Goal: Task Accomplishment & Management: Manage account settings

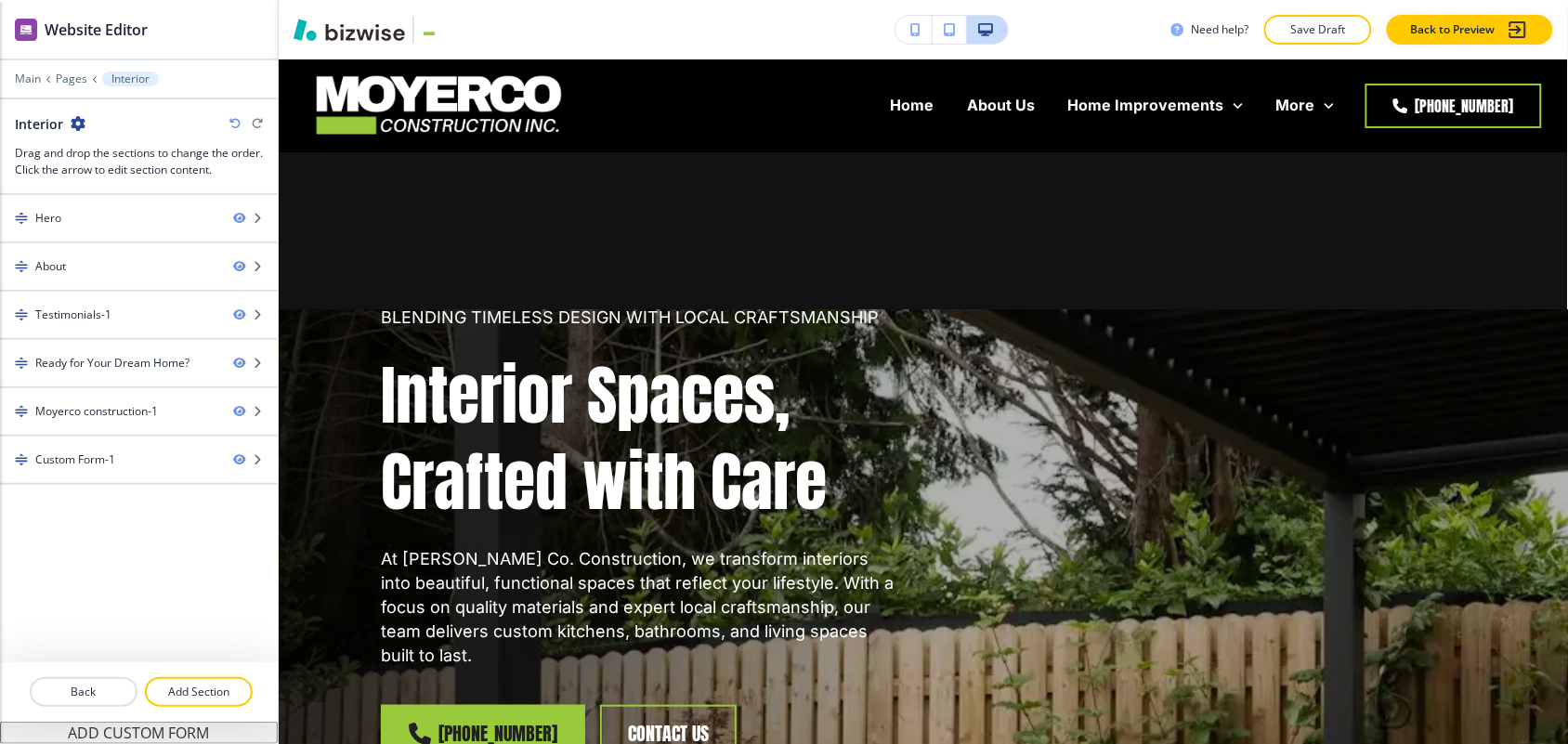
scroll to position [837, 0]
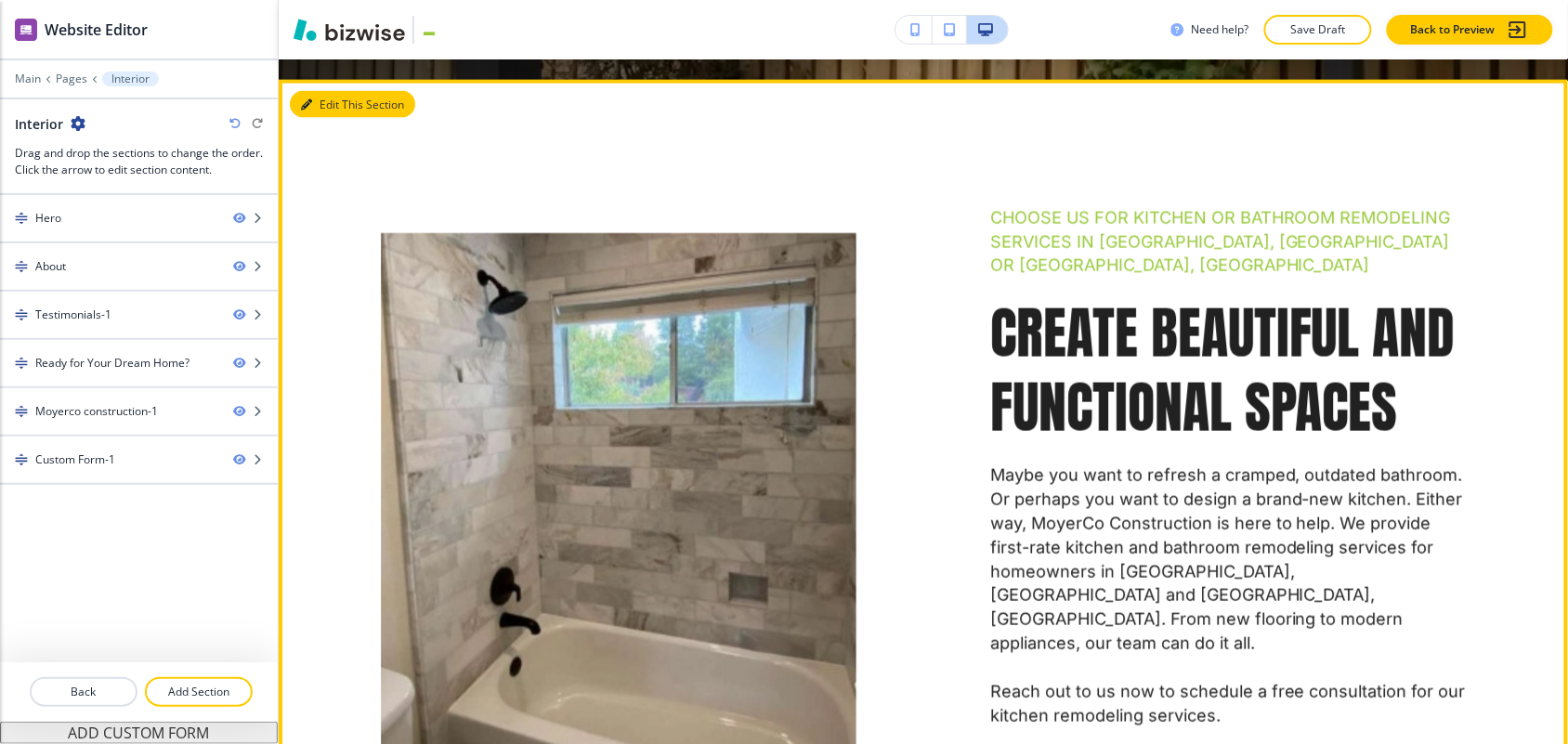
click at [318, 91] on button "Edit This Section" at bounding box center [352, 105] width 126 height 28
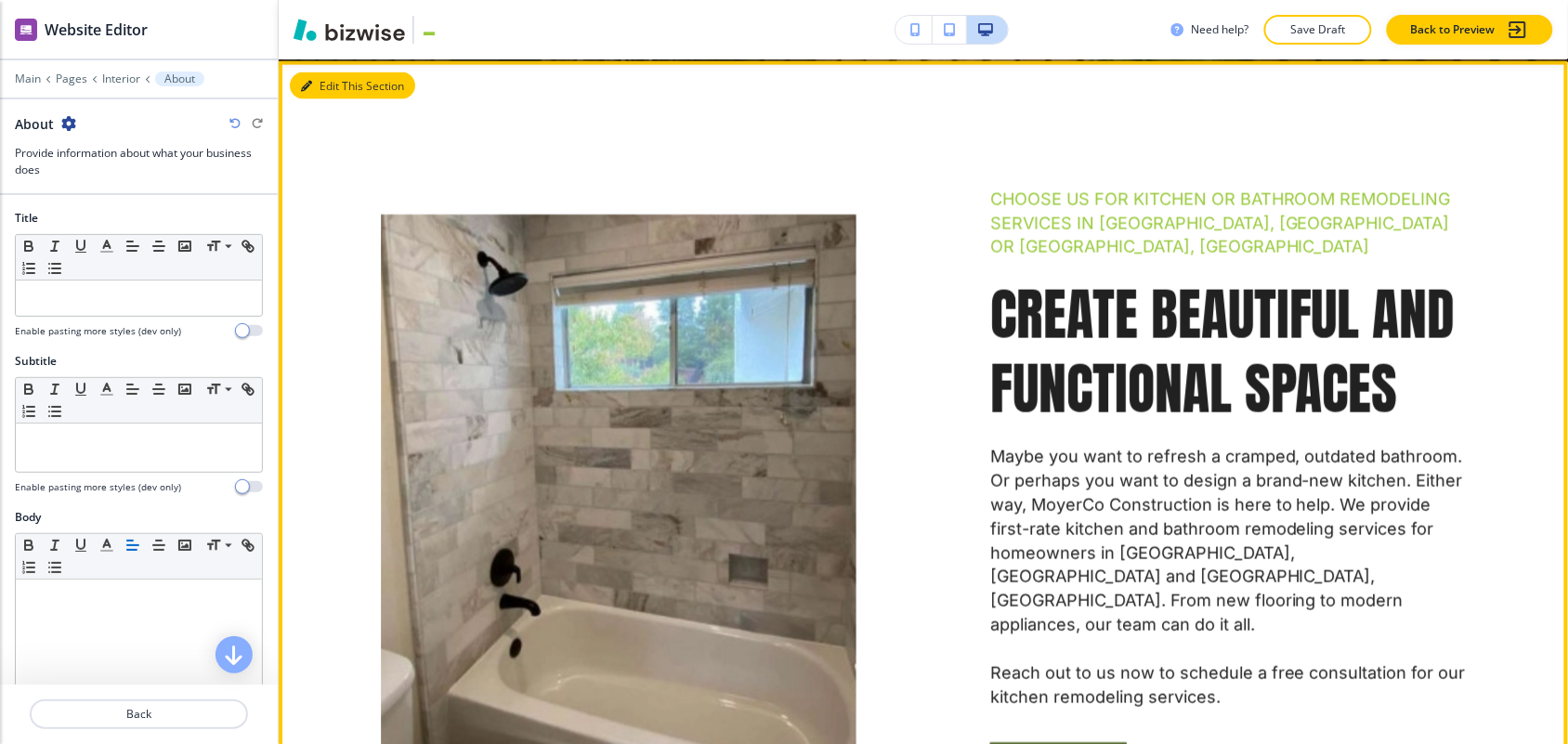
click at [341, 73] on button "Edit This Section" at bounding box center [352, 87] width 126 height 28
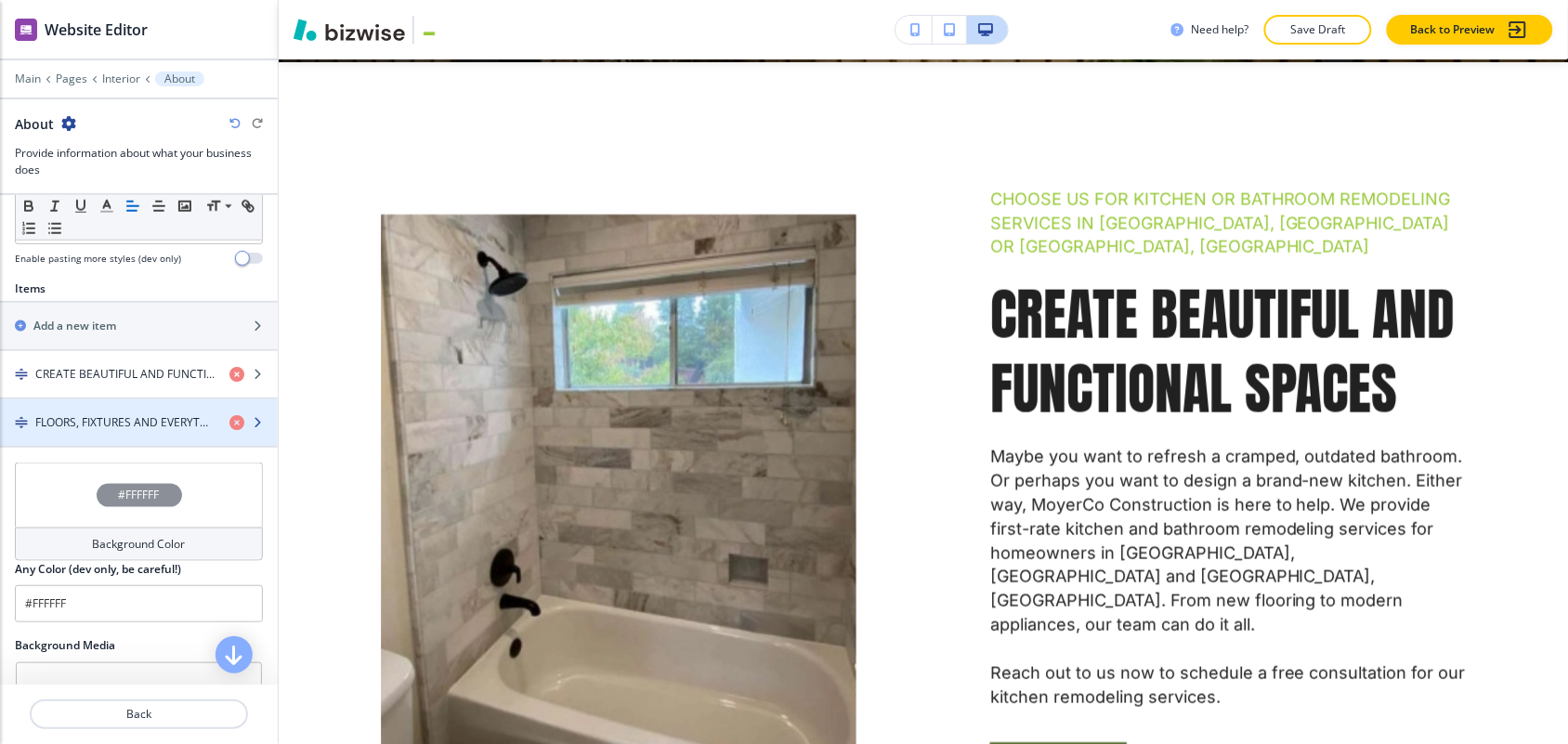
scroll to position [581, 0]
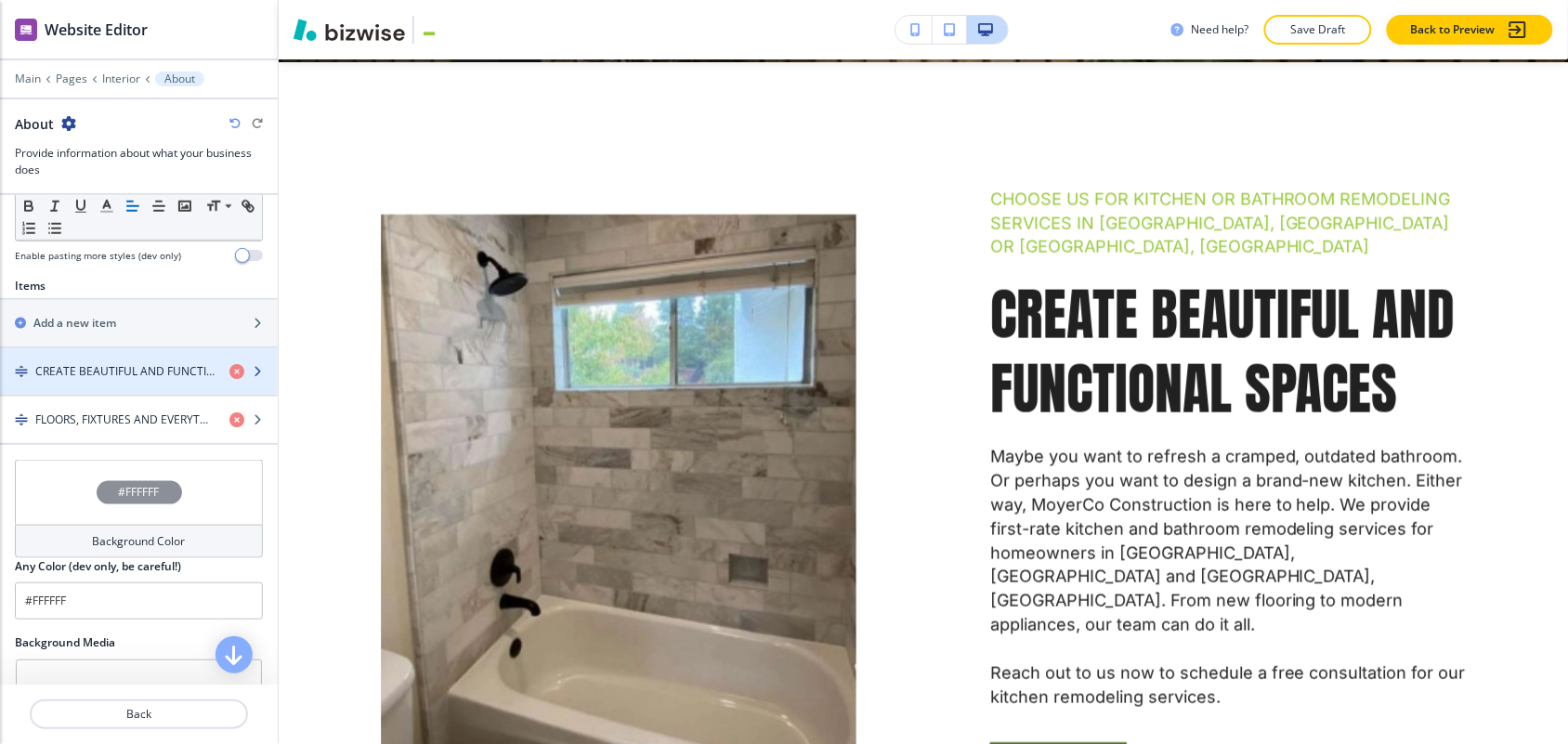
click at [126, 380] on div "button" at bounding box center [139, 387] width 278 height 15
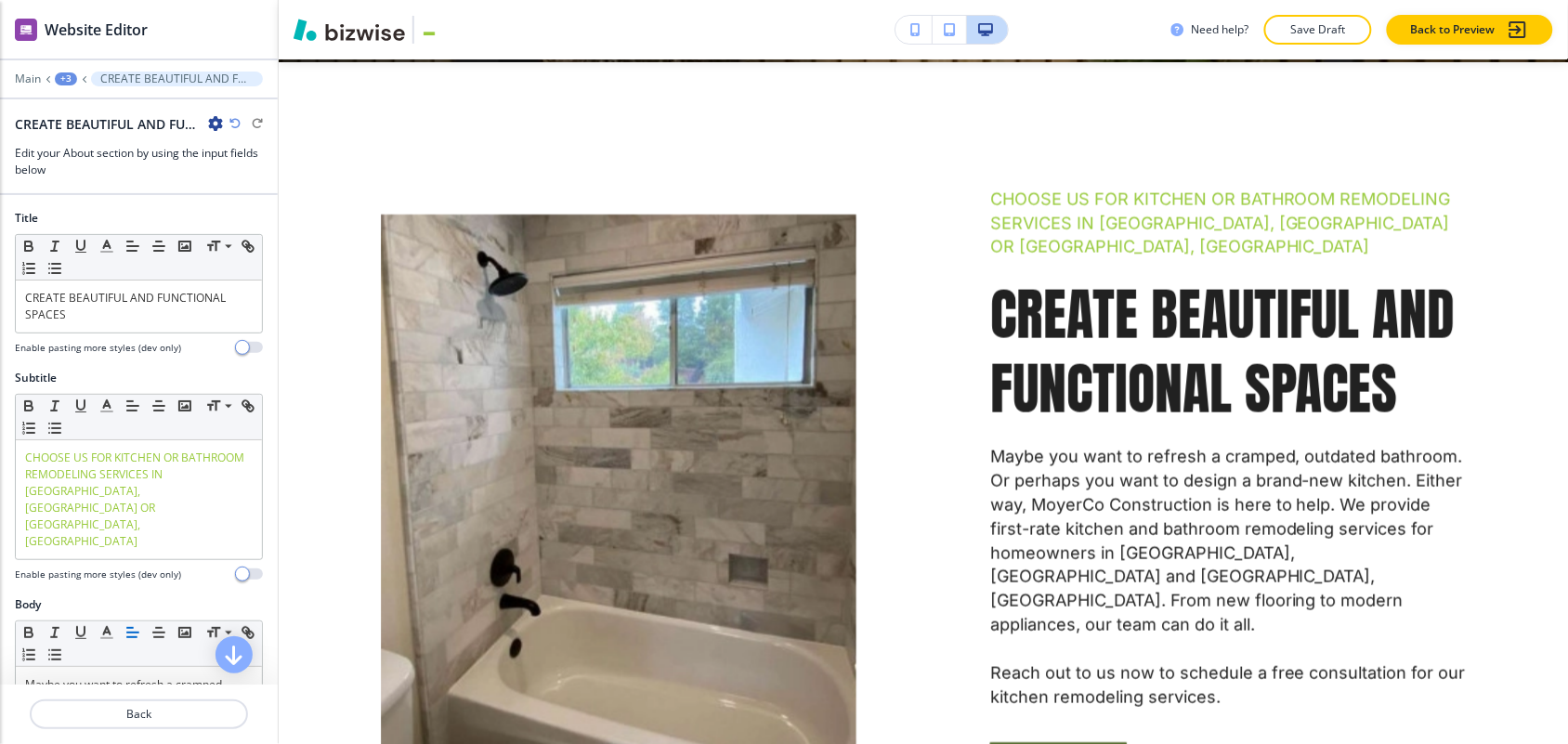
scroll to position [885, 0]
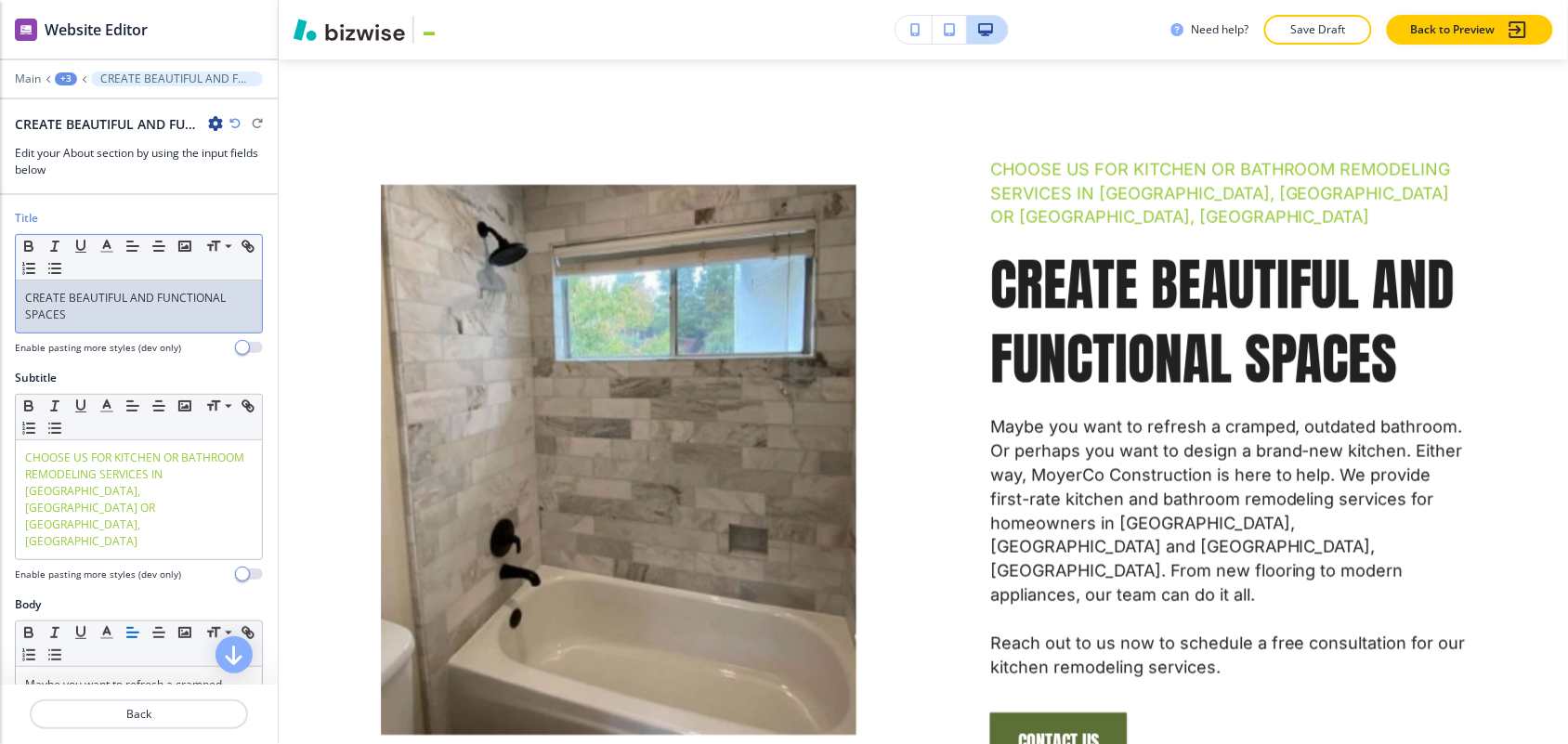
click at [158, 290] on p "CREATE BEAUTIFUL AND FUNCTIONAL SPACES" at bounding box center [139, 306] width 228 height 33
click at [109, 238] on icon "button" at bounding box center [107, 246] width 17 height 17
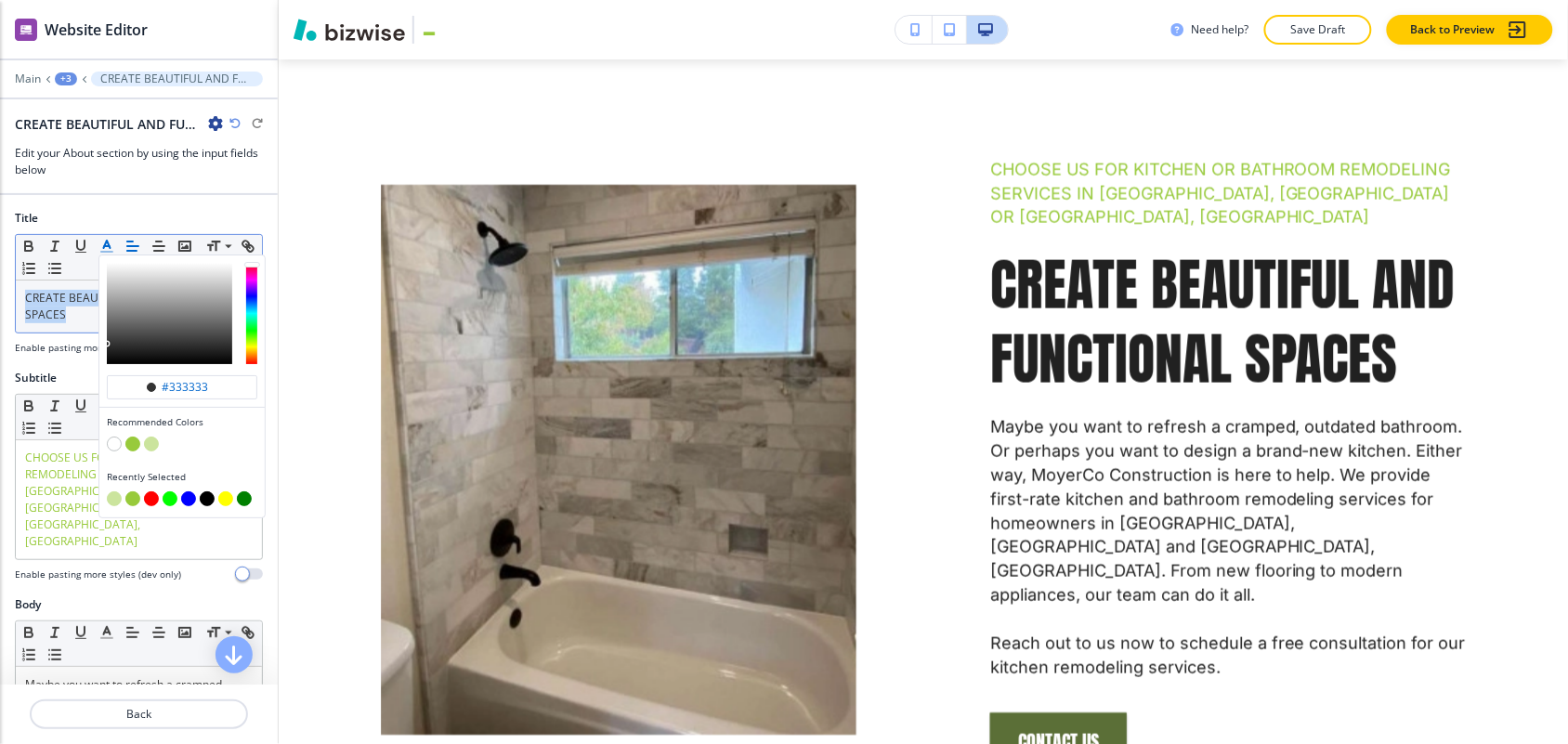
click at [128, 436] on button "button" at bounding box center [133, 444] width 15 height 15
type input "#98ca3b"
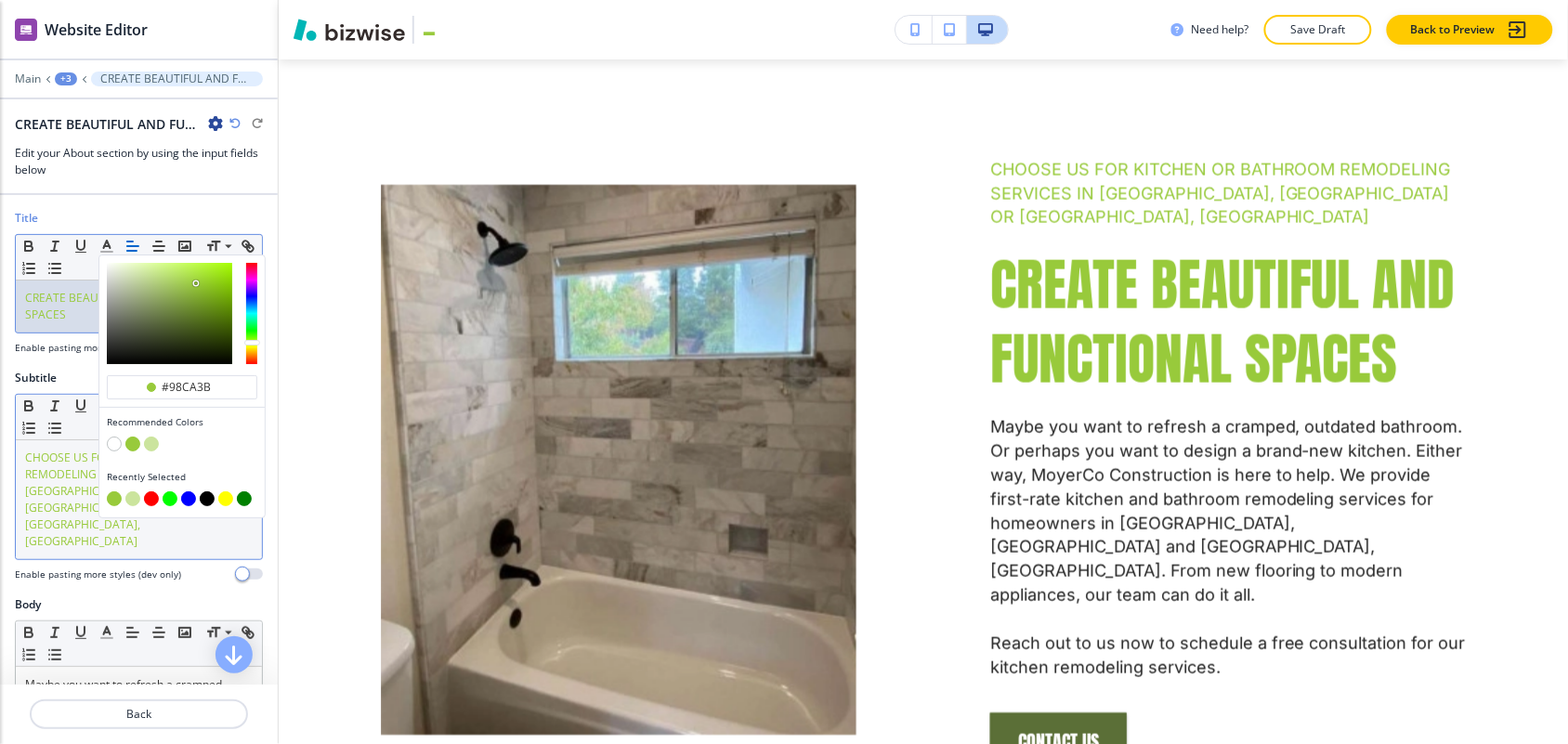
click at [29, 479] on span "CHOOSE US FOR KITCHEN OR BATHROOM REMODELING SERVICES IN [GEOGRAPHIC_DATA], [GE…" at bounding box center [136, 499] width 222 height 99
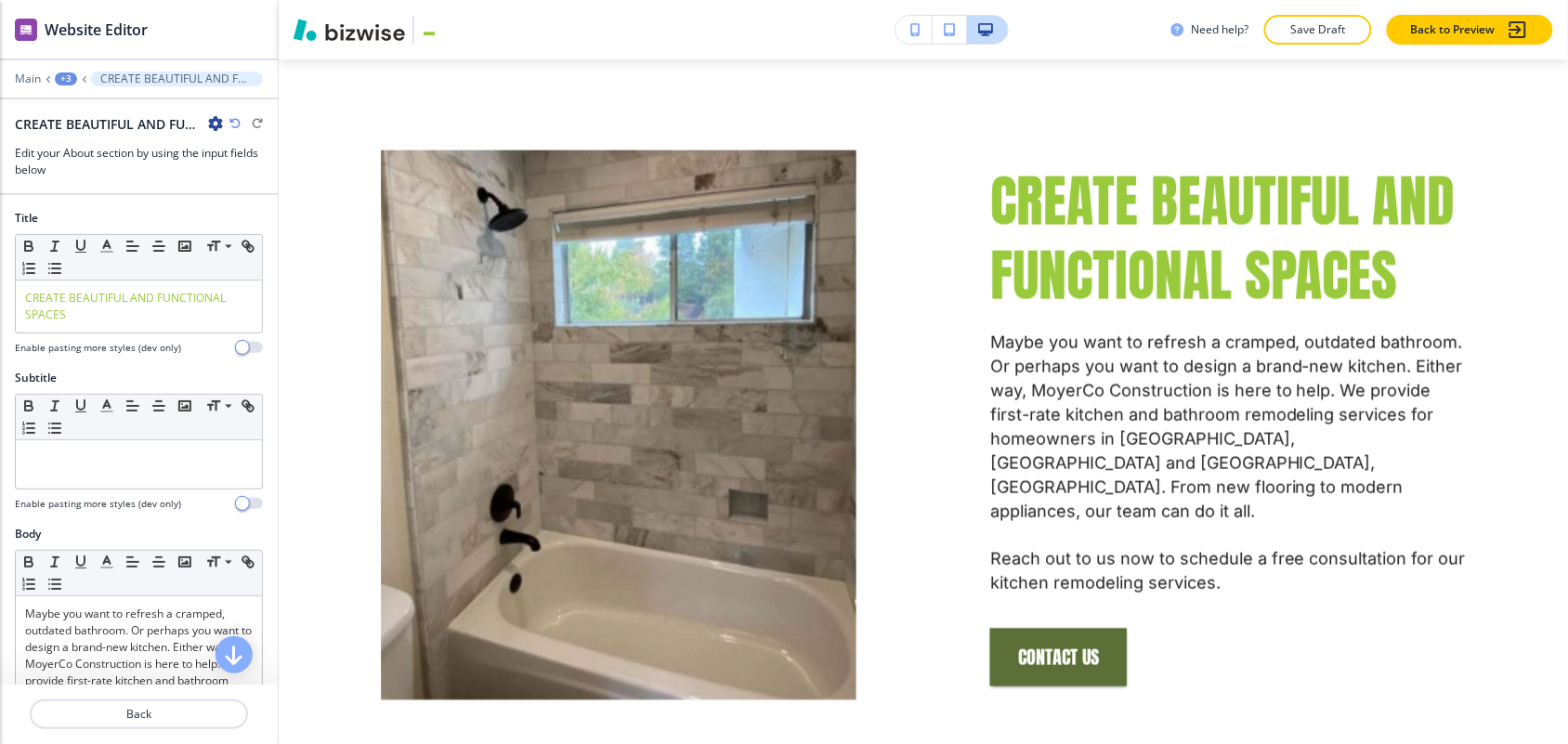
drag, startPoint x: 94, startPoint y: 424, endPoint x: 70, endPoint y: 434, distance: 26.0
click at [70, 449] on p at bounding box center [139, 458] width 228 height 17
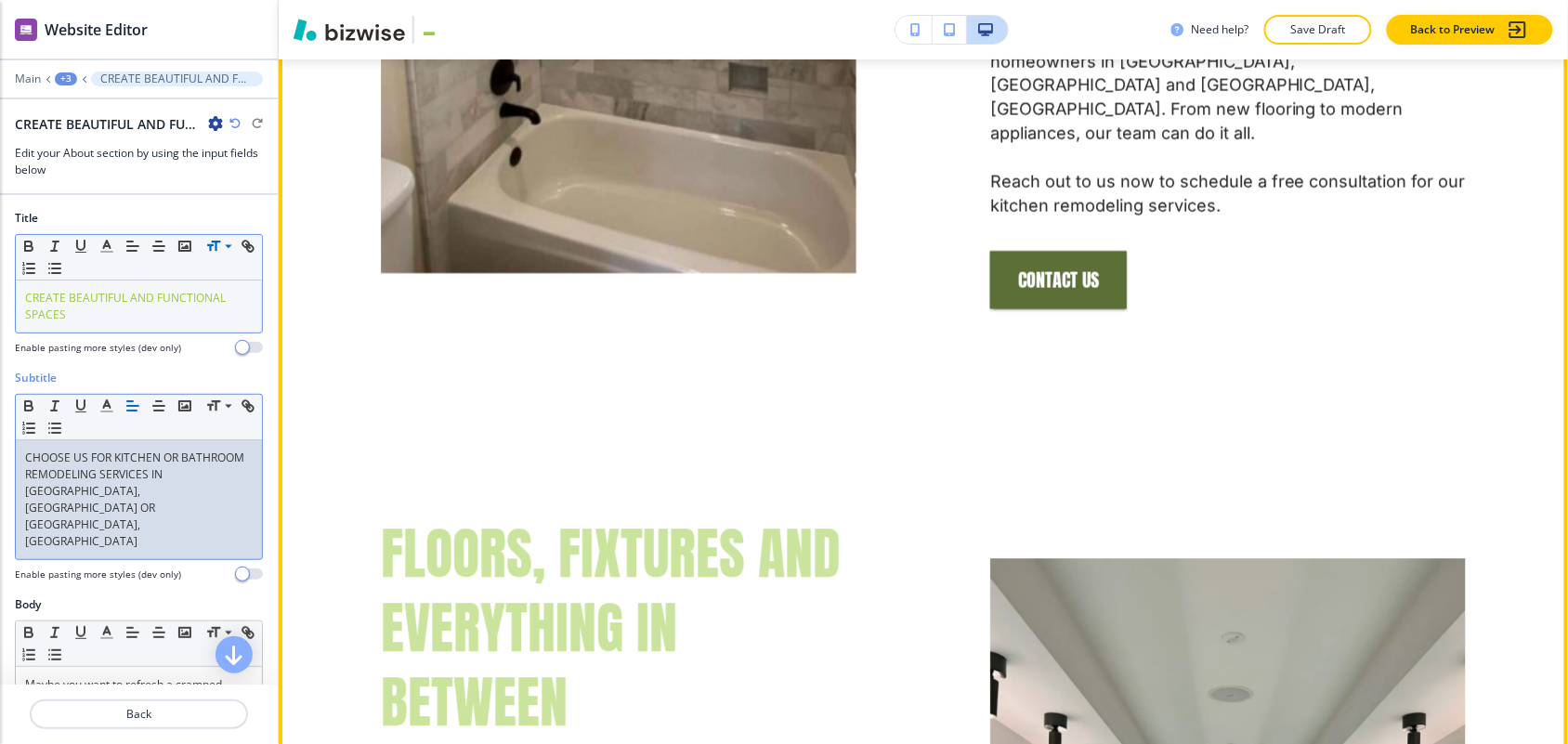
scroll to position [1349, 0]
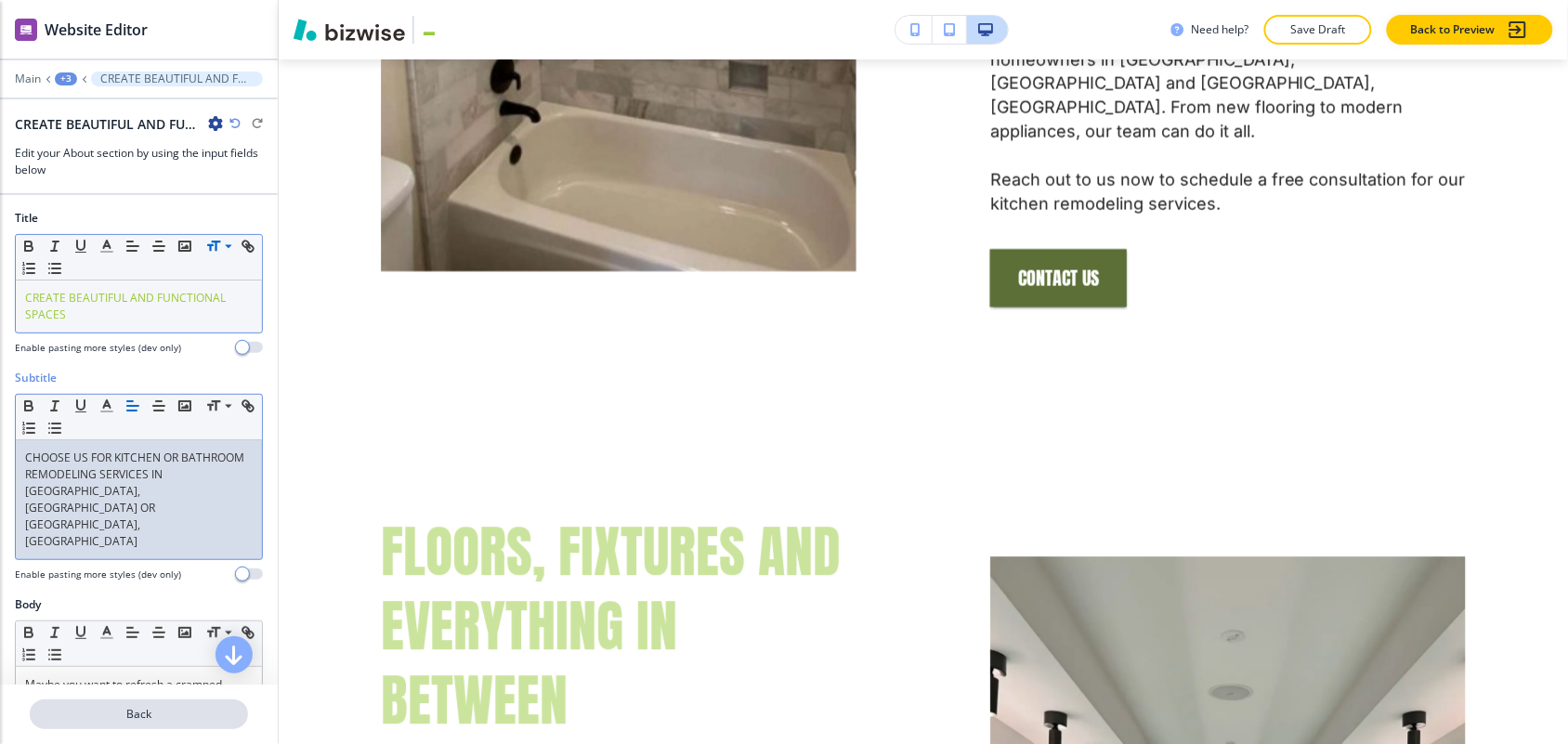
click at [177, 706] on p "Back" at bounding box center [138, 715] width 214 height 17
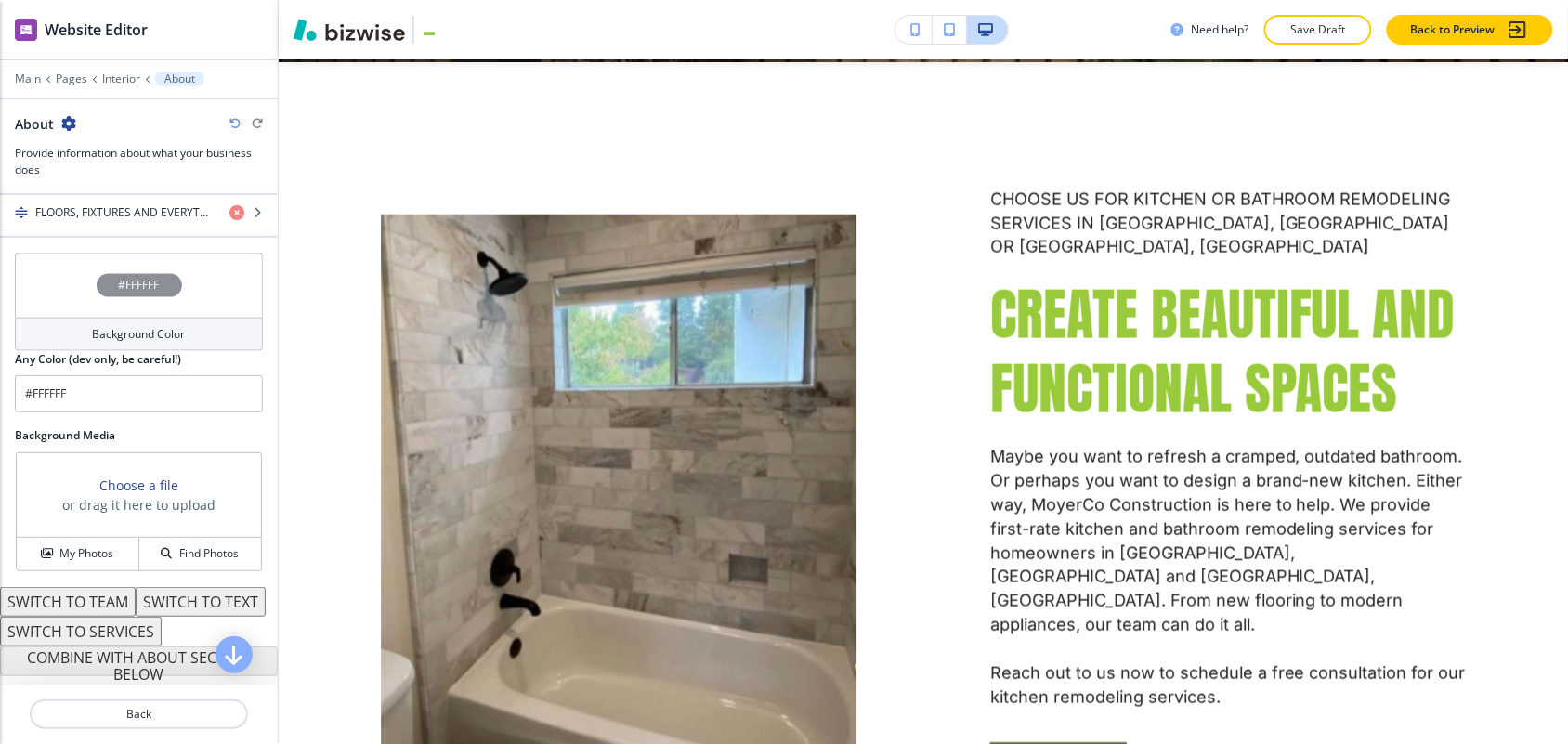
scroll to position [581, 0]
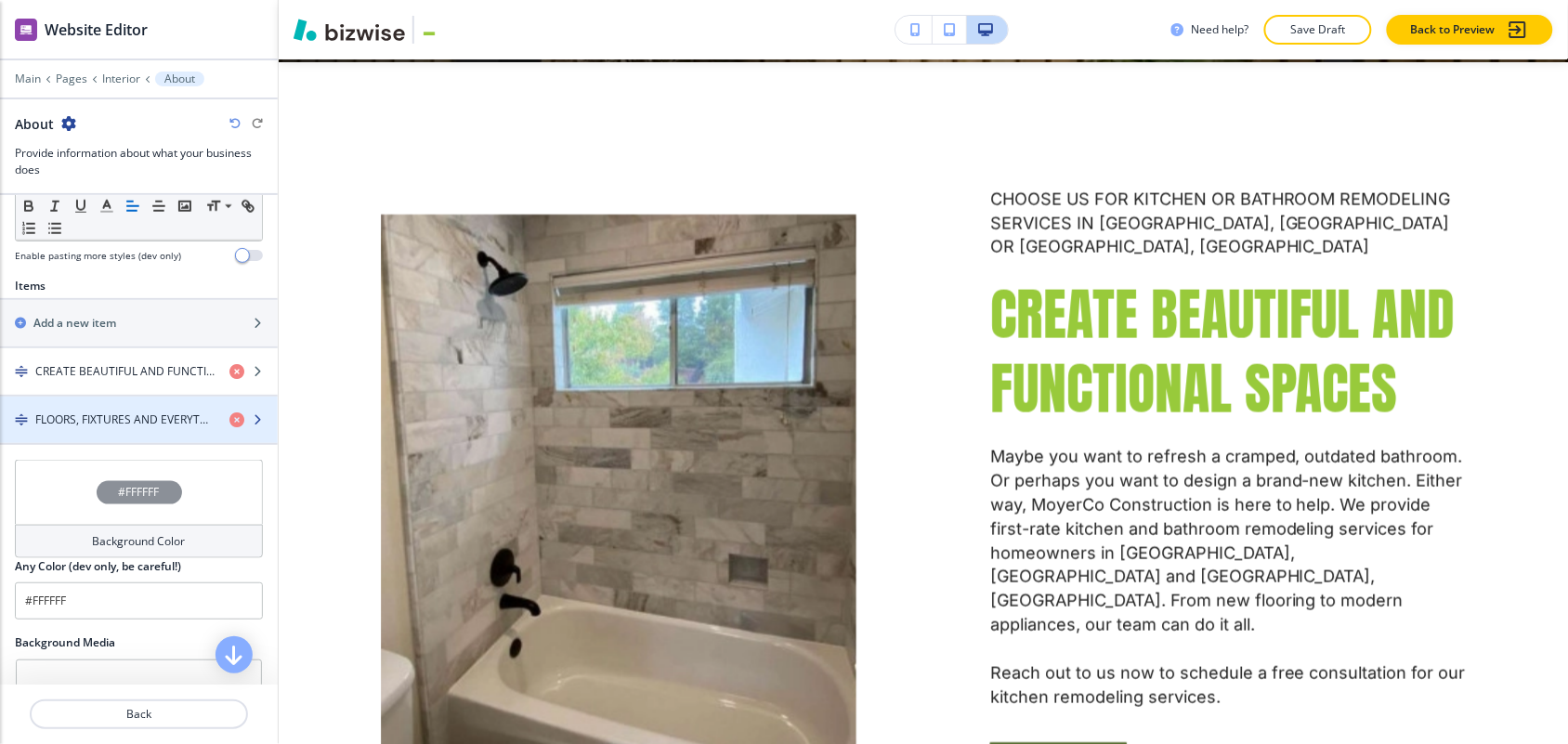
click at [117, 412] on h4 "FLOORS, FIXTURES AND EVERYTHING IN BETWEEN" at bounding box center [125, 420] width 179 height 17
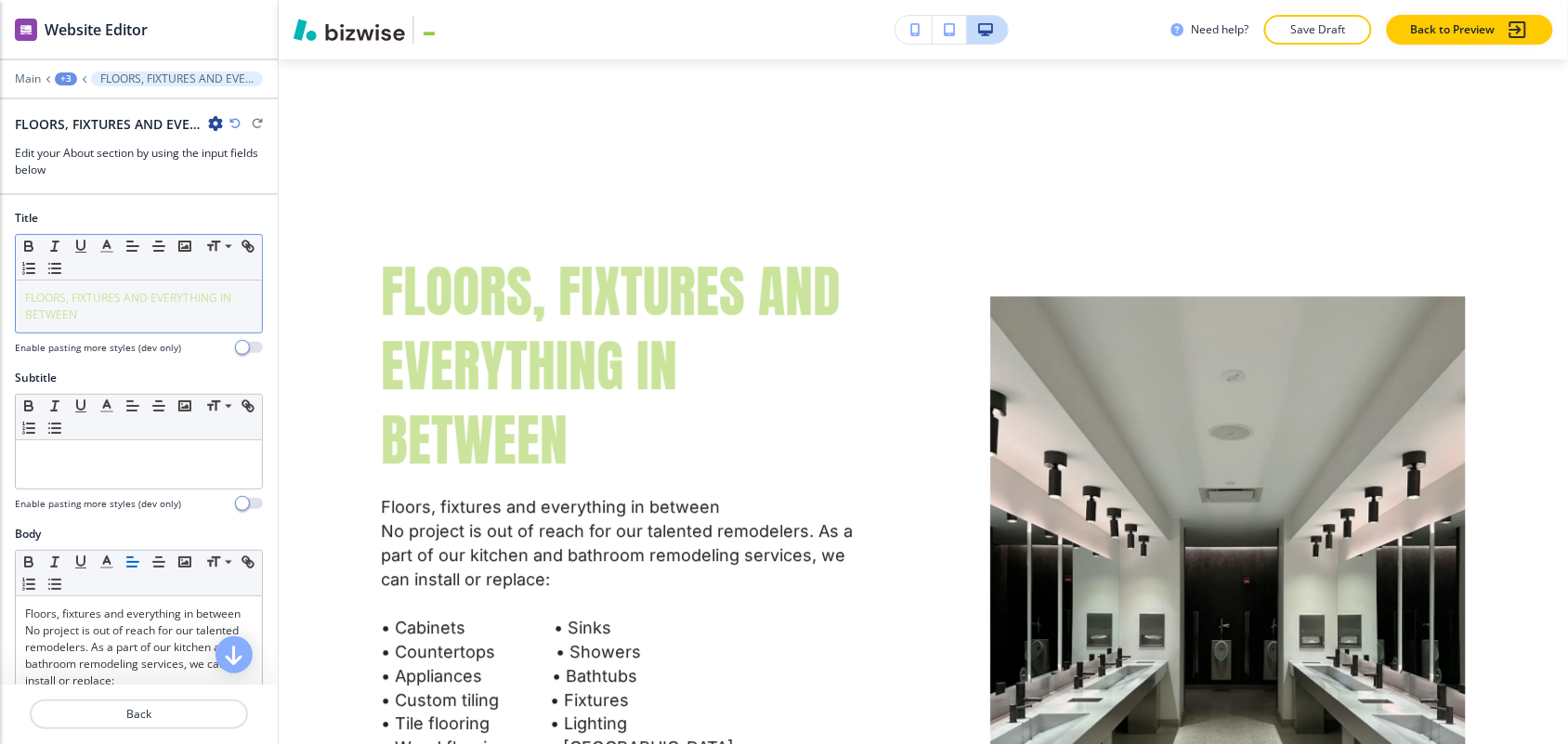
scroll to position [1688, 0]
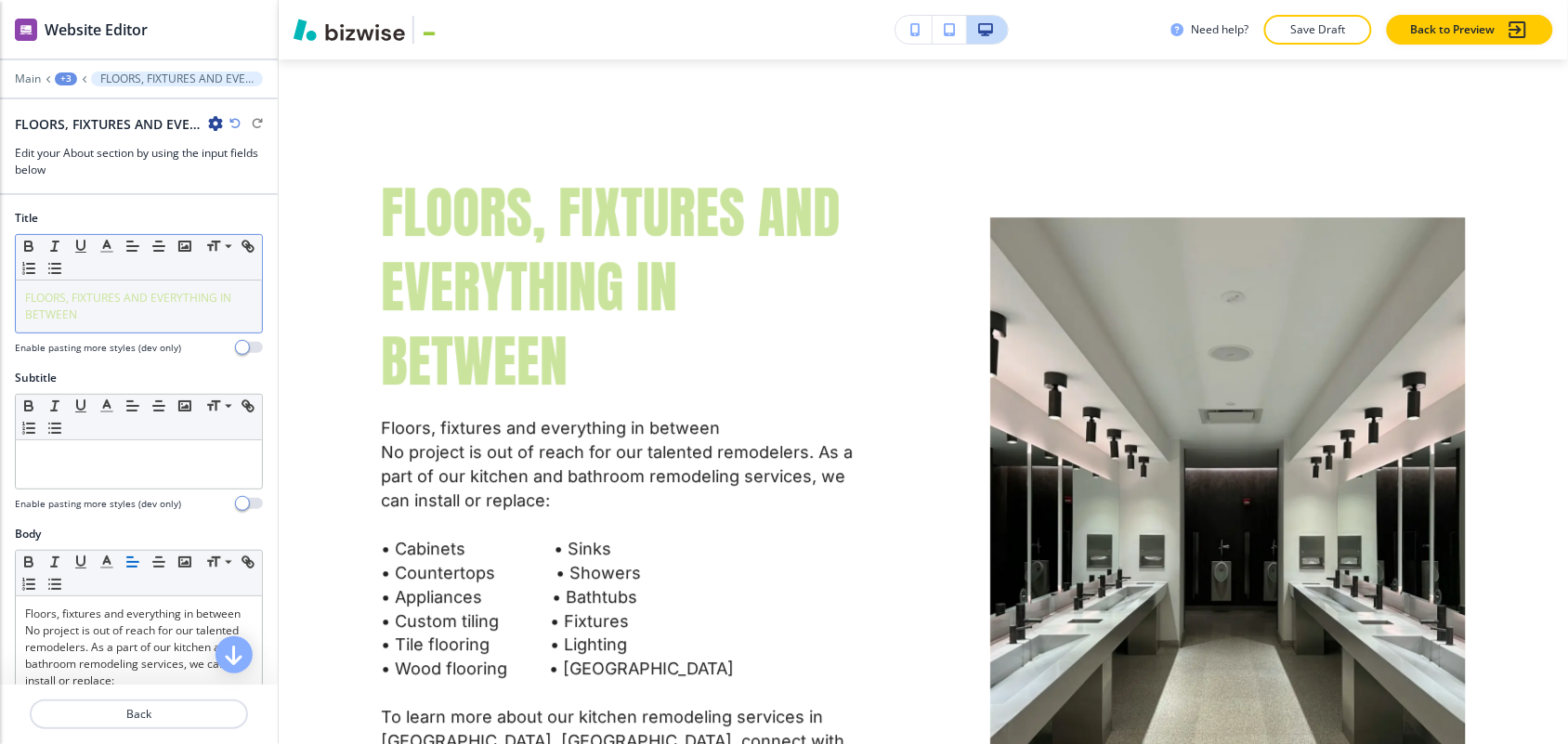
click at [160, 290] on span "FLOORS, FIXTURES AND EVERYTHING IN BETWEEN" at bounding box center [129, 306] width 209 height 32
click at [104, 238] on icon "button" at bounding box center [107, 246] width 17 height 17
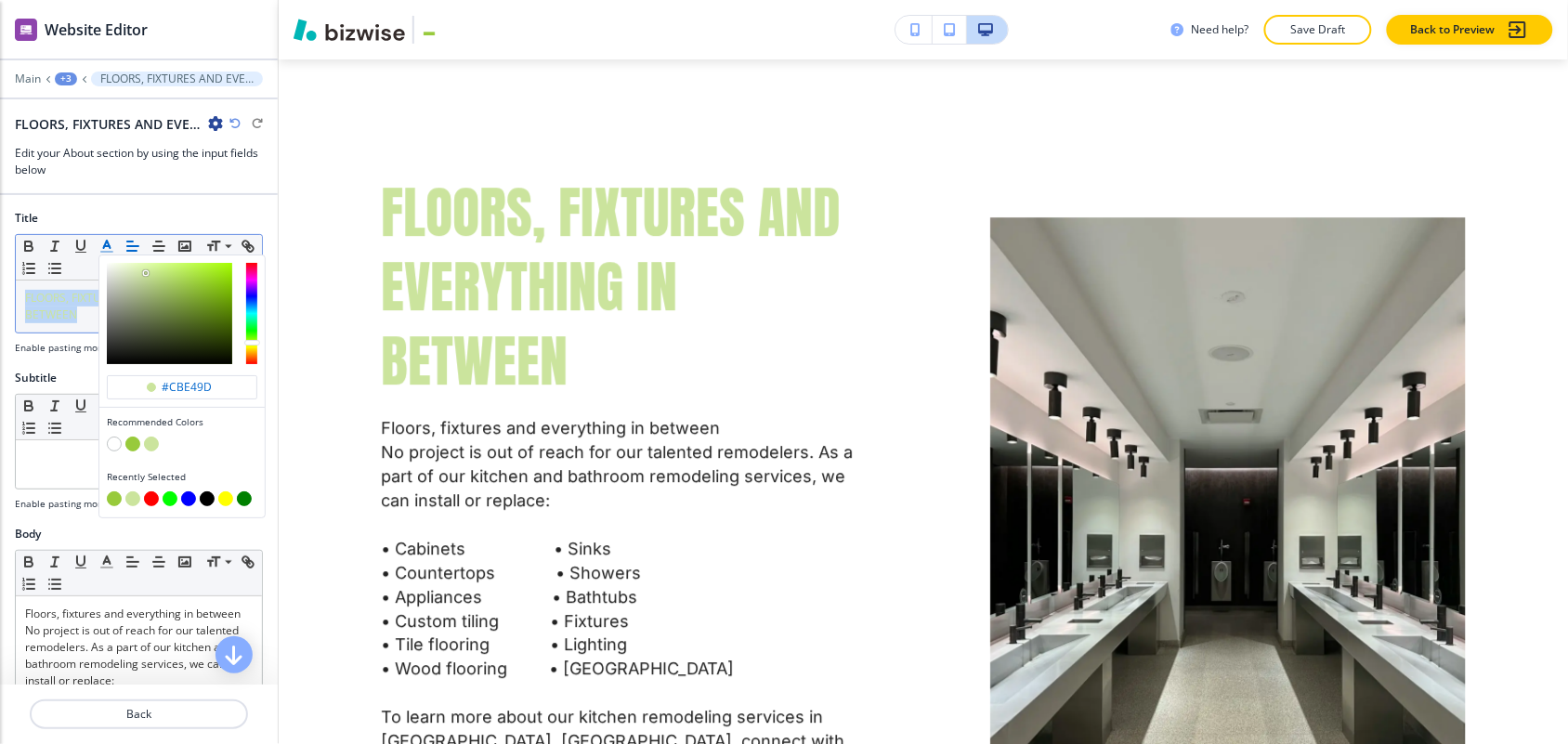
click at [135, 436] on button "button" at bounding box center [133, 444] width 15 height 15
type input "#98ca3b"
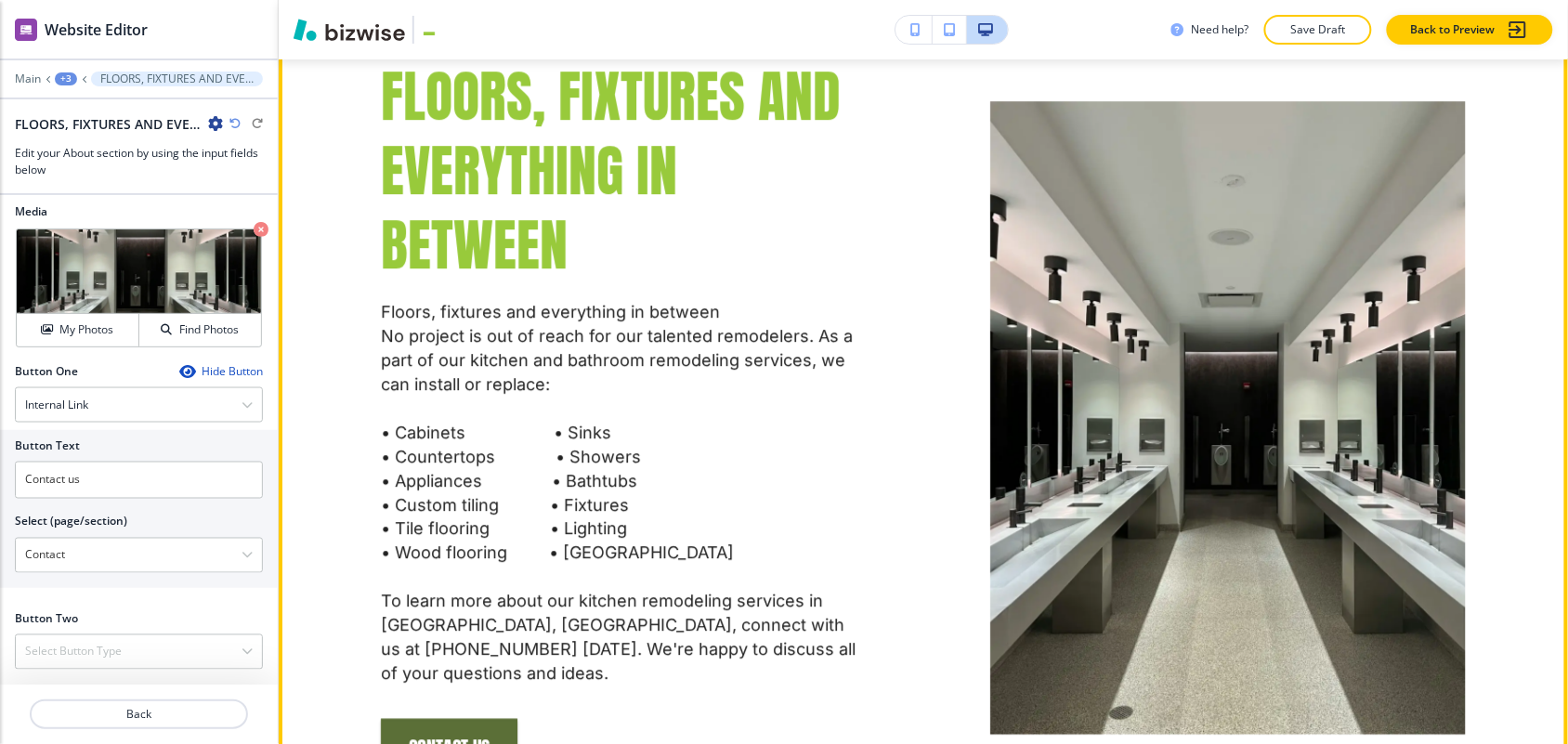
scroll to position [771, 0]
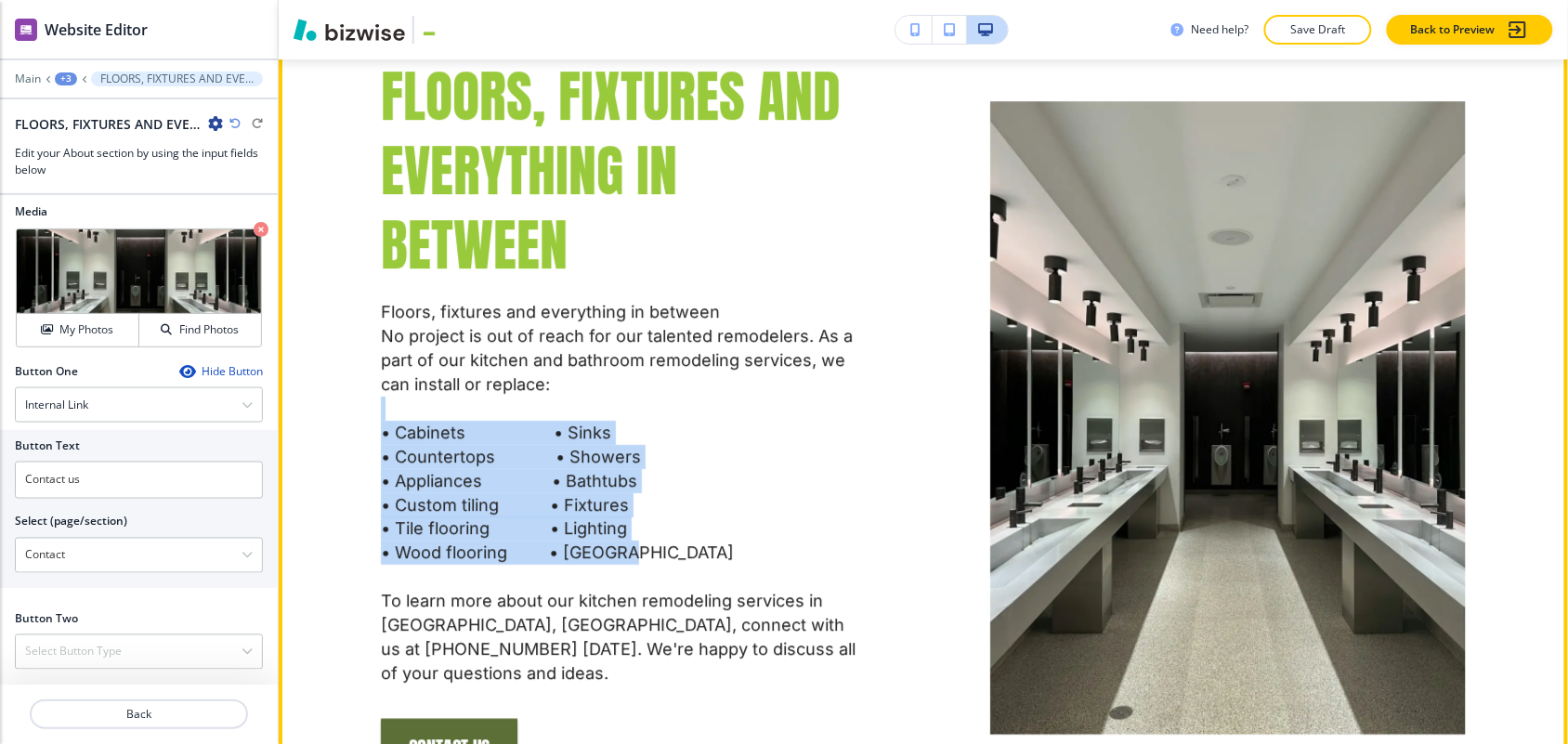
drag, startPoint x: 376, startPoint y: 373, endPoint x: 670, endPoint y: 508, distance: 323.5
click at [670, 508] on div "FLOORS, FIXTURES AND EVERYTHING IN BETWEEN Floors, fixtures and everything in b…" at bounding box center [551, 374] width 609 height 806
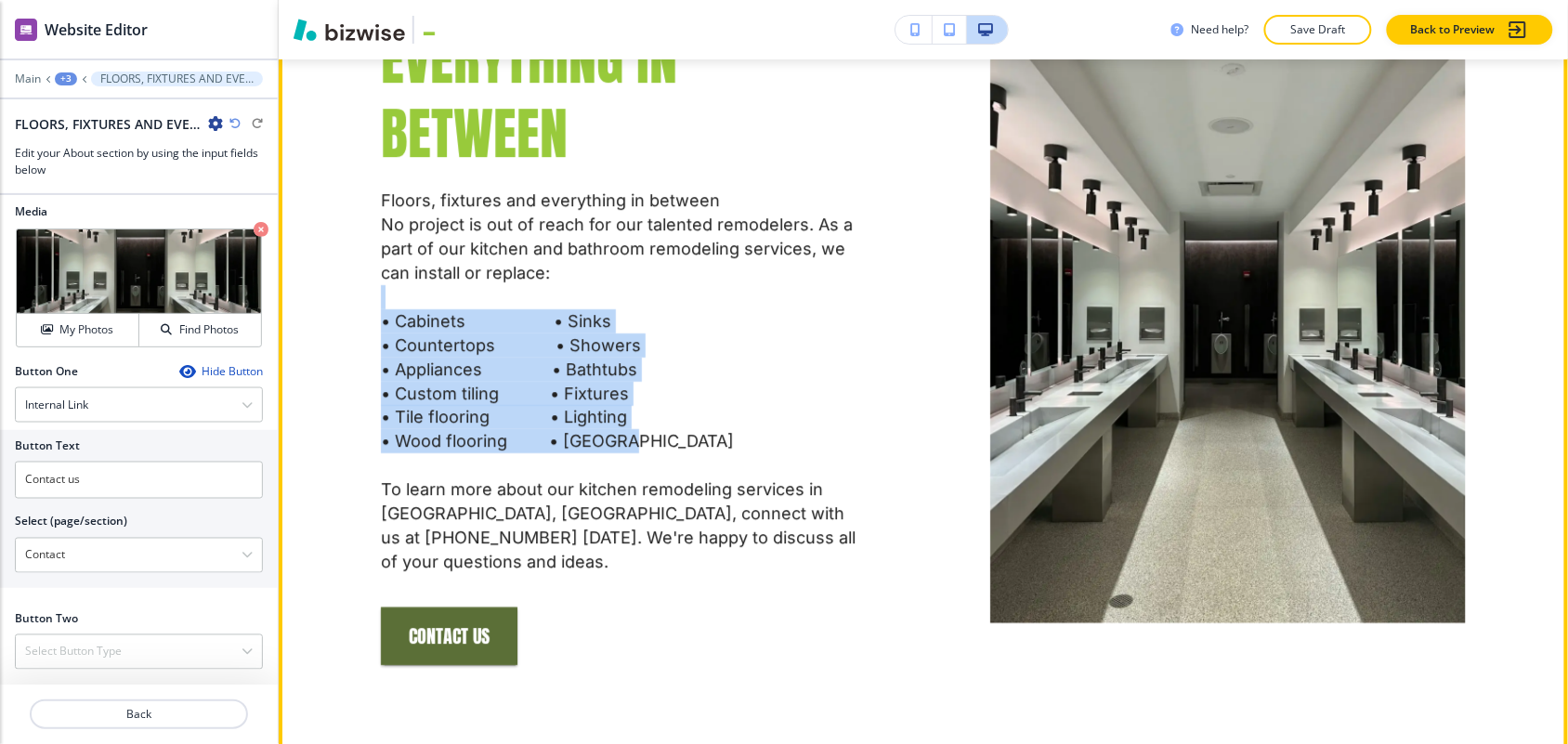
scroll to position [2037, 0]
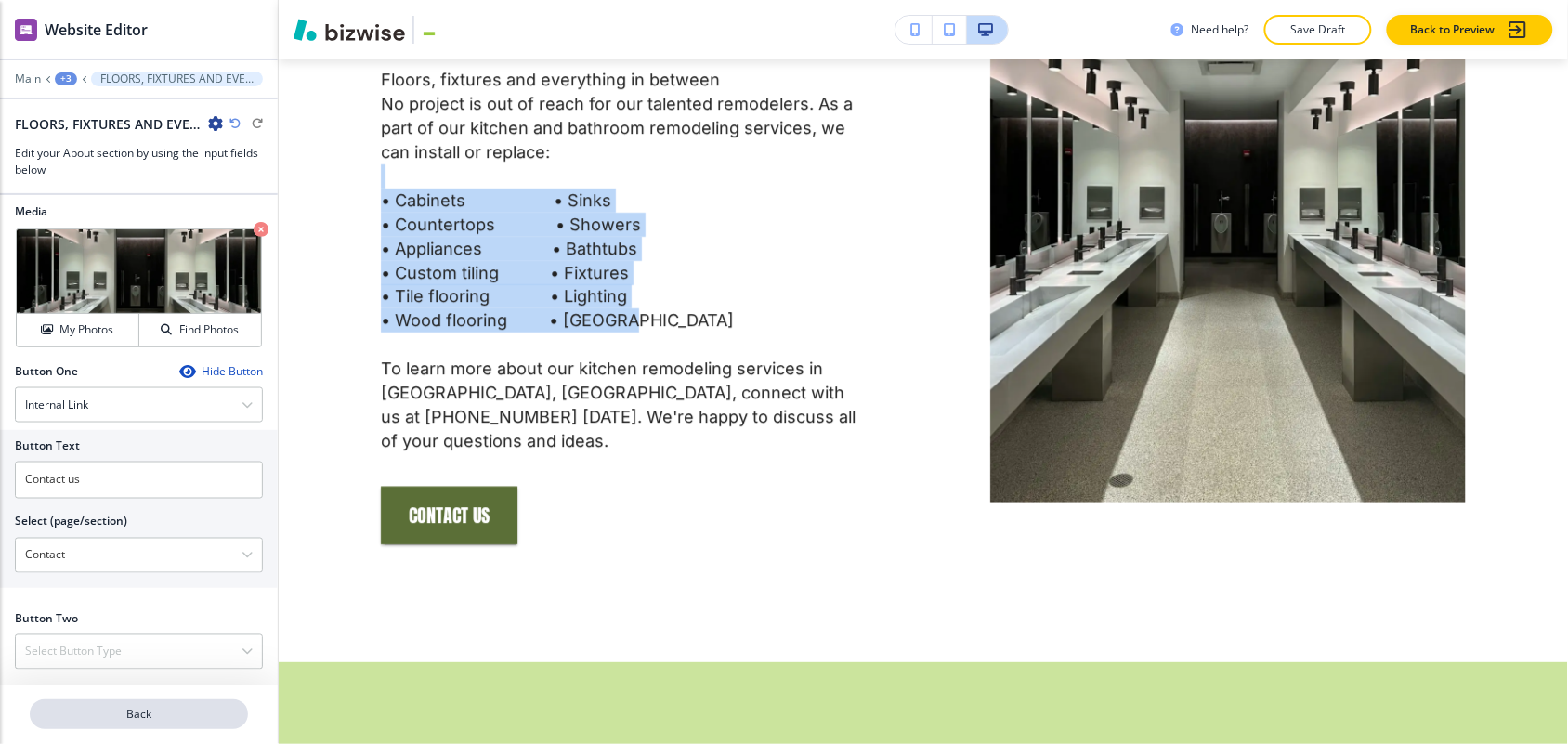
click at [160, 706] on p "Back" at bounding box center [138, 715] width 214 height 17
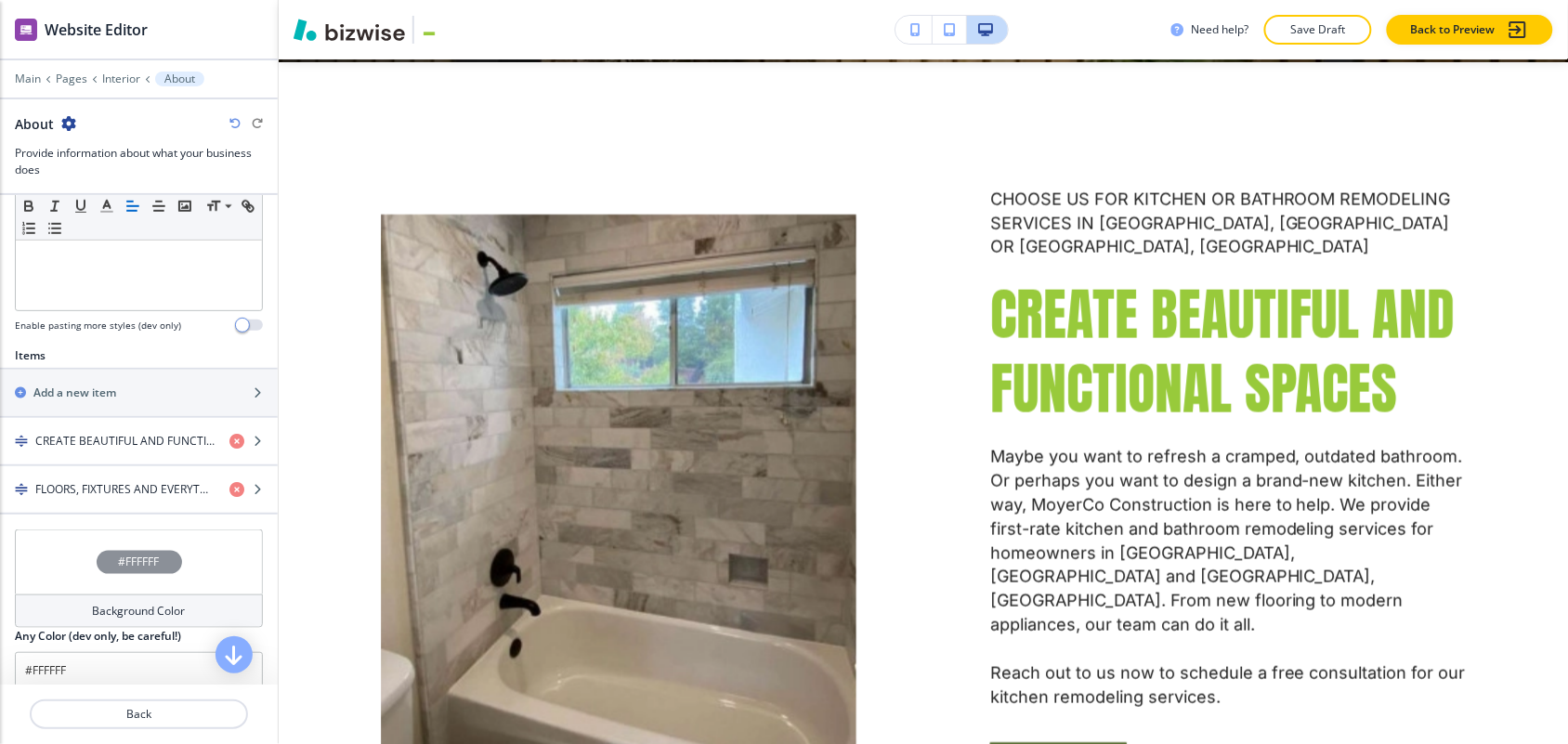
scroll to position [581, 0]
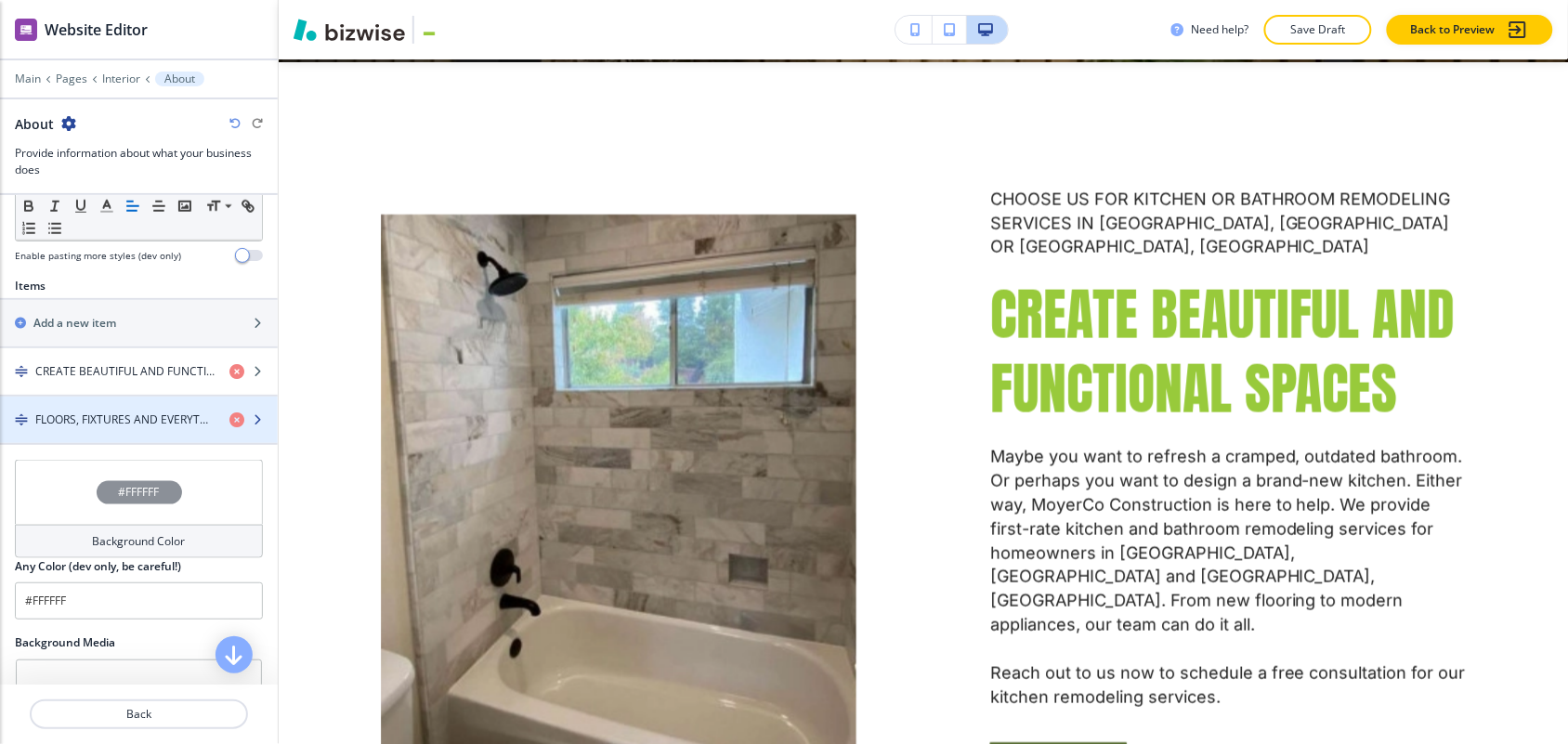
click at [112, 412] on h4 "FLOORS, FIXTURES AND EVERYTHING IN BETWEEN" at bounding box center [125, 420] width 179 height 17
click at [102, 412] on h4 "FLOORS, FIXTURES AND EVERYTHING IN BETWEEN" at bounding box center [125, 420] width 179 height 17
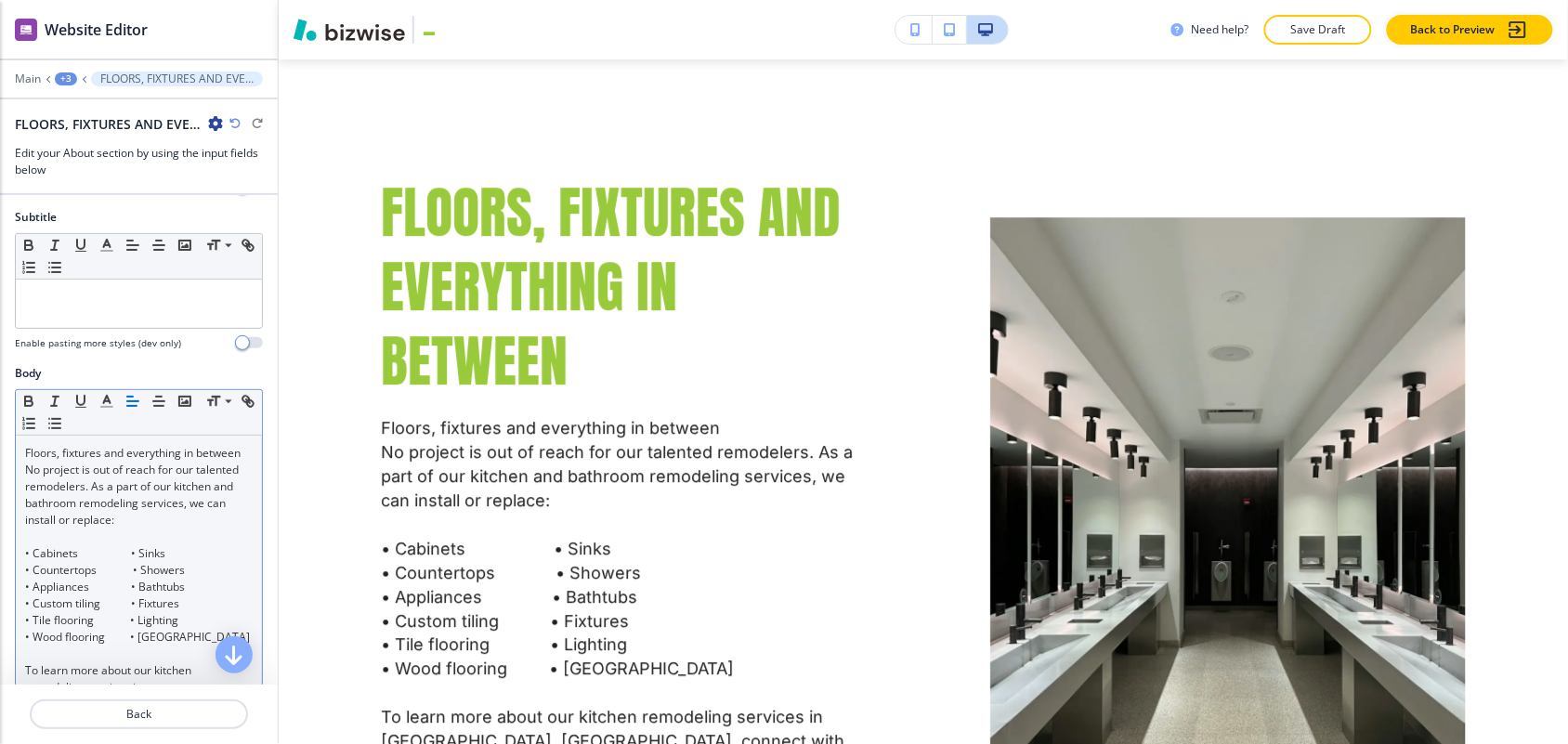
scroll to position [348, 0]
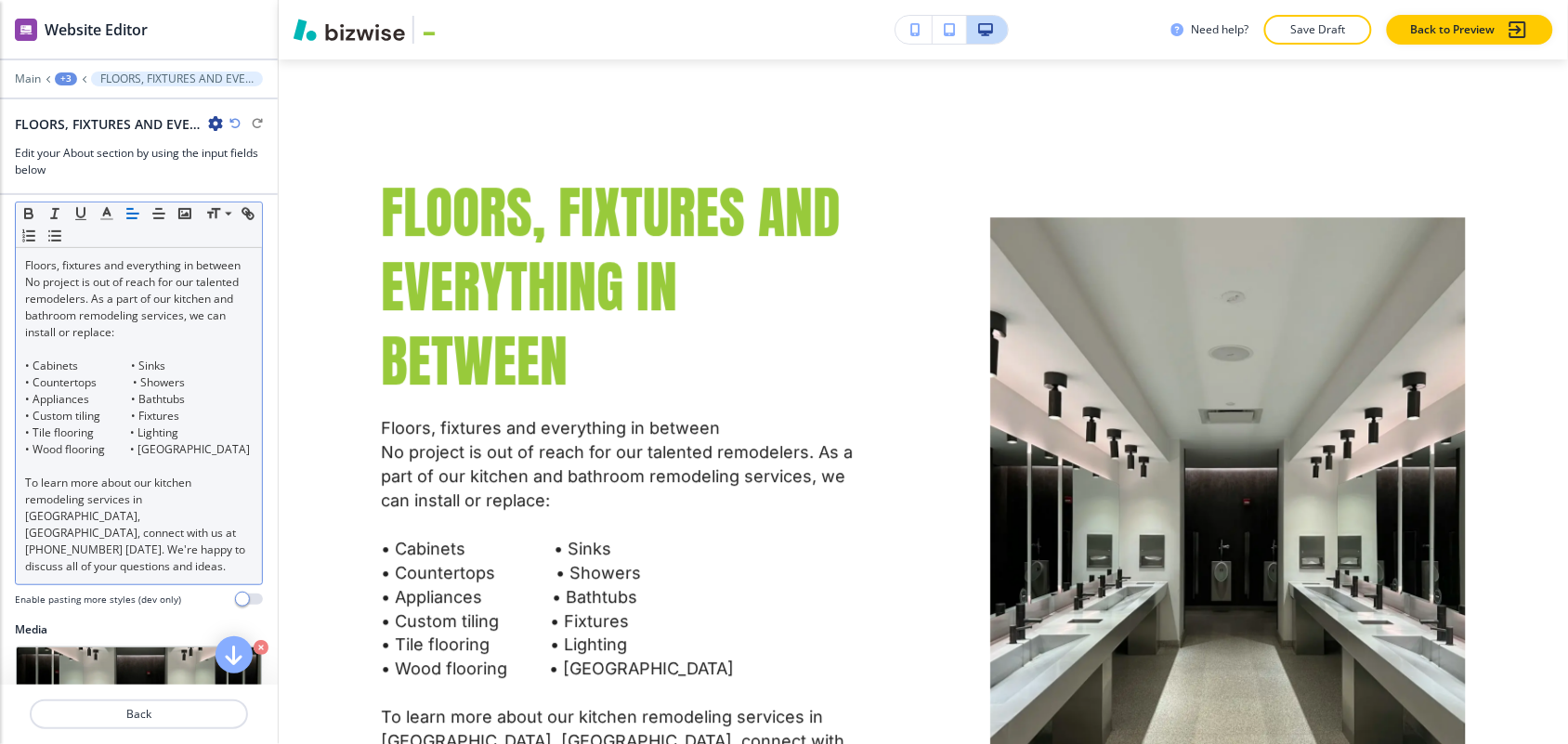
click at [118, 365] on p "• Cabinets • Sinks" at bounding box center [139, 366] width 228 height 17
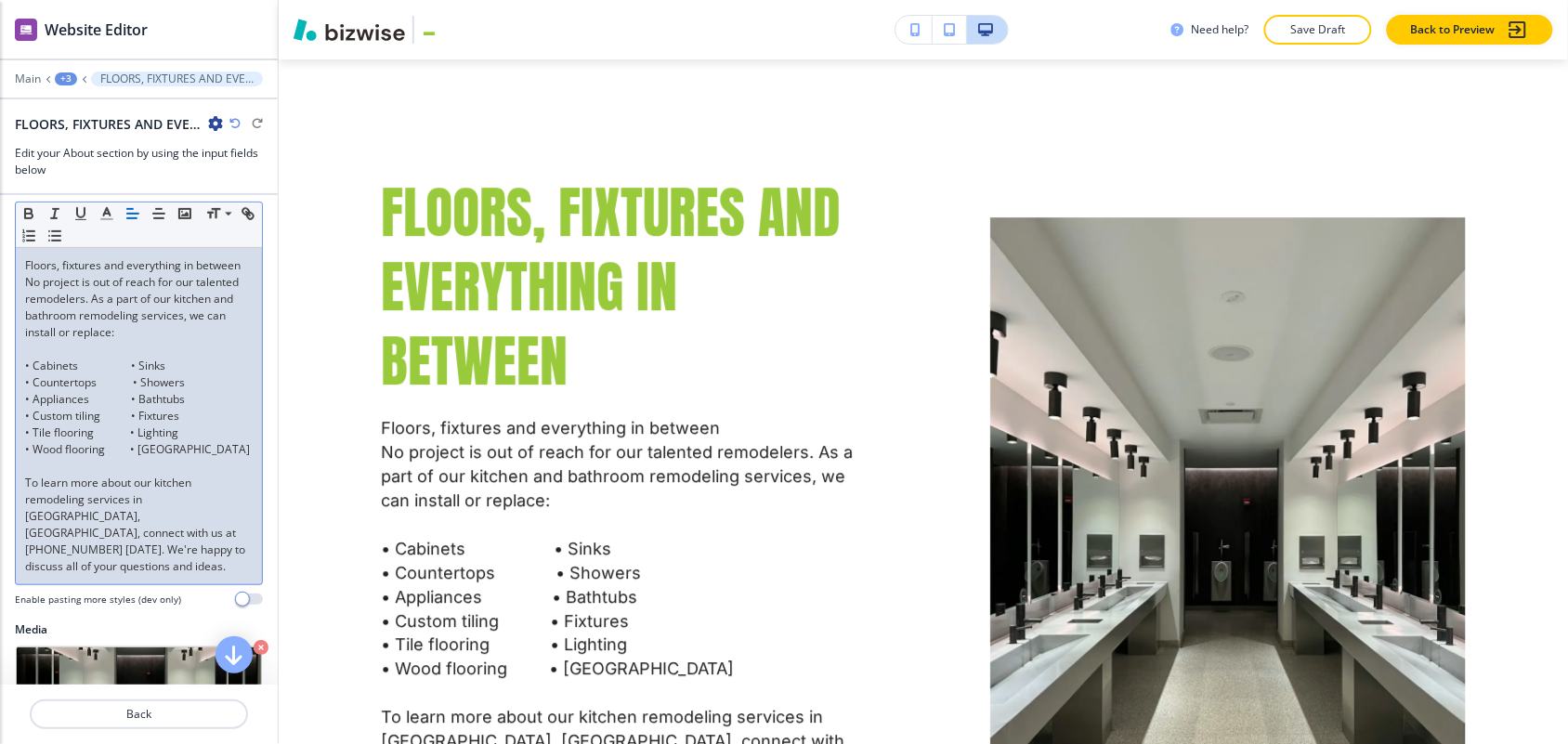
click at [141, 367] on p "• Cabinets • Sinks" at bounding box center [139, 366] width 228 height 17
click at [202, 368] on p "• Cabinets • Sinks" at bounding box center [139, 366] width 228 height 17
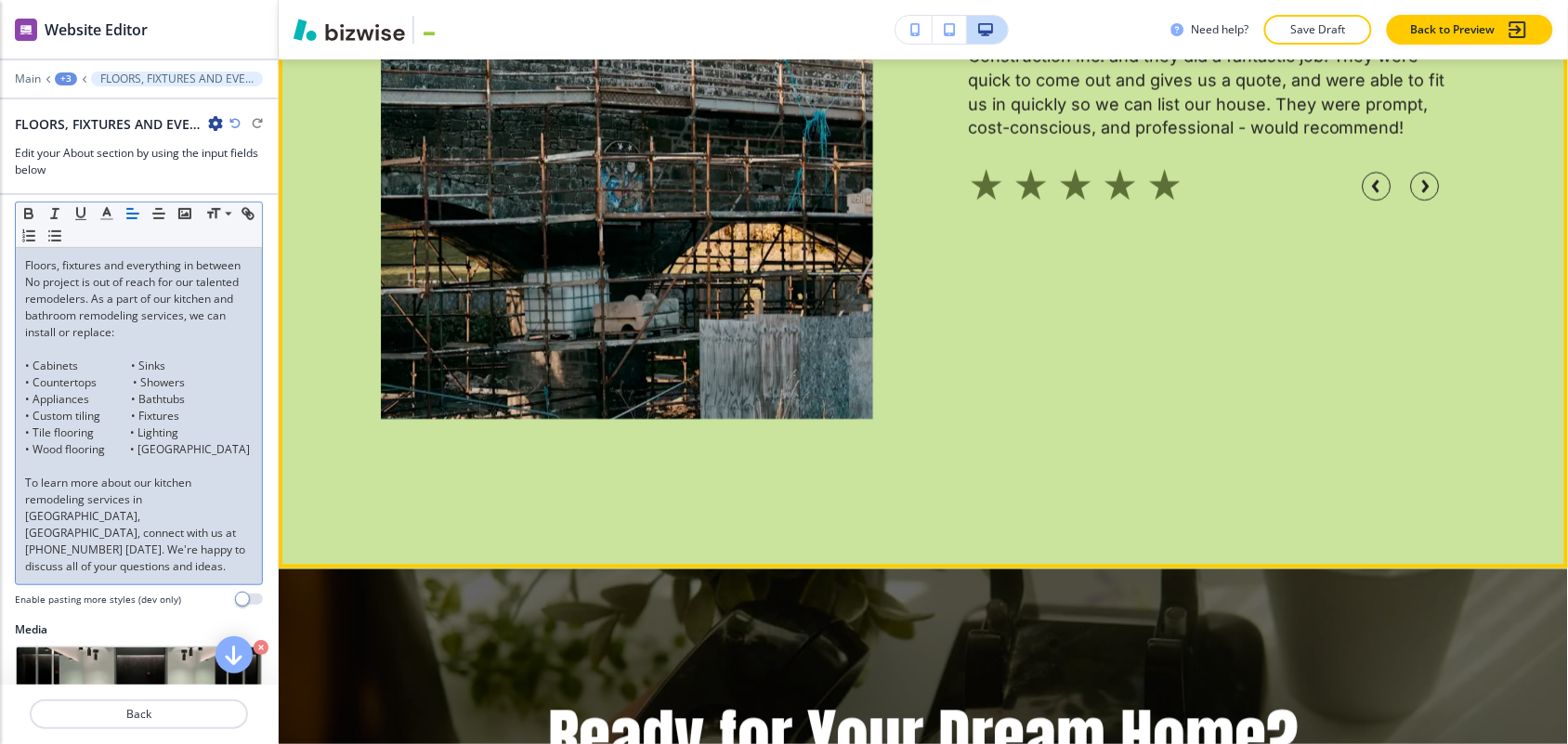
scroll to position [3314, 0]
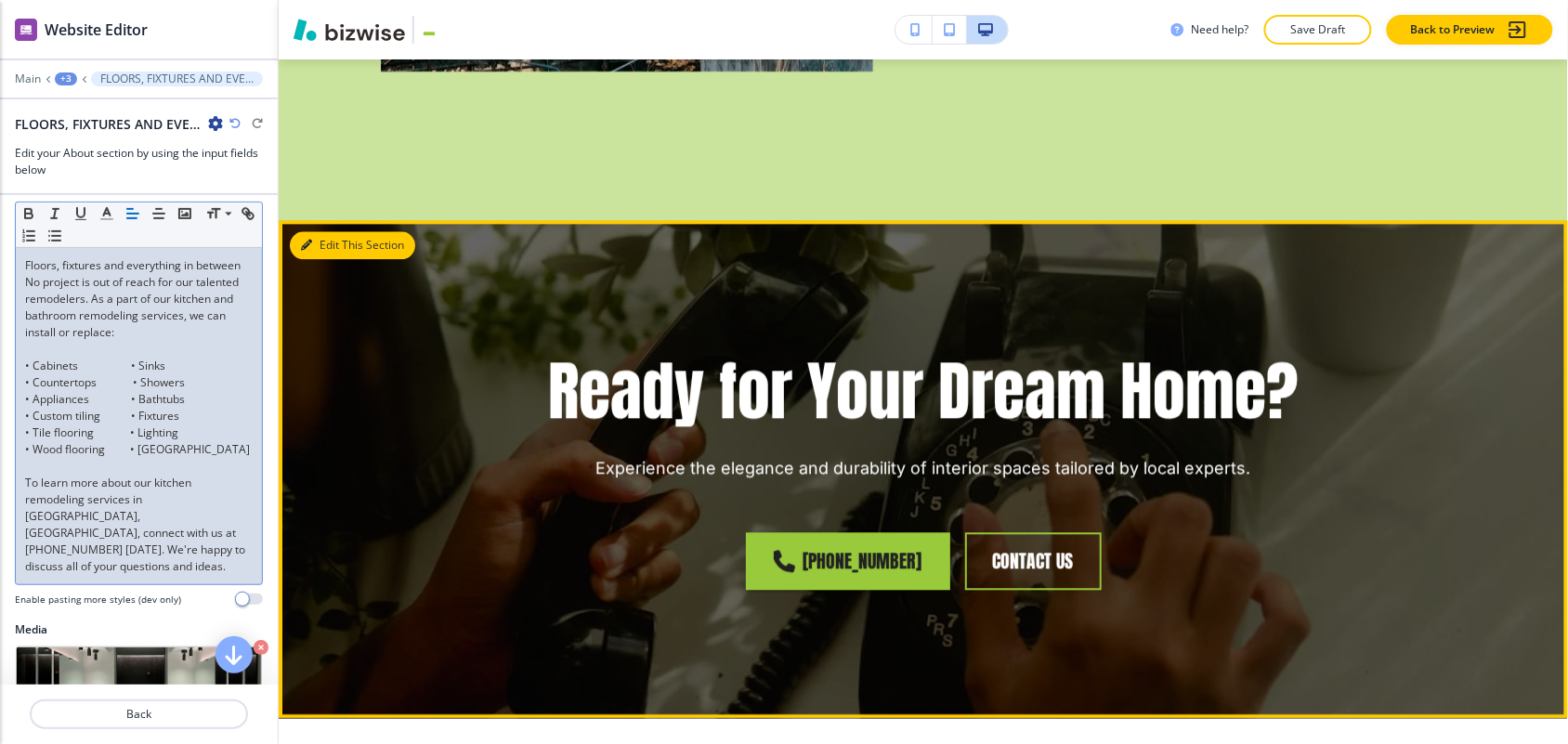
click at [325, 231] on button "Edit This Section" at bounding box center [352, 245] width 126 height 28
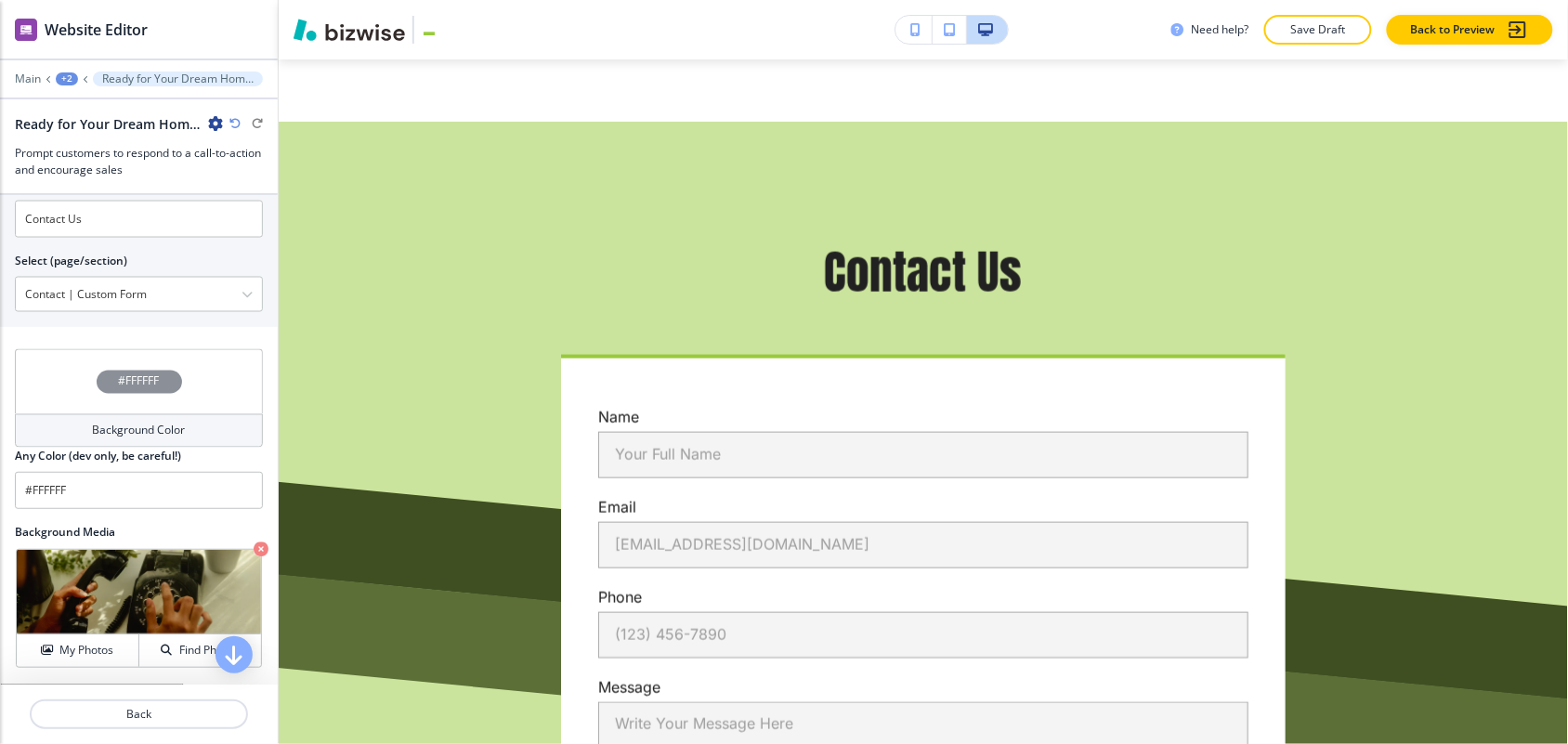
scroll to position [0, 0]
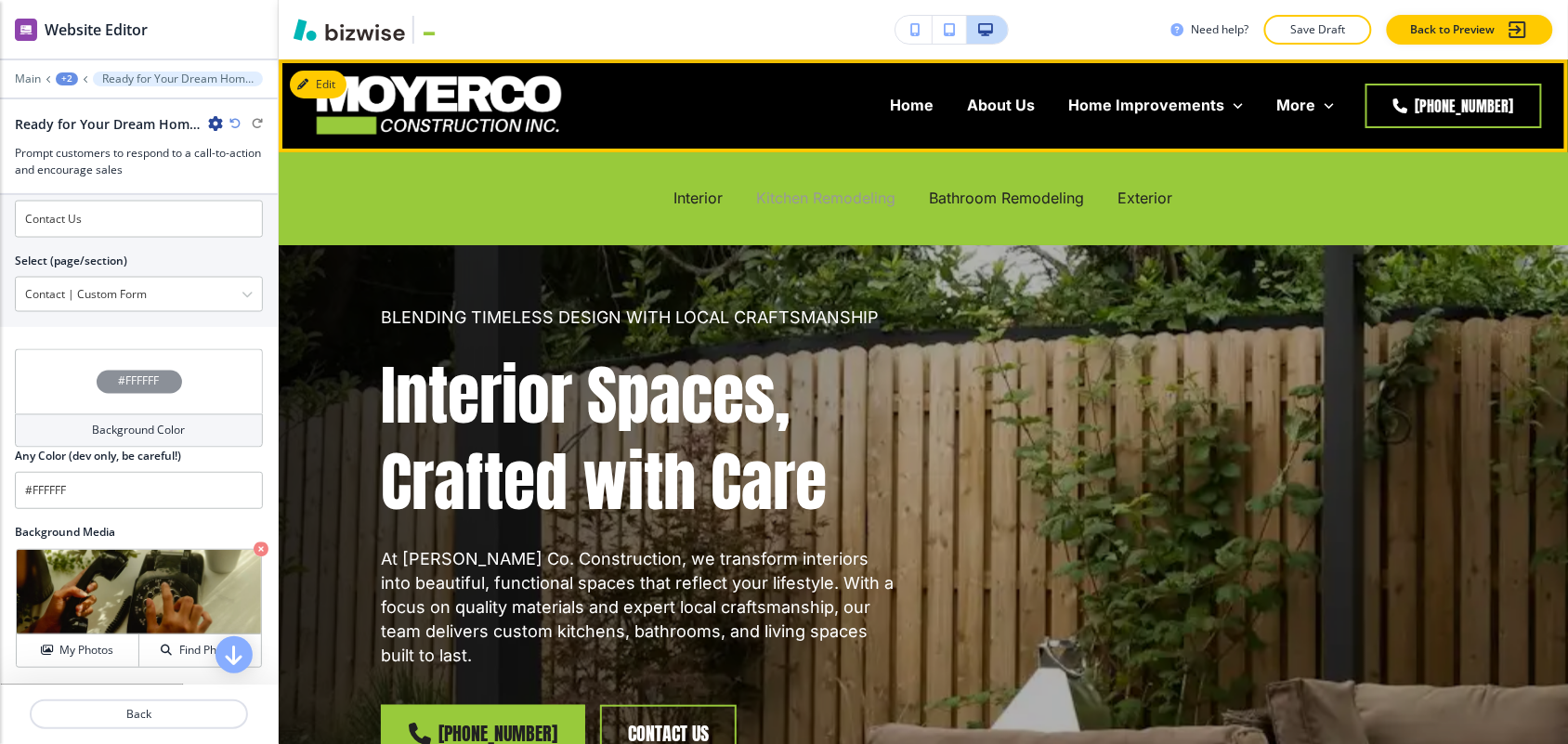
click at [818, 195] on p "Kitchen Remodeling" at bounding box center [827, 198] width 140 height 22
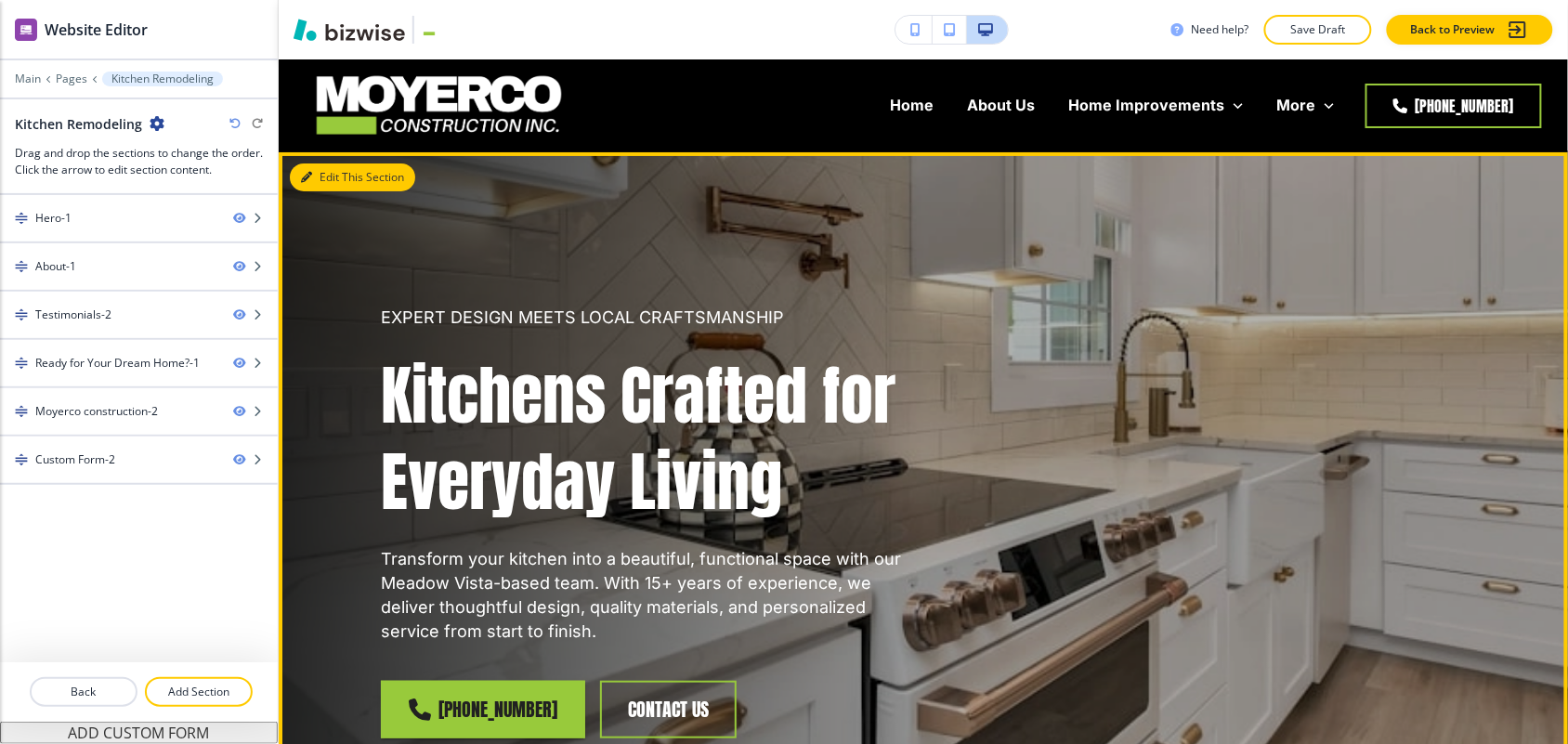
click at [335, 163] on button "Edit This Section" at bounding box center [352, 178] width 126 height 28
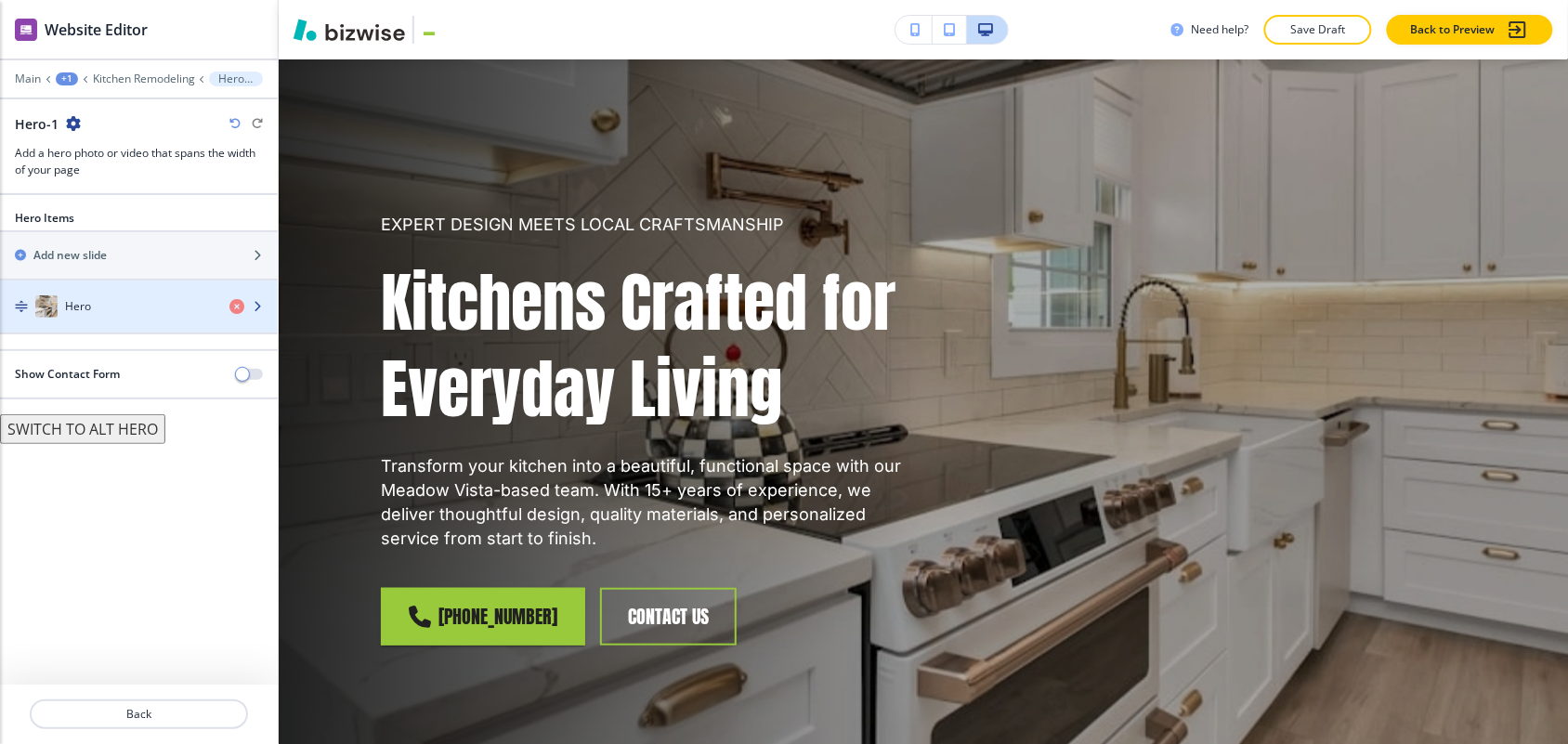
click at [131, 318] on div "button" at bounding box center [139, 326] width 278 height 15
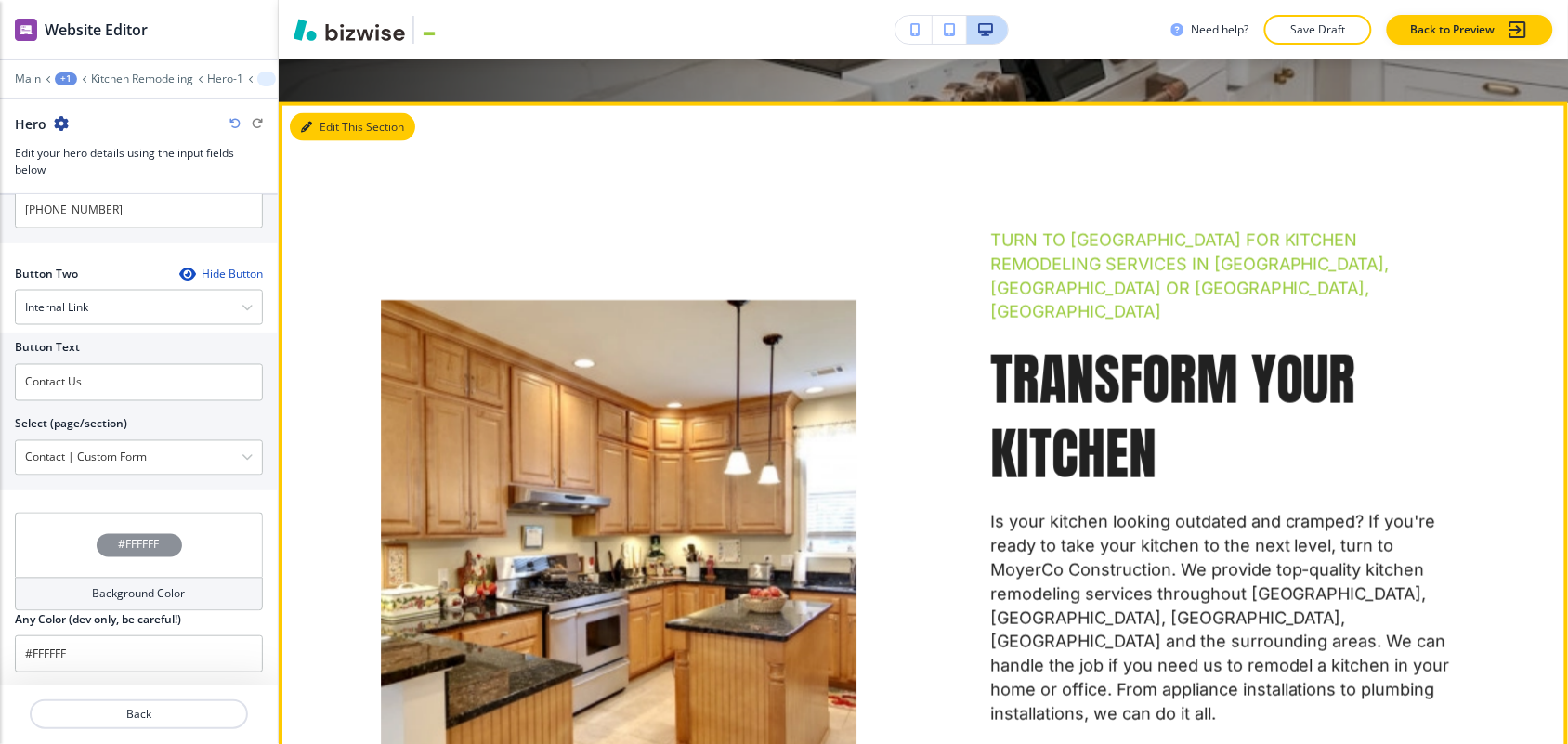
click at [367, 113] on button "Edit This Section" at bounding box center [352, 127] width 126 height 28
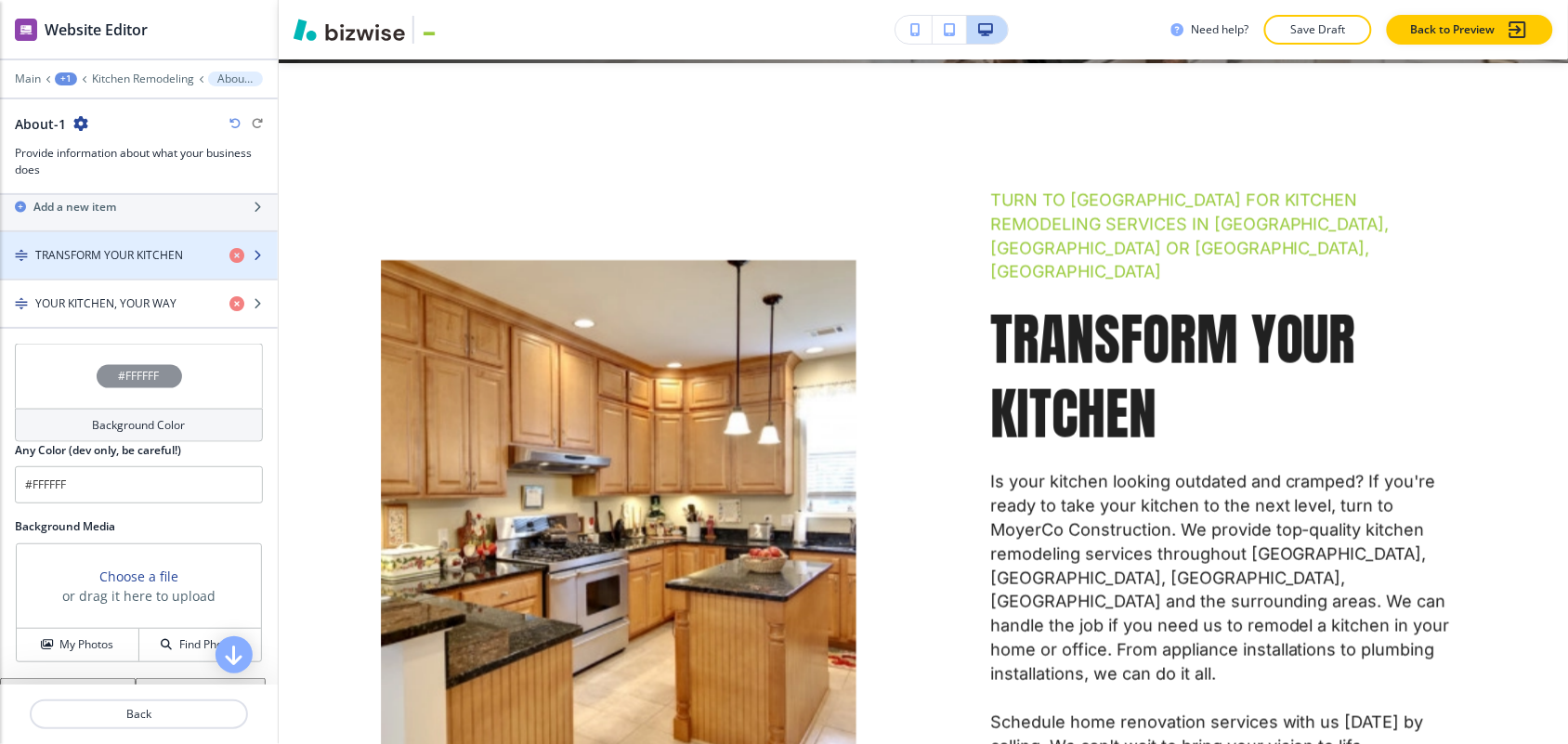
click at [127, 232] on div "button" at bounding box center [139, 240] width 278 height 15
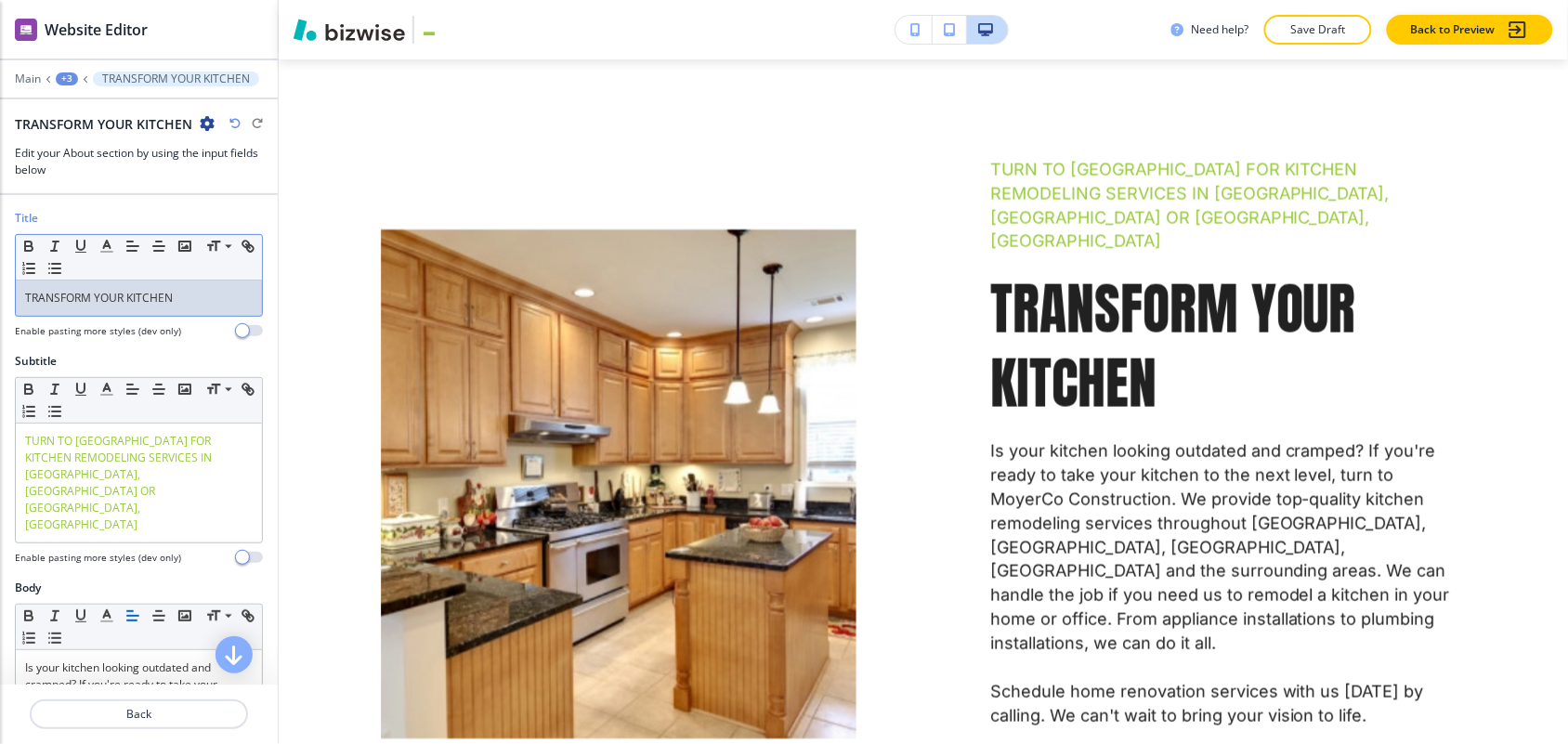
click at [143, 280] on div "TRANSFORM YOUR KITCHEN" at bounding box center [139, 297] width 246 height 35
click at [113, 238] on icon "button" at bounding box center [107, 246] width 17 height 17
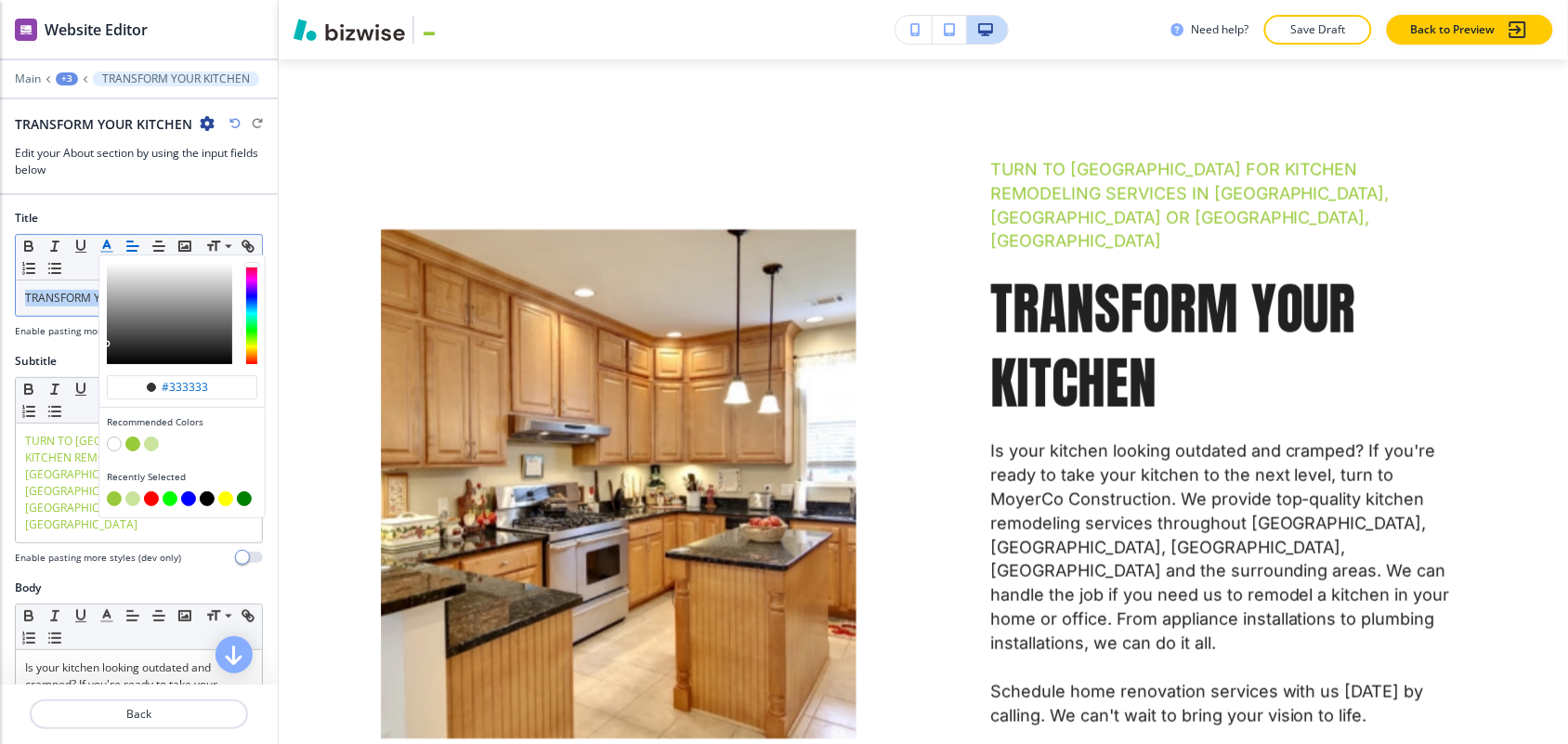
click at [127, 436] on button "button" at bounding box center [133, 444] width 15 height 15
type input "#98ca3b"
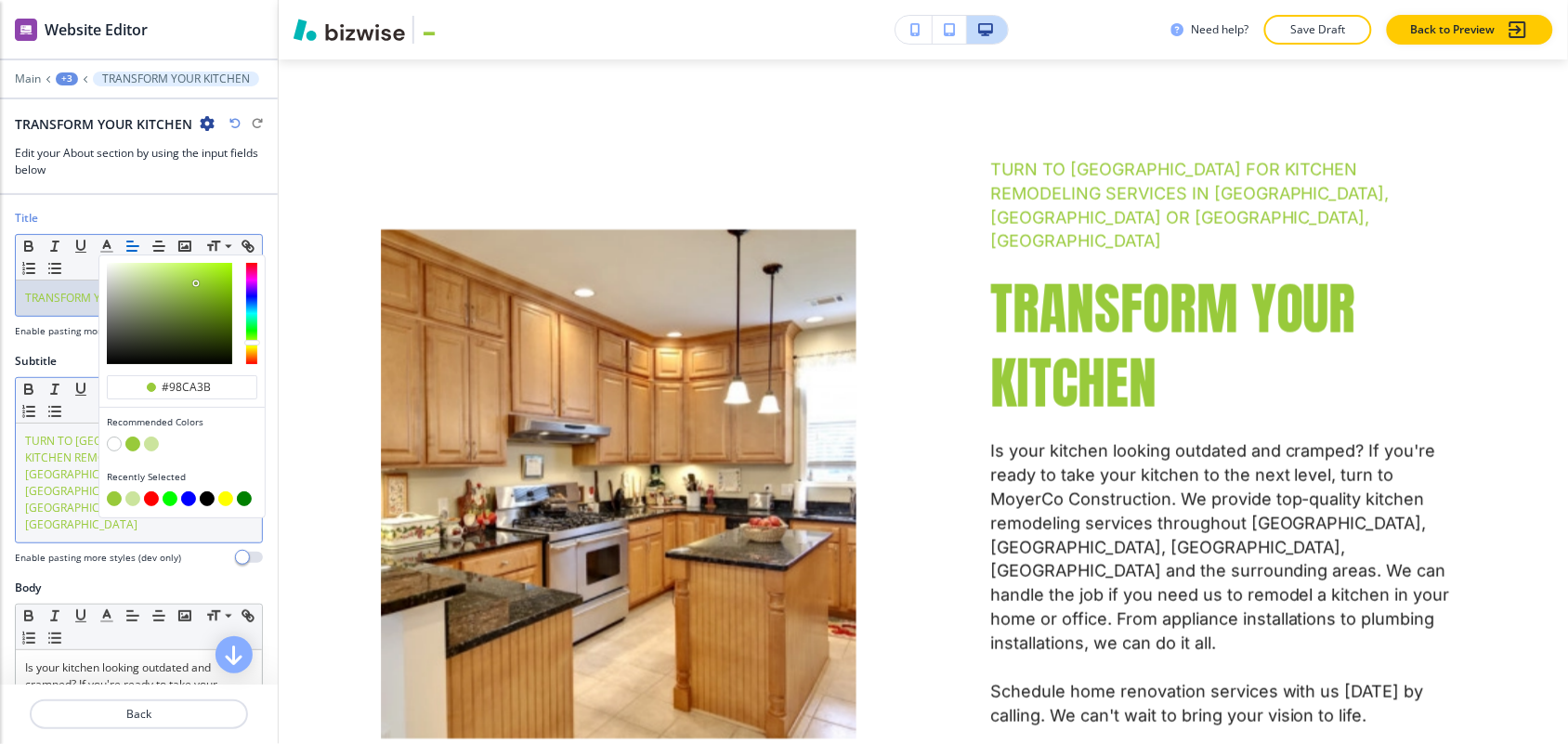
click at [75, 450] on span "TURN TO US FOR KITCHEN REMODELING SERVICES IN MEADOW VISTA, NORTH AUBURN OR GRA…" at bounding box center [120, 482] width 190 height 99
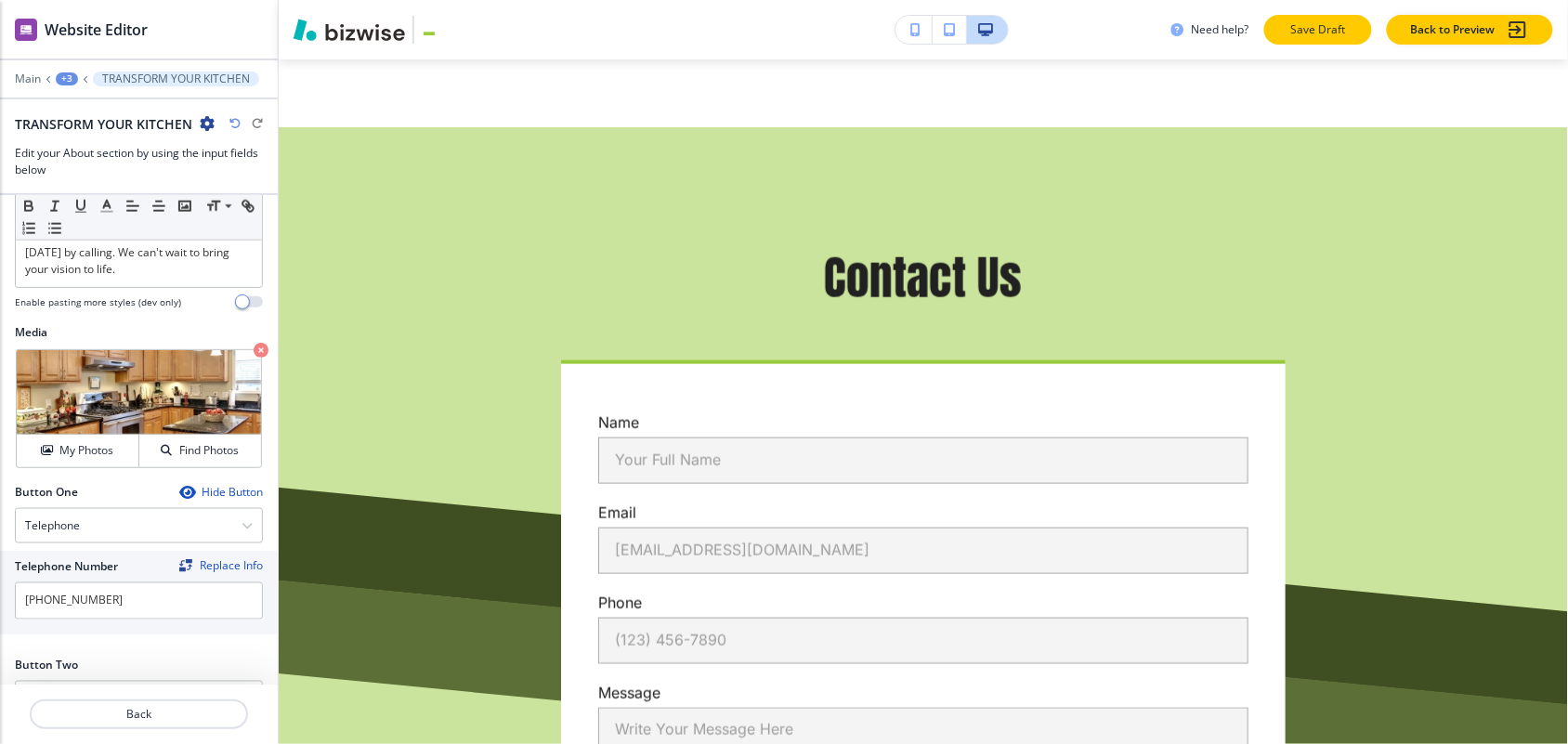
click at [1336, 35] on p "Save Draft" at bounding box center [1318, 30] width 59 height 17
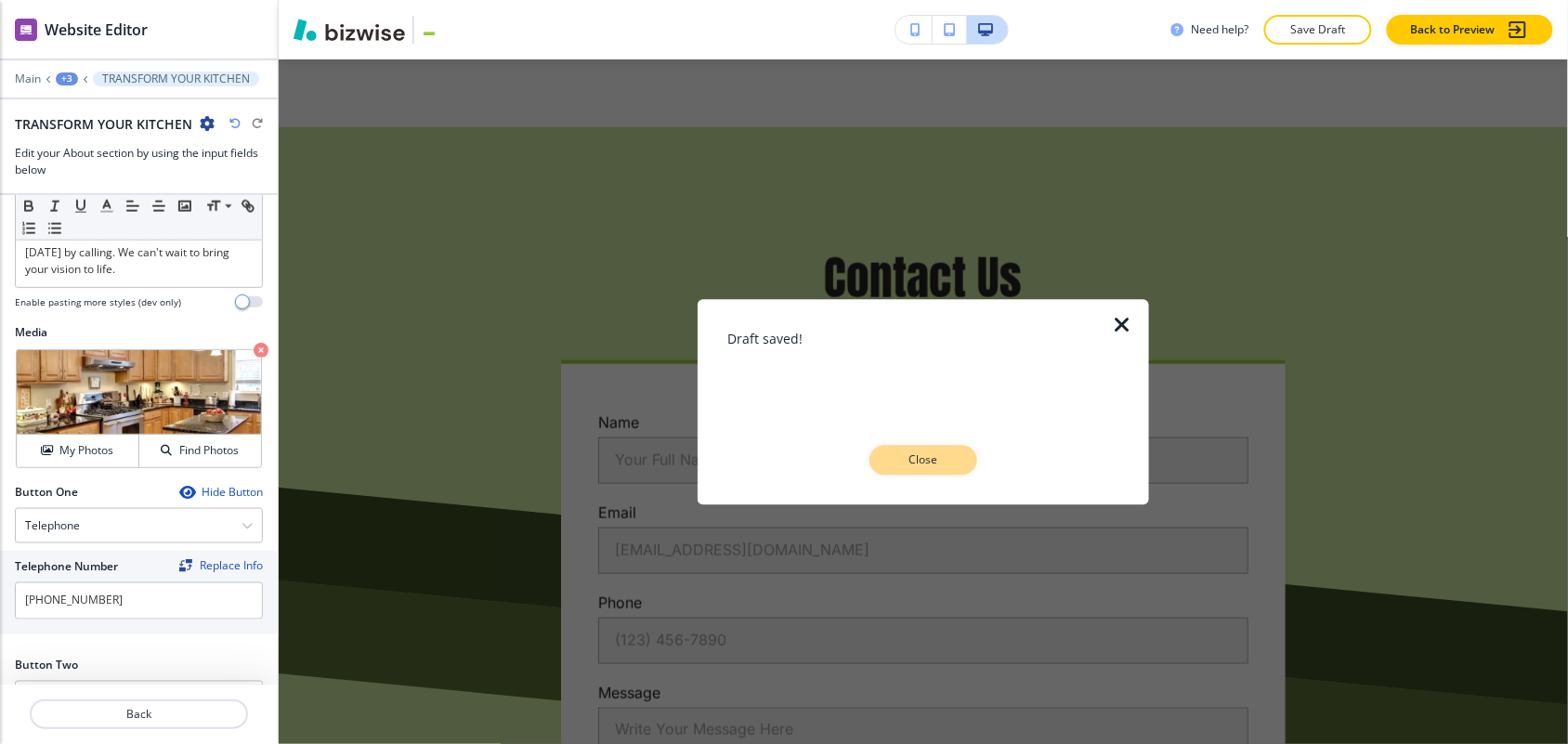
click at [916, 458] on p "Close" at bounding box center [923, 460] width 59 height 17
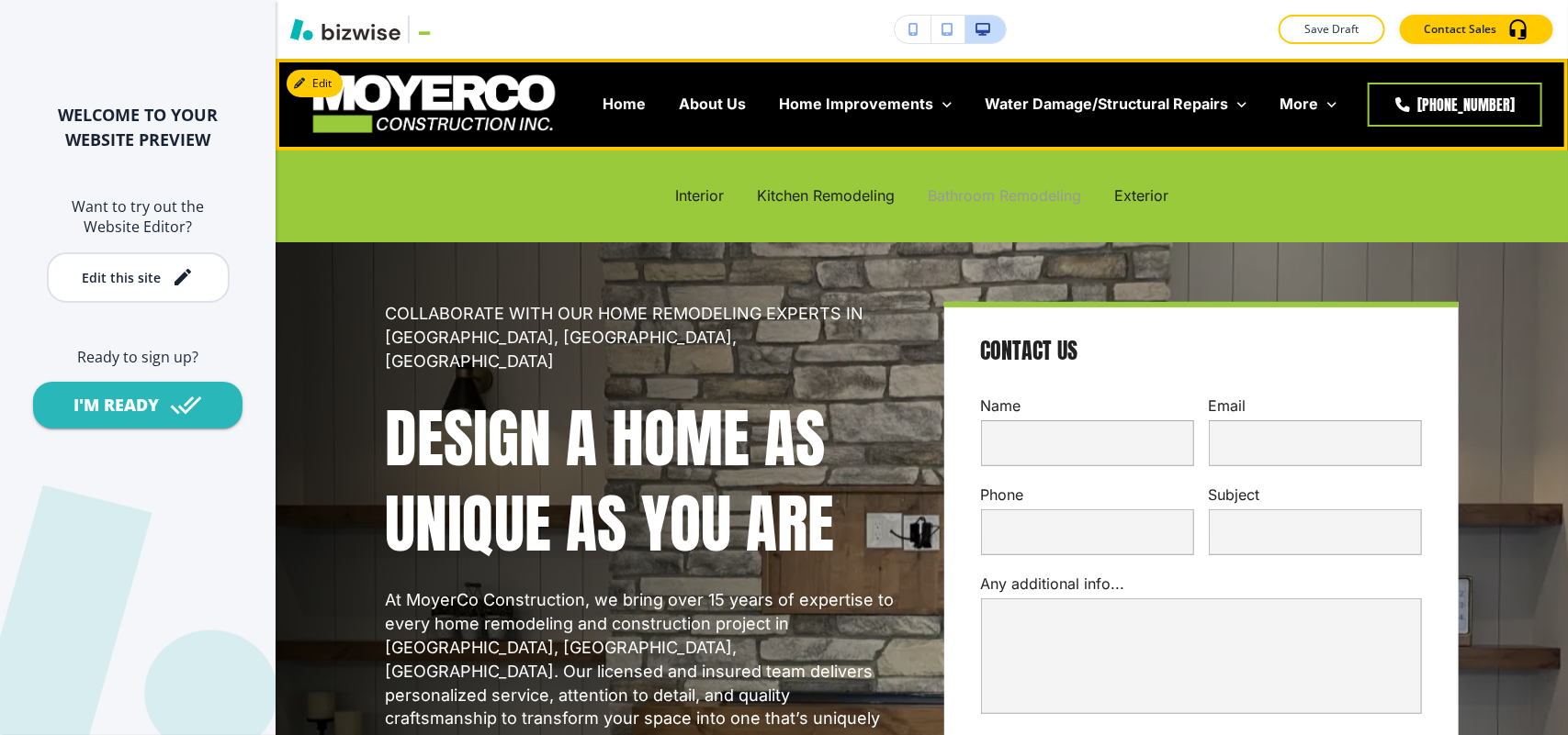
click at [959, 189] on p "Bathroom Remodeling" at bounding box center [1004, 196] width 153 height 21
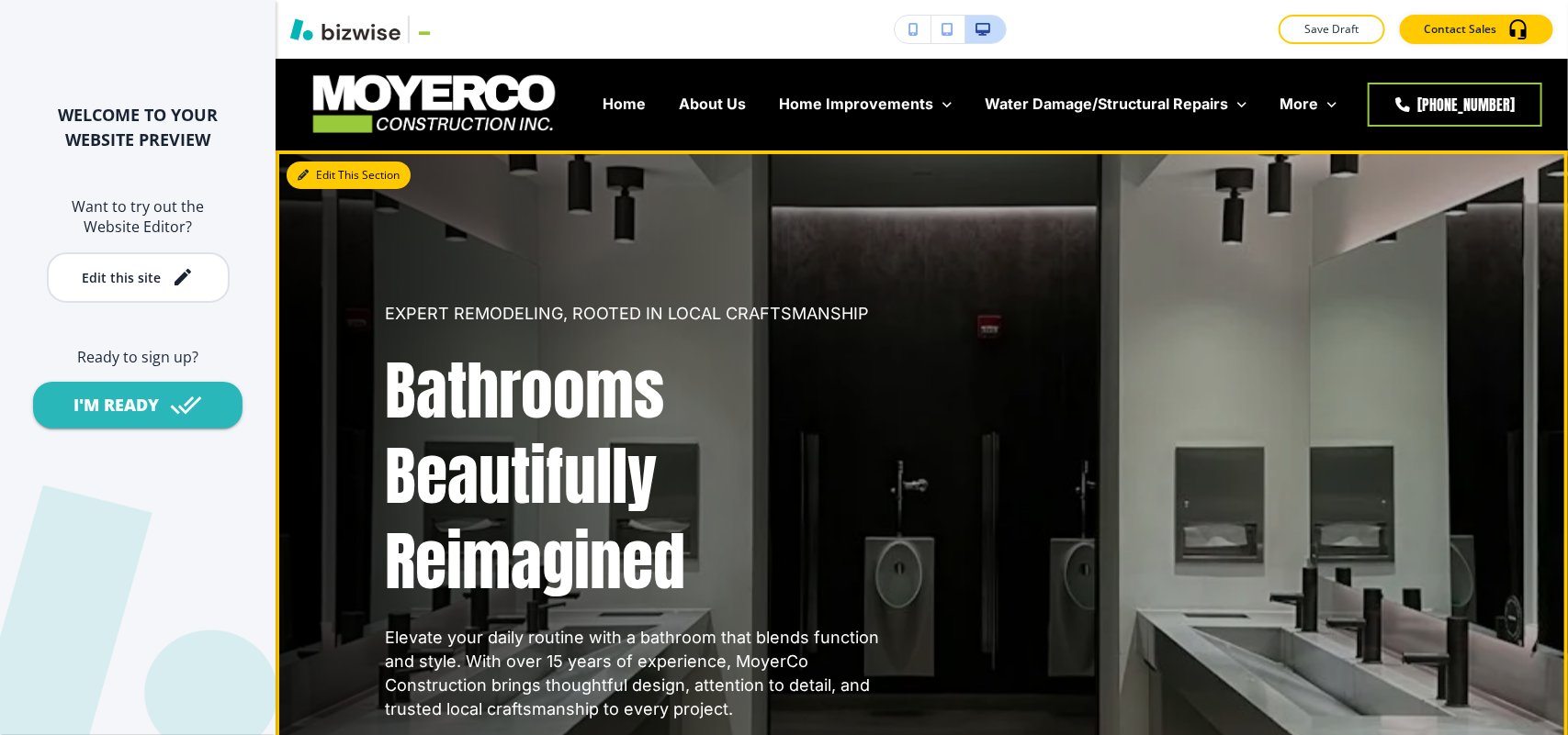
click at [313, 170] on button "Edit This Section" at bounding box center [348, 175] width 124 height 28
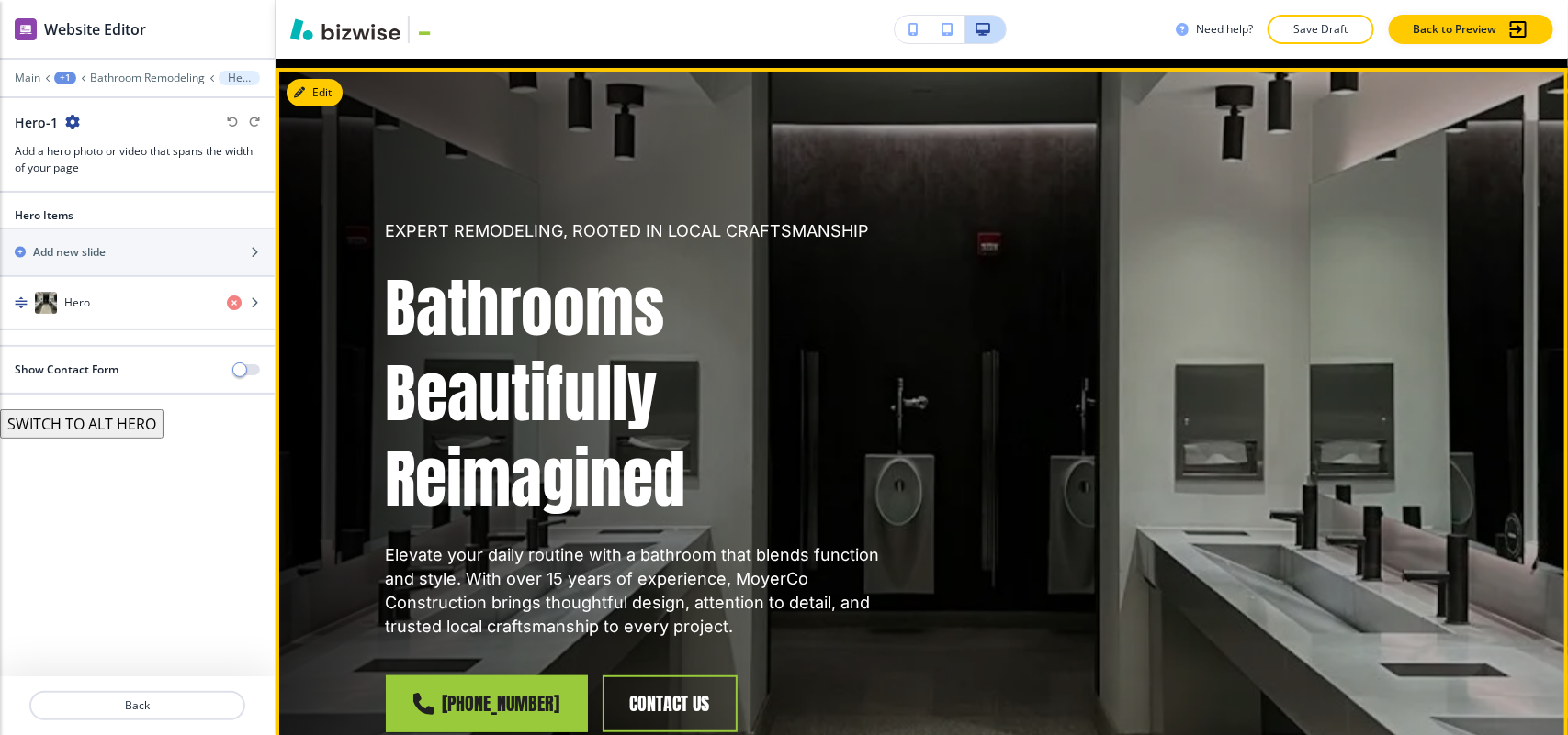
scroll to position [91, 0]
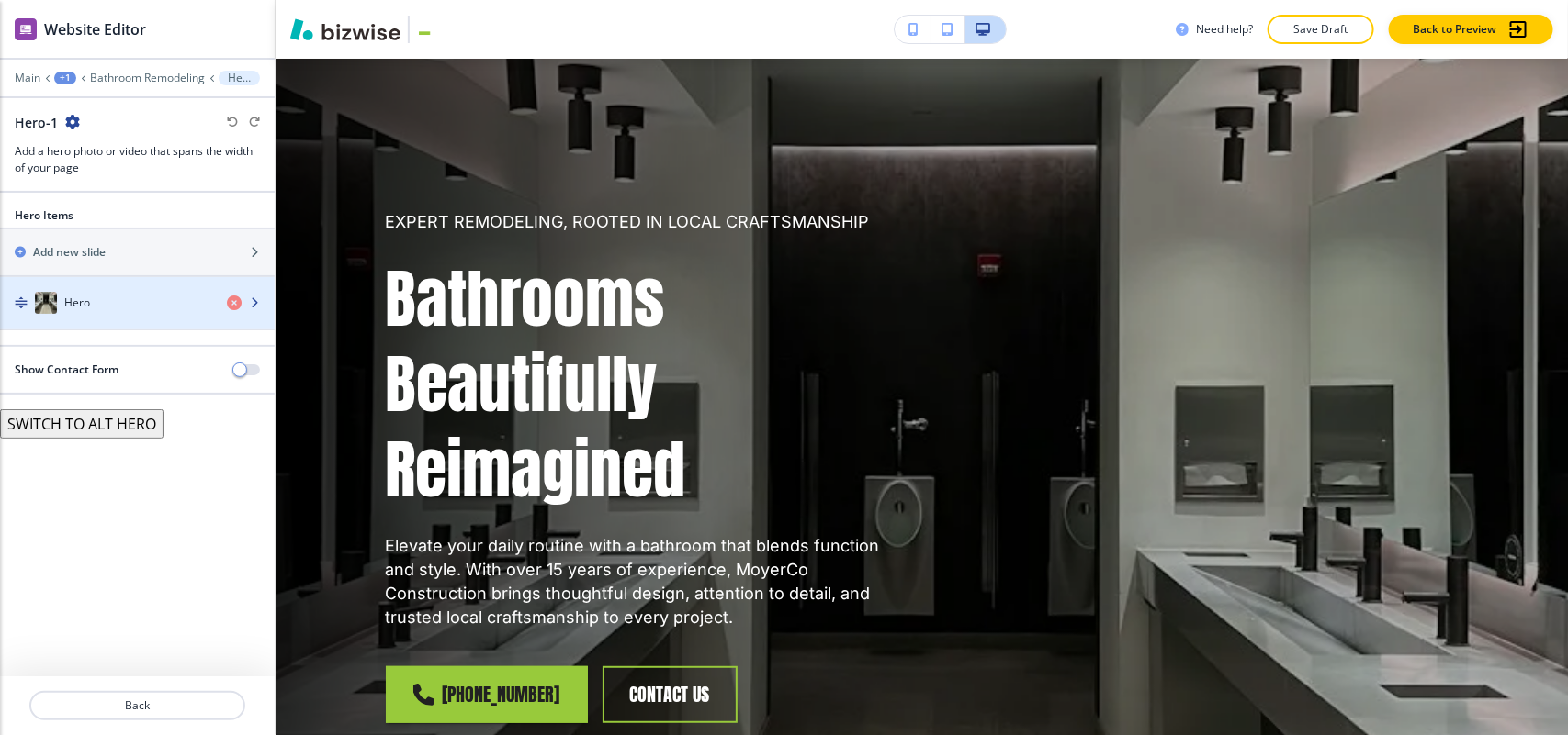
click at [136, 301] on div "Hero" at bounding box center [105, 303] width 212 height 22
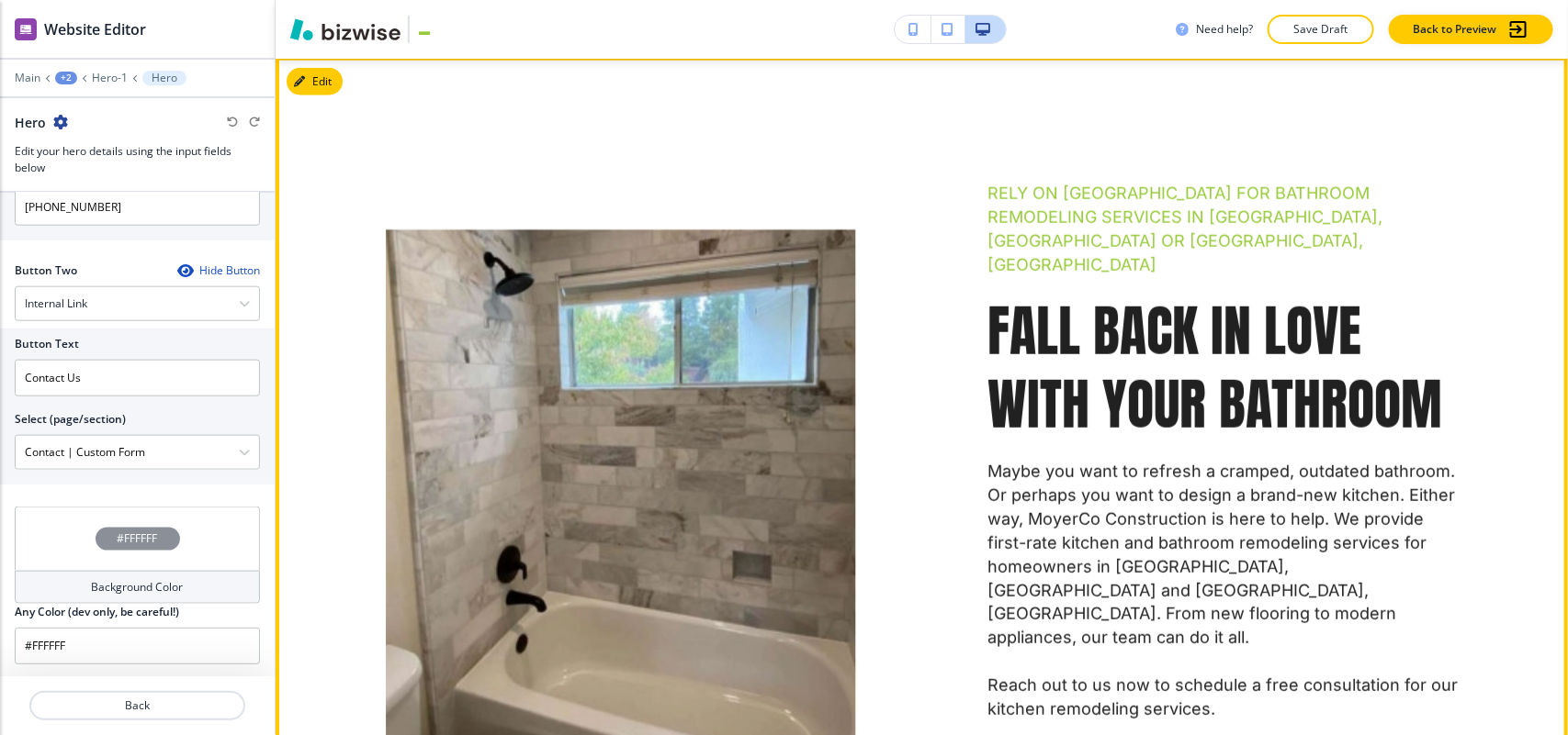
scroll to position [780, 0]
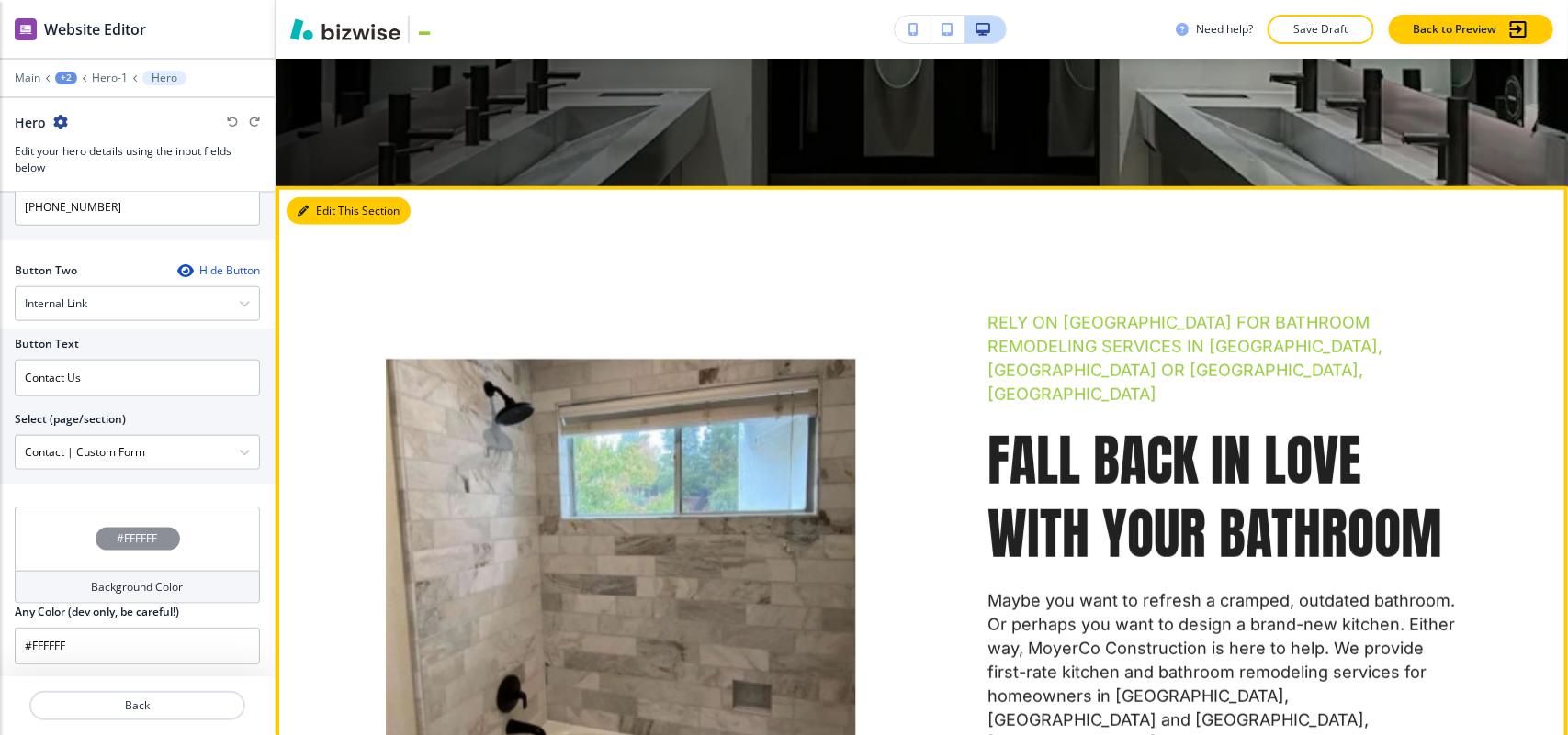
click at [316, 207] on button "Edit This Section" at bounding box center [348, 212] width 124 height 28
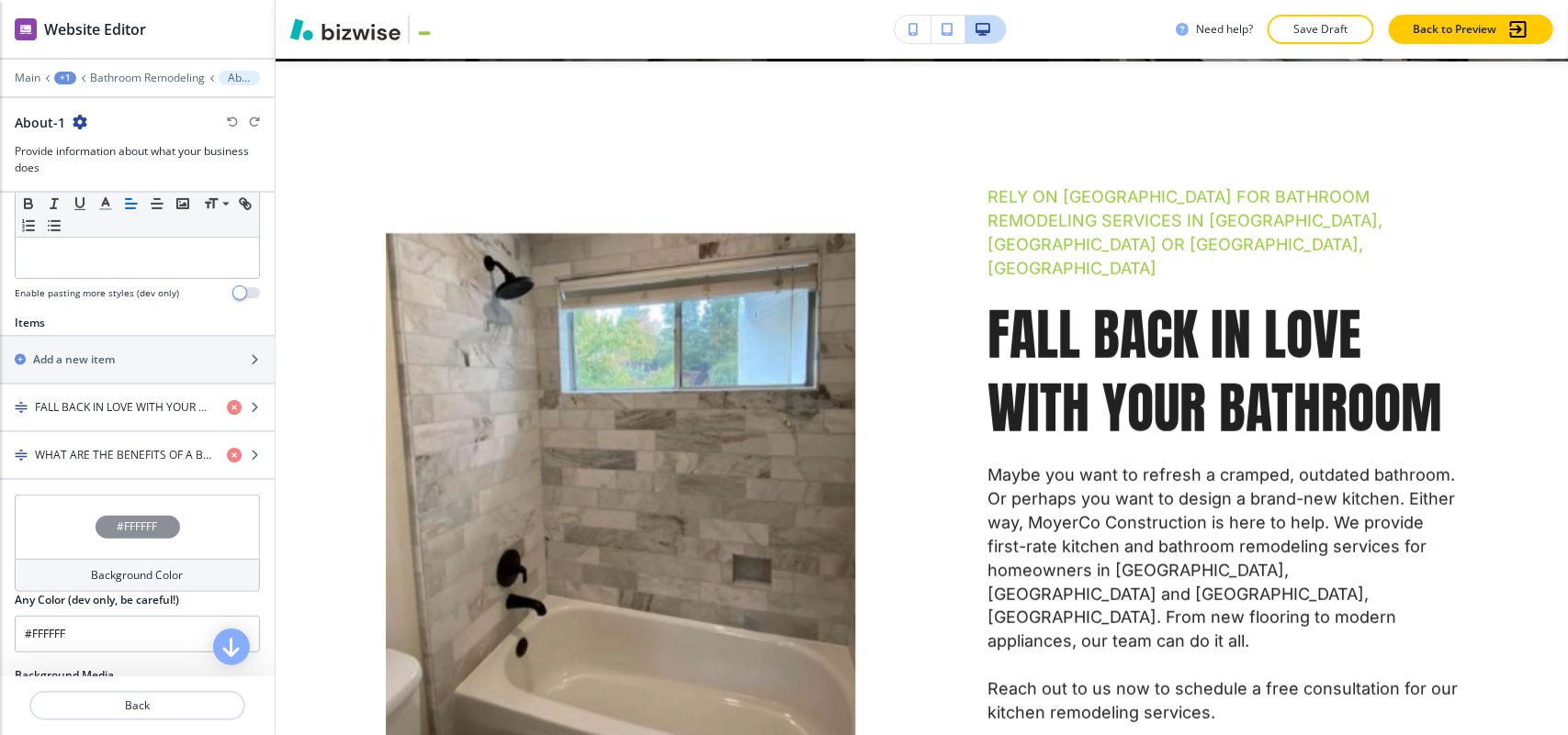
scroll to position [574, 0]
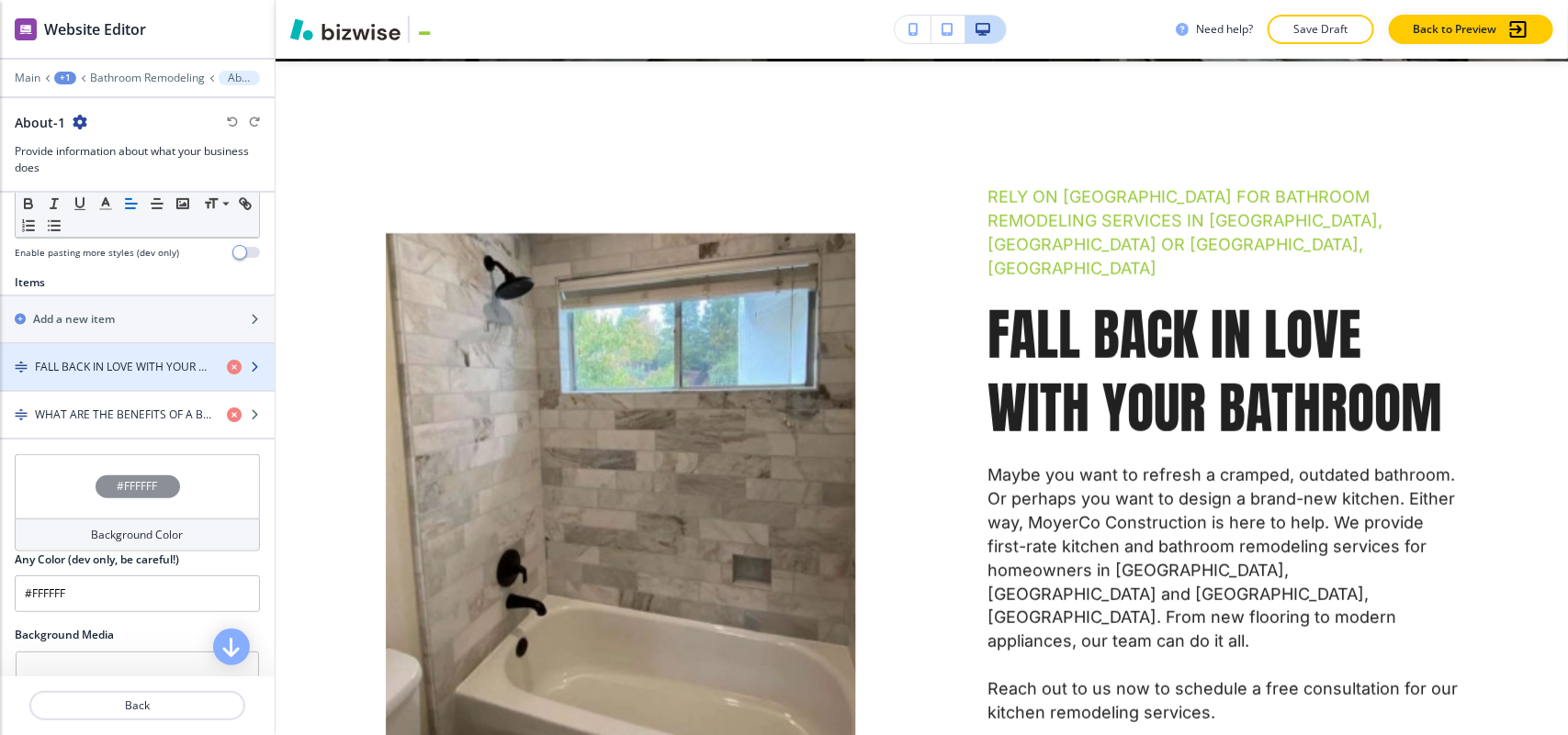
click at [112, 370] on h4 "FALL BACK IN LOVE WITH YOUR BATHROOM" at bounding box center [123, 368] width 177 height 17
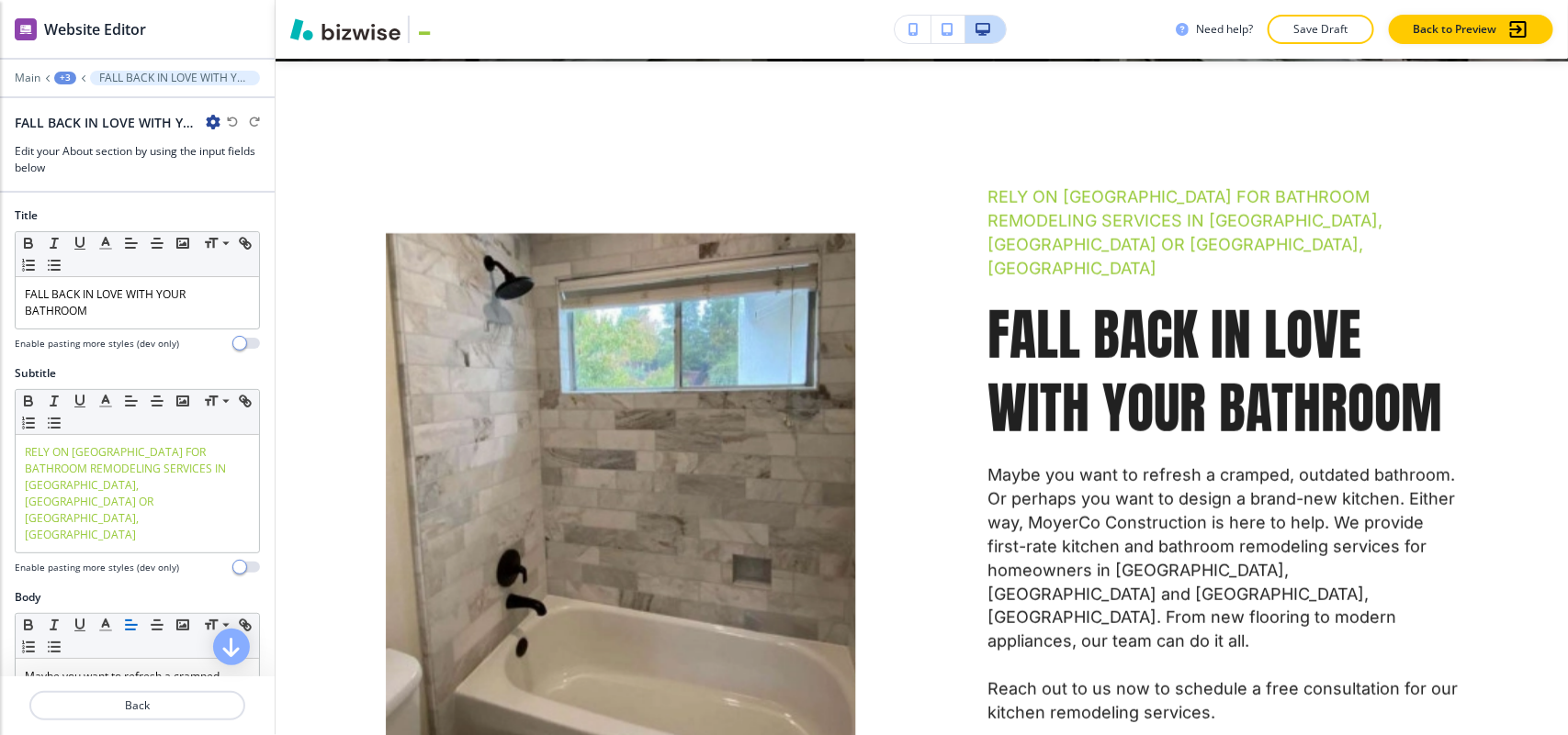
scroll to position [935, 0]
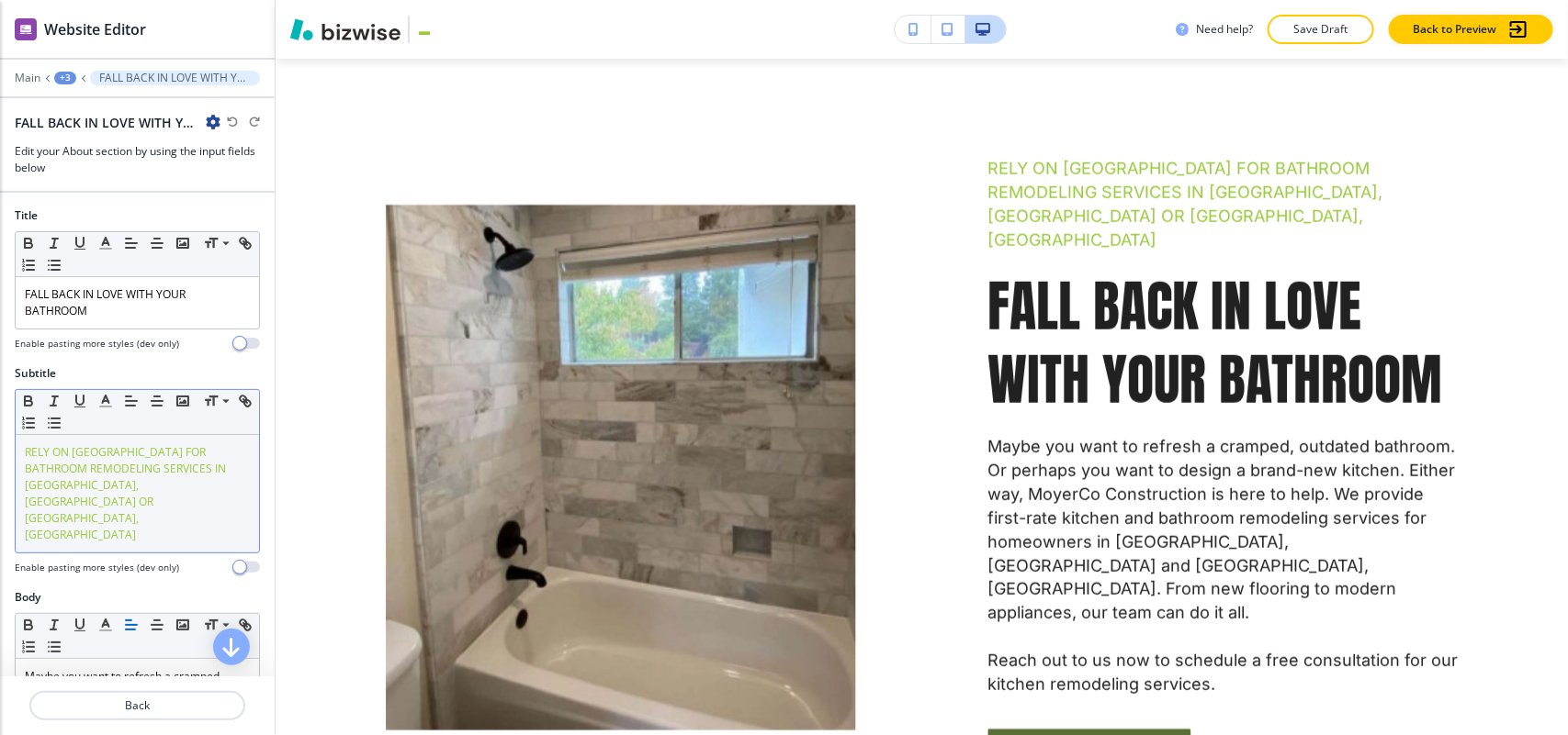
click at [130, 483] on span "RELY ON [GEOGRAPHIC_DATA] FOR BATHROOM REMODELING SERVICES IN [GEOGRAPHIC_DATA]…" at bounding box center [127, 492] width 203 height 98
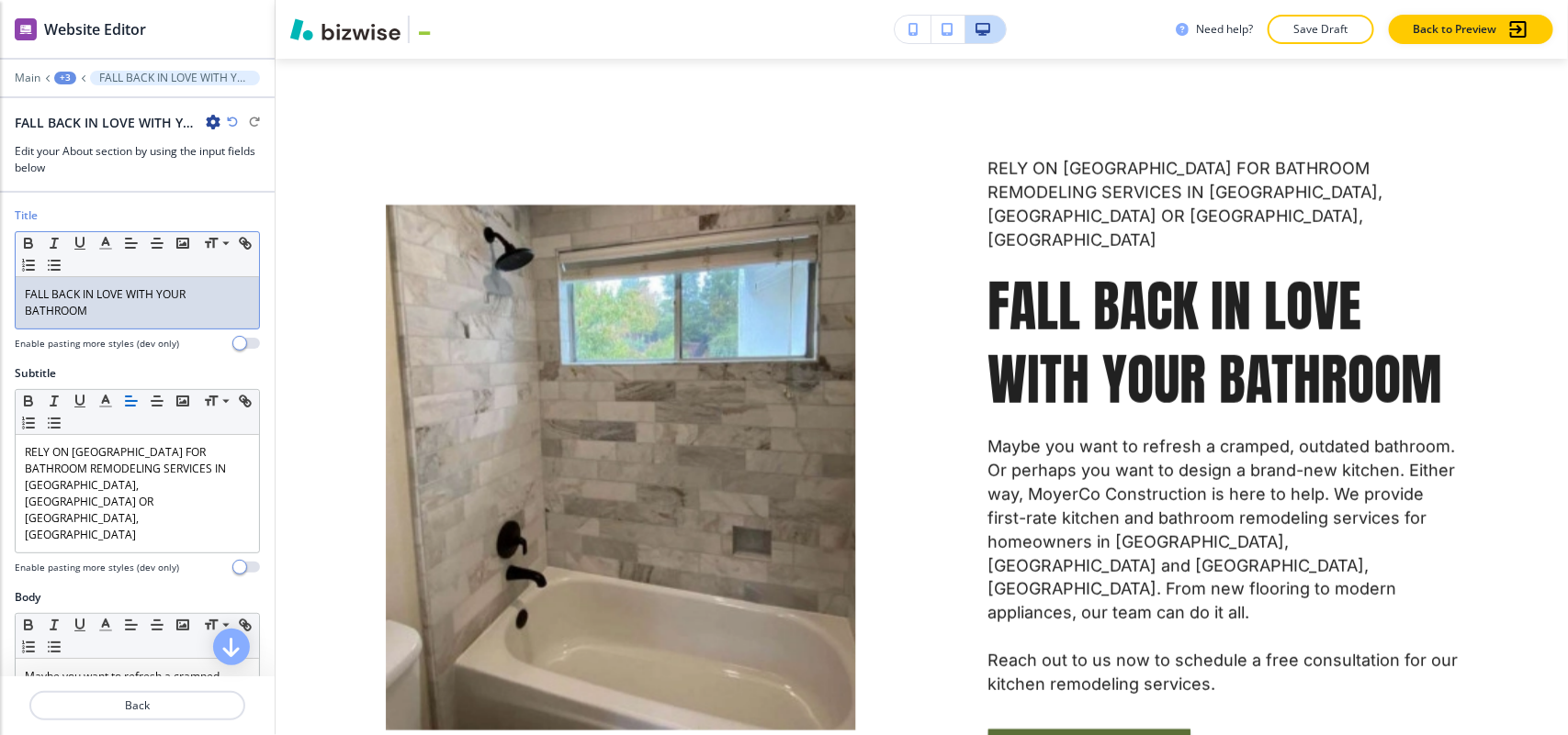
click at [132, 318] on p "FALL BACK IN LOVE WITH YOUR BATHROOM" at bounding box center [137, 302] width 225 height 33
click at [101, 248] on icon "button" at bounding box center [105, 243] width 17 height 17
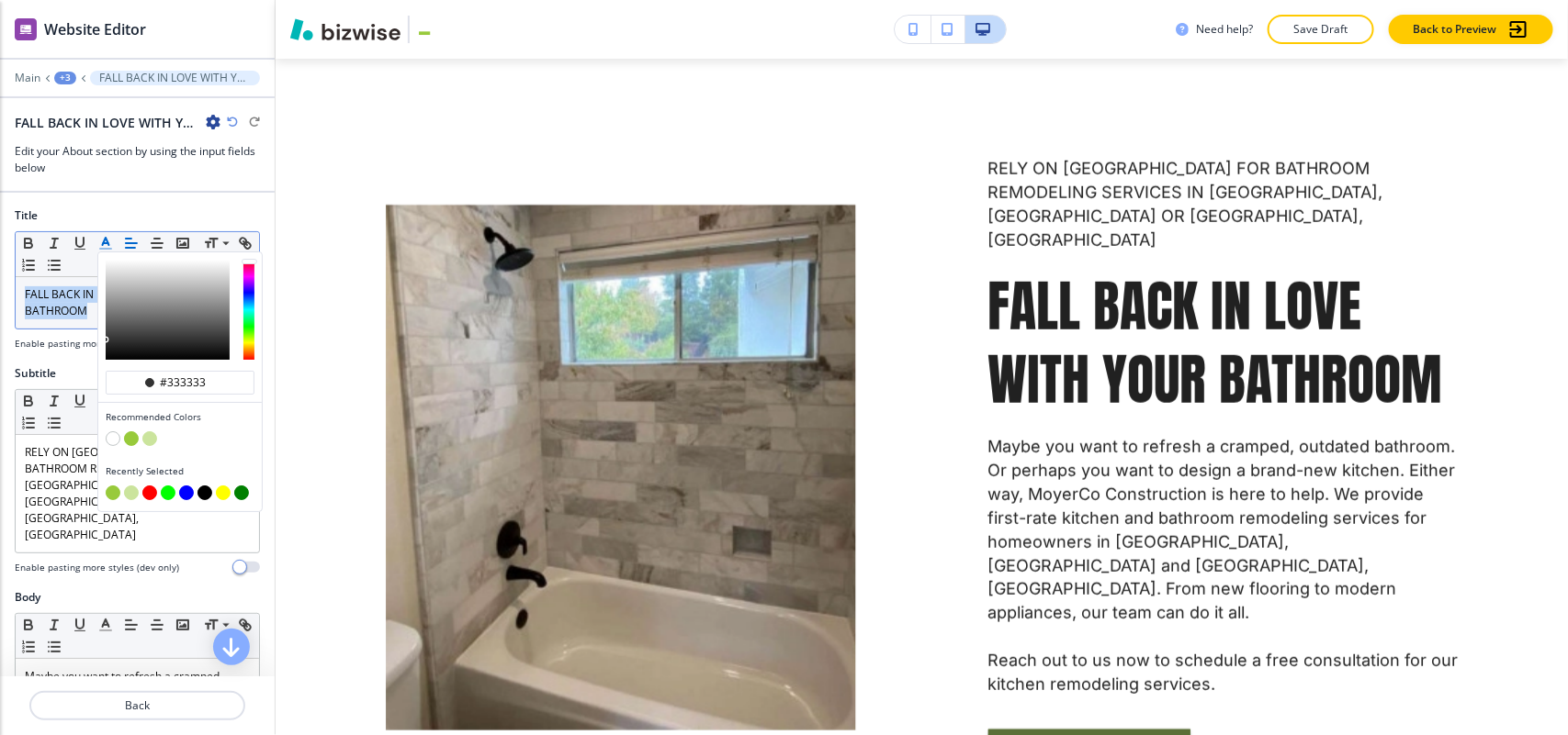
click at [135, 440] on button "button" at bounding box center [132, 438] width 15 height 15
type input "#98ca3b"
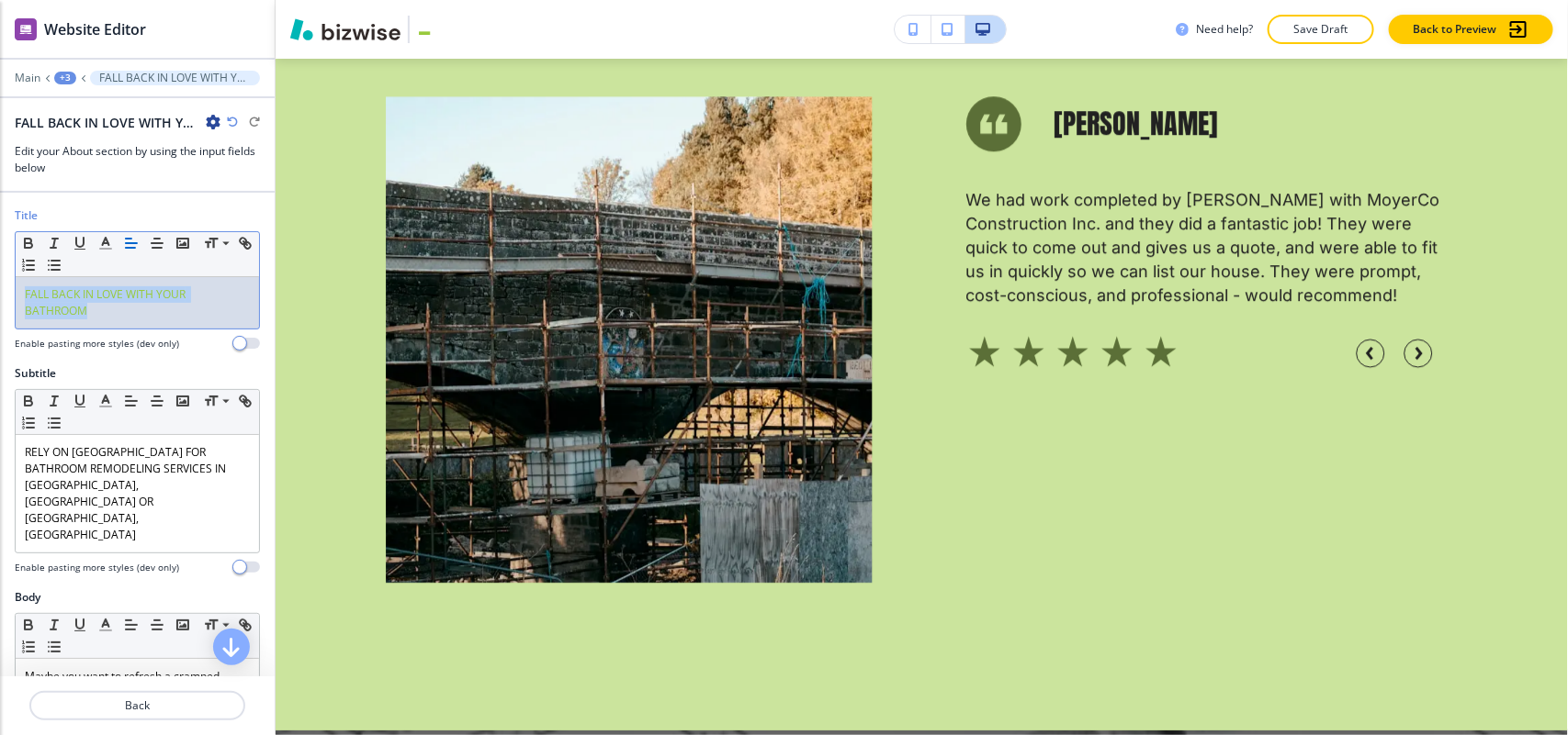
scroll to position [0, 0]
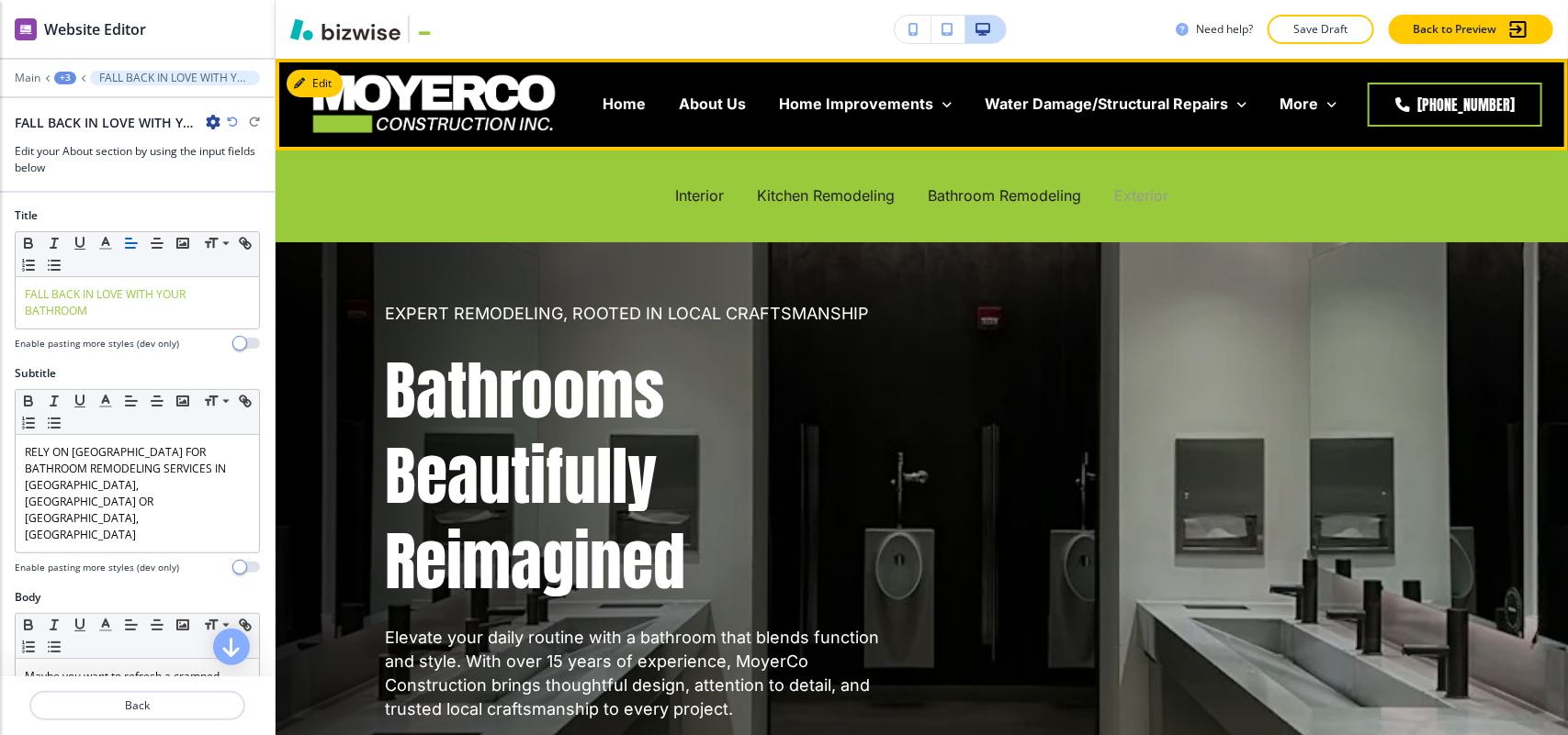
click at [1127, 188] on p "Exterior" at bounding box center [1141, 196] width 54 height 21
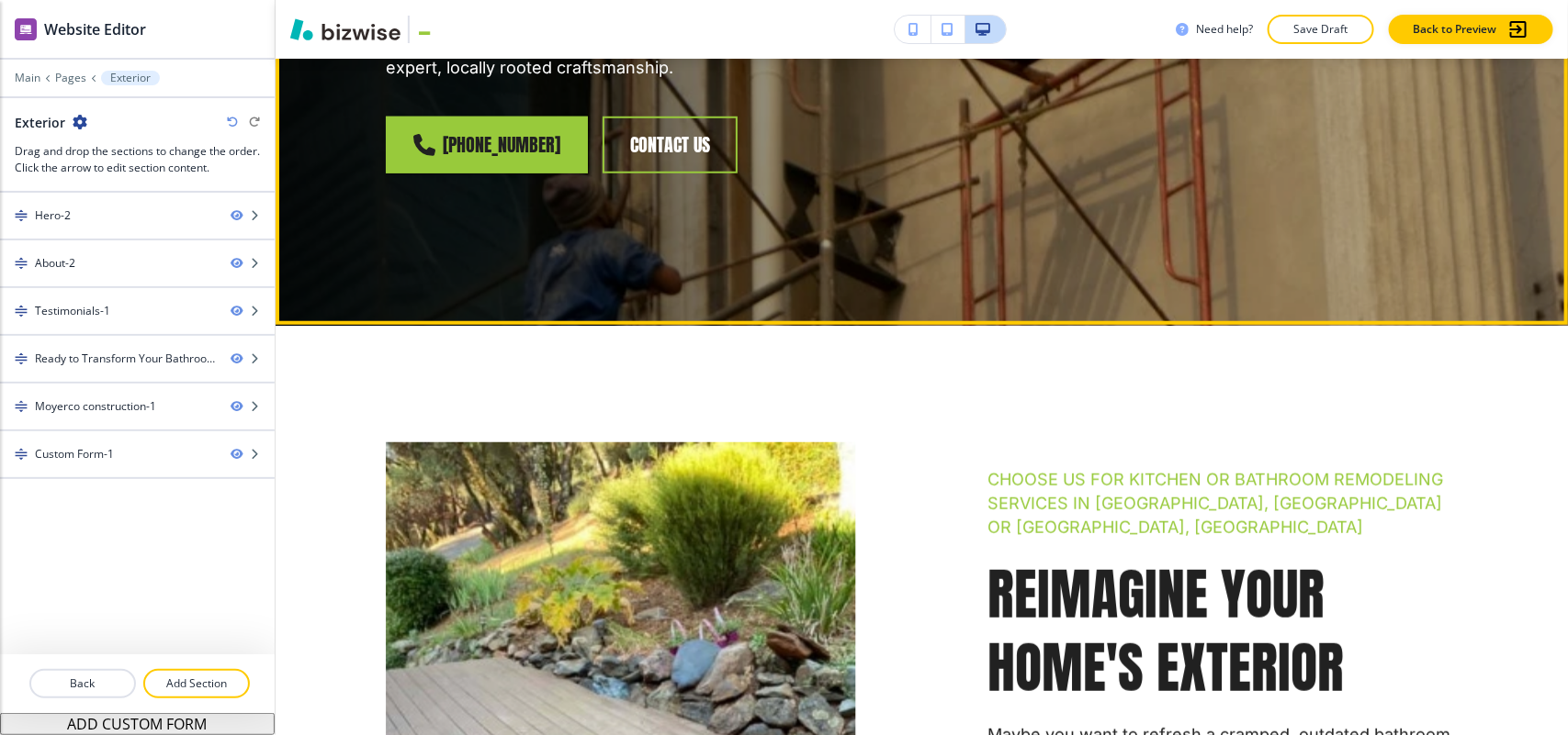
scroll to position [918, 0]
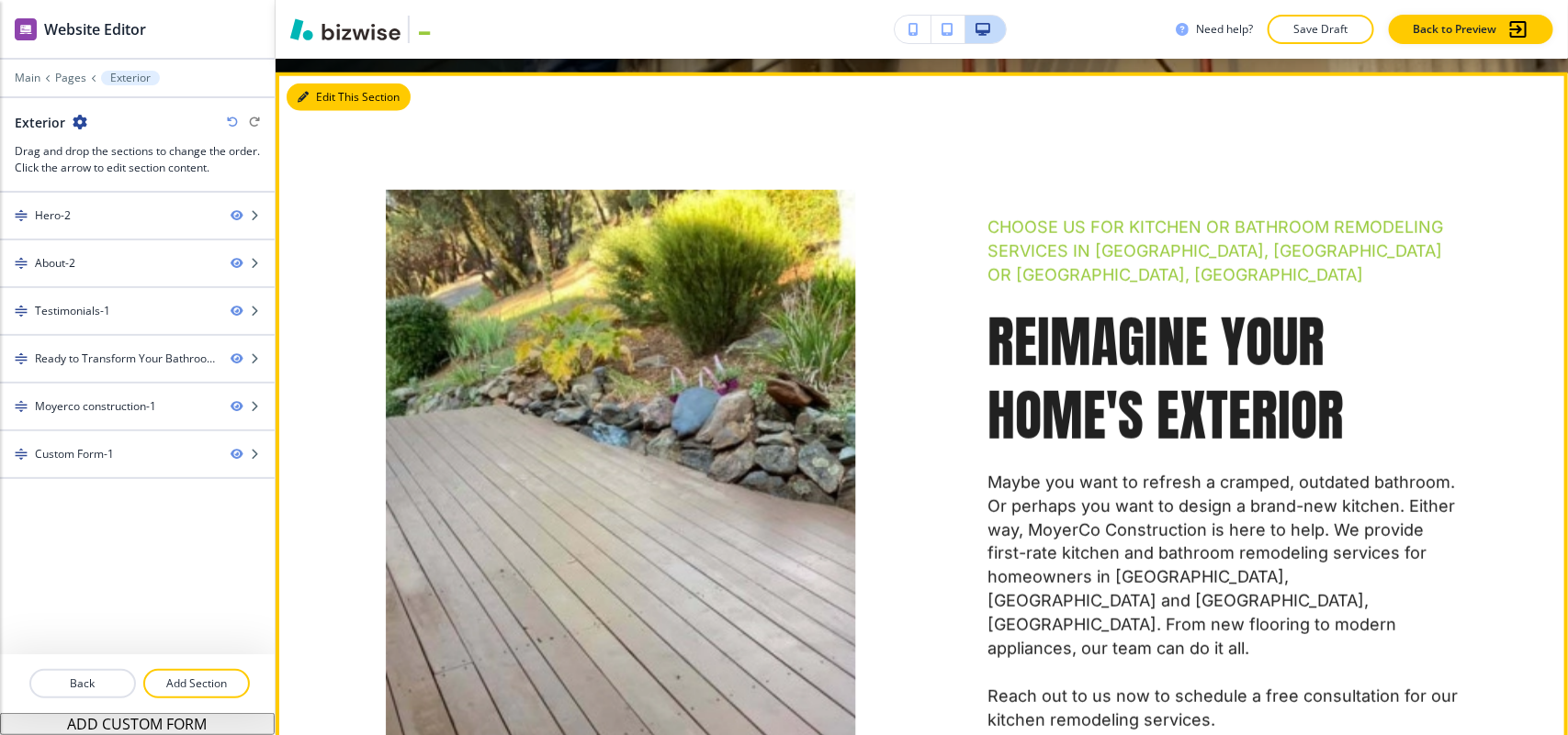
click at [299, 87] on button "Edit This Section" at bounding box center [348, 98] width 124 height 28
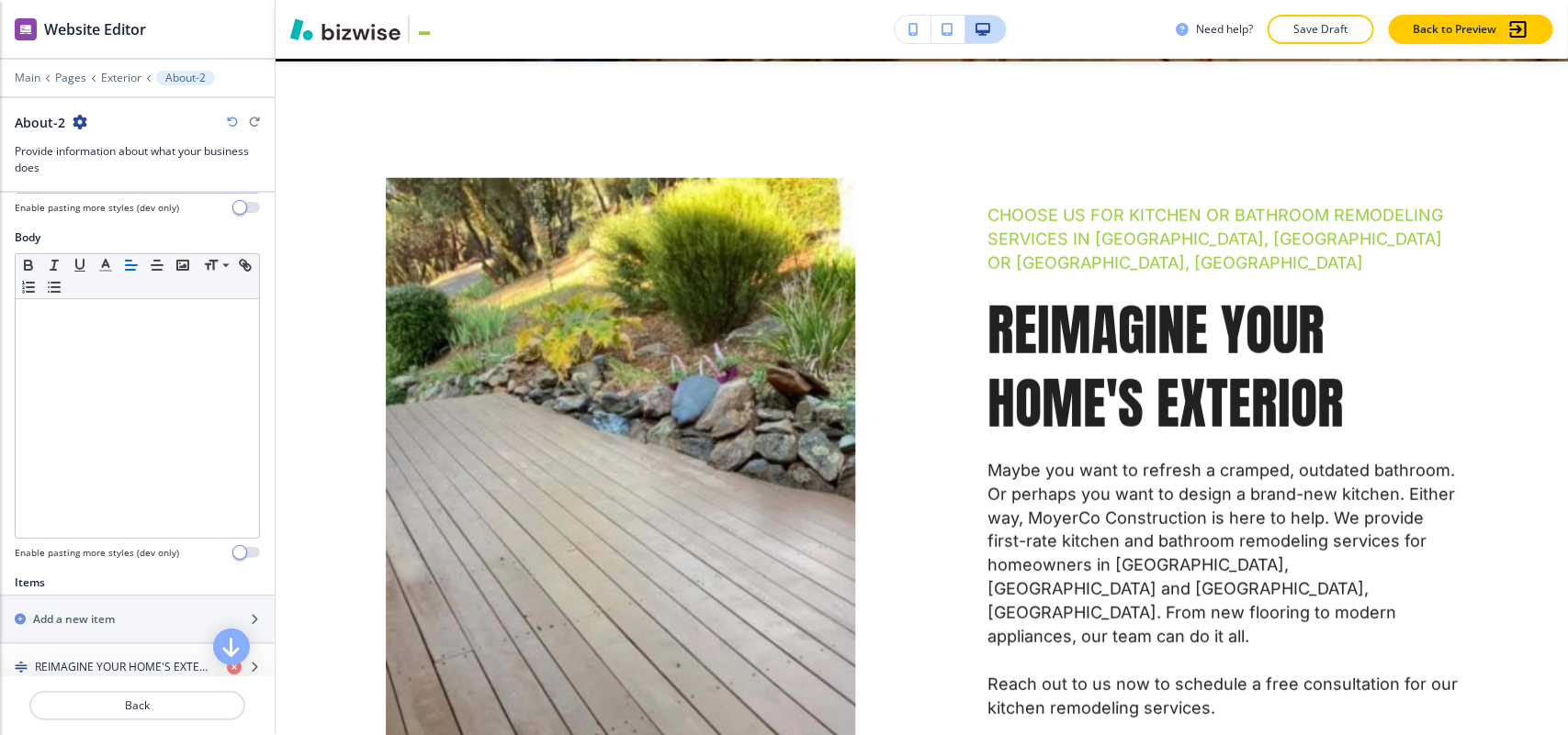
scroll to position [459, 0]
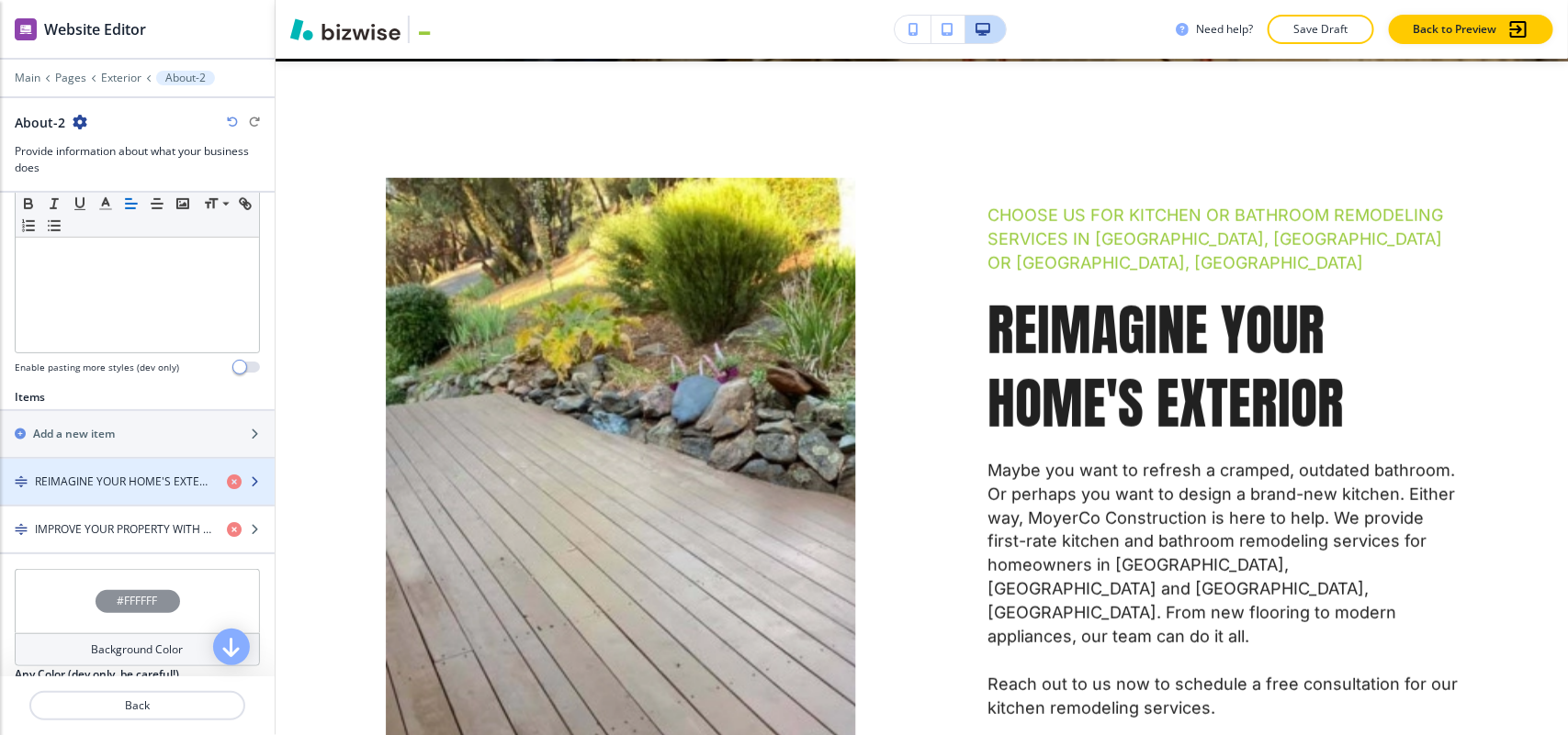
click at [86, 490] on h4 "REIMAGINE YOUR HOME'S EXTERIOR" at bounding box center [123, 482] width 177 height 17
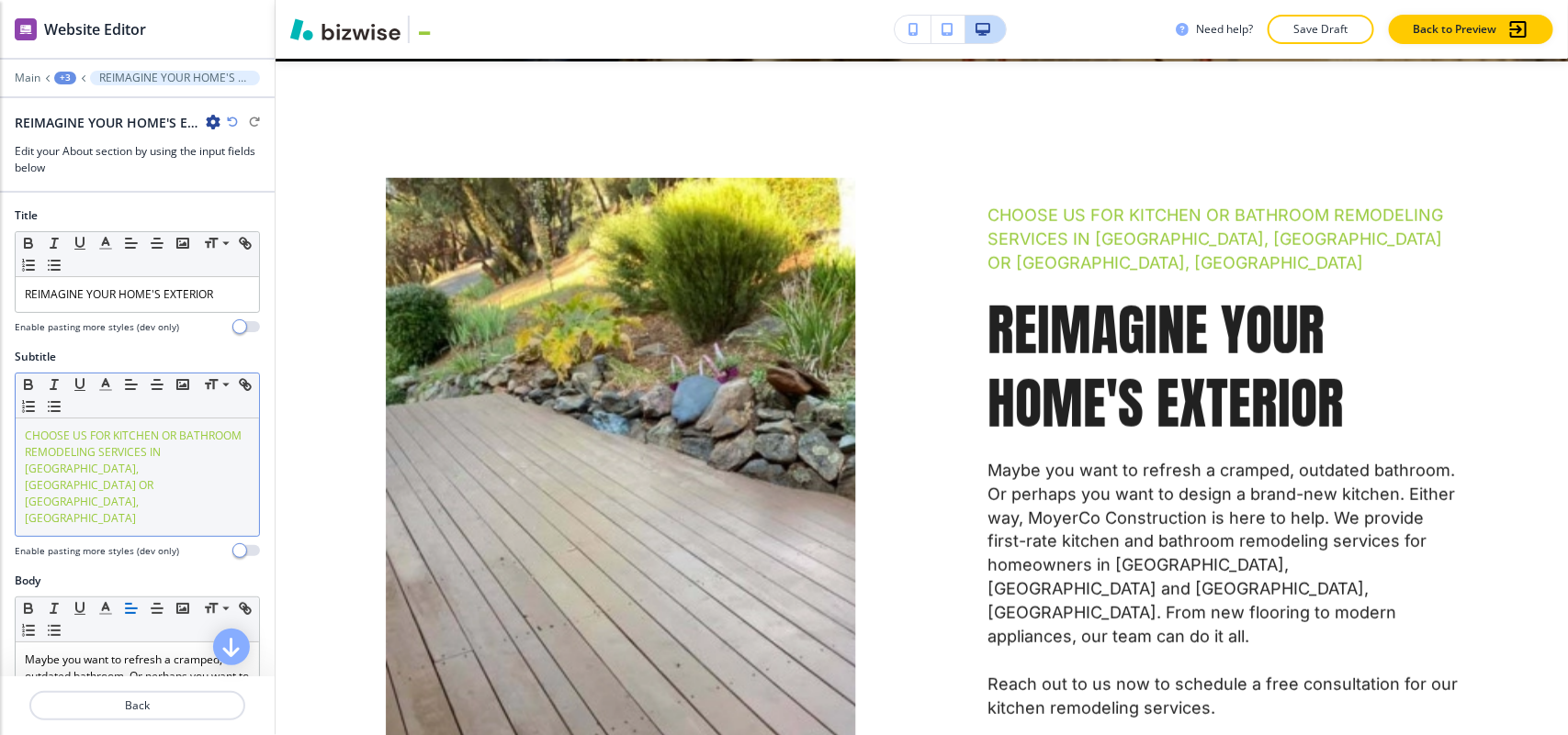
scroll to position [959, 0]
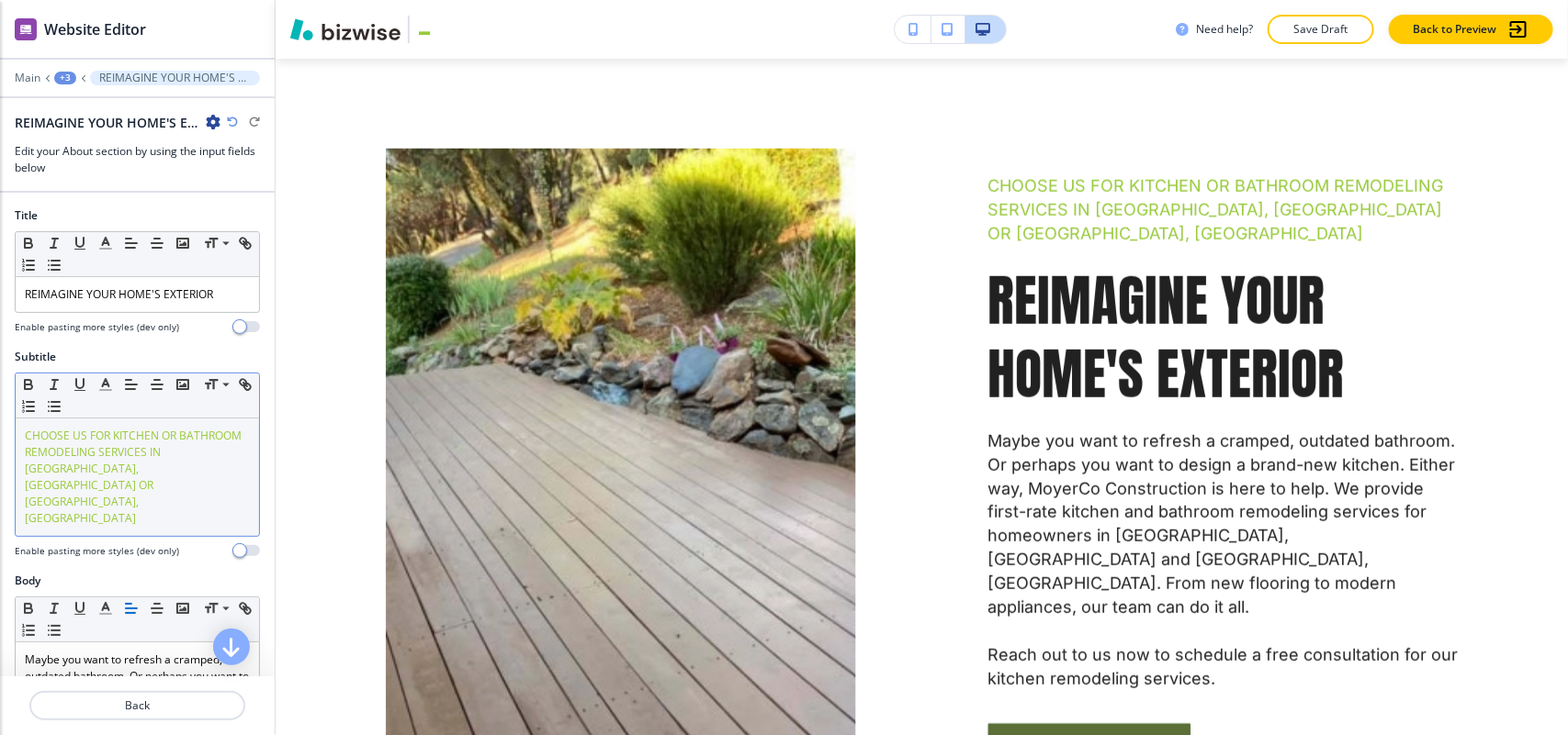
click at [132, 485] on p "CHOOSE US FOR KITCHEN OR BATHROOM REMODELING SERVICES IN [GEOGRAPHIC_DATA], [GE…" at bounding box center [137, 478] width 225 height 99
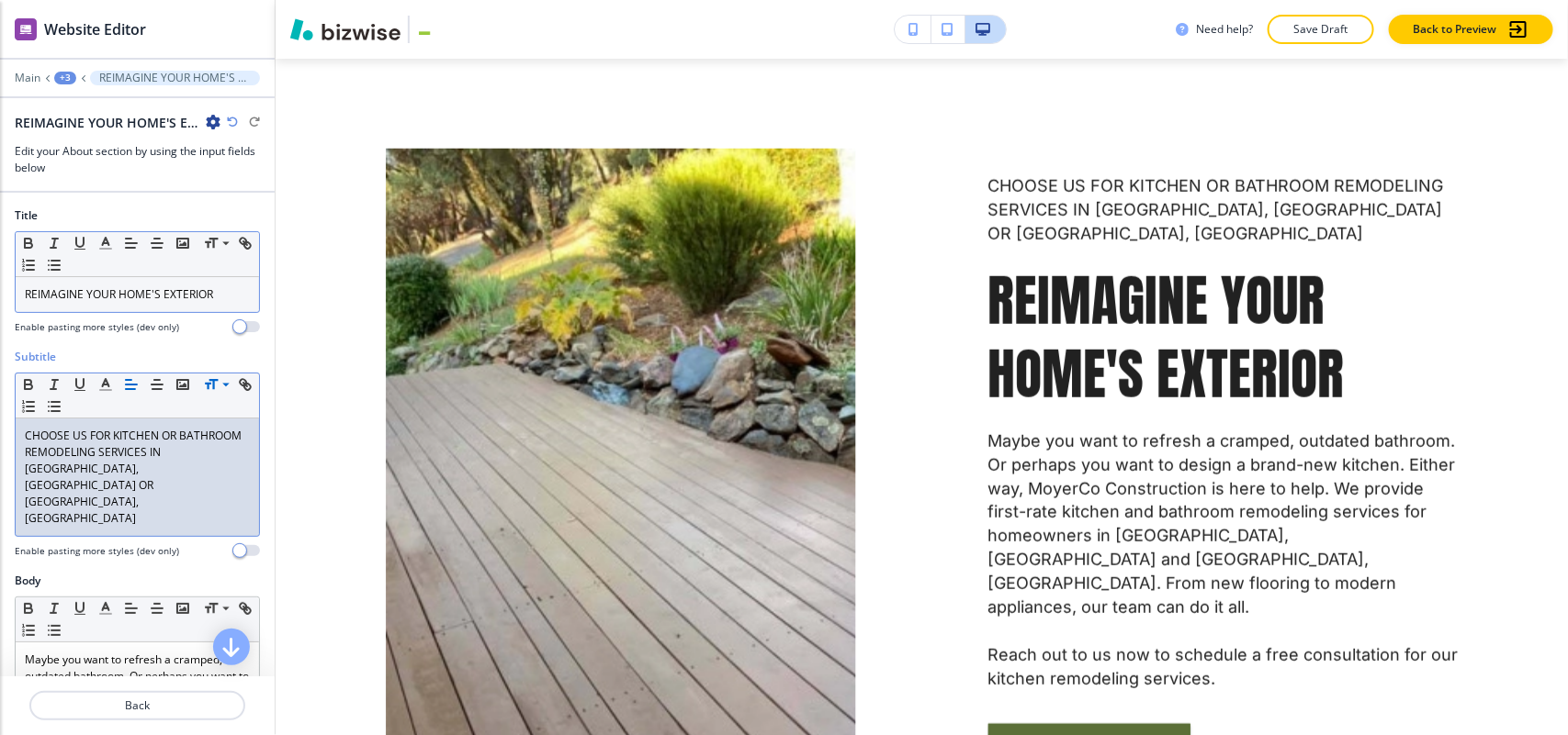
click at [163, 290] on p "REIMAGINE YOUR HOME'S EXTERIOR" at bounding box center [137, 295] width 225 height 17
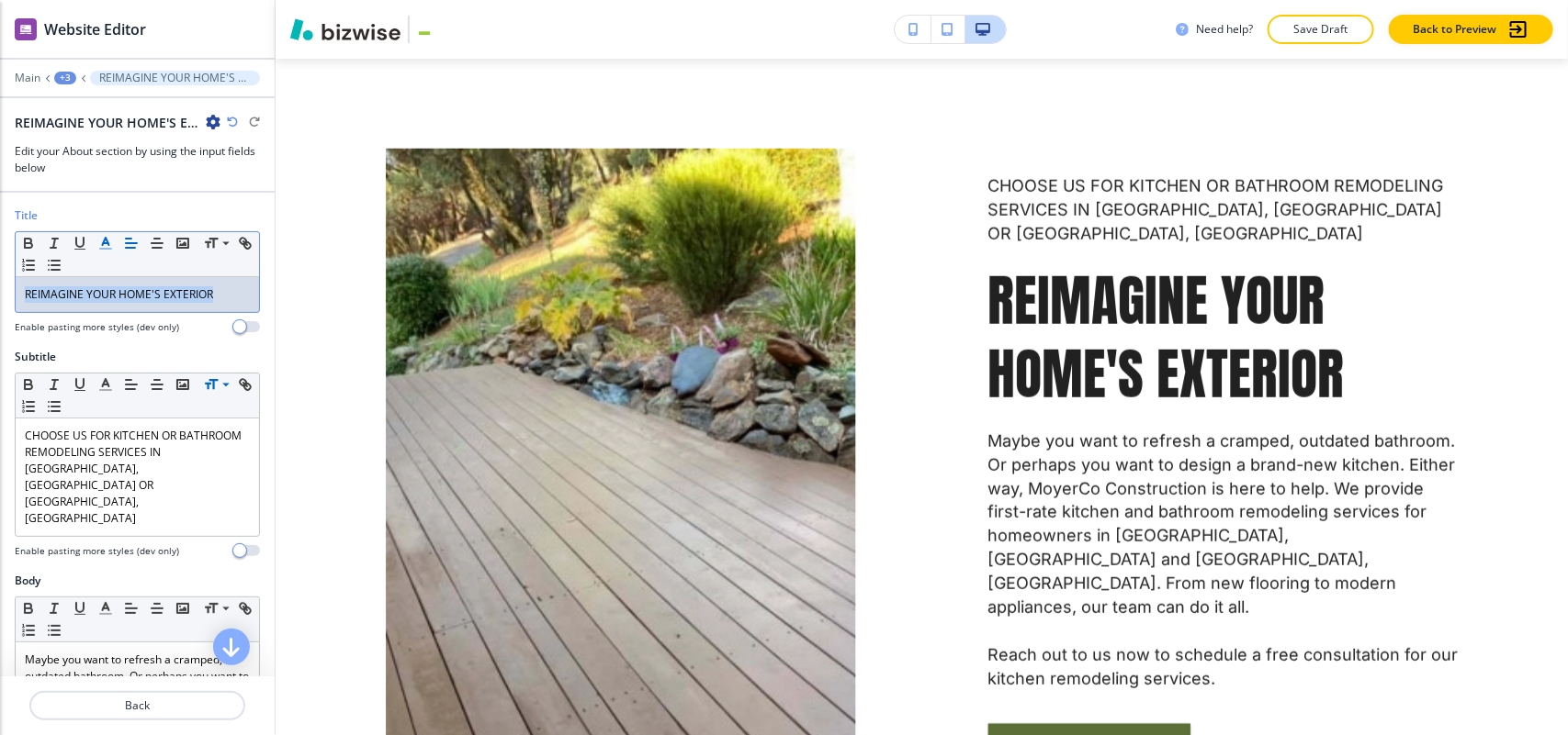
click at [107, 246] on icon "button" at bounding box center [105, 243] width 17 height 17
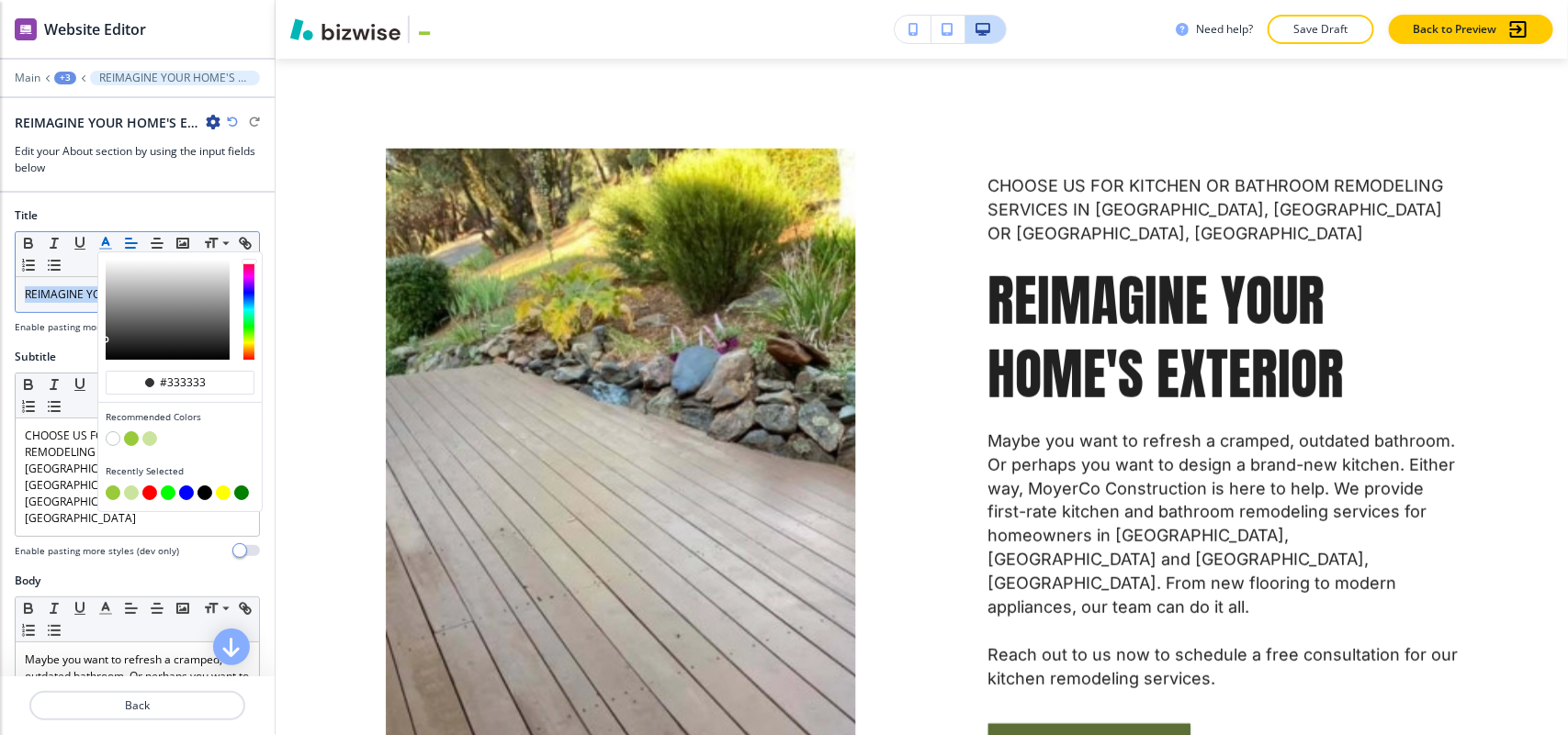
click at [134, 441] on button "button" at bounding box center [132, 438] width 15 height 15
type input "#98ca3b"
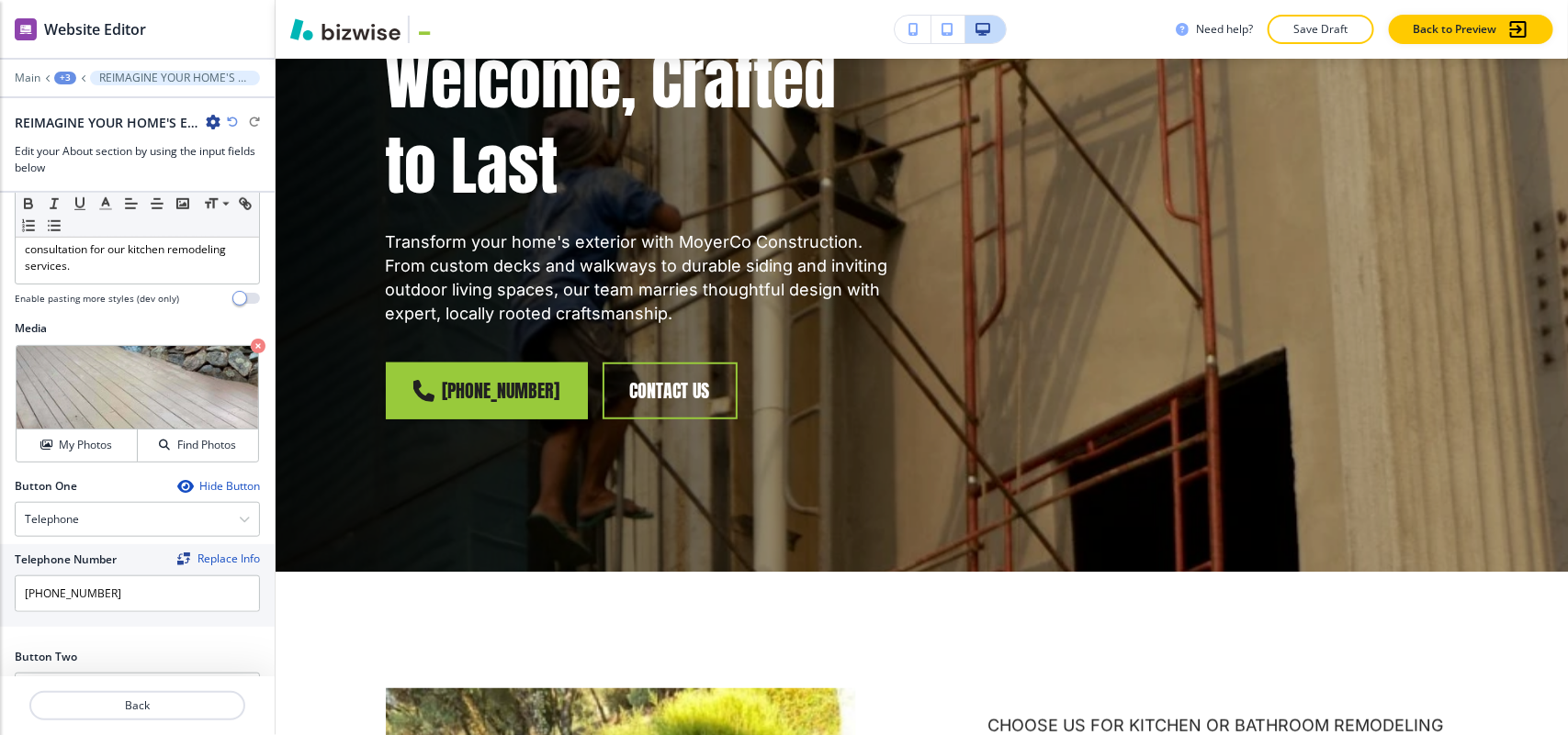
scroll to position [0, 0]
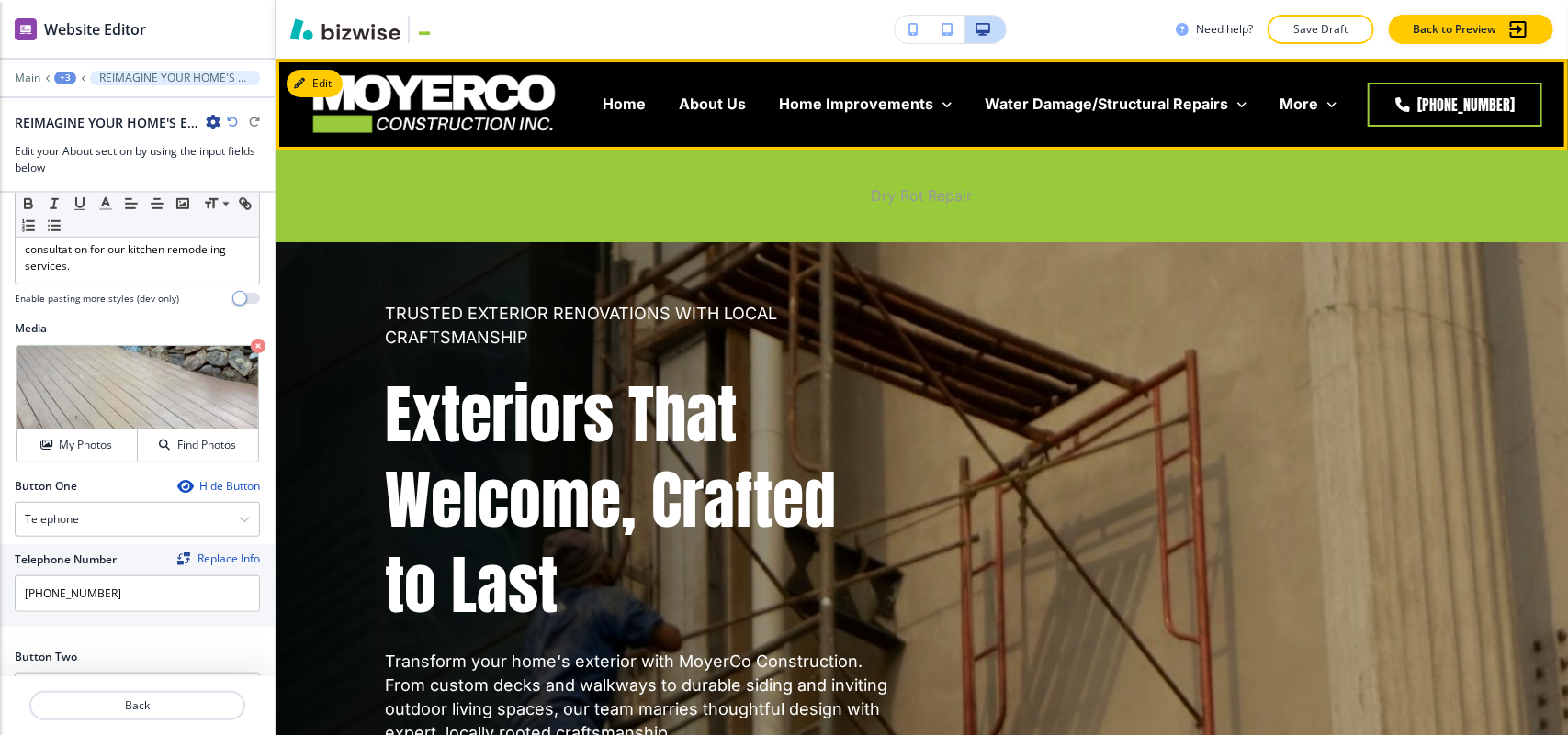
click at [910, 199] on p "Dry Rot Repair" at bounding box center [922, 196] width 101 height 21
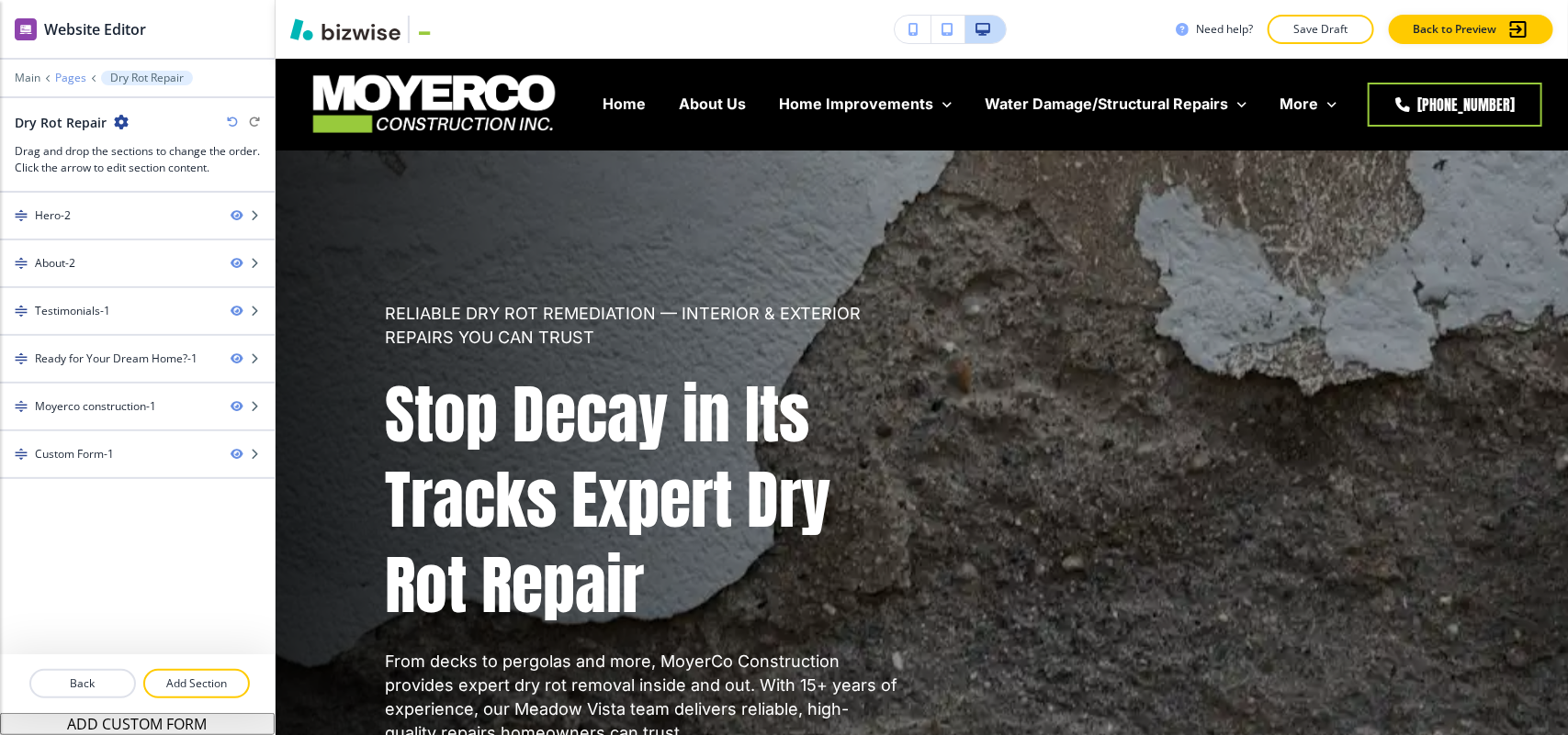
click at [61, 75] on p "Pages" at bounding box center [70, 78] width 31 height 13
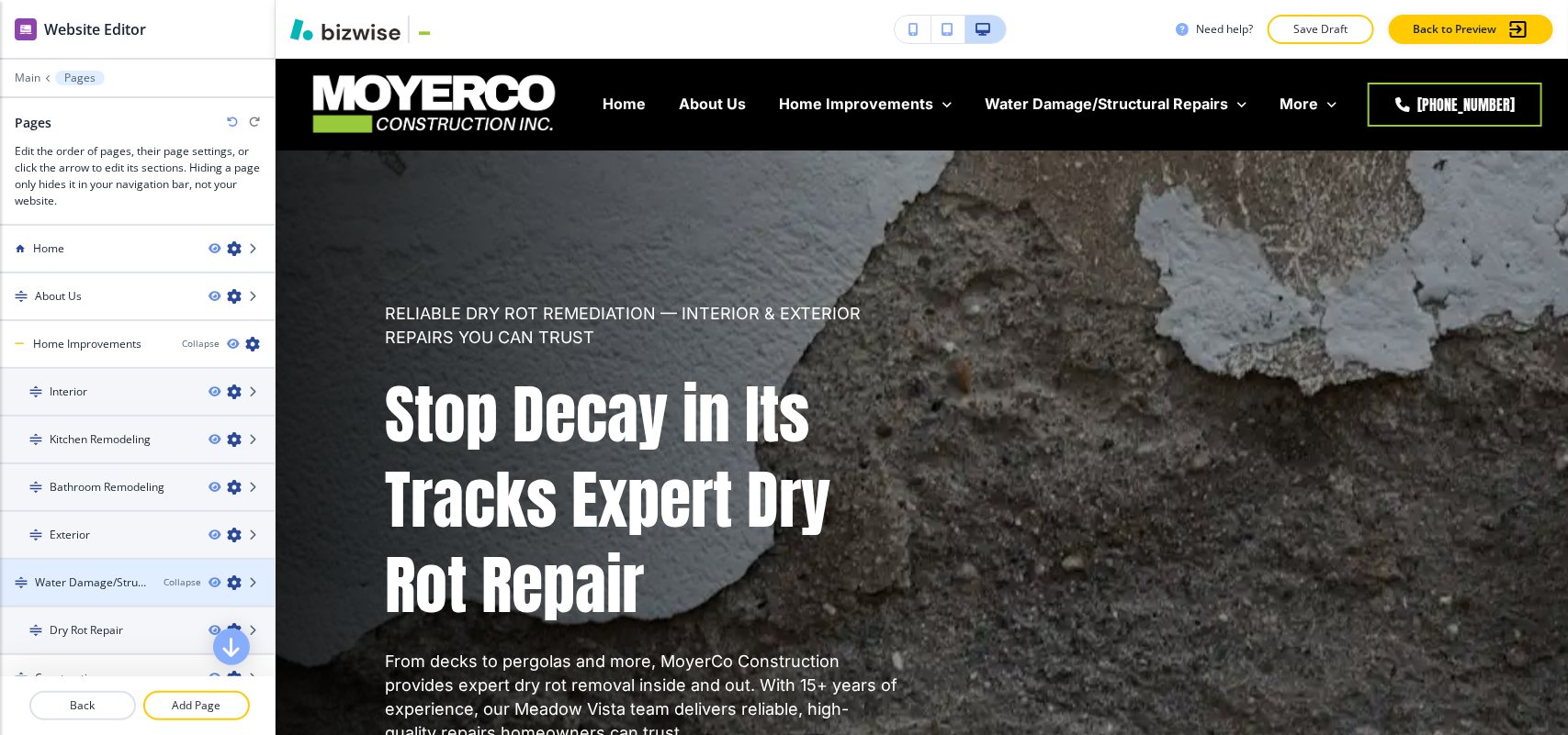
click at [79, 581] on h4 "Water Damage/Structural Repairs" at bounding box center [91, 583] width 114 height 17
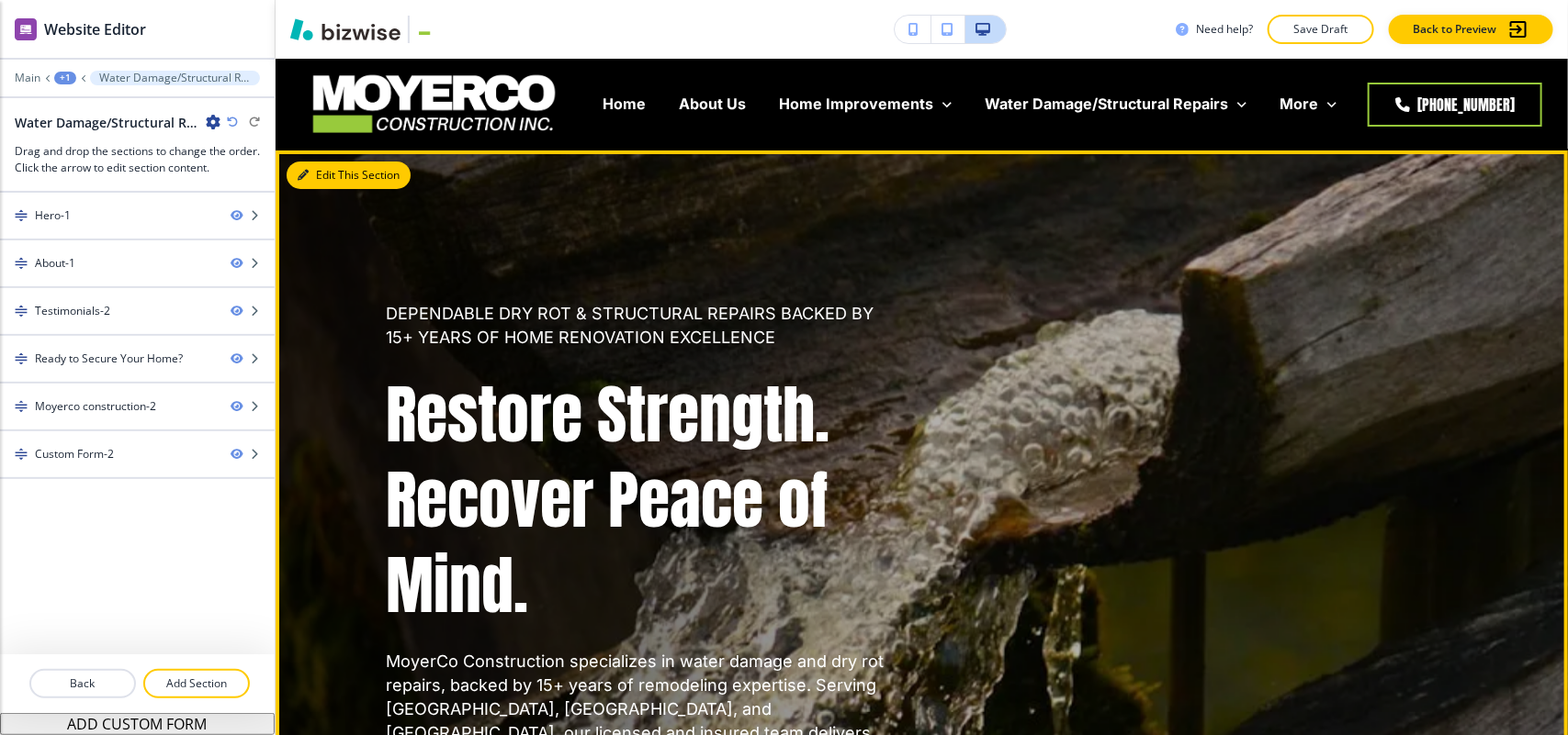
click at [337, 172] on button "Edit This Section" at bounding box center [348, 175] width 124 height 28
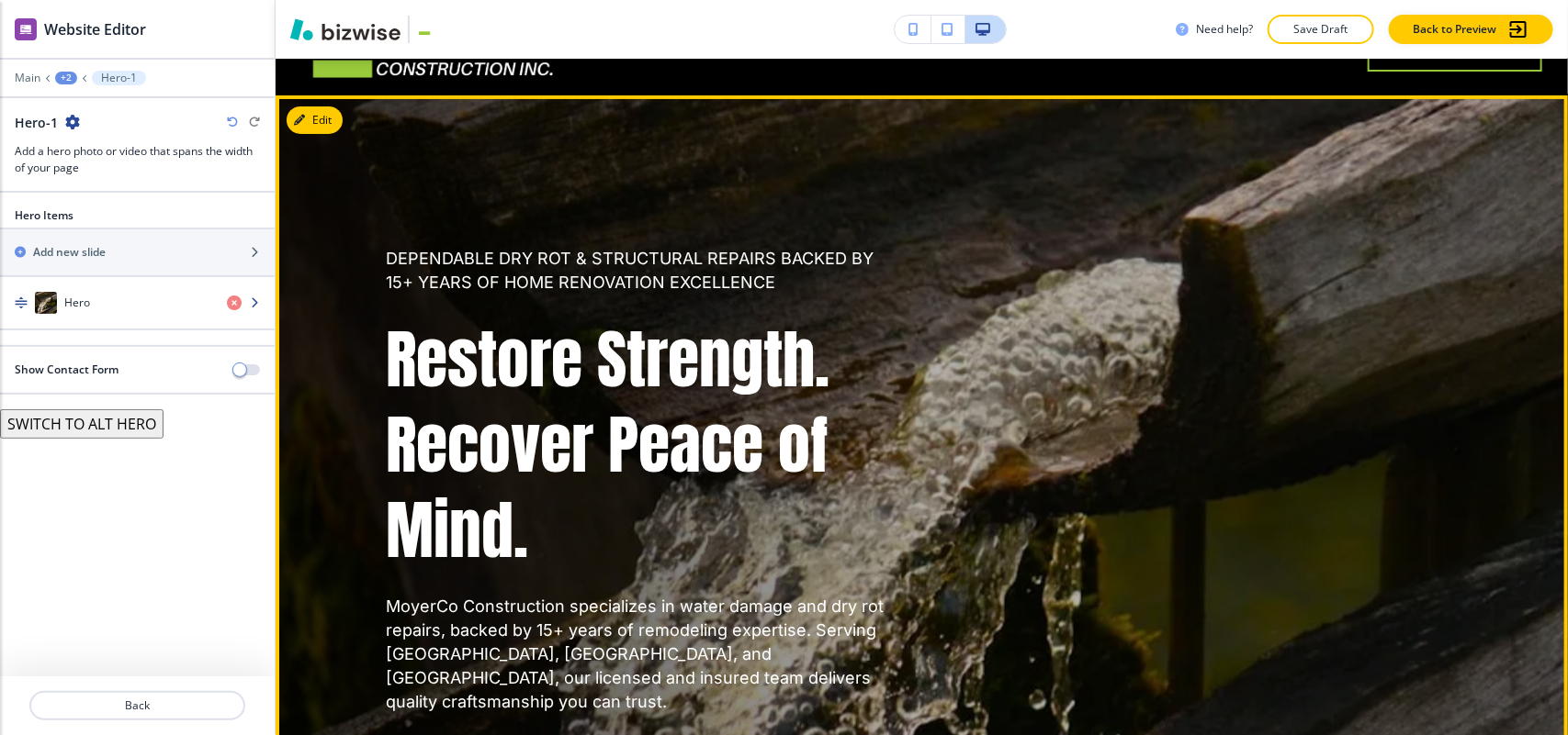
scroll to position [91, 0]
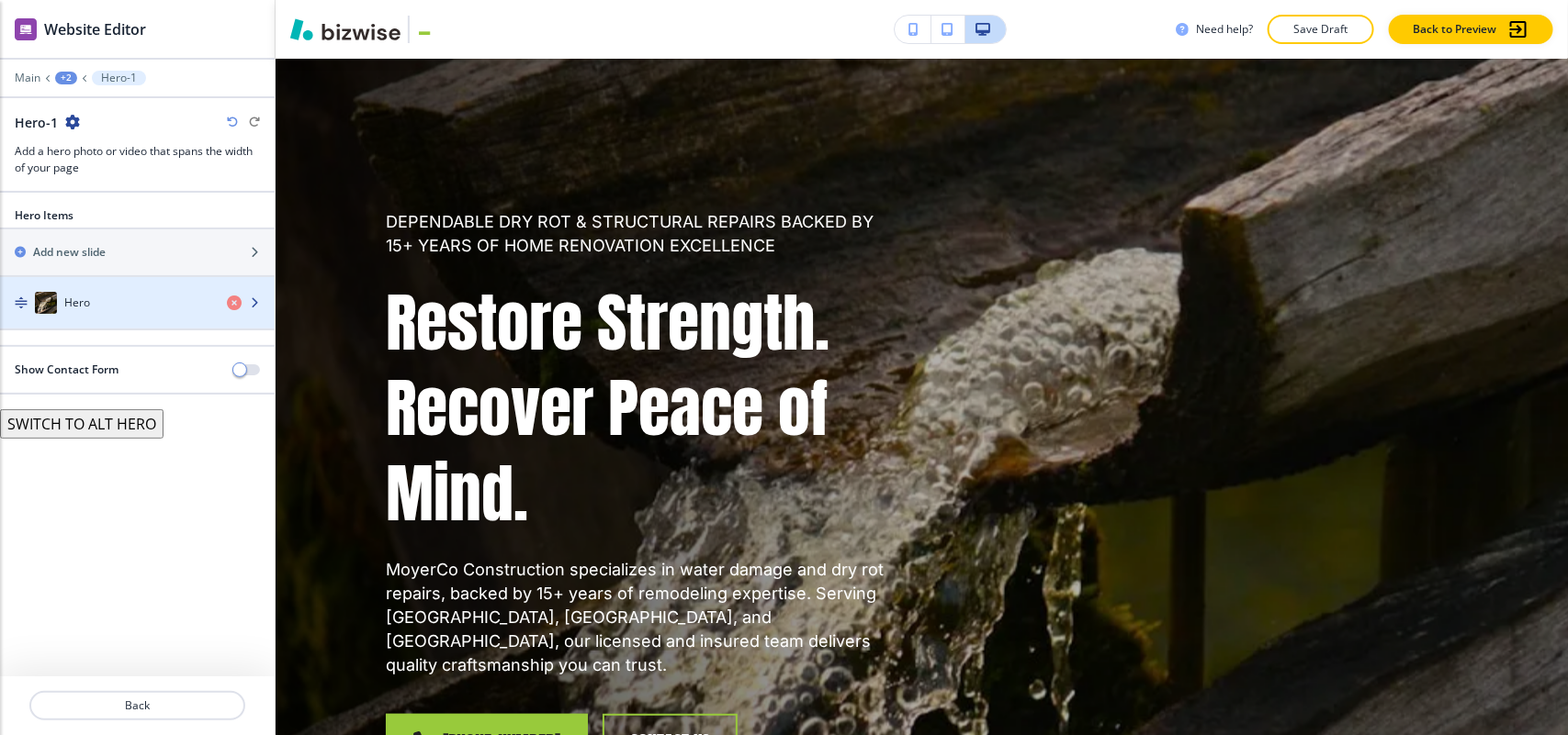
click at [94, 312] on div "Hero" at bounding box center [105, 303] width 212 height 22
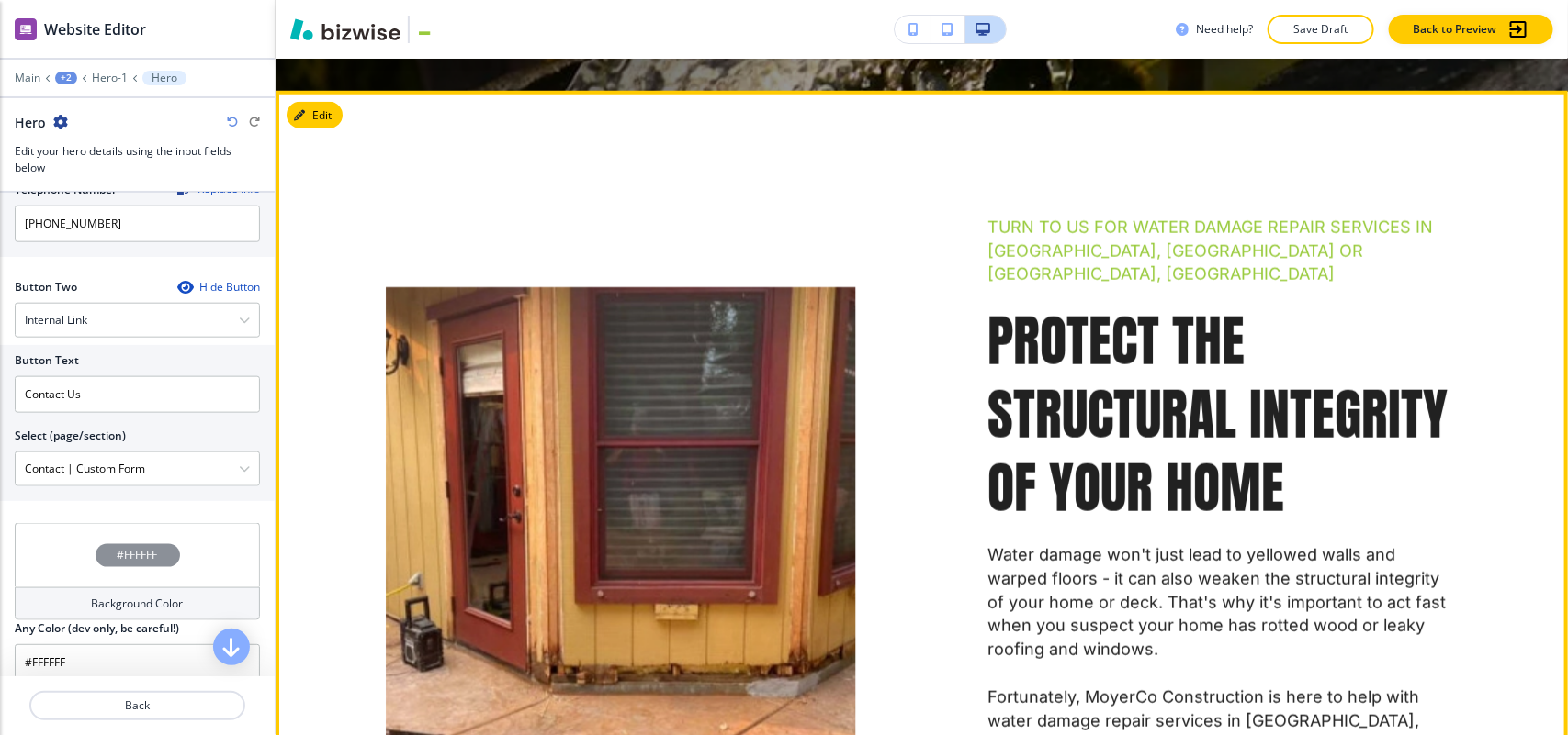
scroll to position [894, 0]
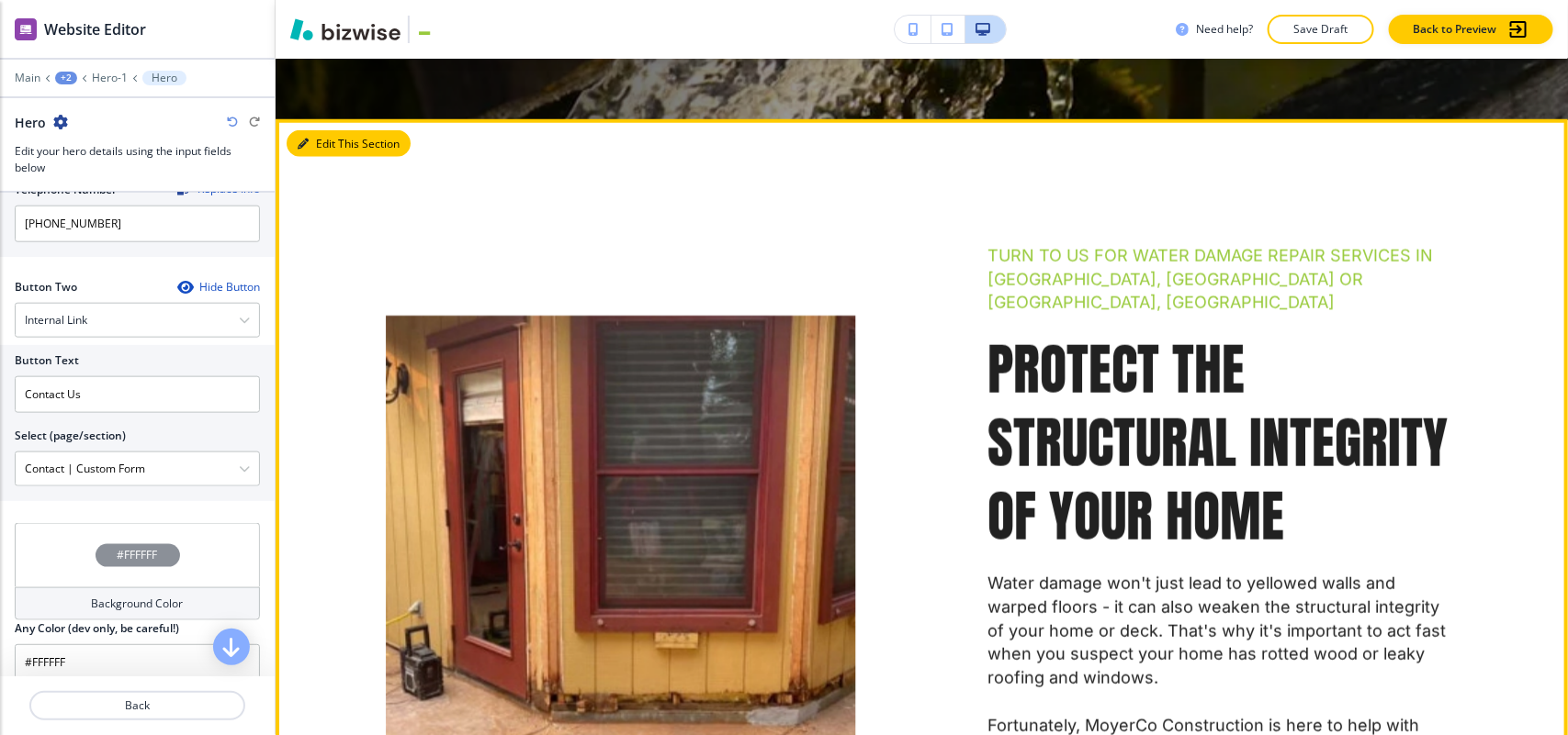
click at [332, 131] on button "Edit This Section" at bounding box center [348, 145] width 124 height 28
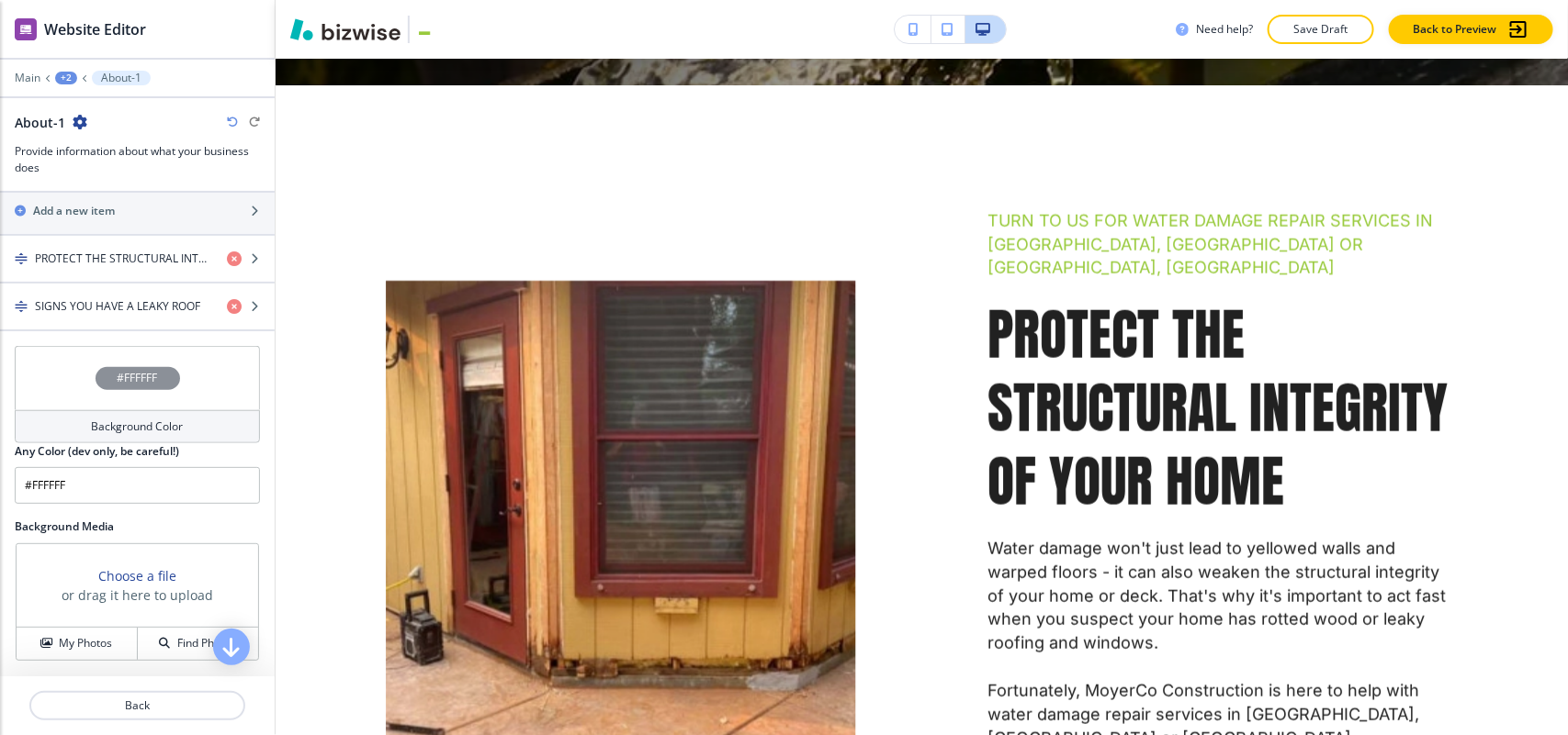
scroll to position [688, 0]
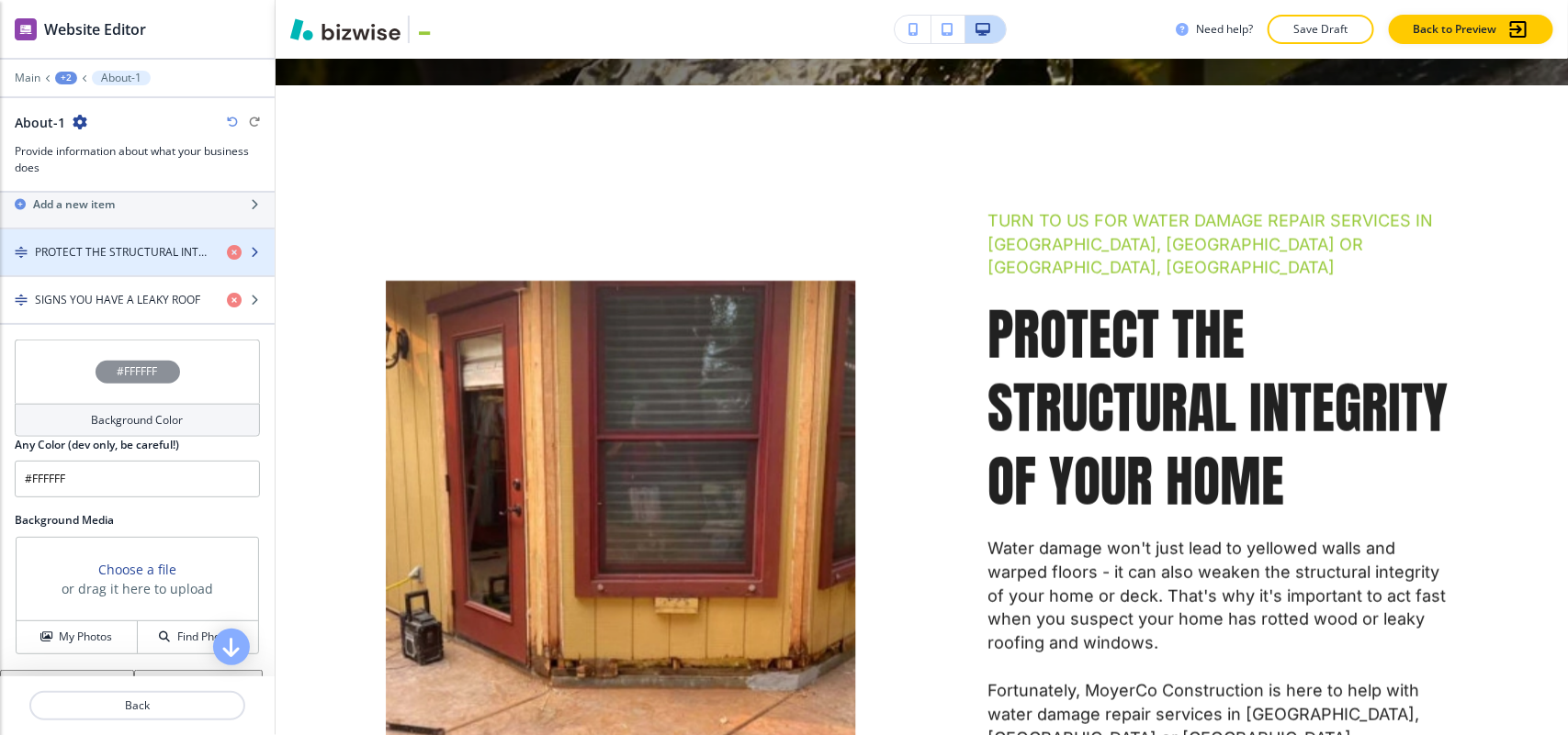
click at [99, 248] on h4 "PROTECT THE STRUCTURAL INTEGRITY OF YOUR HOME" at bounding box center [123, 253] width 177 height 17
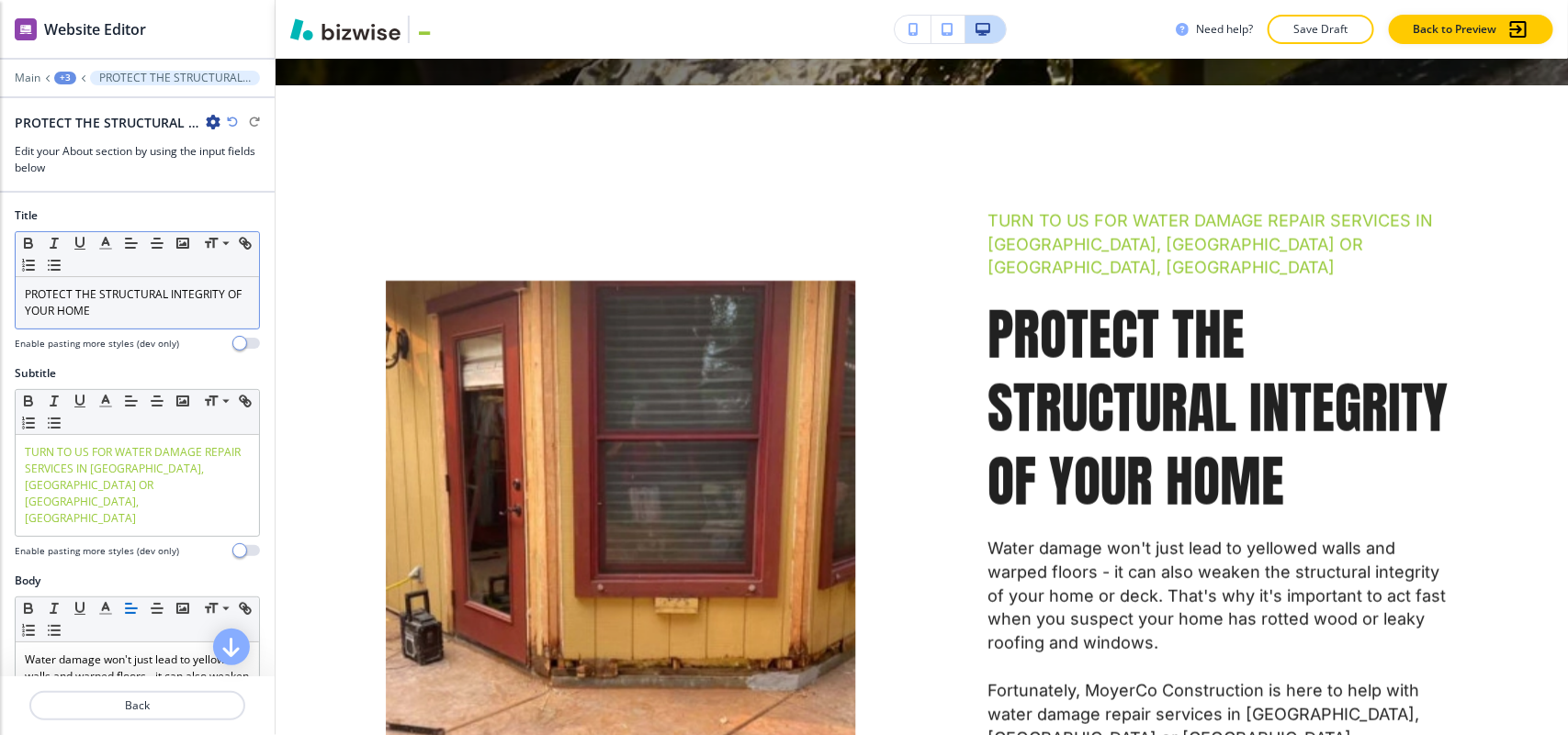
scroll to position [959, 0]
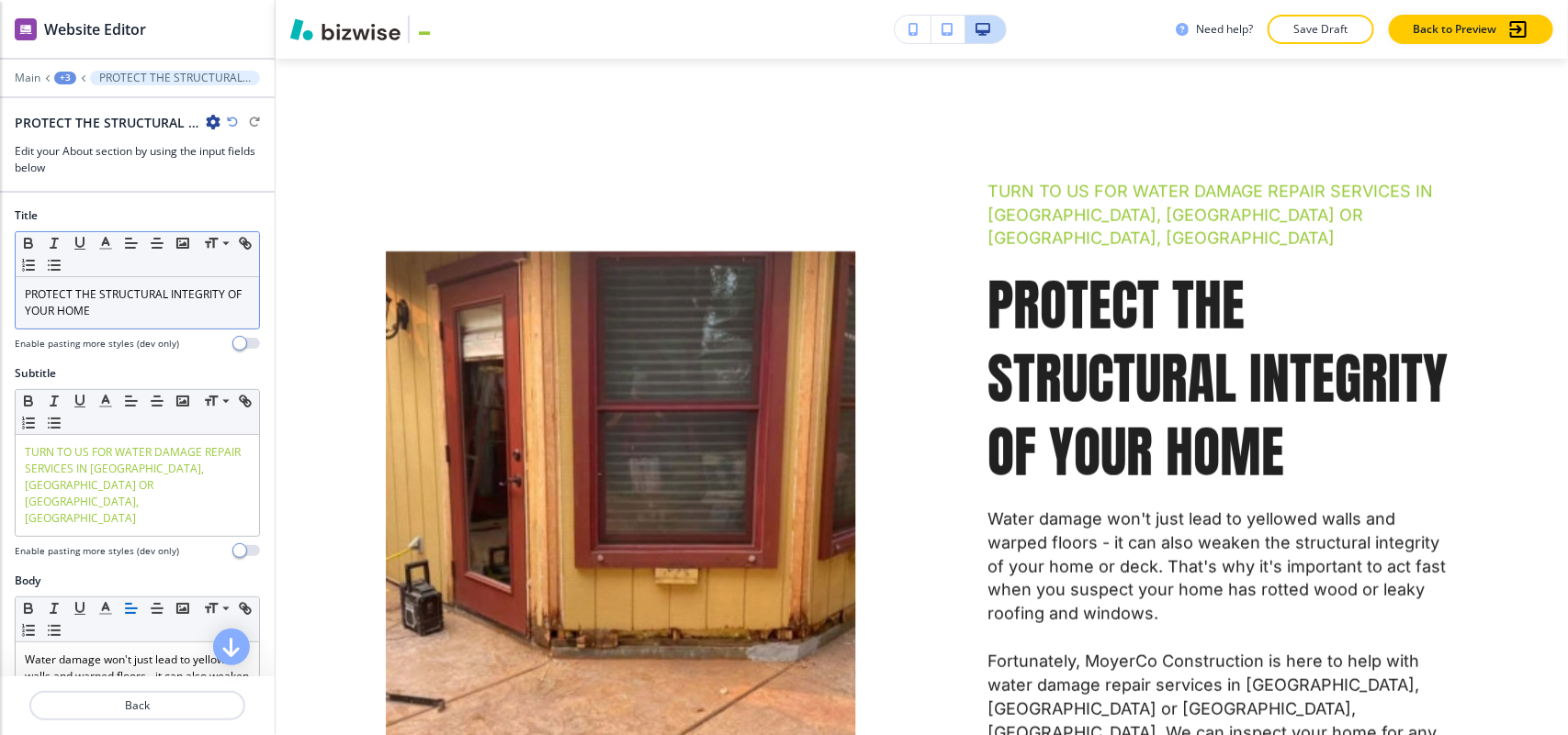
click at [107, 314] on p "PROTECT THE STRUCTURAL INTEGRITY OF YOUR HOME" at bounding box center [137, 302] width 225 height 33
click at [97, 241] on icon "button" at bounding box center [105, 243] width 17 height 17
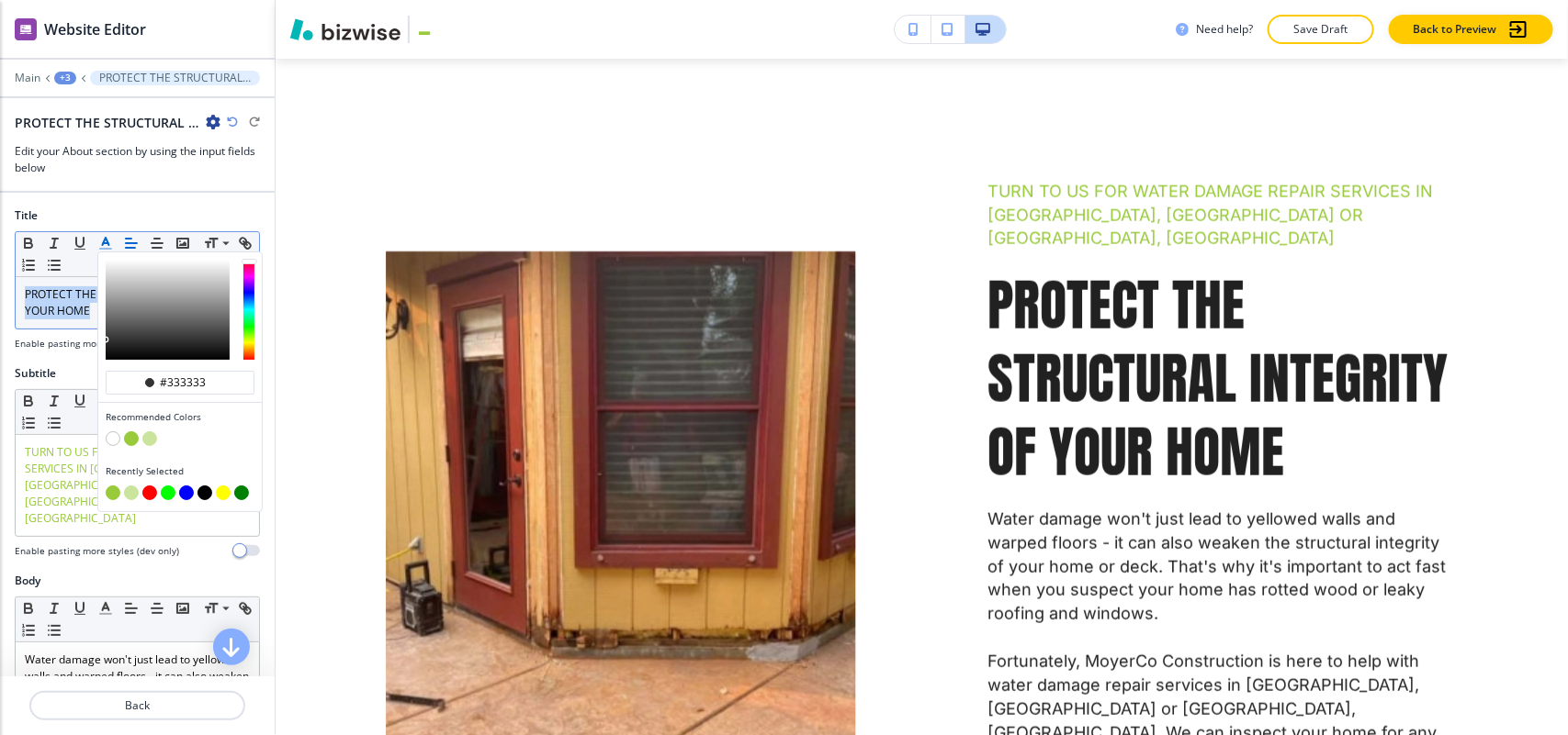
click at [130, 433] on button "button" at bounding box center [132, 438] width 15 height 15
type input "#98ca3b"
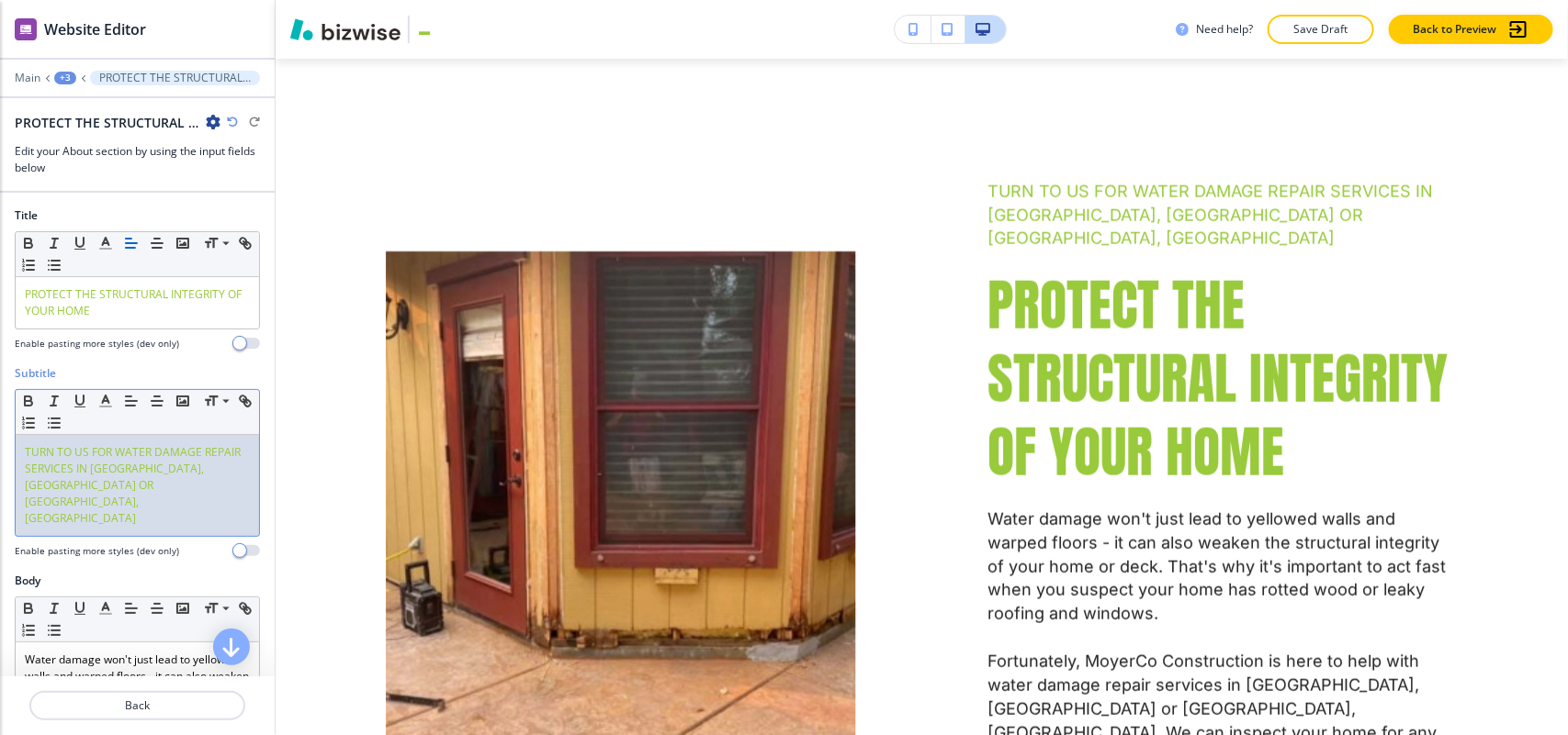
click at [29, 471] on span "TURN TO US FOR WATER DAMAGE REPAIR SERVICES IN [GEOGRAPHIC_DATA], [GEOGRAPHIC_D…" at bounding box center [134, 485] width 218 height 82
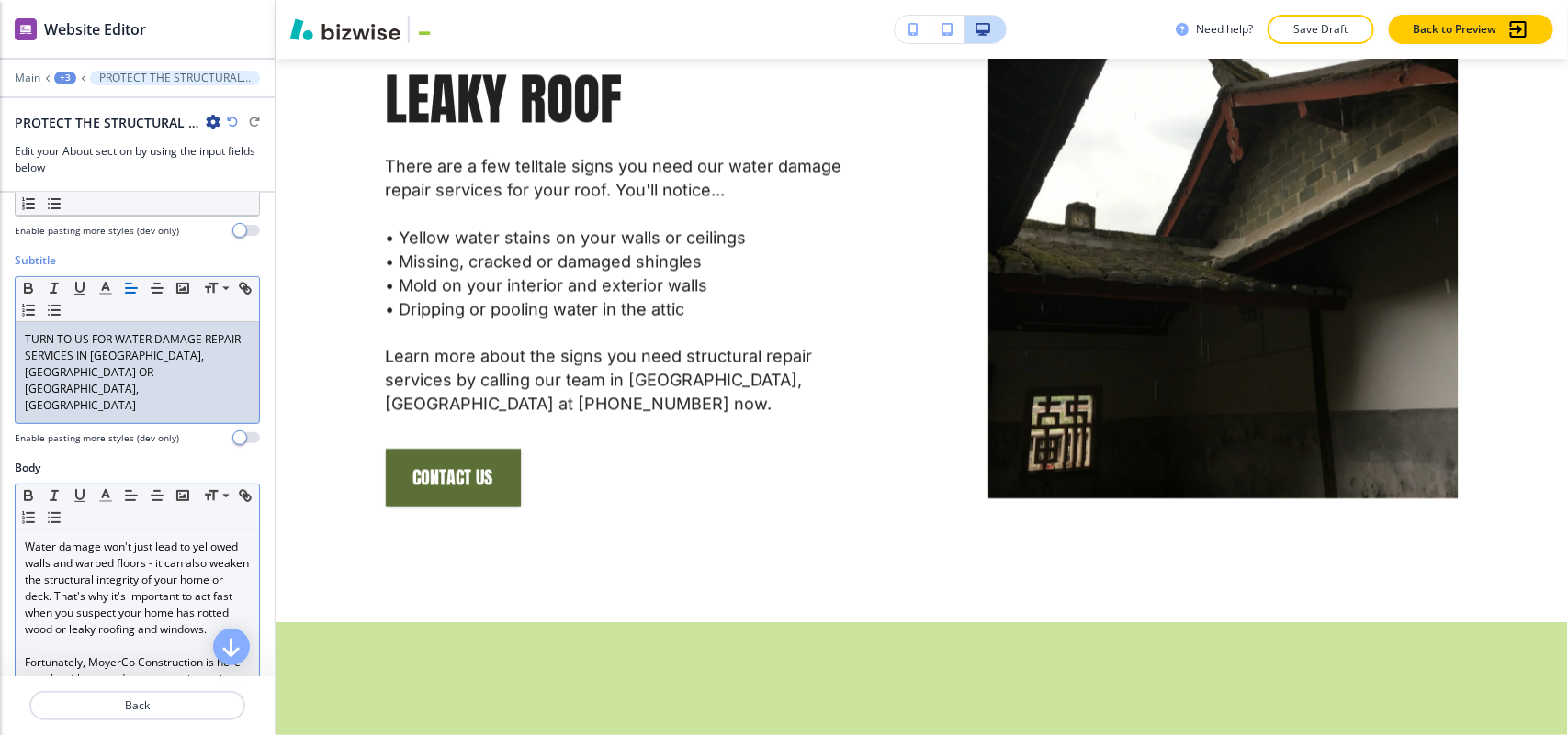
scroll to position [344, 0]
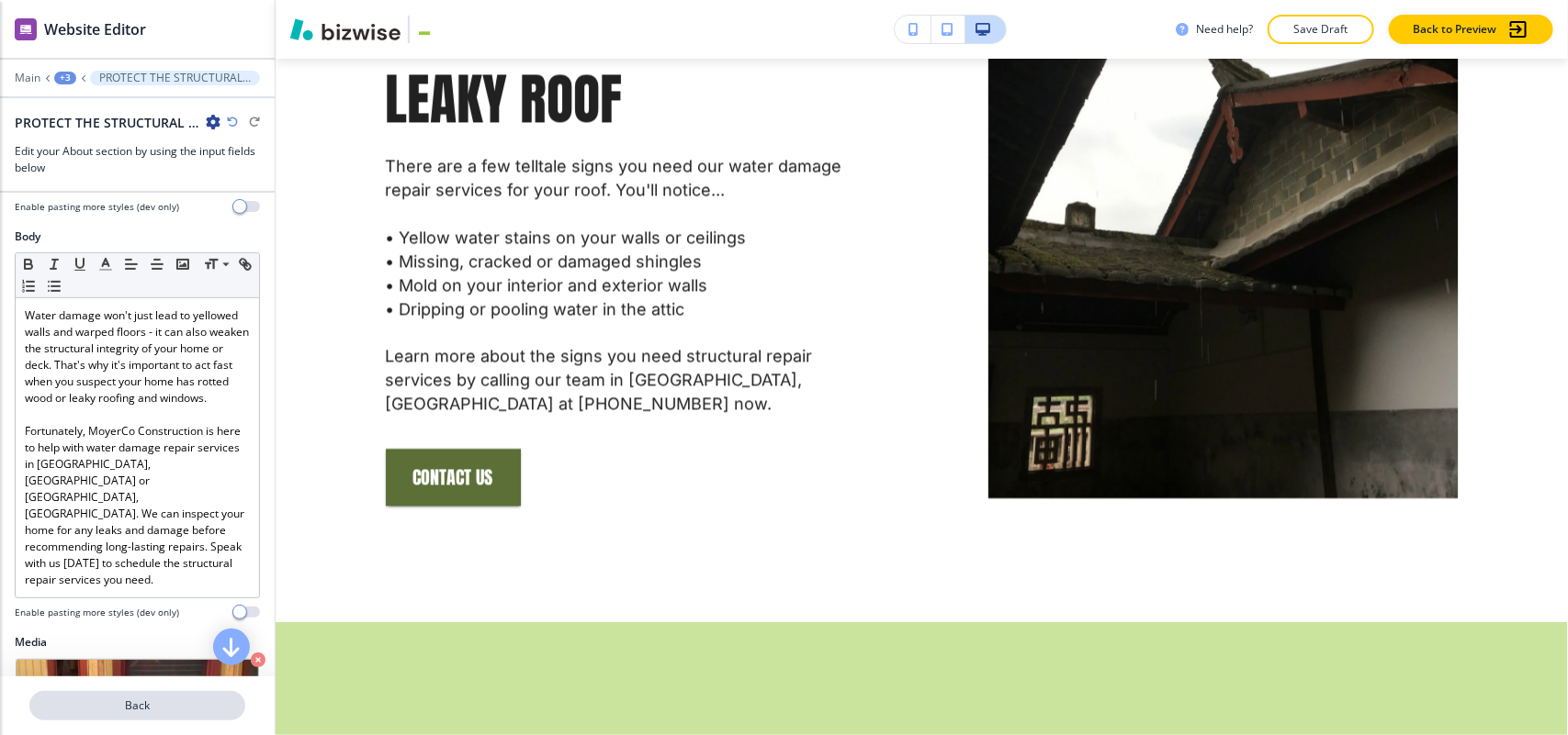
click at [108, 700] on p "Back" at bounding box center [136, 706] width 212 height 17
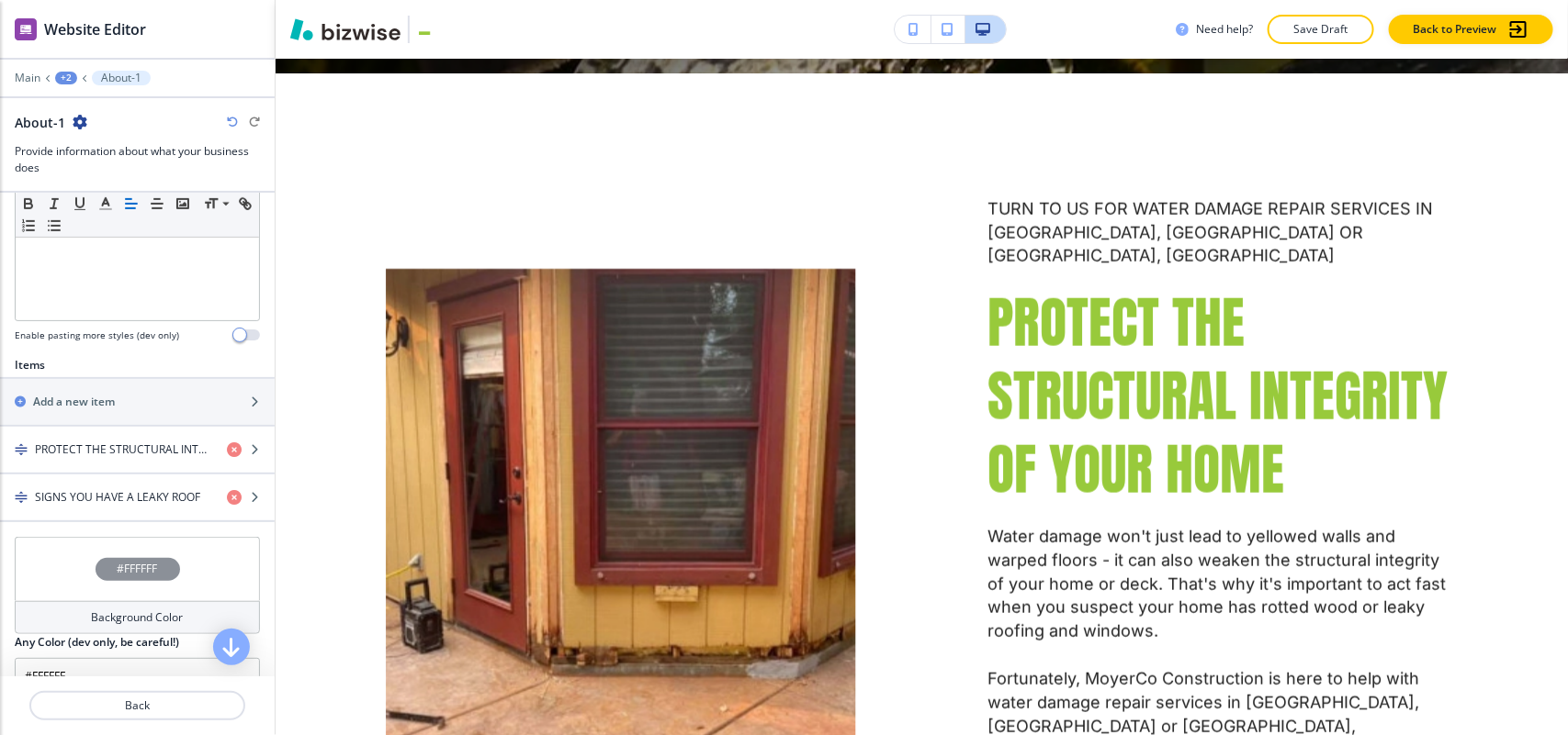
scroll to position [0, 0]
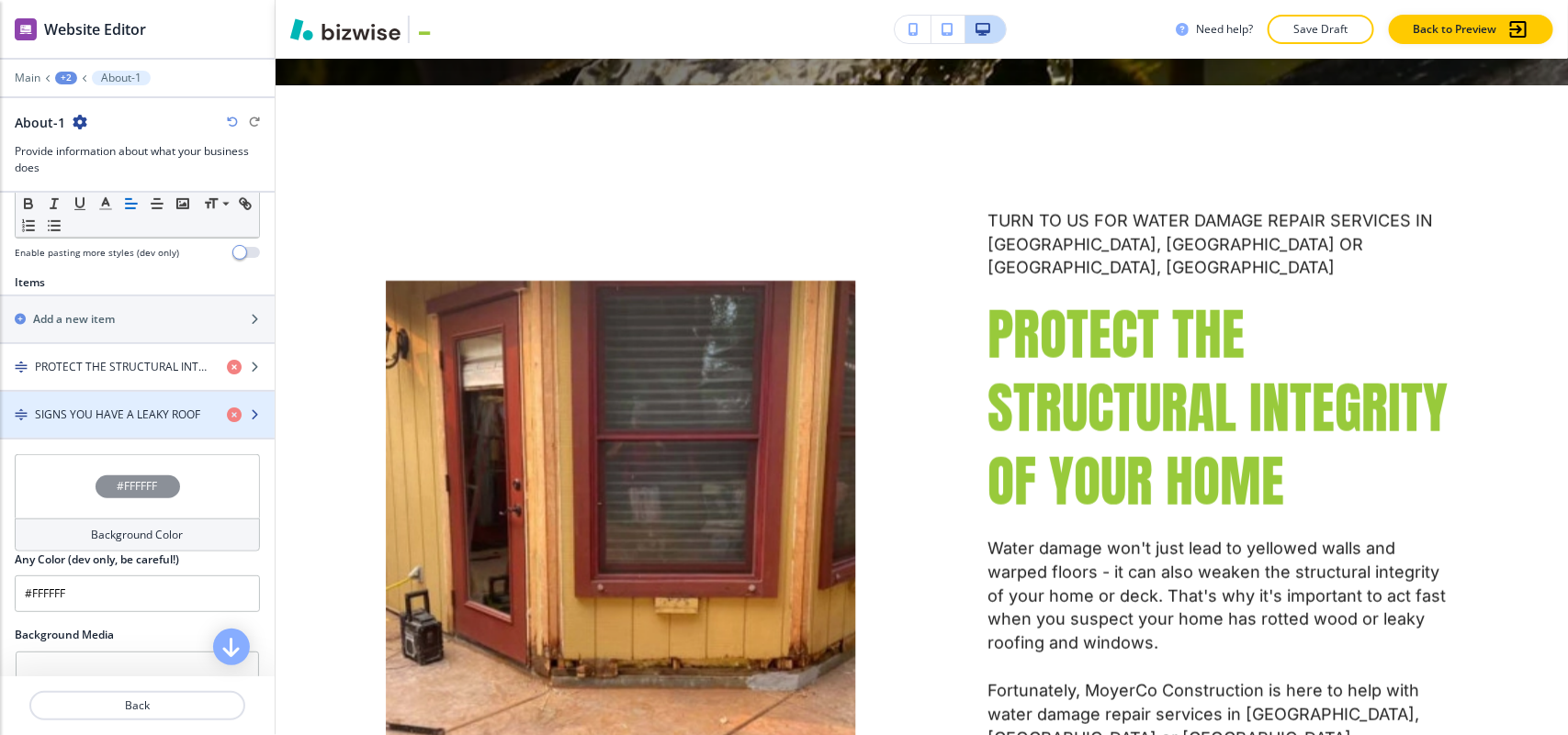
click at [124, 419] on h4 "SIGNS YOU HAVE A LEAKY ROOF" at bounding box center [117, 415] width 165 height 17
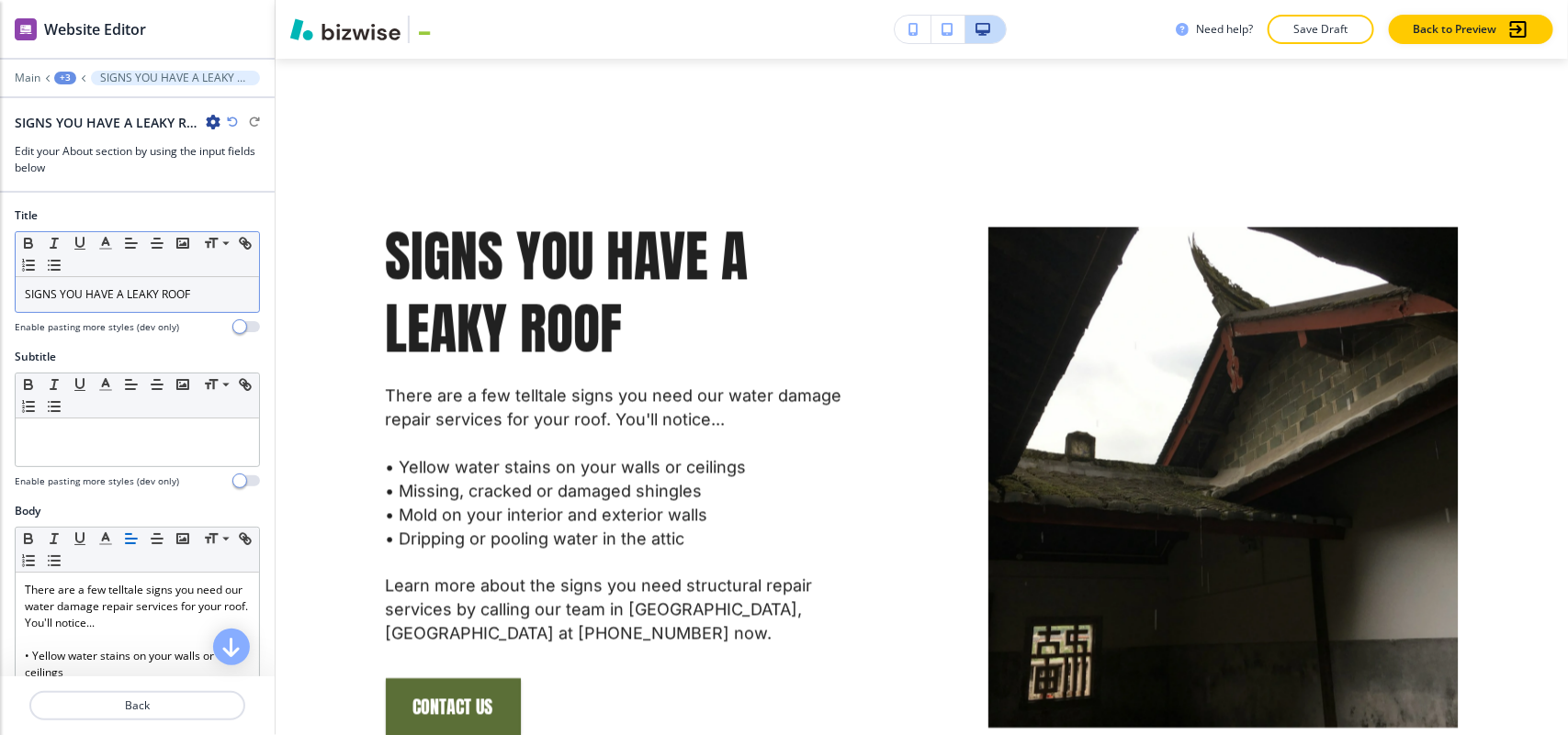
click at [99, 296] on p "SIGNS YOU HAVE A LEAKY ROOF" at bounding box center [137, 295] width 225 height 17
click at [102, 235] on icon "button" at bounding box center [105, 243] width 17 height 17
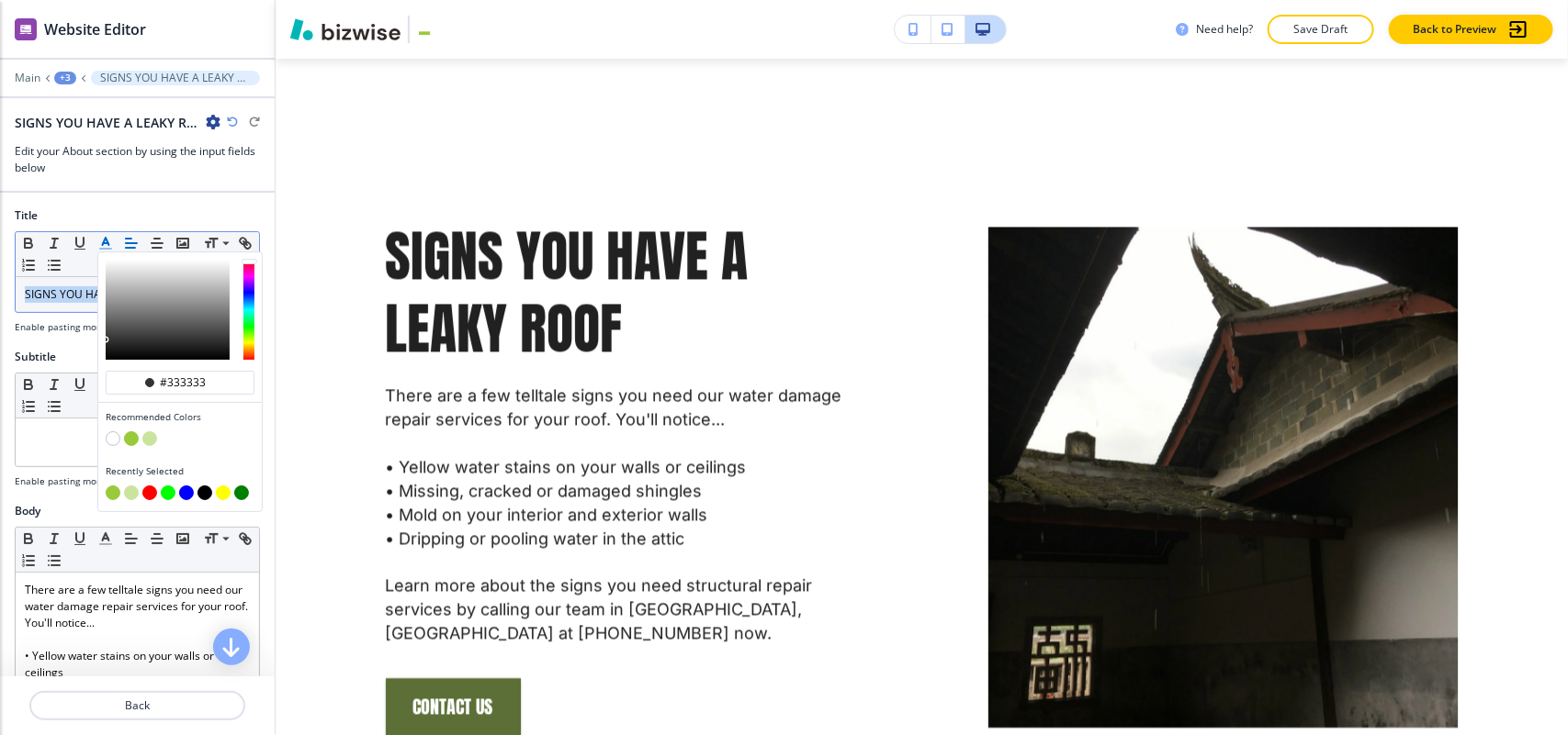
click at [127, 440] on button "button" at bounding box center [132, 438] width 15 height 15
type input "#98ca3b"
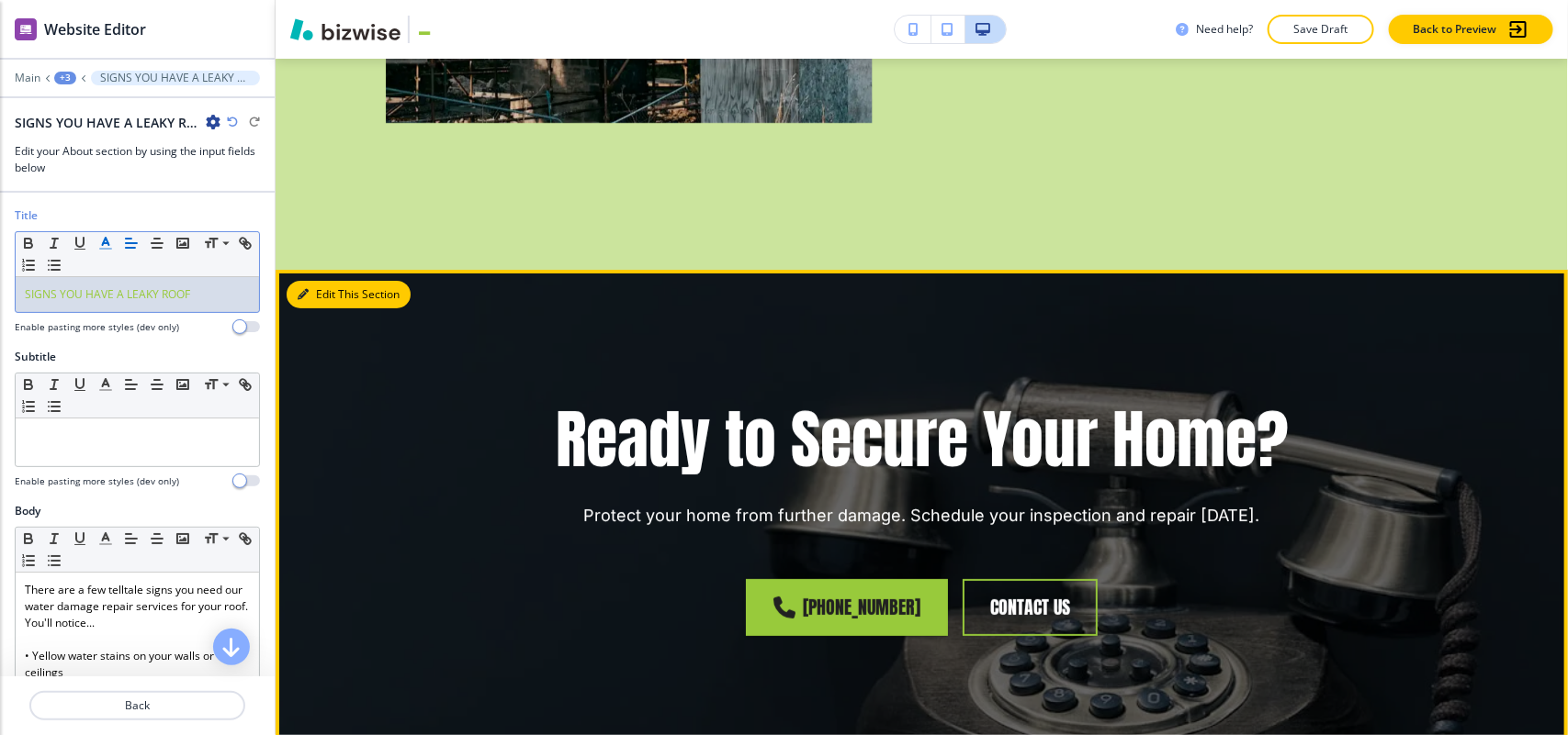
click at [324, 281] on button "Edit This Section" at bounding box center [348, 295] width 124 height 28
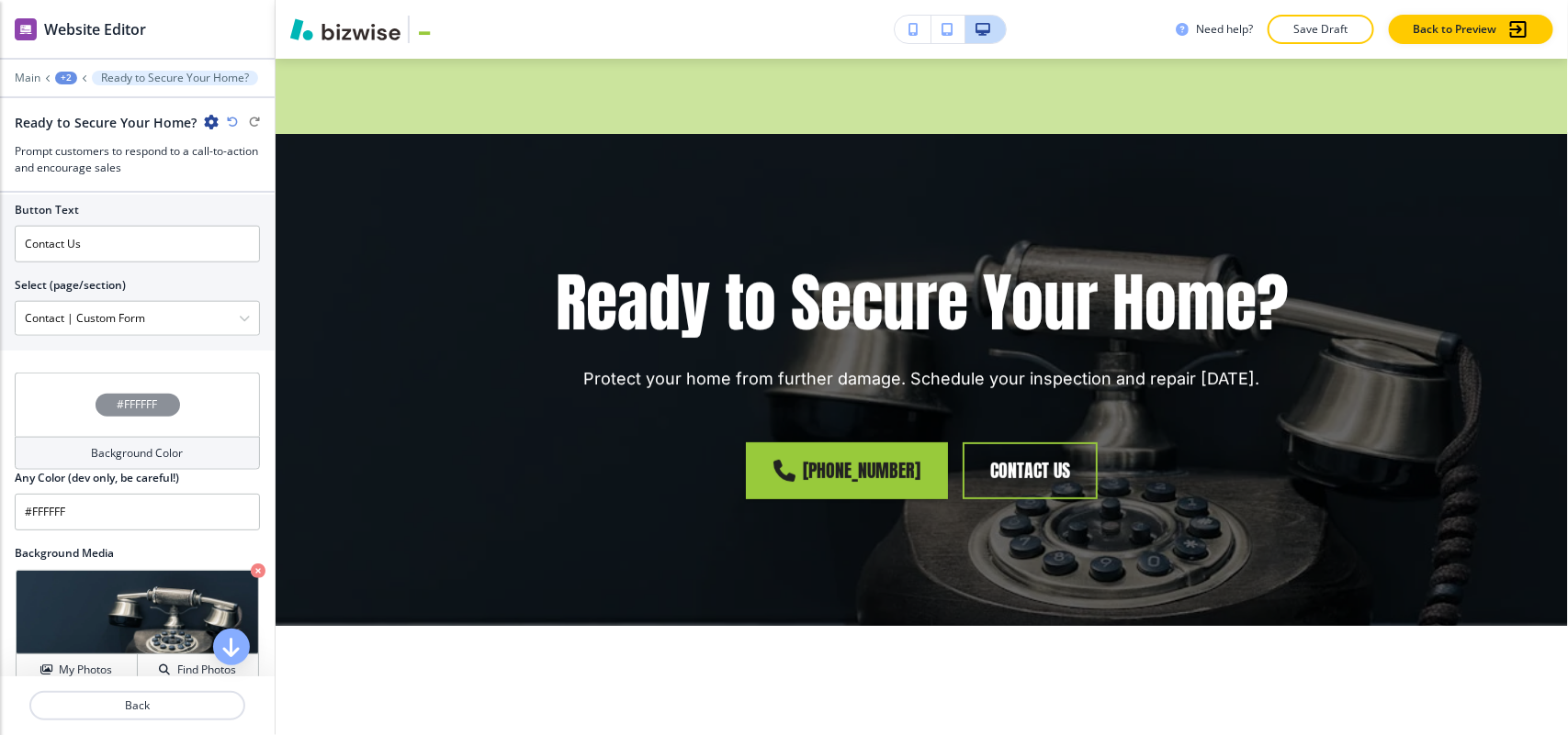
scroll to position [980, 0]
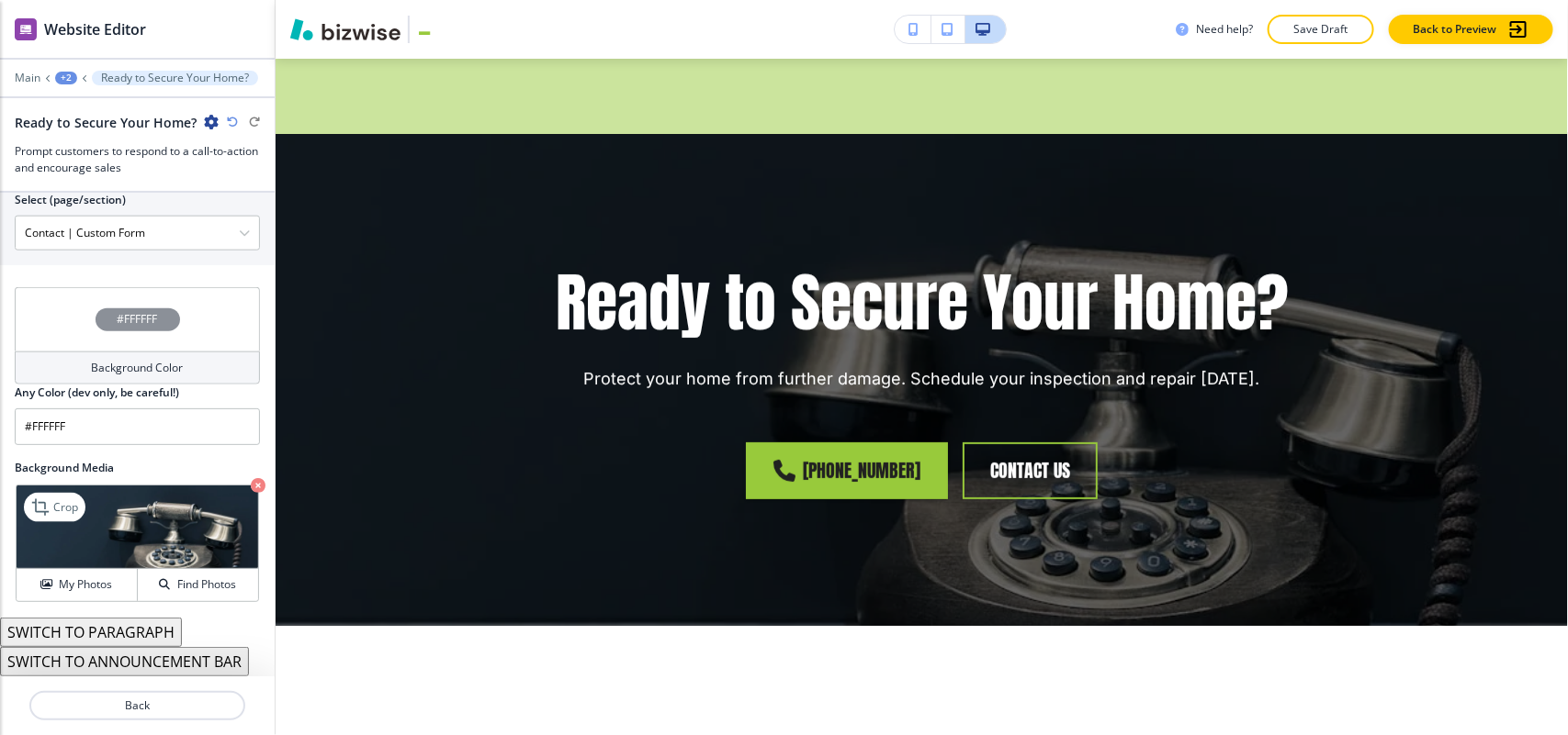
click at [231, 486] on img at bounding box center [137, 528] width 242 height 84
click at [251, 485] on icon "button" at bounding box center [259, 486] width 15 height 15
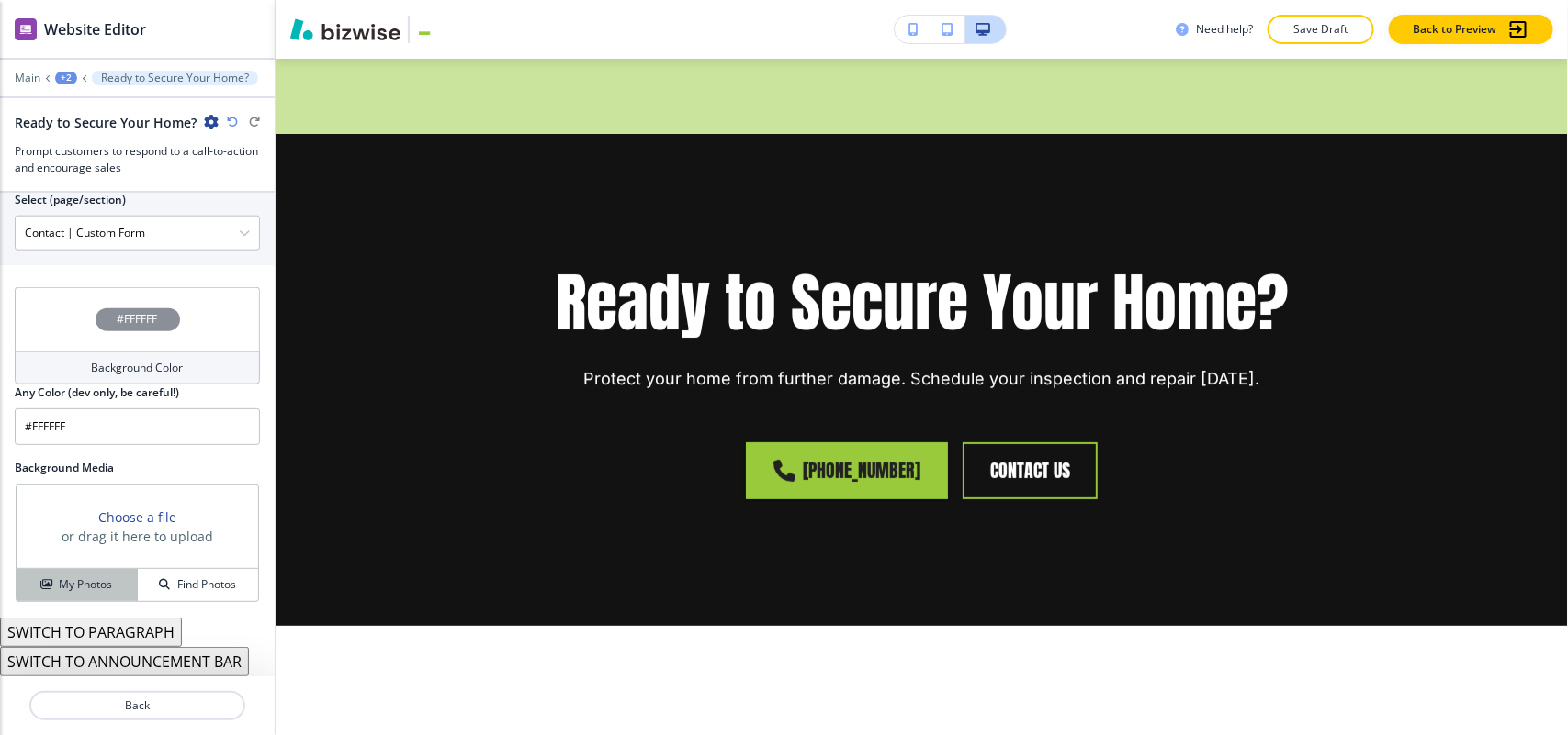
click at [94, 579] on h4 "My Photos" at bounding box center [85, 585] width 53 height 17
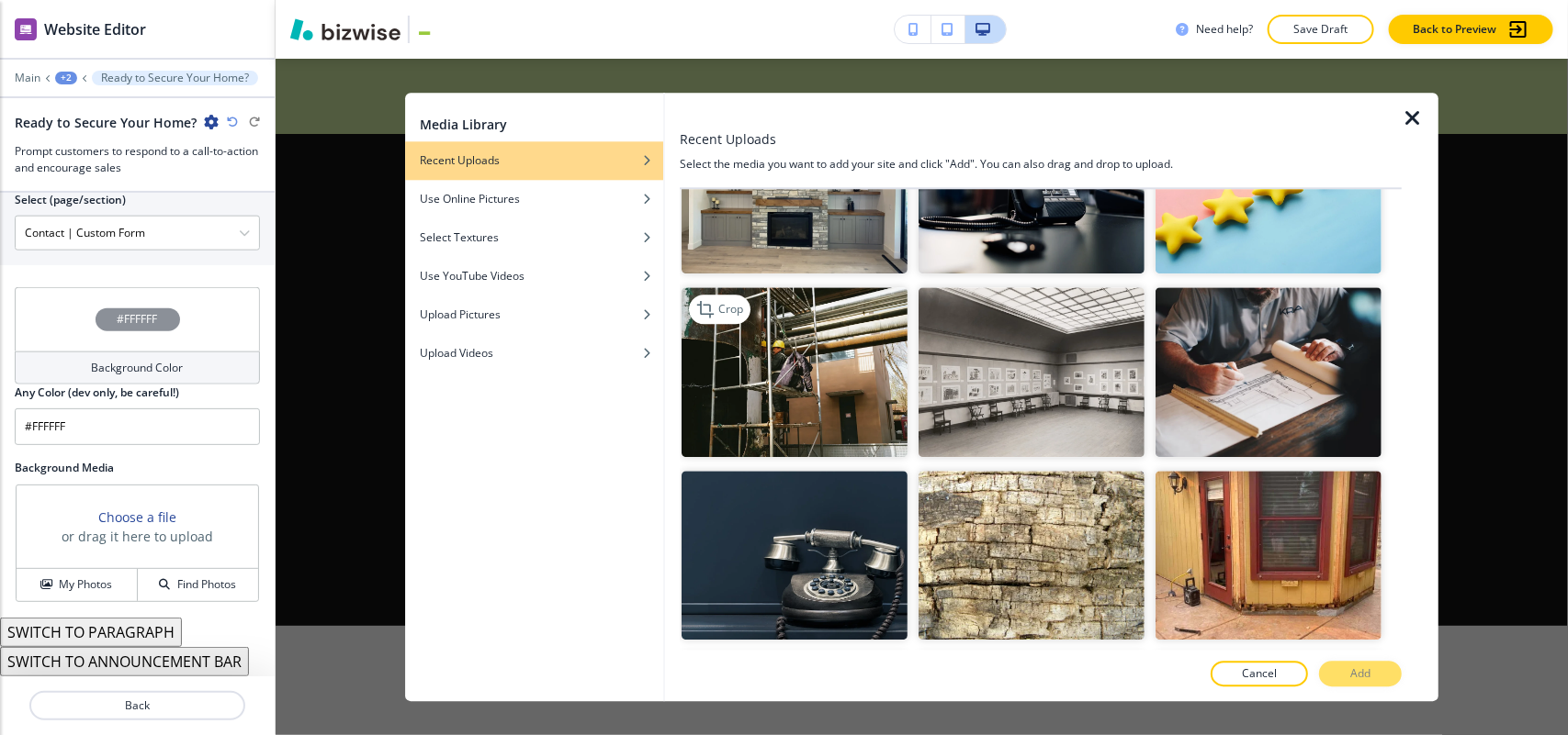
click at [731, 396] on img "button" at bounding box center [794, 373] width 226 height 170
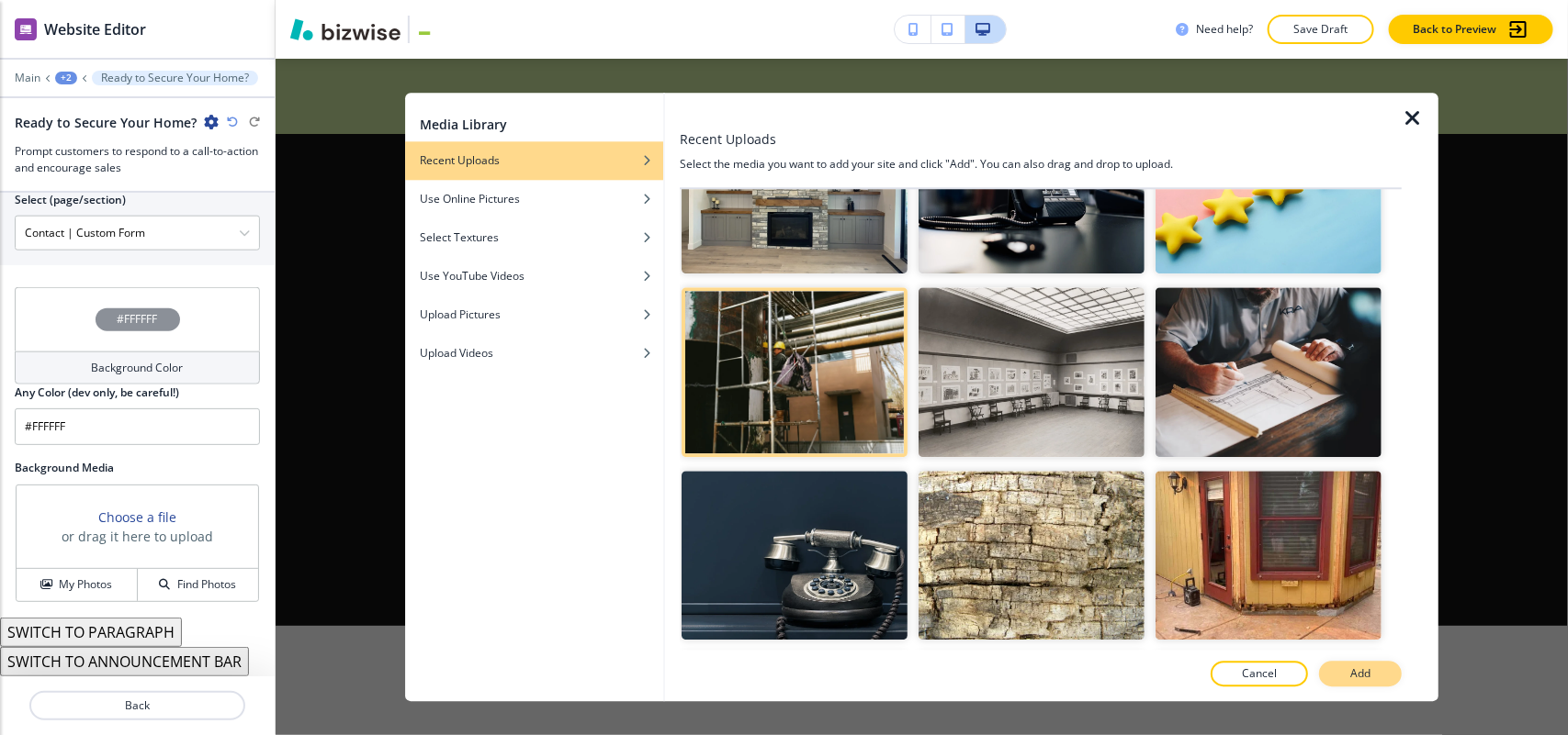
click at [1360, 665] on p "Add" at bounding box center [1360, 673] width 21 height 17
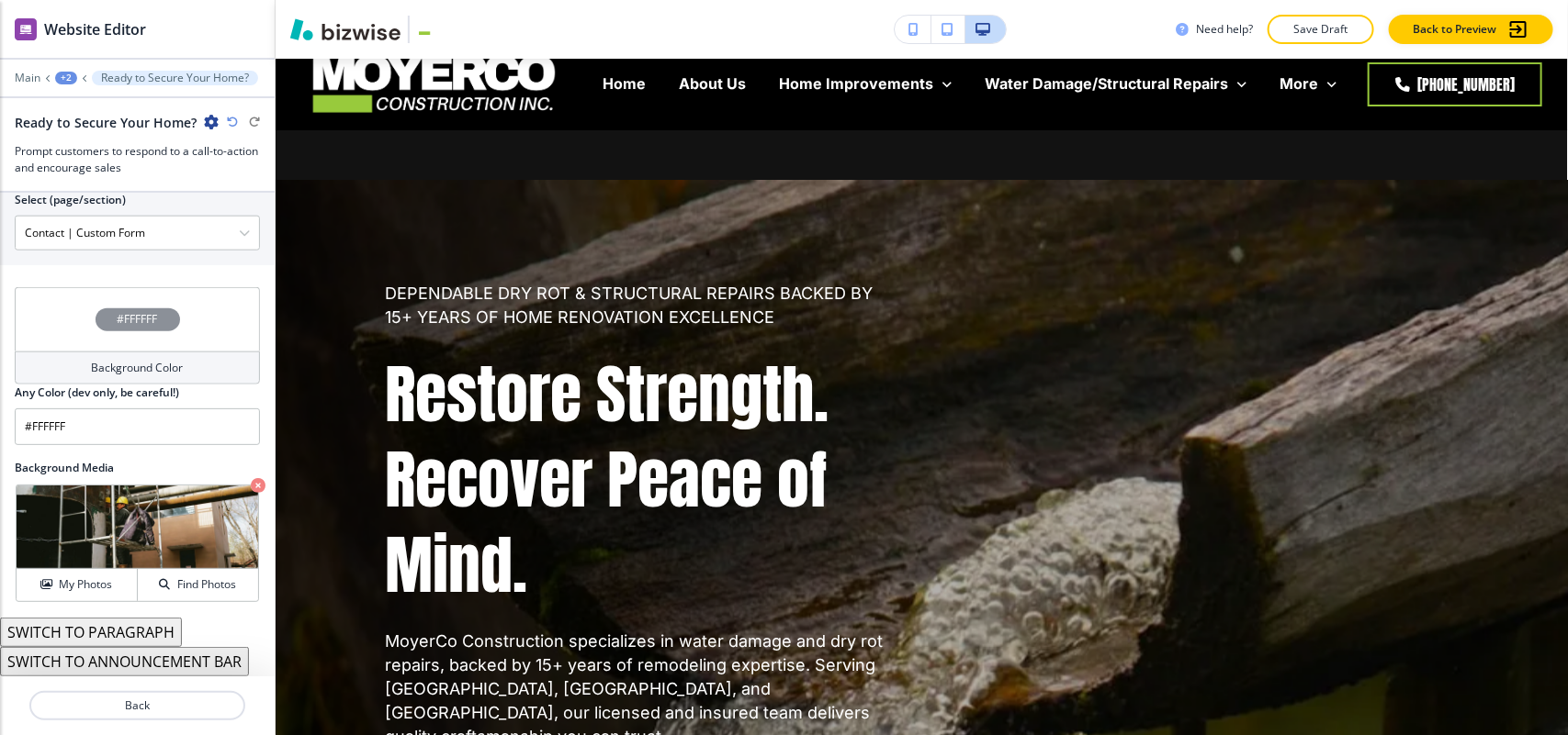
scroll to position [0, 0]
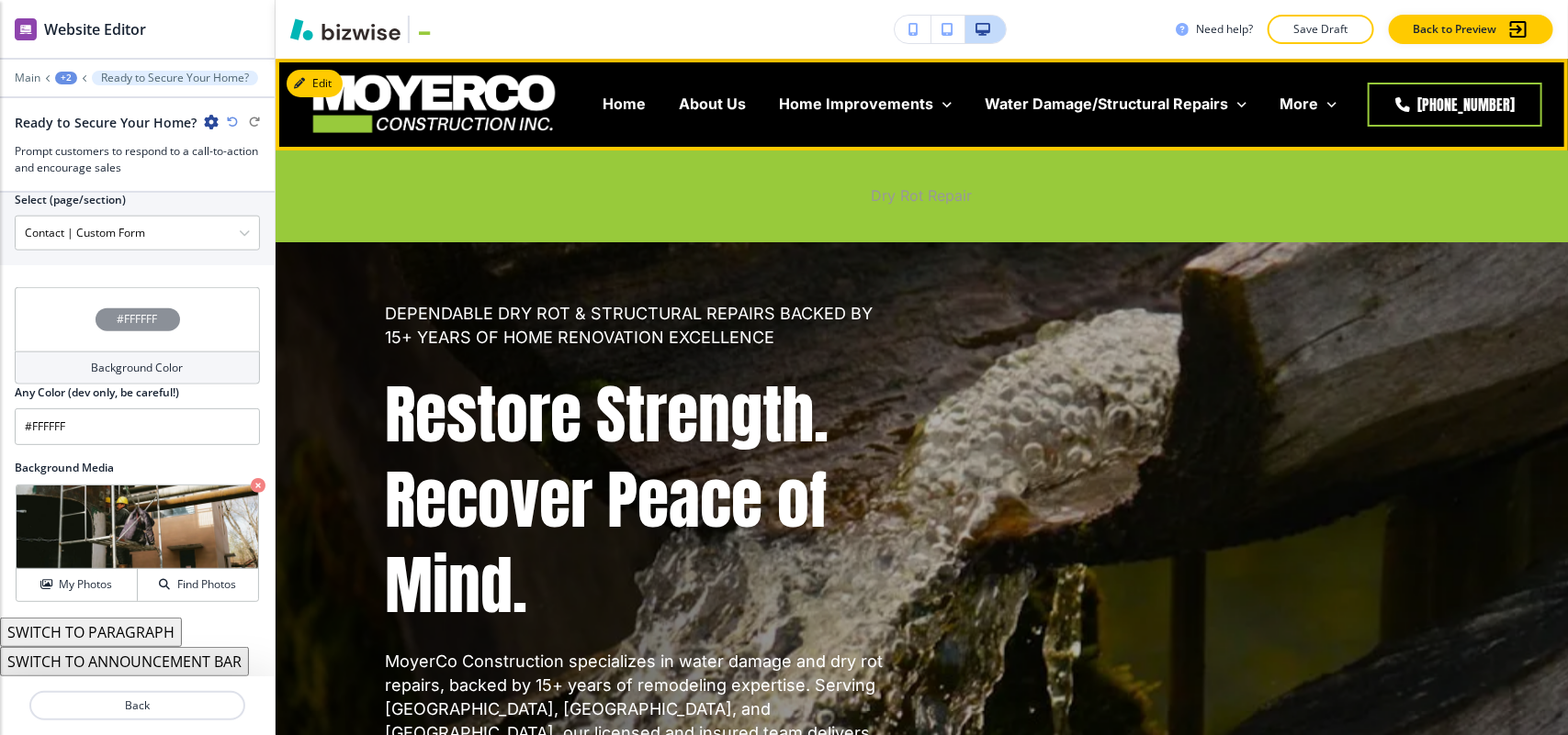
click at [874, 198] on p "Dry Rot Repair" at bounding box center [922, 196] width 101 height 21
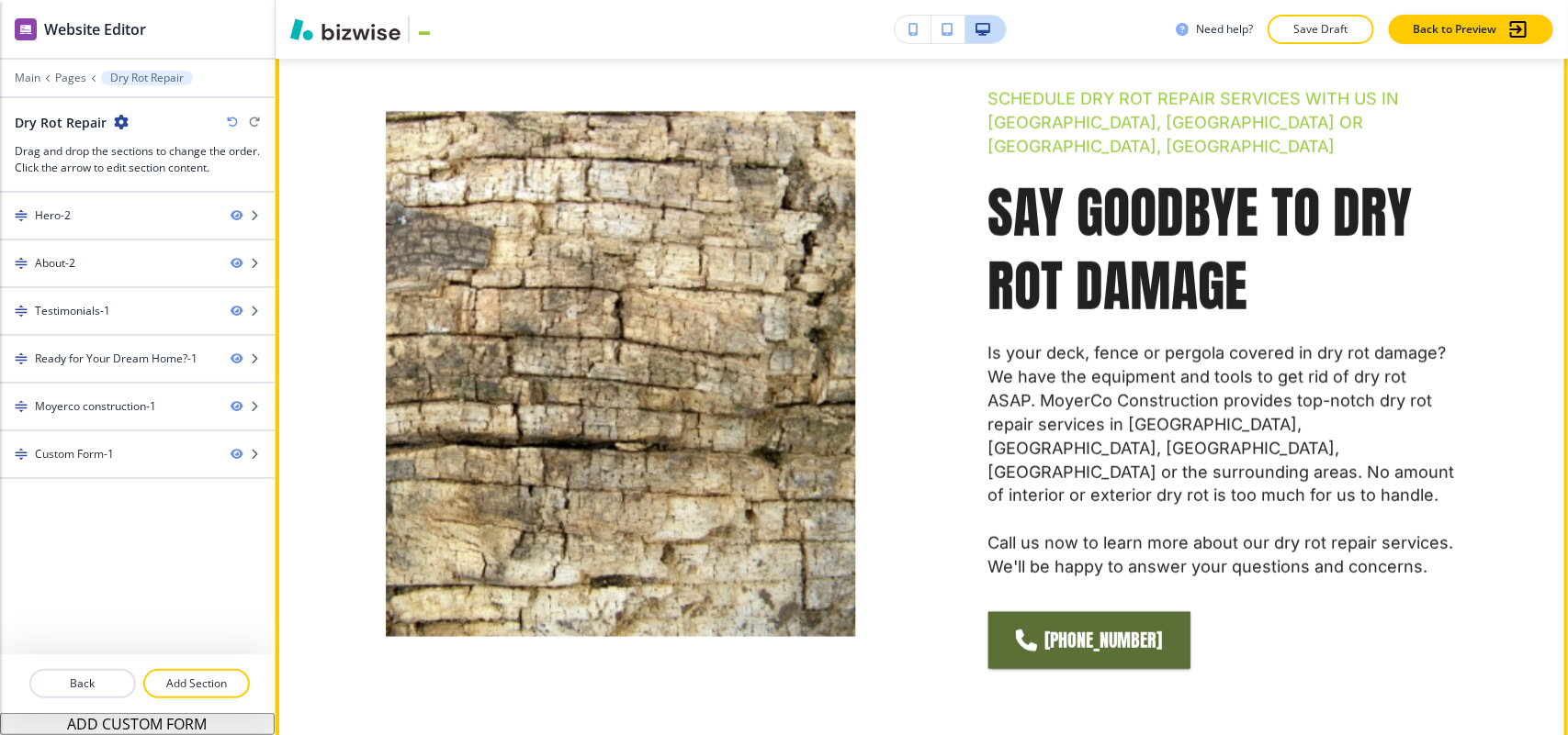
scroll to position [918, 0]
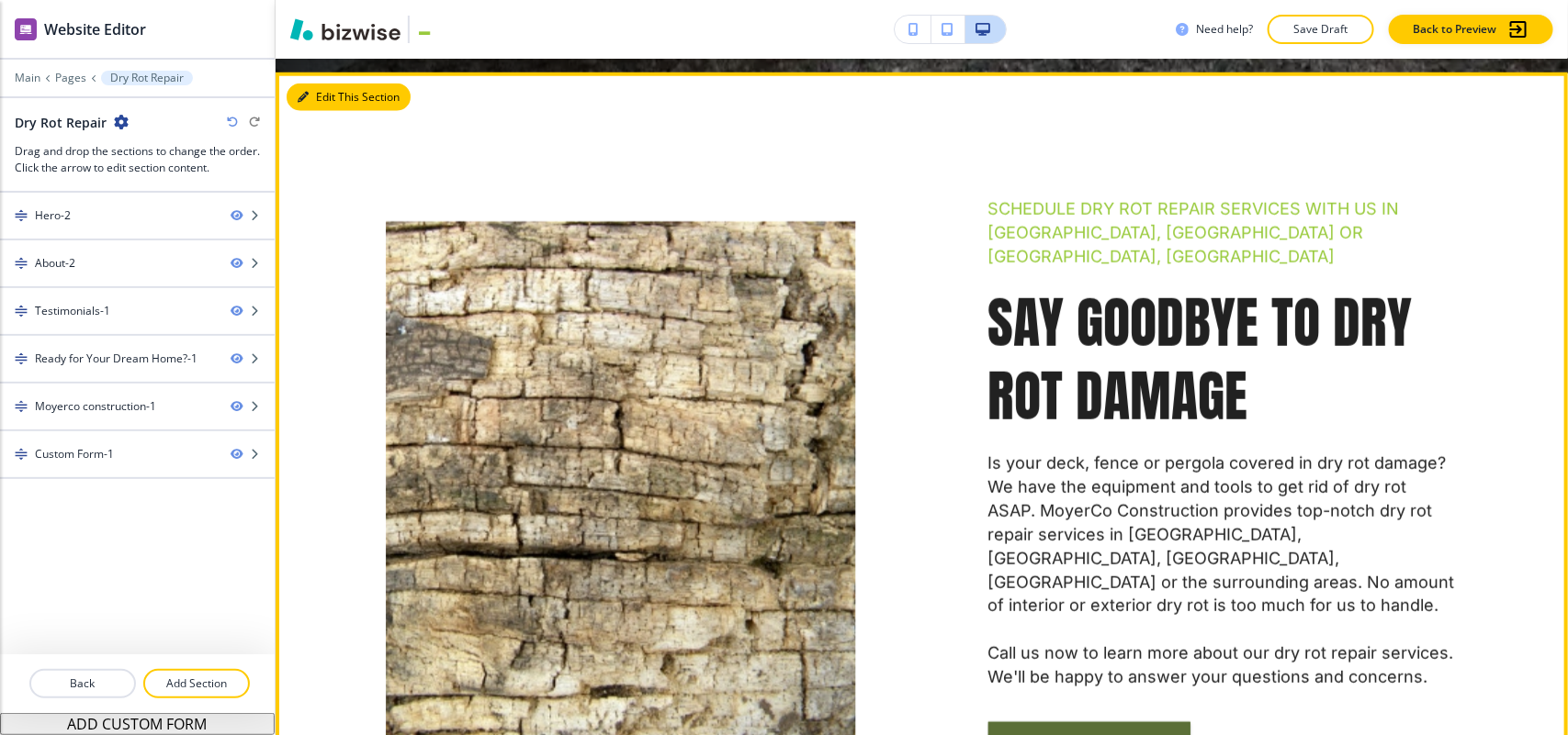
click at [314, 101] on button "Edit This Section" at bounding box center [348, 98] width 124 height 28
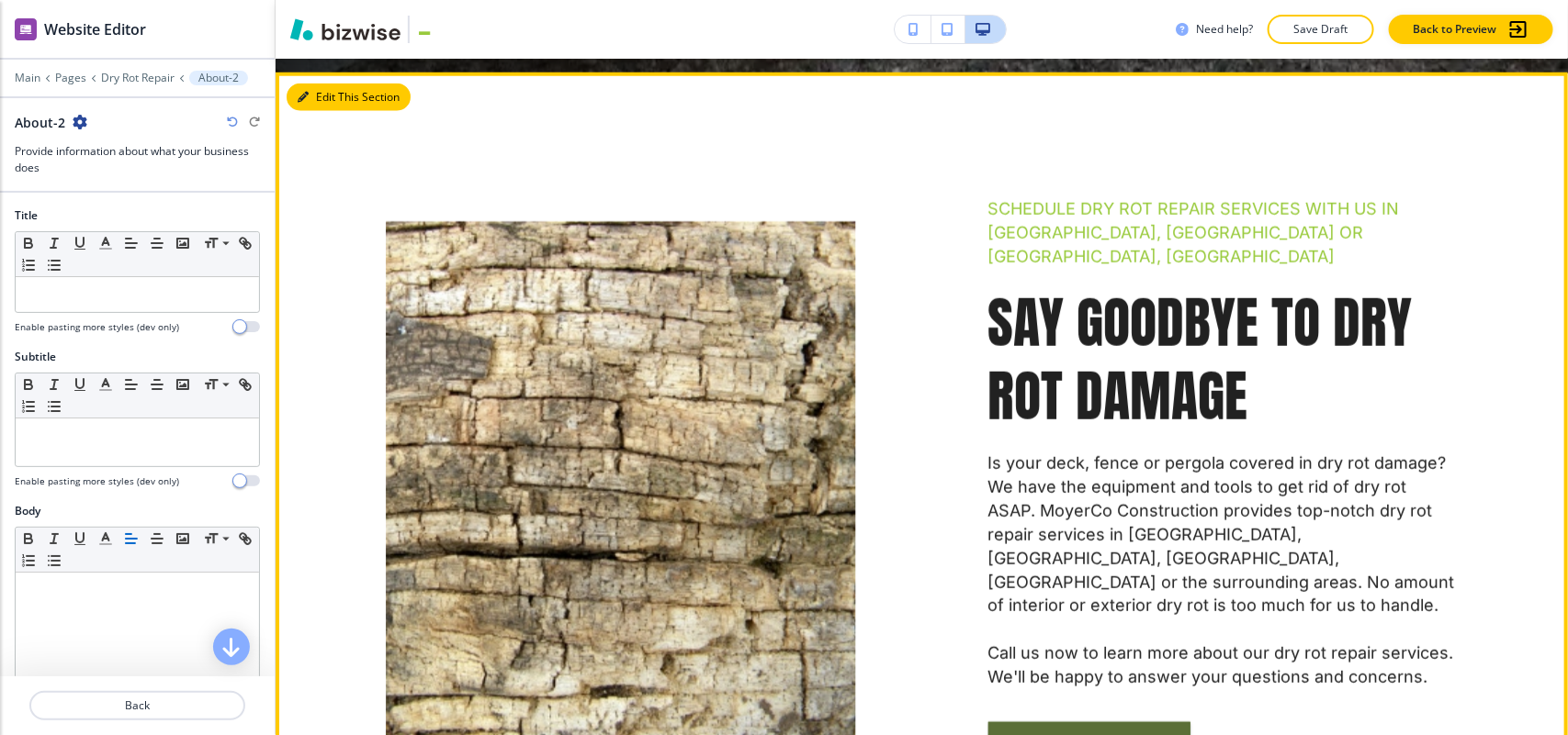
scroll to position [930, 0]
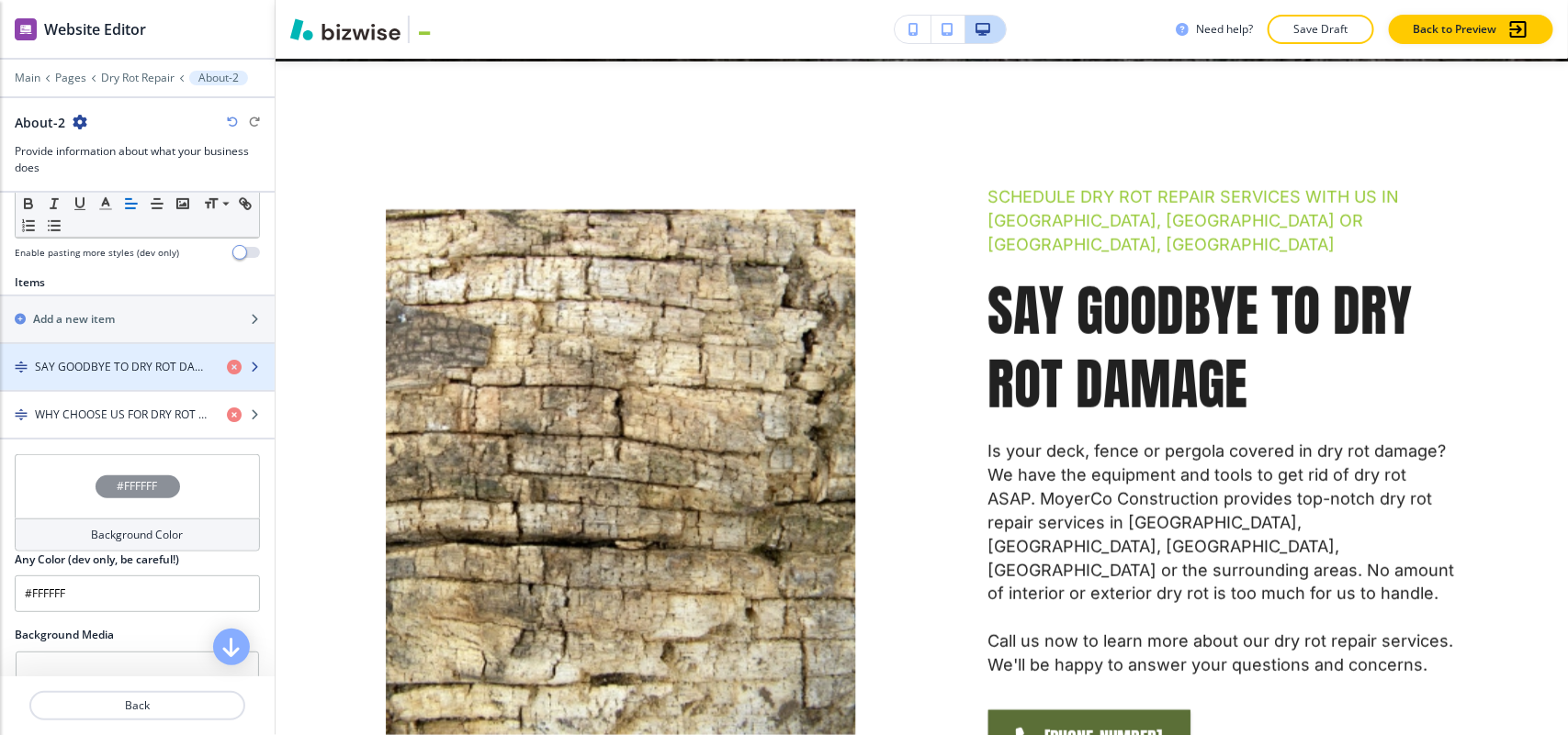
click at [106, 354] on div "button" at bounding box center [137, 352] width 274 height 15
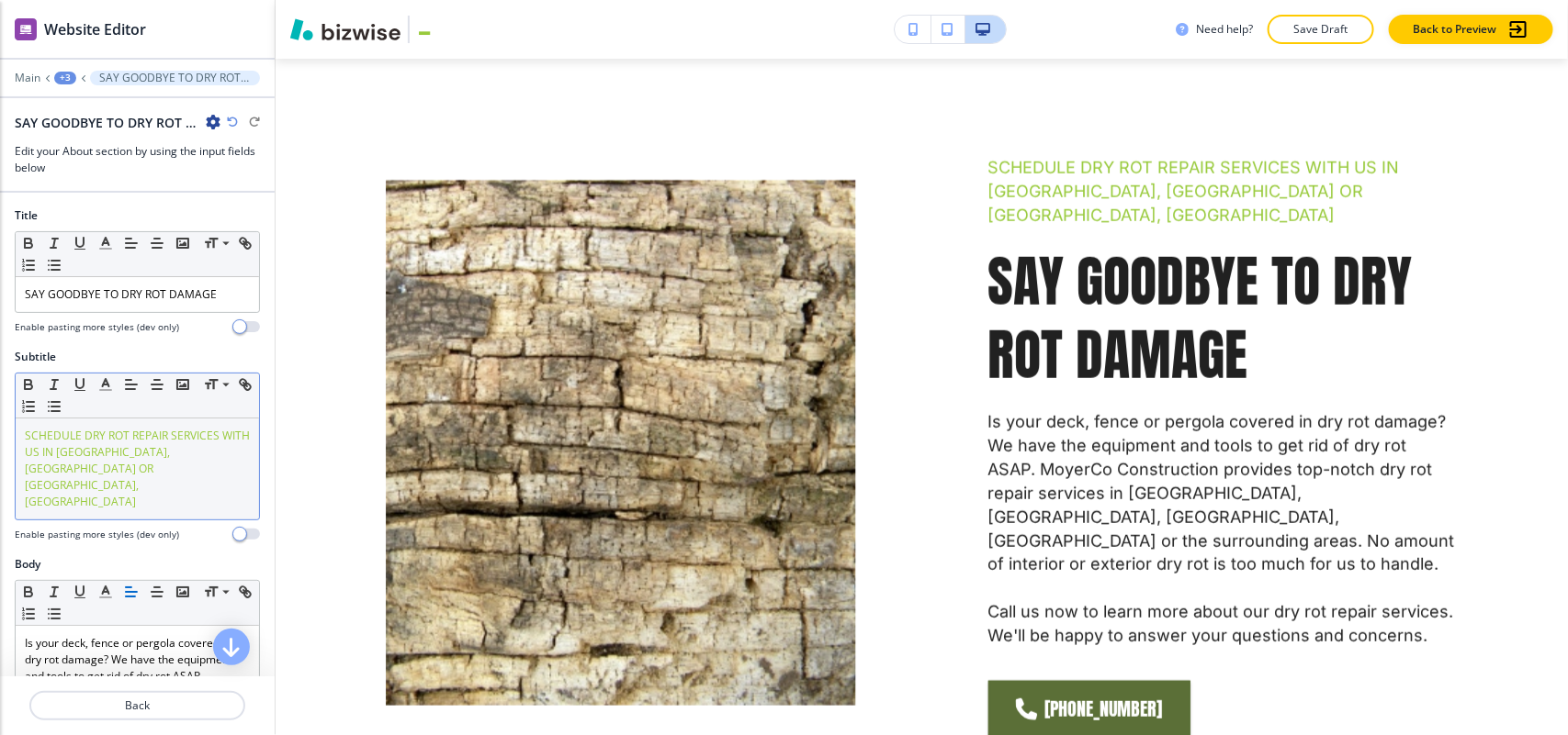
click at [126, 443] on span "SCHEDULE DRY ROT REPAIR SERVICES WITH US IN [GEOGRAPHIC_DATA], [GEOGRAPHIC_DATA…" at bounding box center [139, 469] width 228 height 82
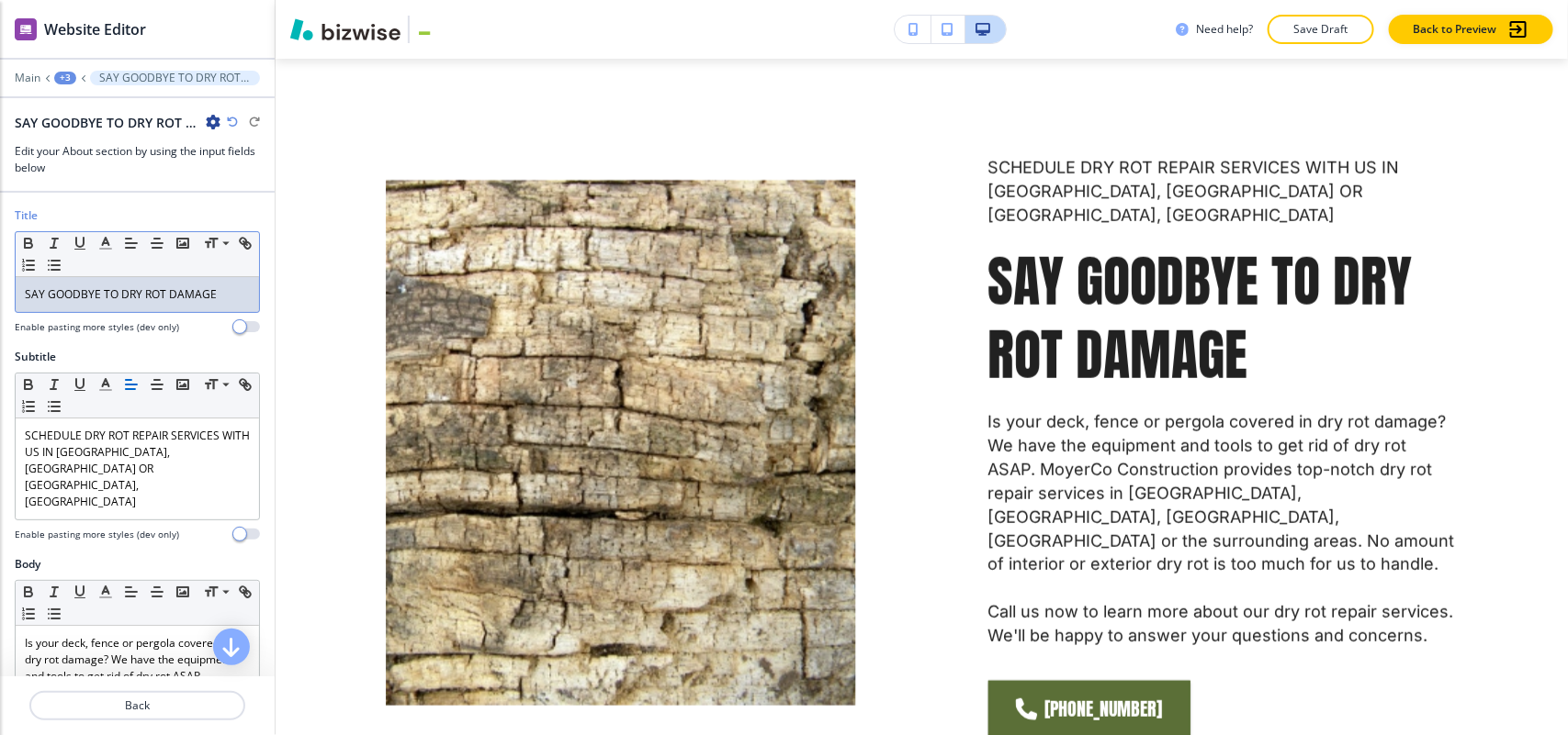
click at [118, 300] on p "SAY GOODBYE TO DRY ROT DAMAGE" at bounding box center [137, 295] width 225 height 17
click at [104, 239] on icon "button" at bounding box center [105, 243] width 17 height 17
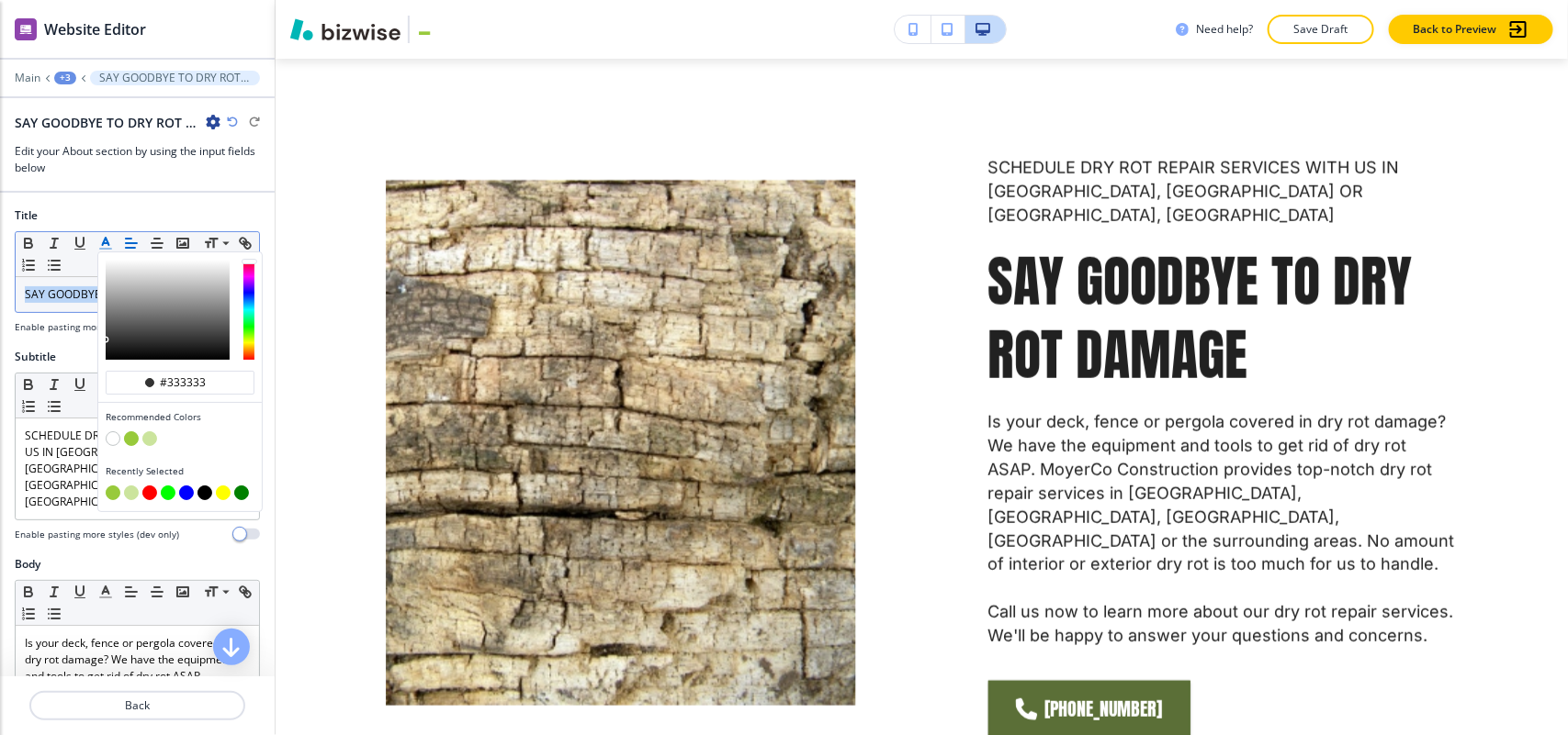
click at [129, 440] on button "button" at bounding box center [132, 438] width 15 height 15
type input "#98ca3b"
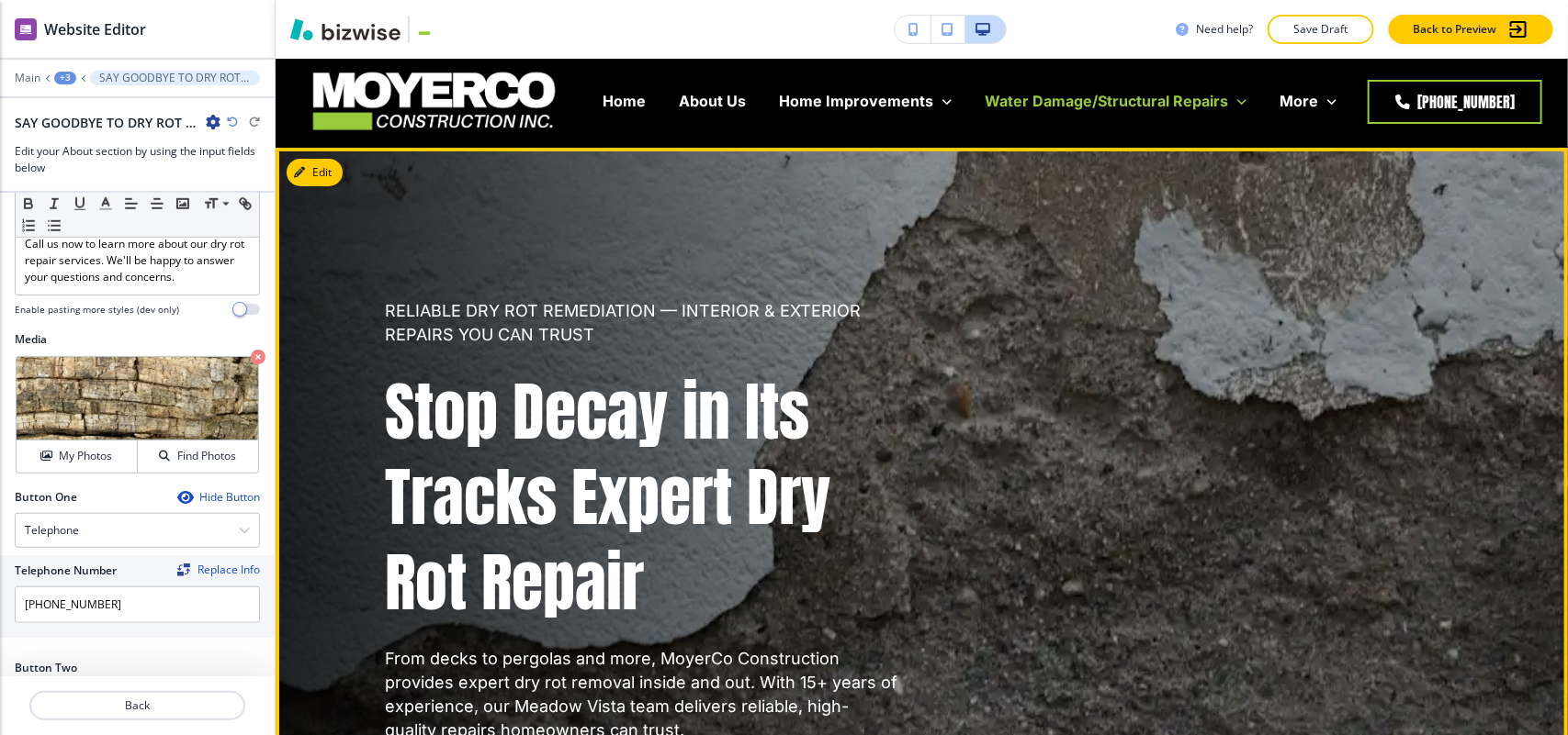
scroll to position [0, 0]
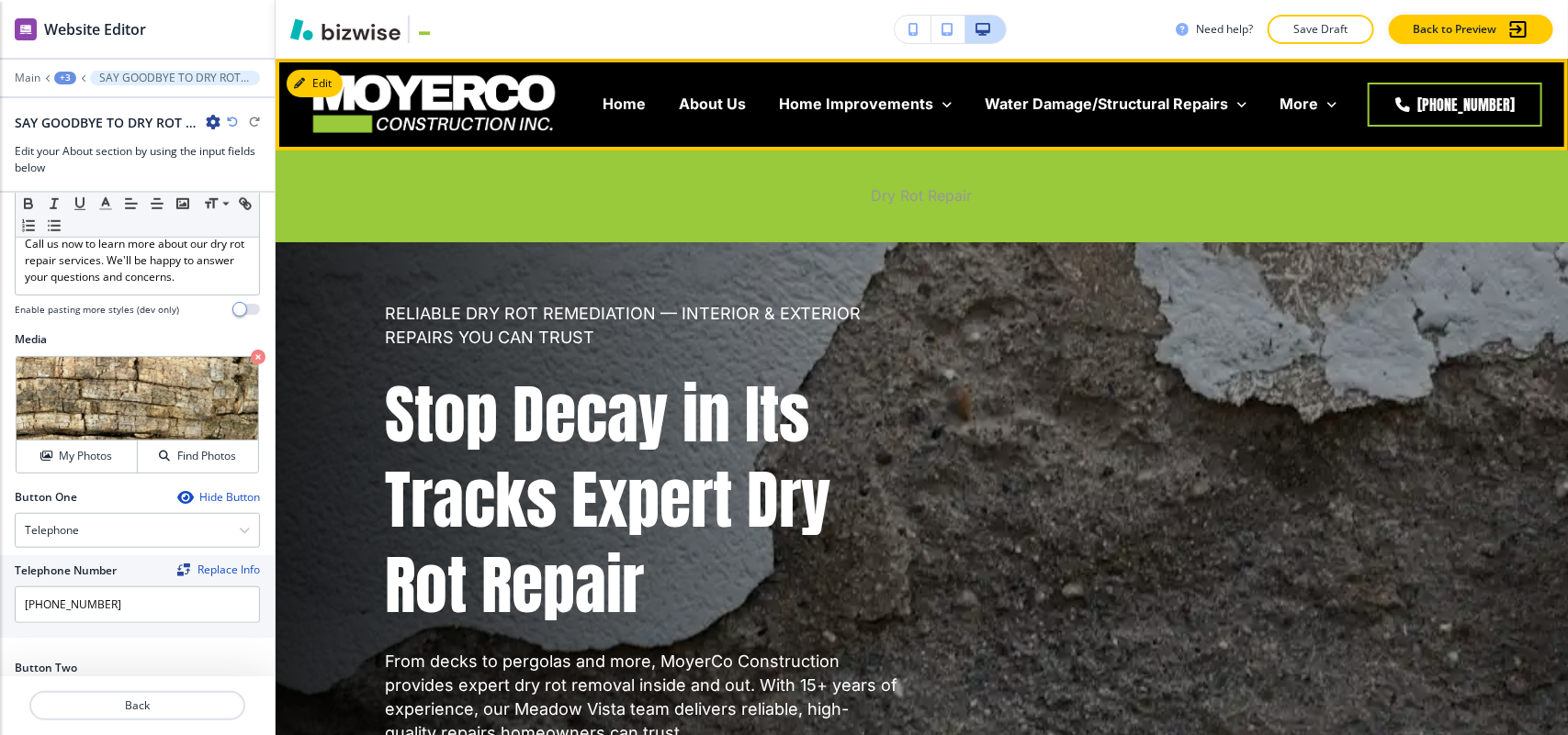
click at [945, 196] on p "Dry Rot Repair" at bounding box center [922, 196] width 101 height 21
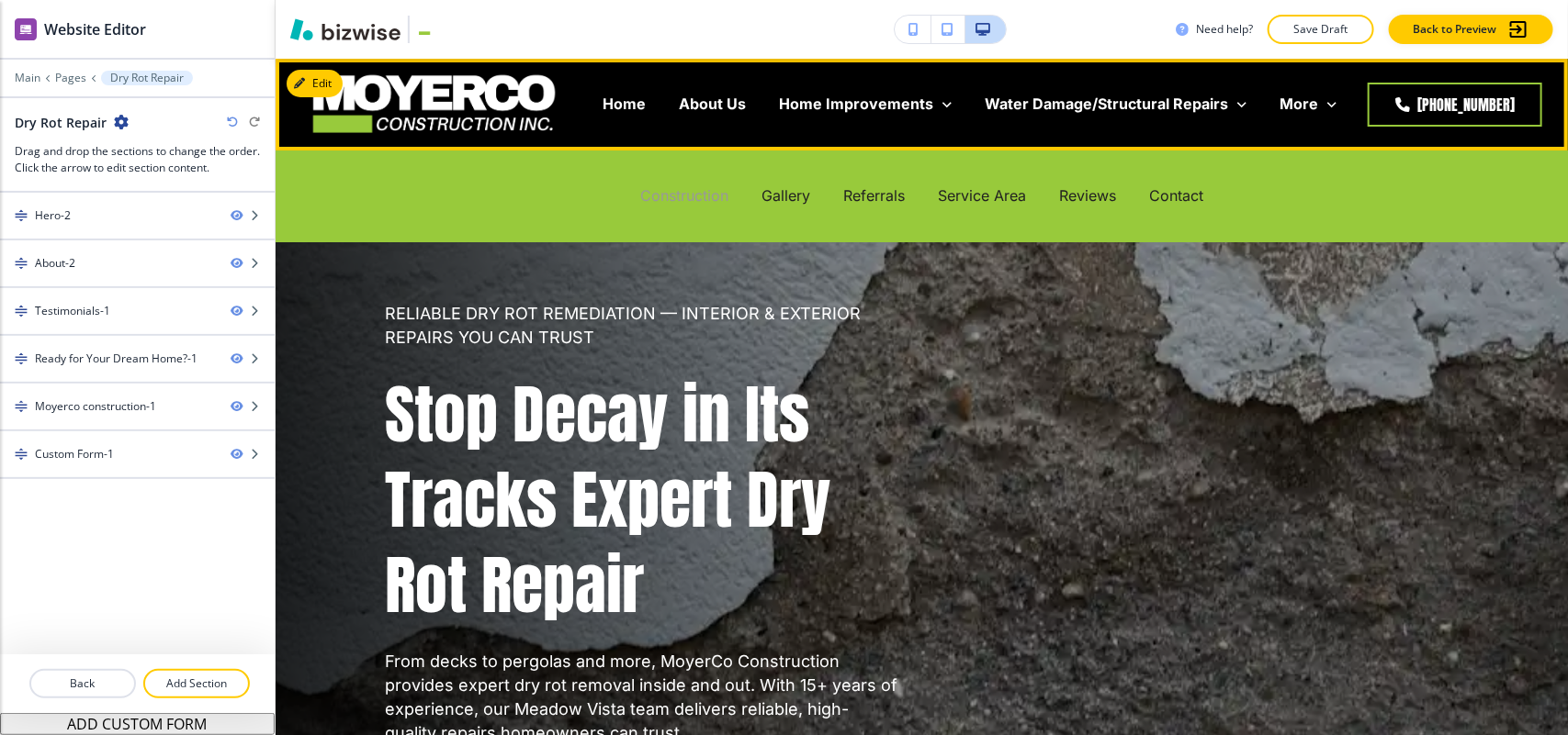
click at [706, 199] on p "Construction" at bounding box center [684, 196] width 88 height 21
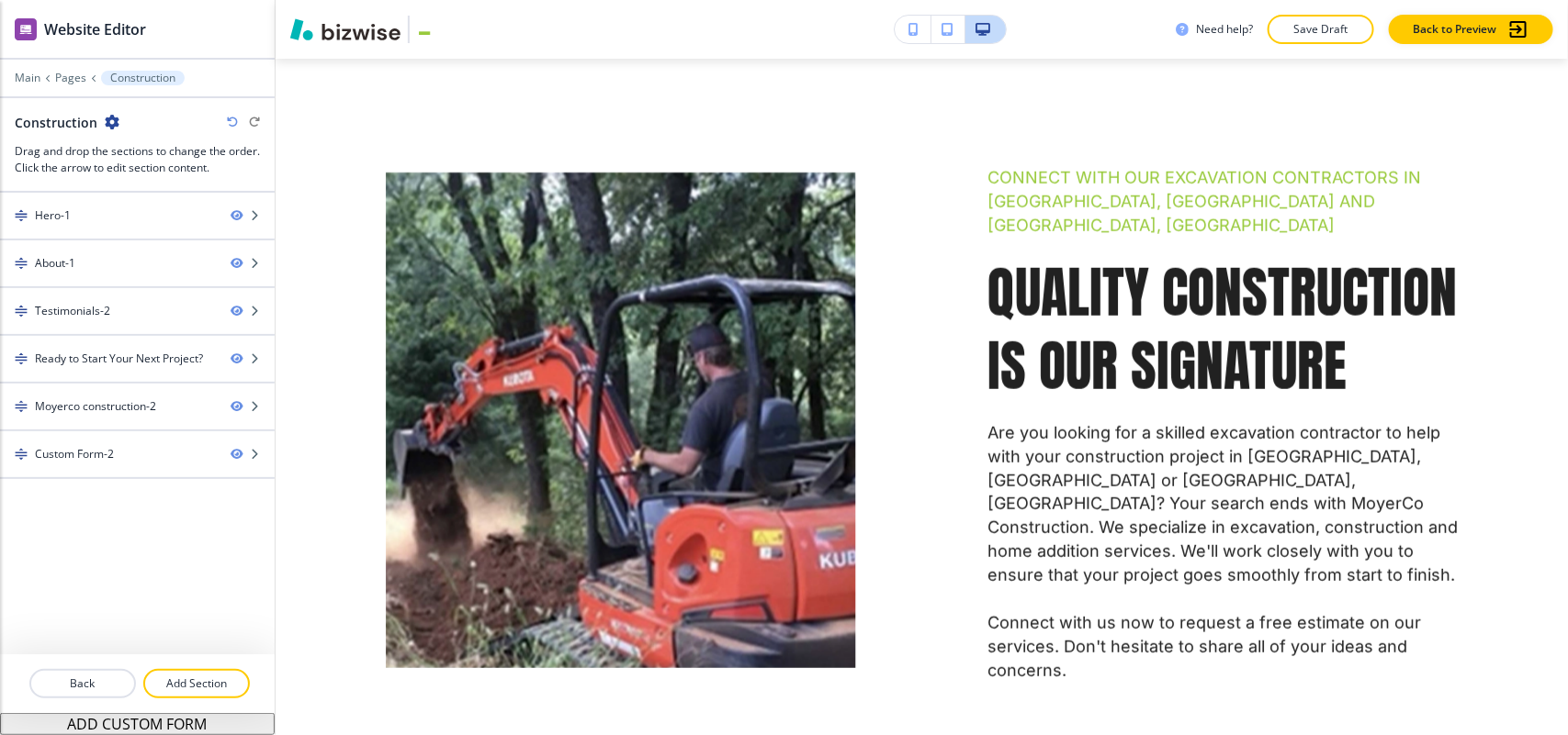
scroll to position [918, 0]
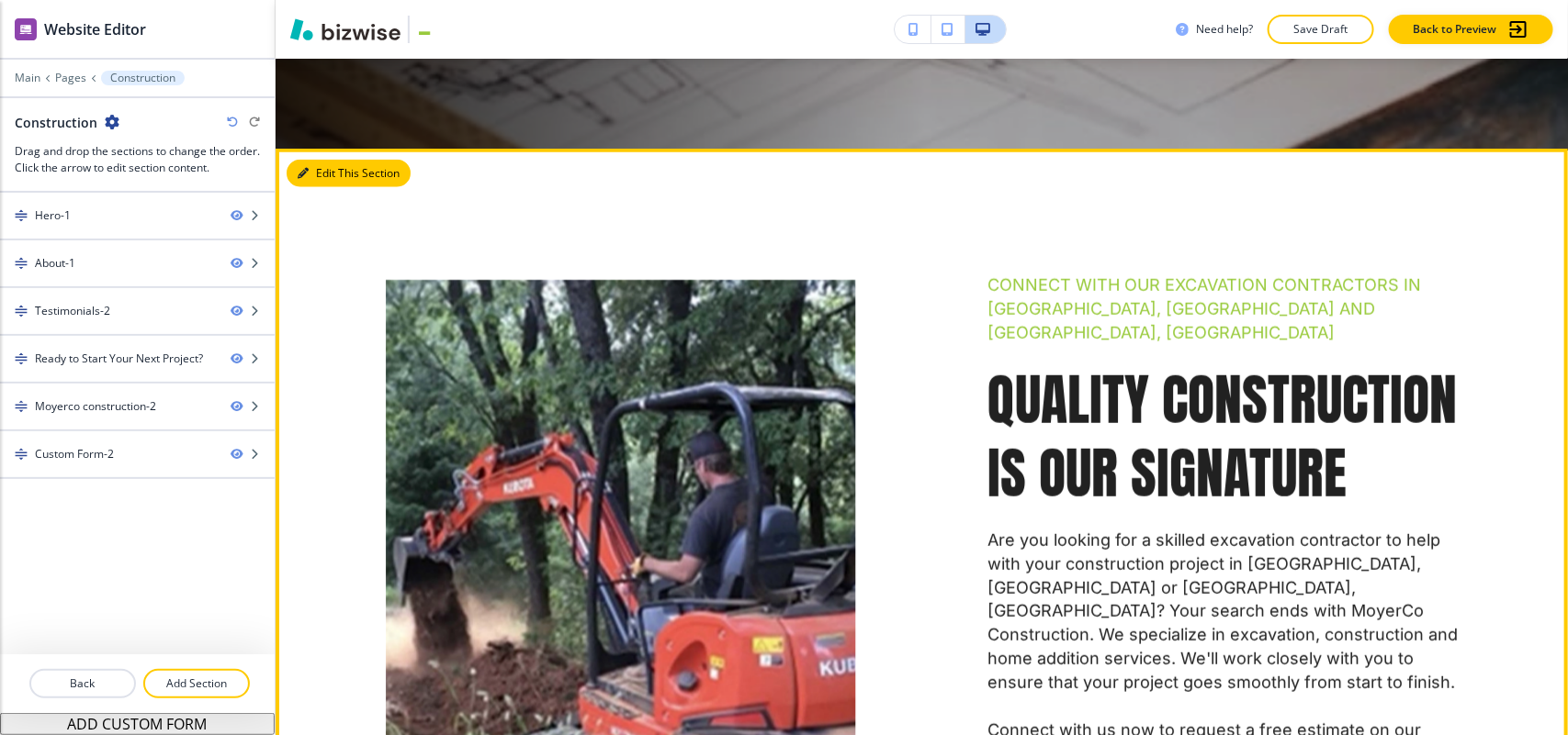
click at [327, 159] on button "Edit This Section" at bounding box center [348, 173] width 124 height 28
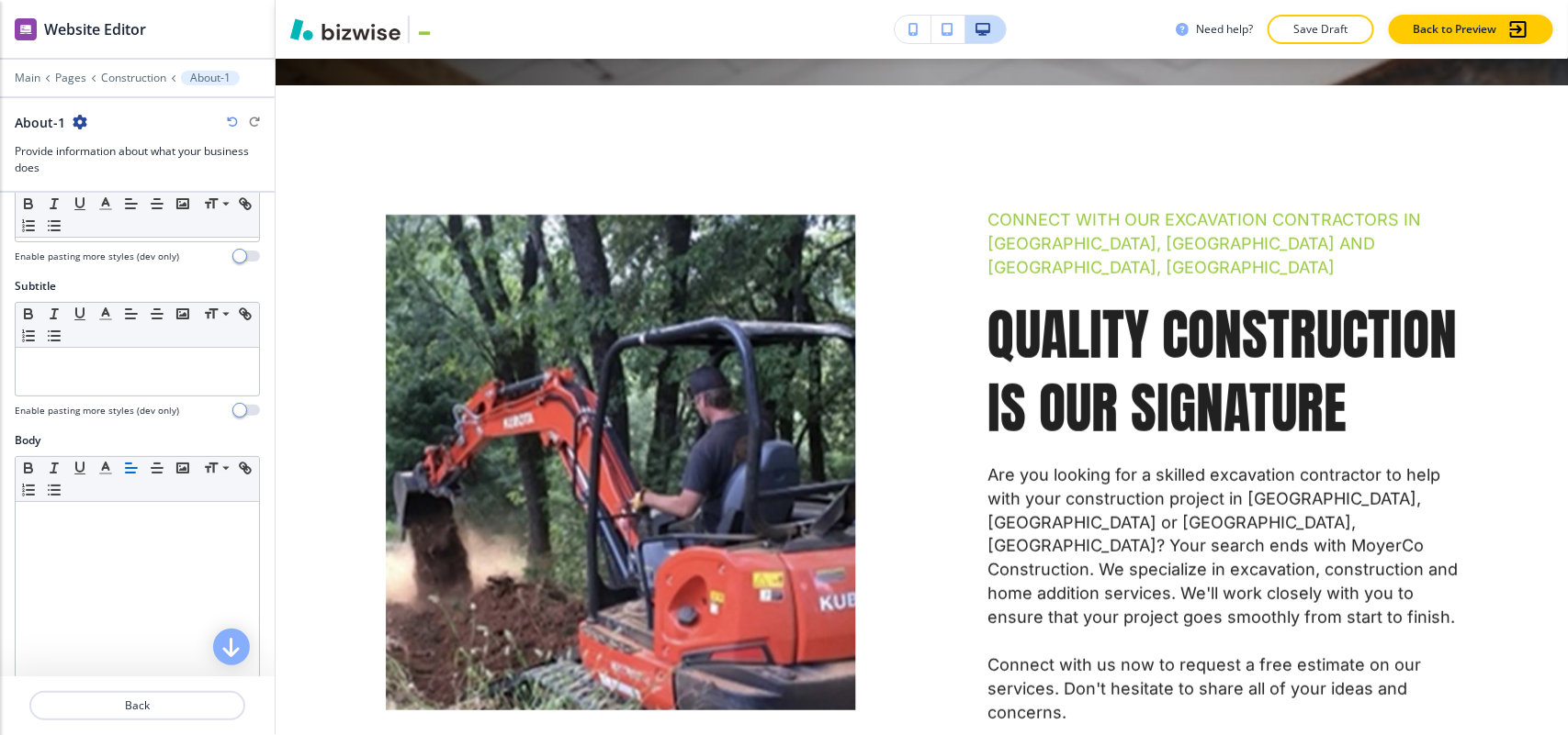
scroll to position [459, 0]
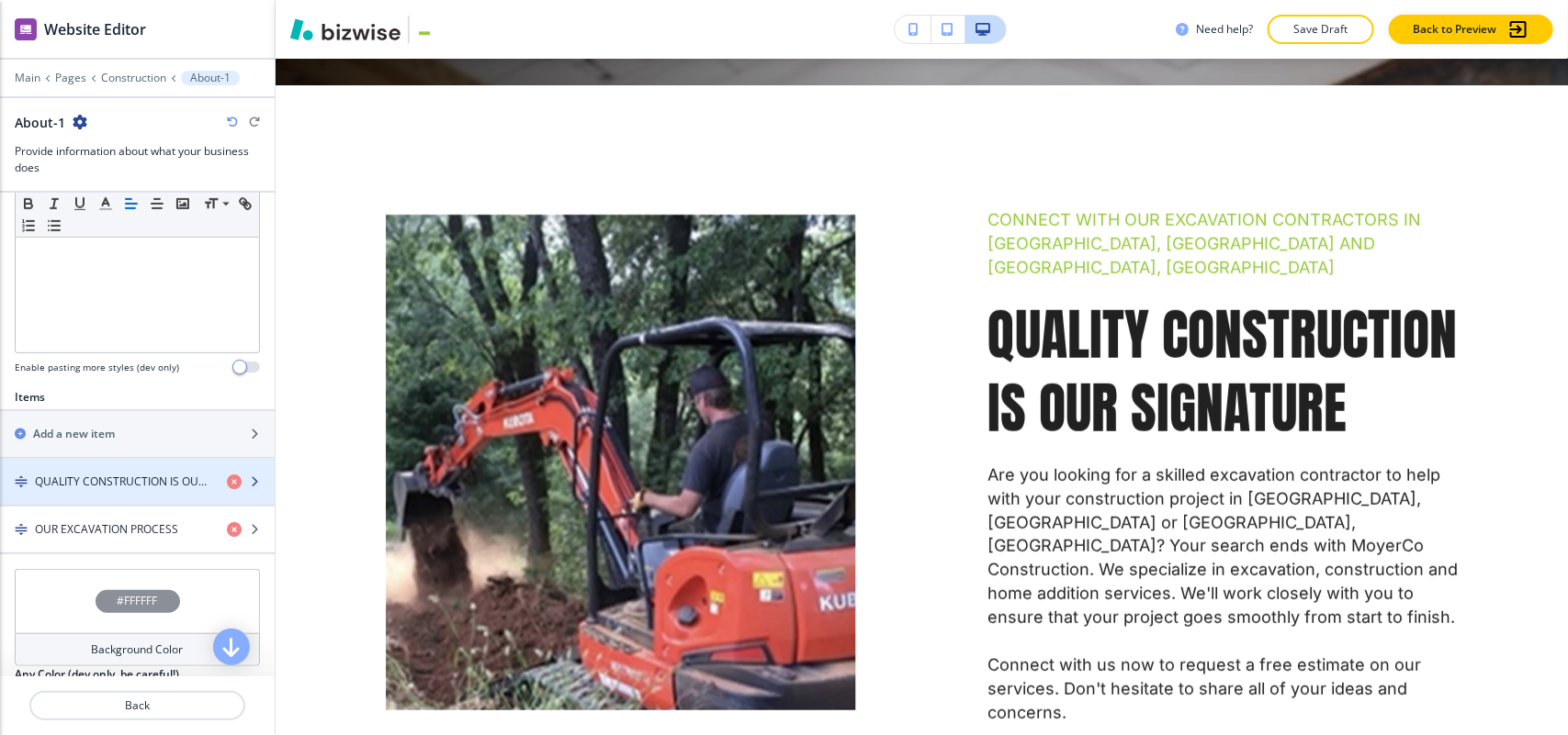
click at [99, 488] on h4 "QUALITY CONSTRUCTION IS OUR SIGNATURE" at bounding box center [123, 482] width 177 height 17
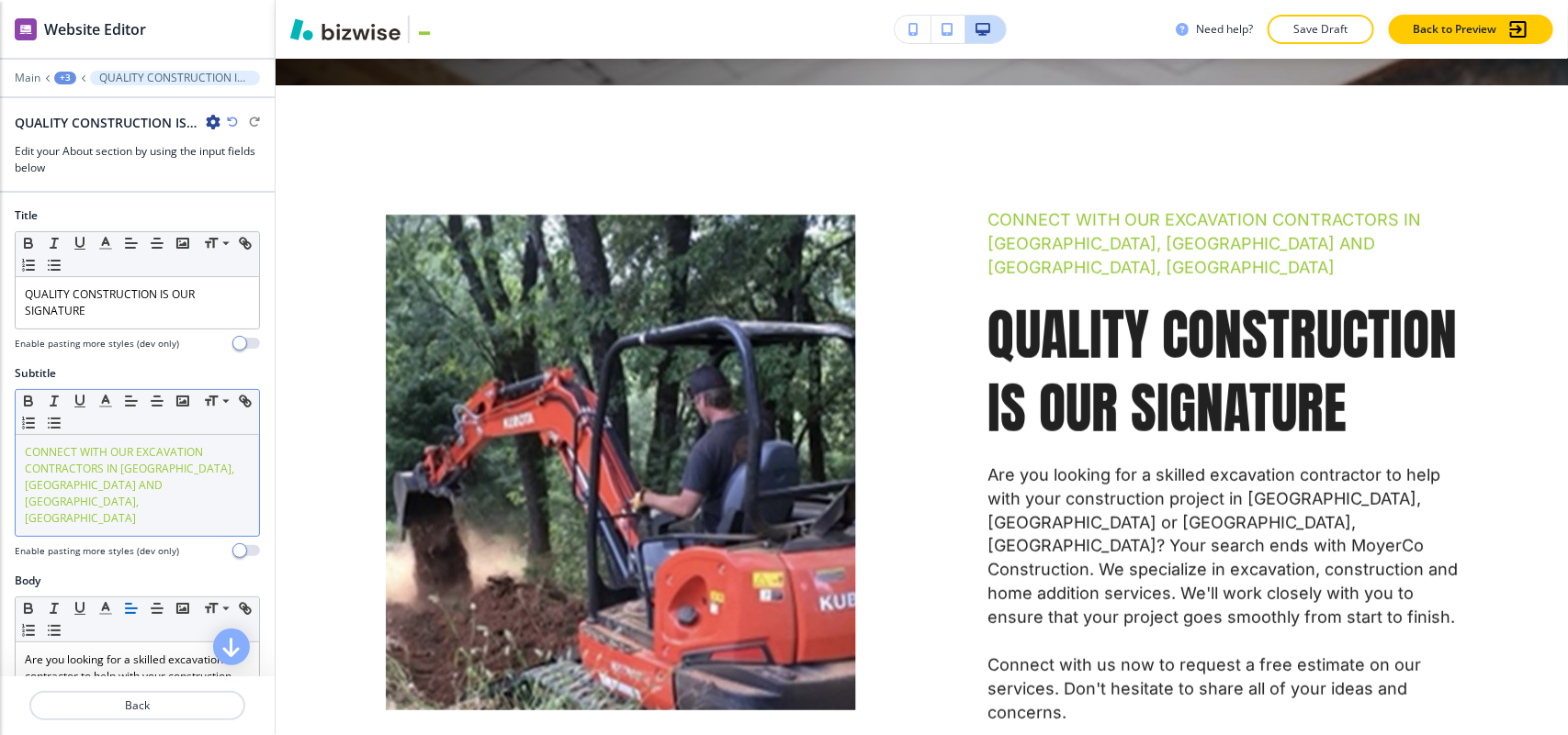
scroll to position [896, 0]
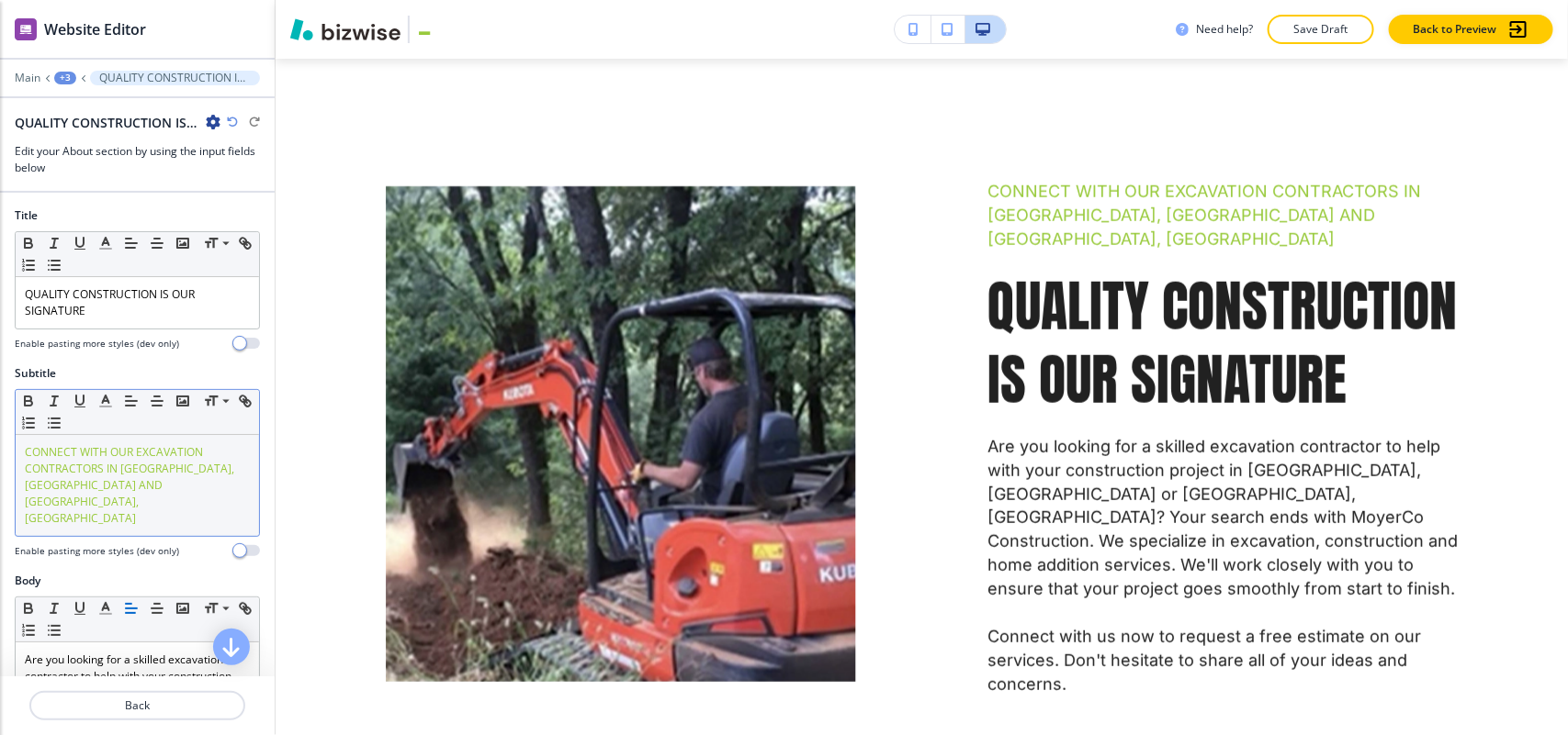
click at [135, 470] on span "CONNECT WITH OUR EXCAVATION CONTRACTORS IN [GEOGRAPHIC_DATA], [GEOGRAPHIC_DATA]…" at bounding box center [131, 485] width 212 height 82
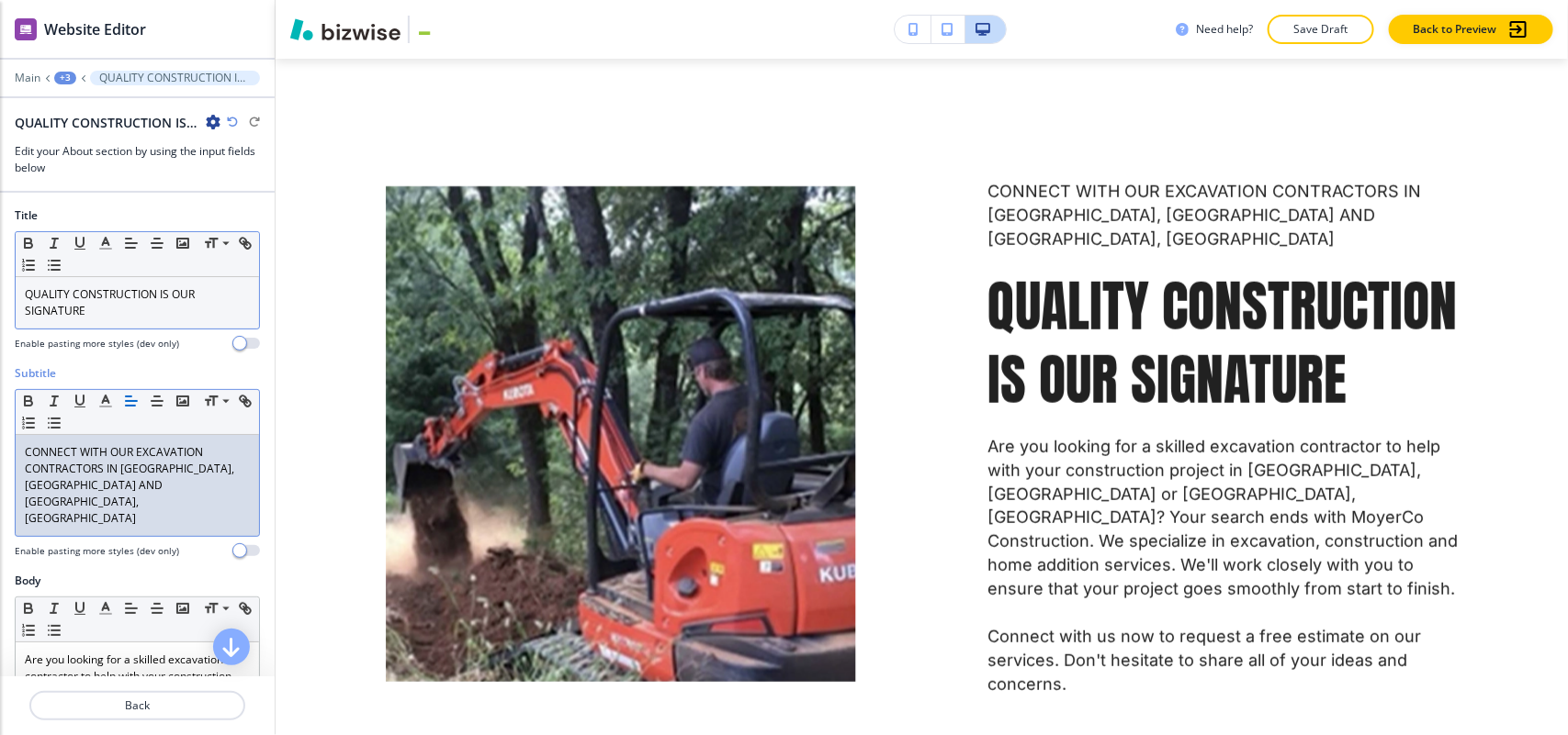
click at [110, 311] on p "QUALITY CONSTRUCTION IS OUR SIGNATURE" at bounding box center [137, 302] width 225 height 33
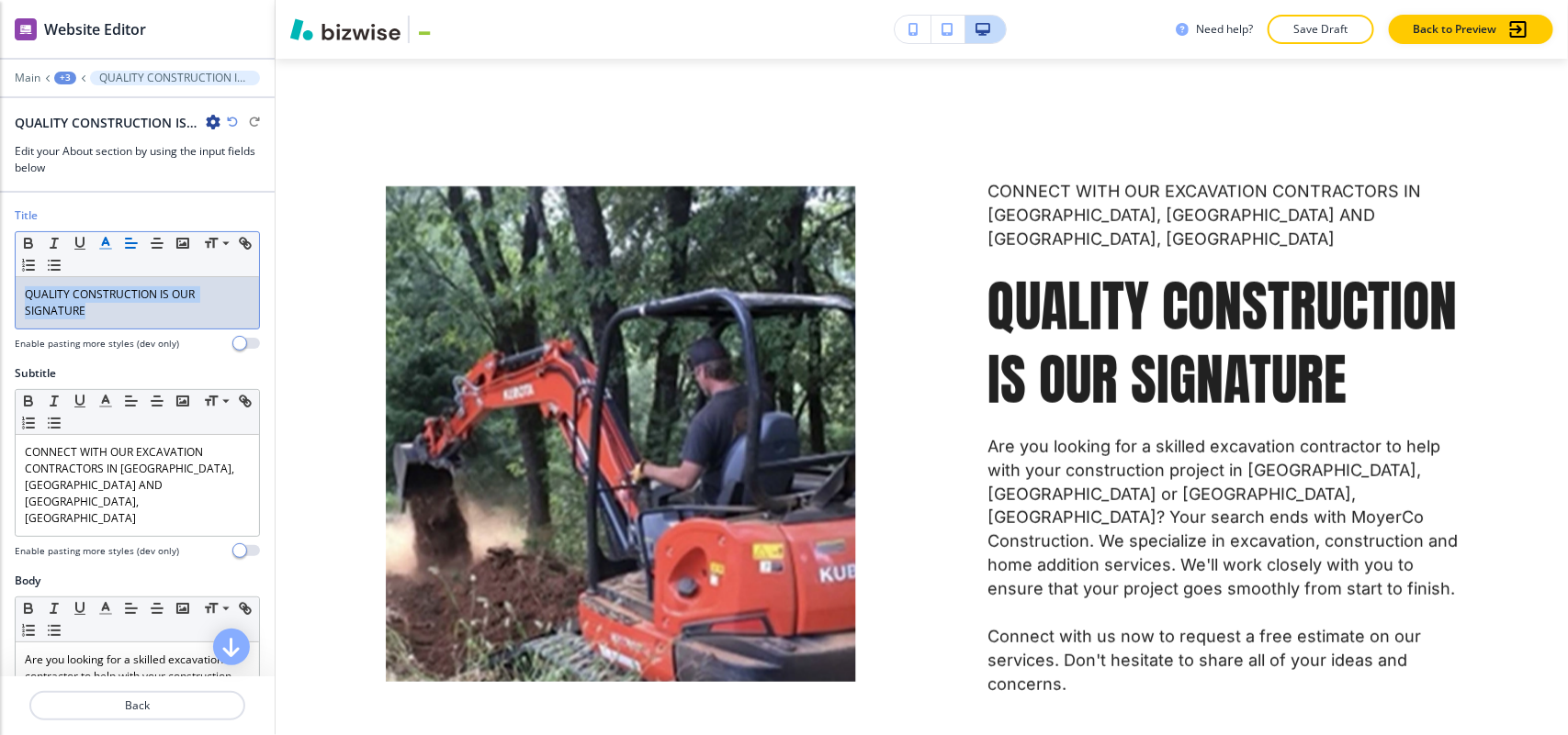
click at [107, 242] on polyline "button" at bounding box center [105, 242] width 7 height 7
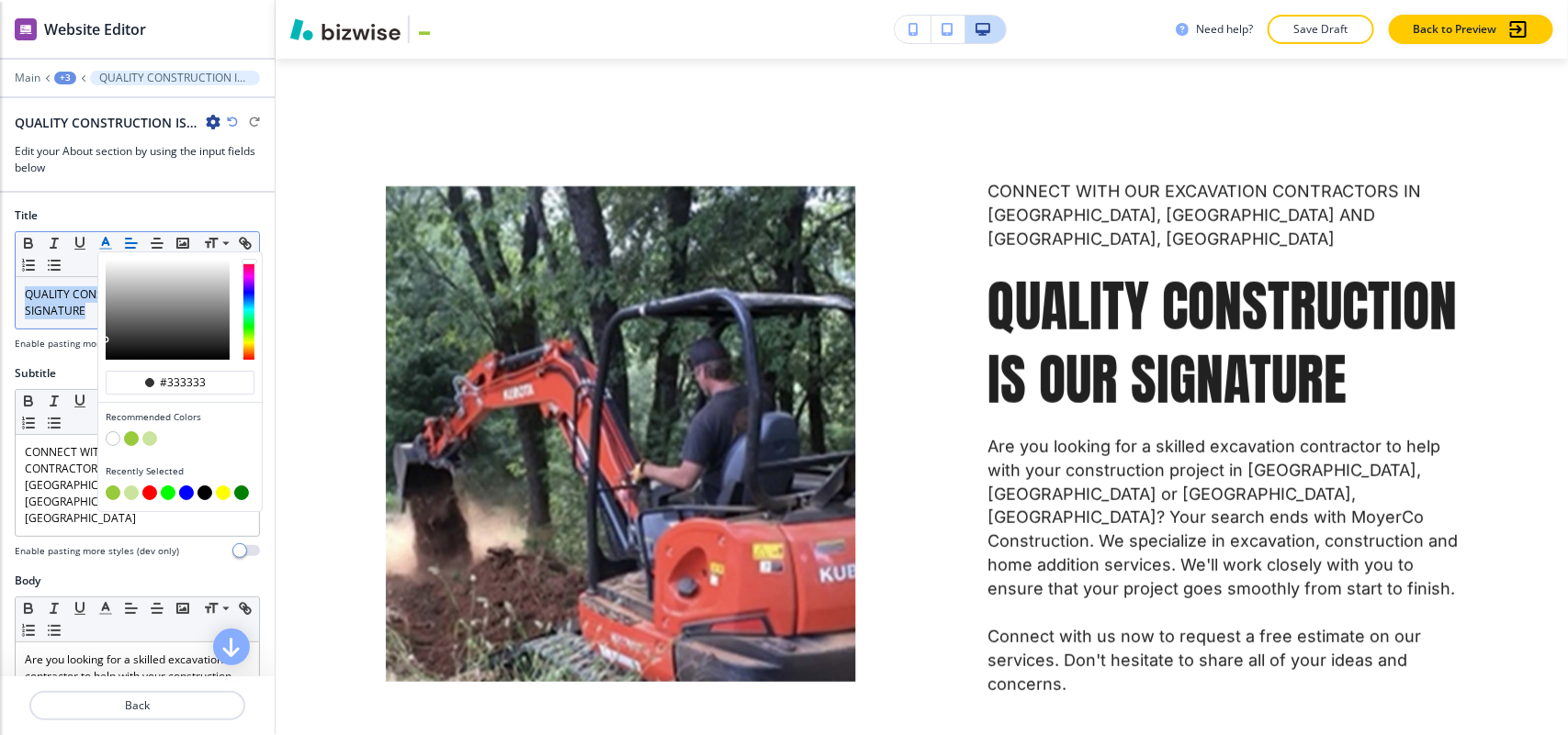
click at [133, 437] on button "button" at bounding box center [132, 438] width 15 height 15
type input "#98ca3b"
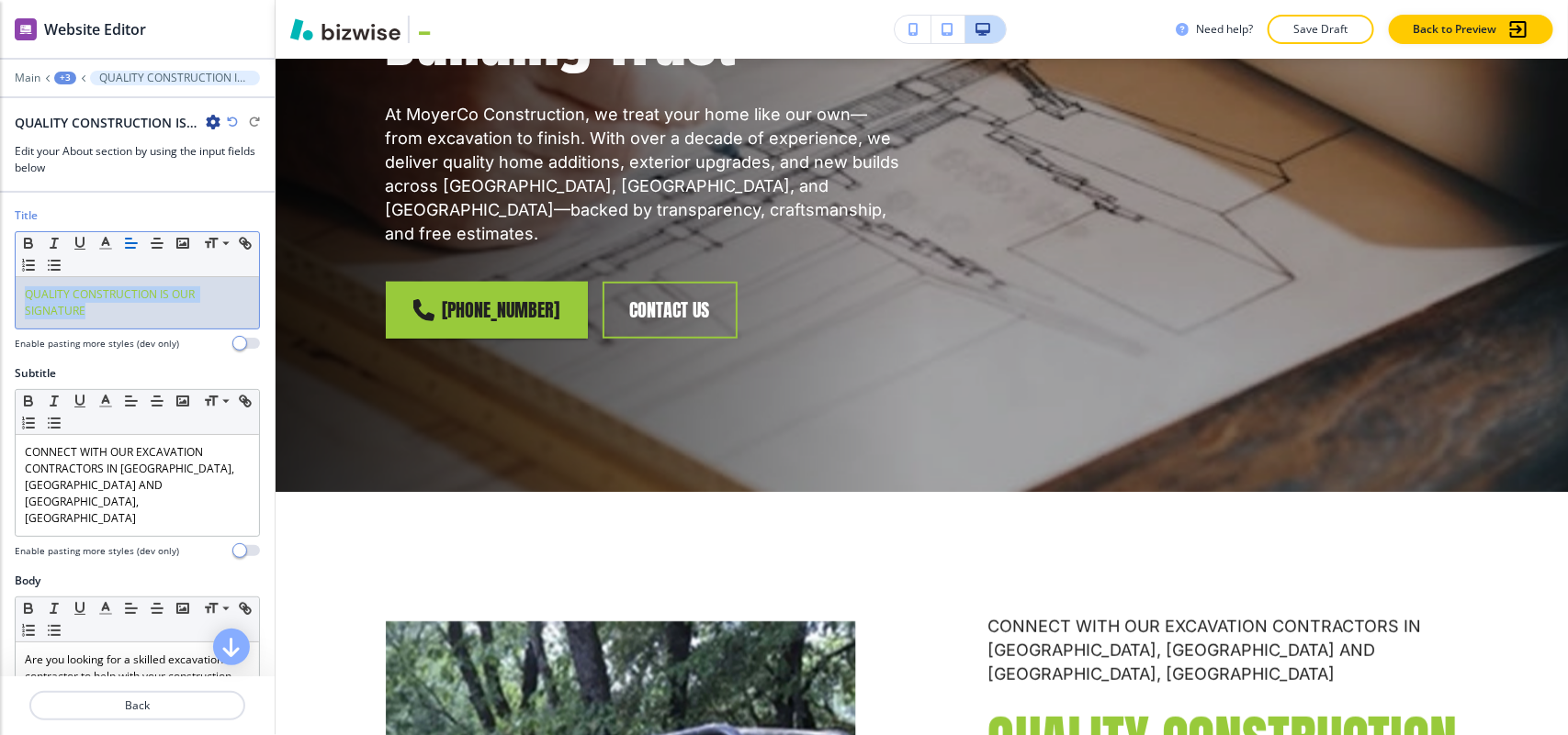
scroll to position [0, 0]
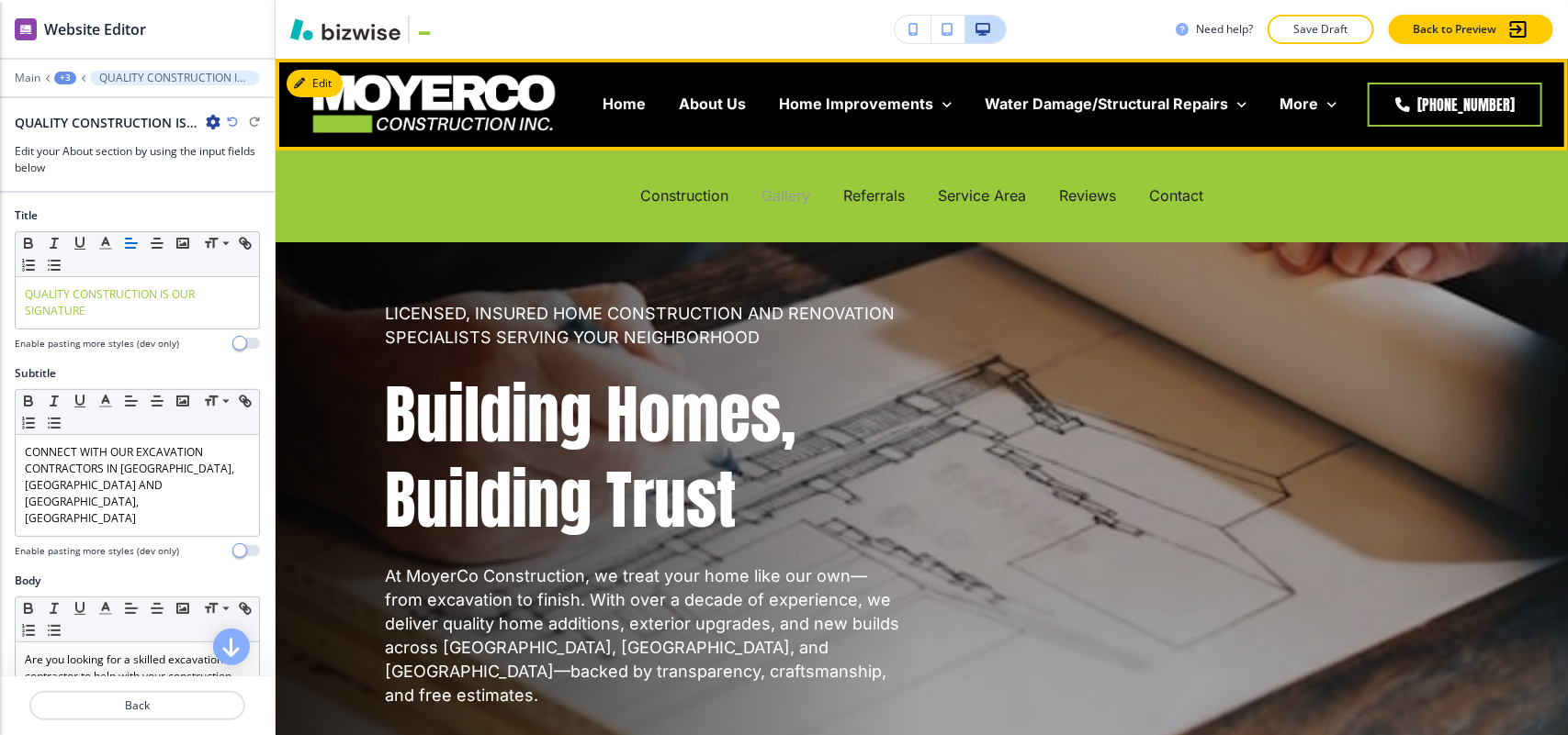
click at [772, 196] on p "Gallery" at bounding box center [786, 196] width 49 height 21
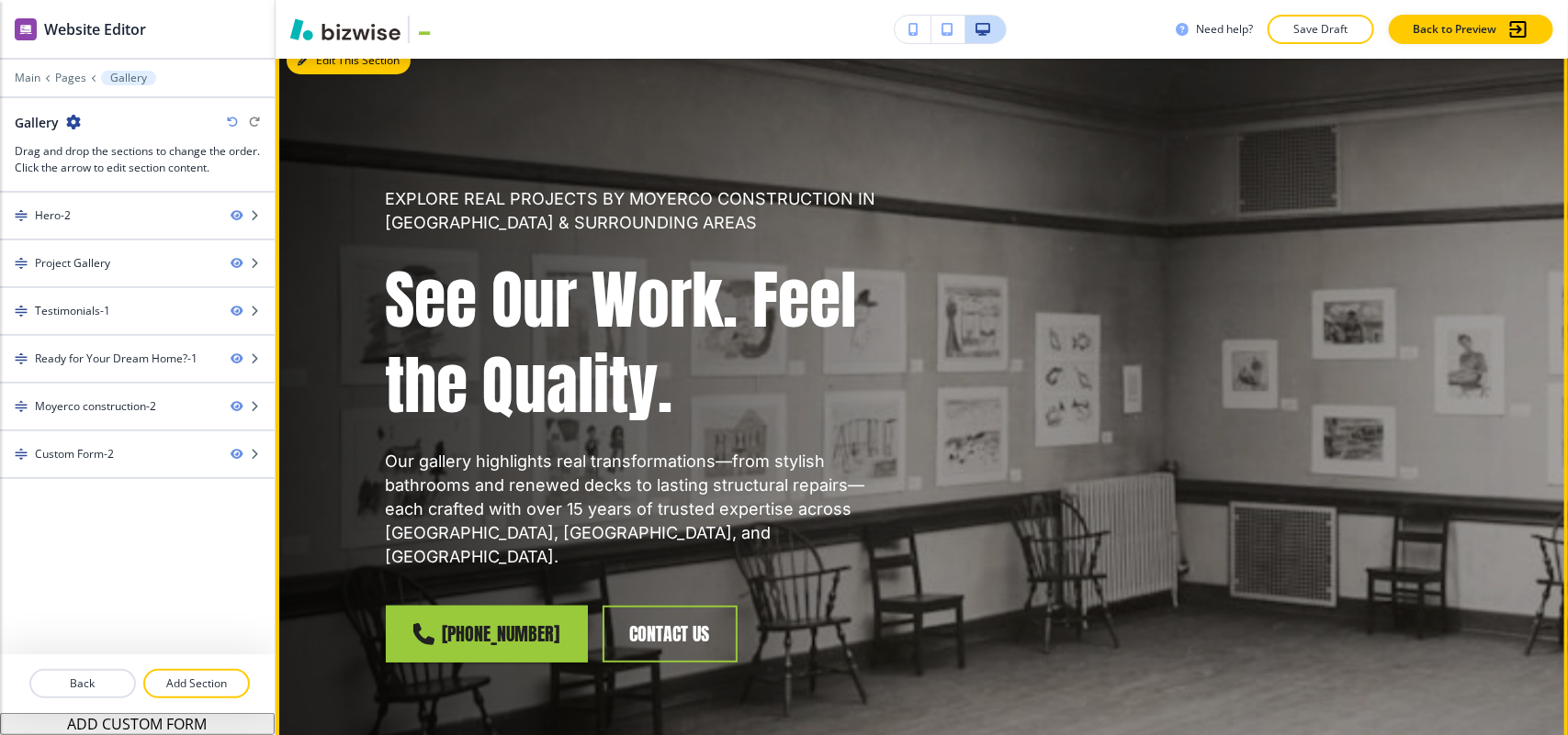
click at [318, 72] on button "Edit This Section" at bounding box center [348, 61] width 124 height 28
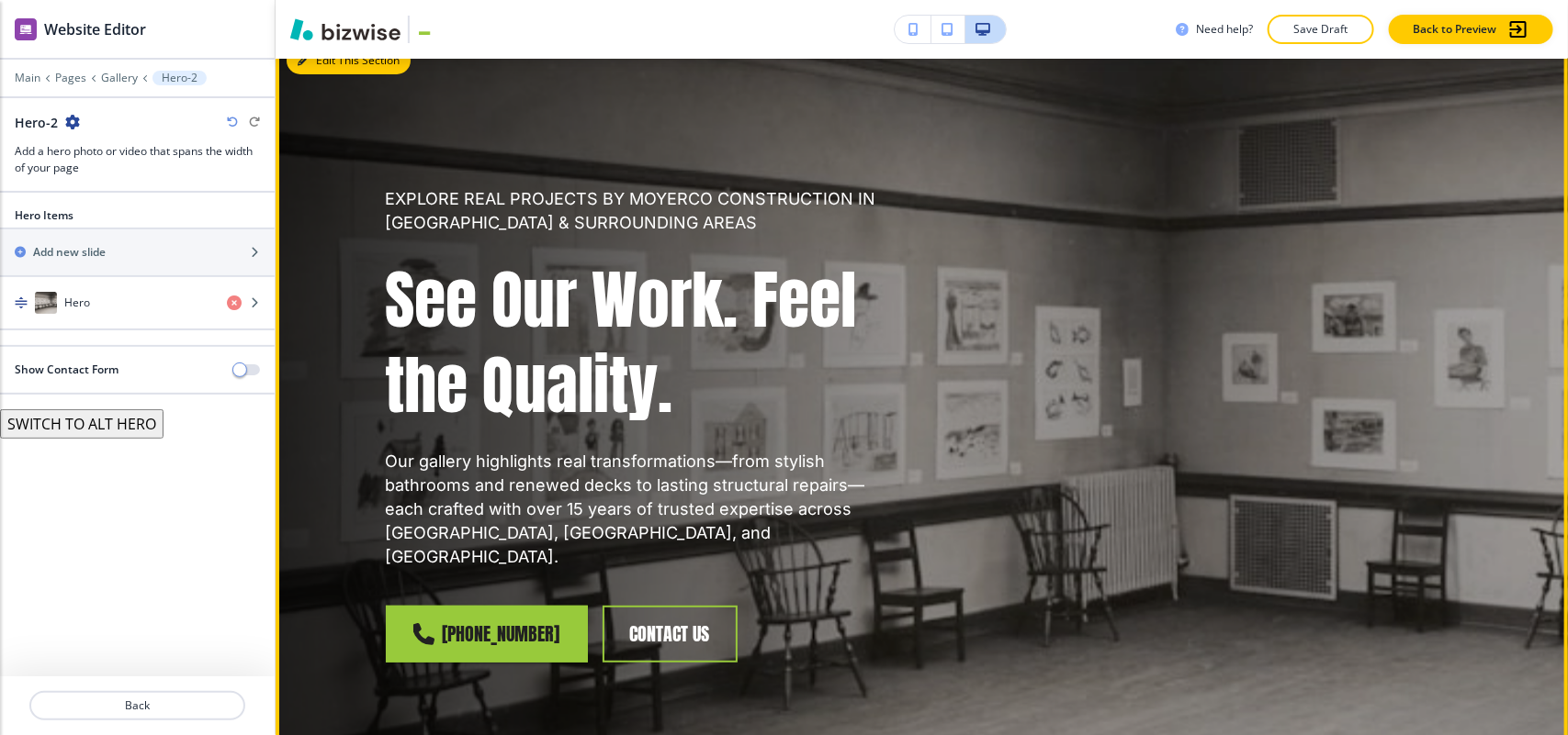
scroll to position [91, 0]
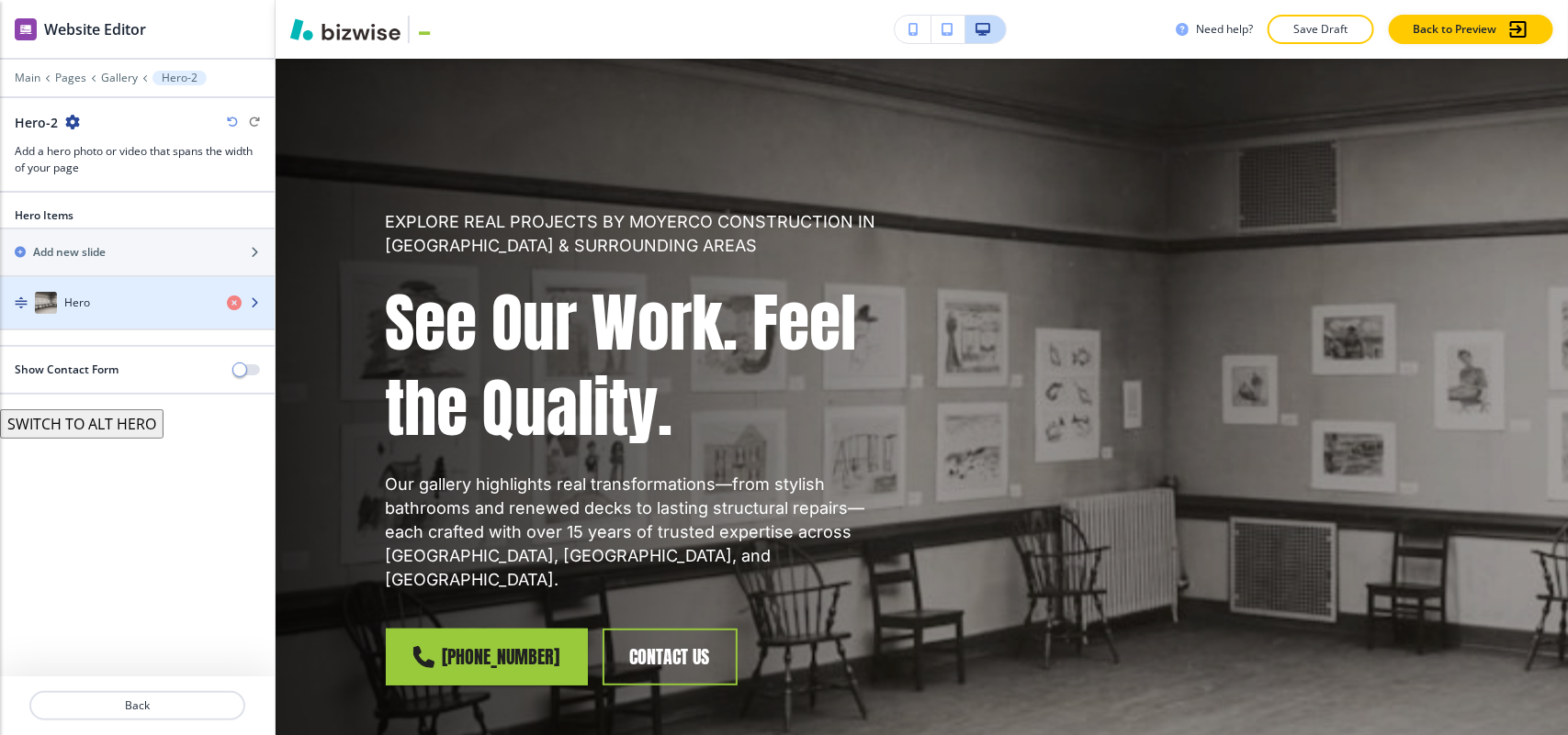
click at [104, 301] on div "Hero" at bounding box center [105, 303] width 212 height 22
click at [101, 322] on div "button" at bounding box center [137, 322] width 274 height 15
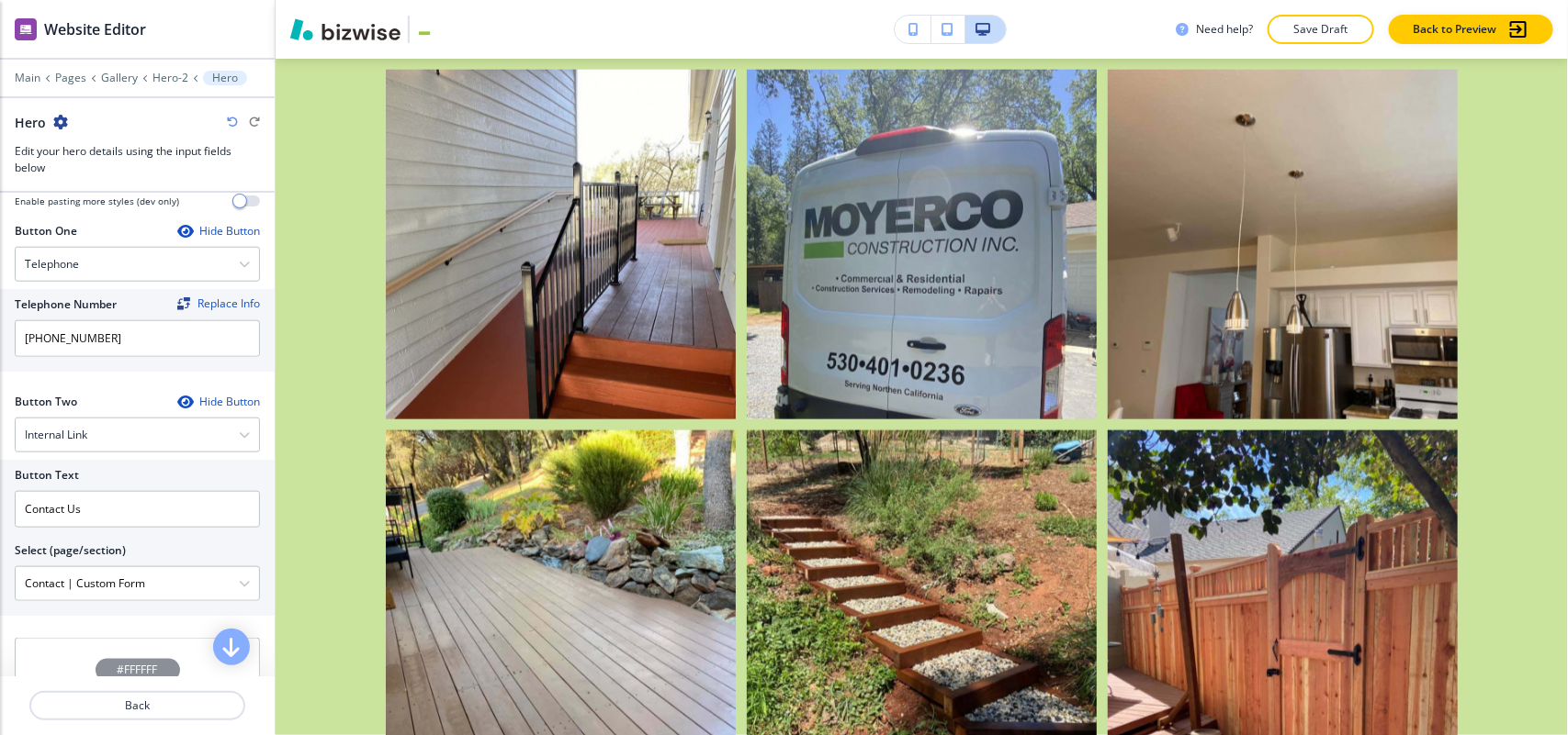
scroll to position [0, 0]
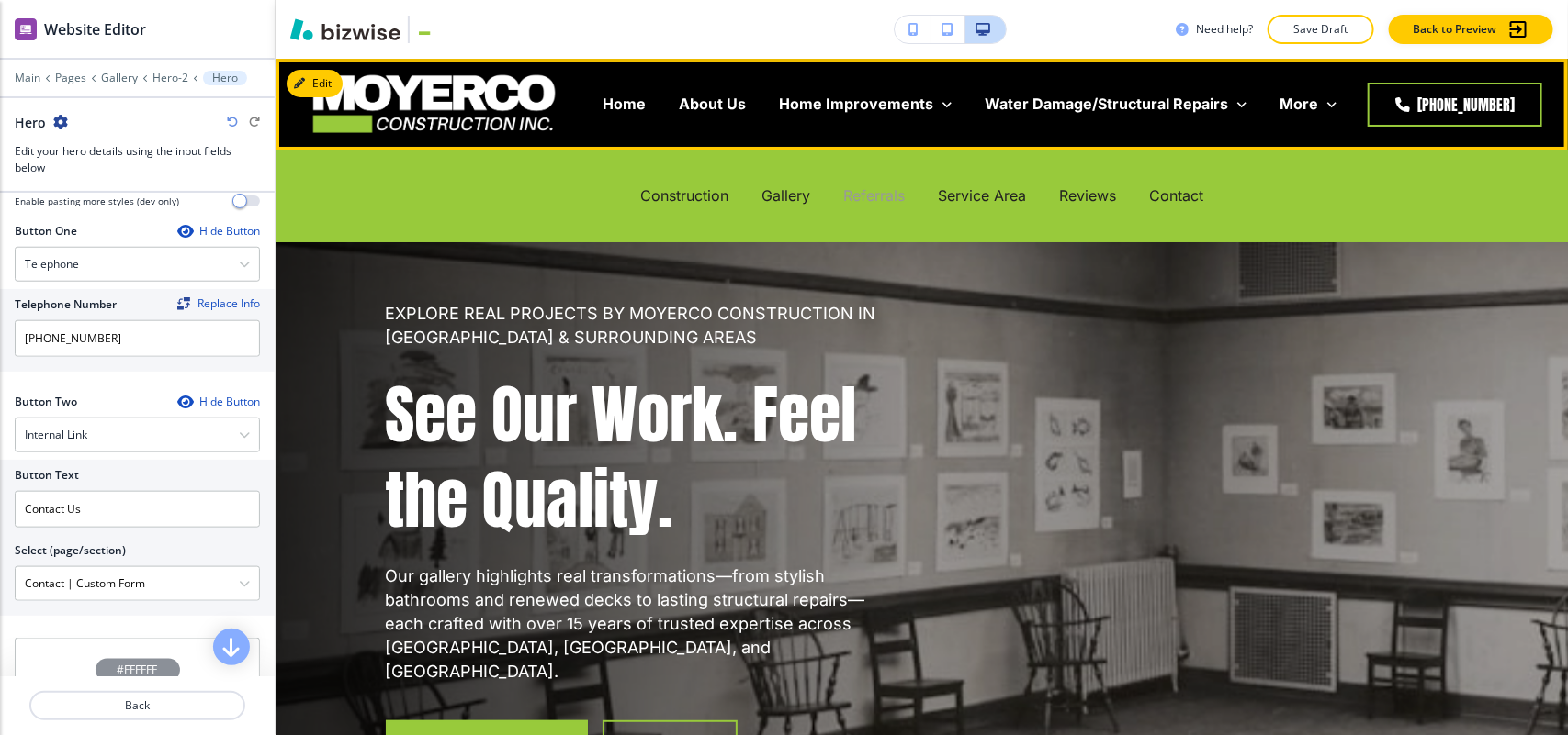
click at [845, 196] on p "Referrals" at bounding box center [874, 196] width 62 height 21
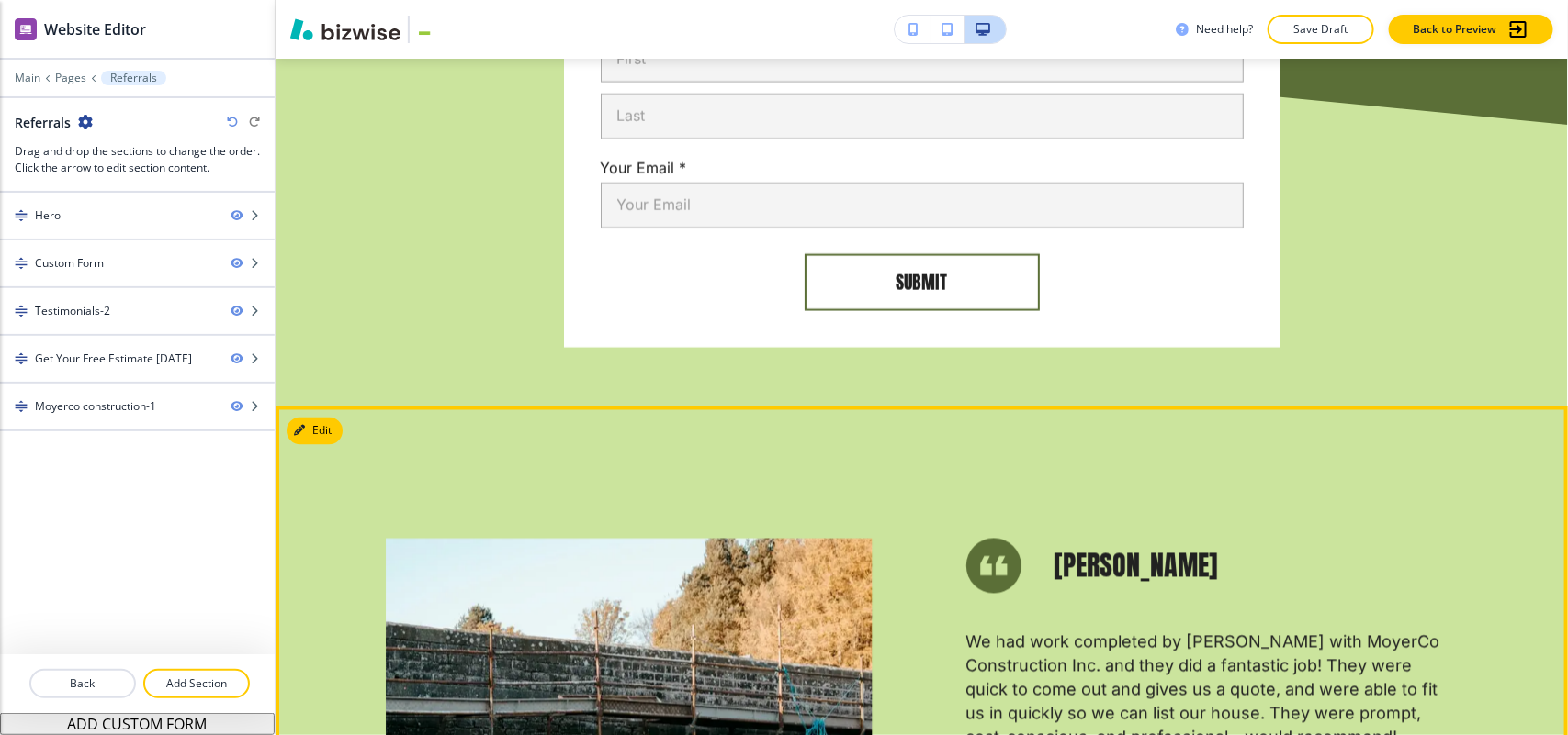
scroll to position [1721, 0]
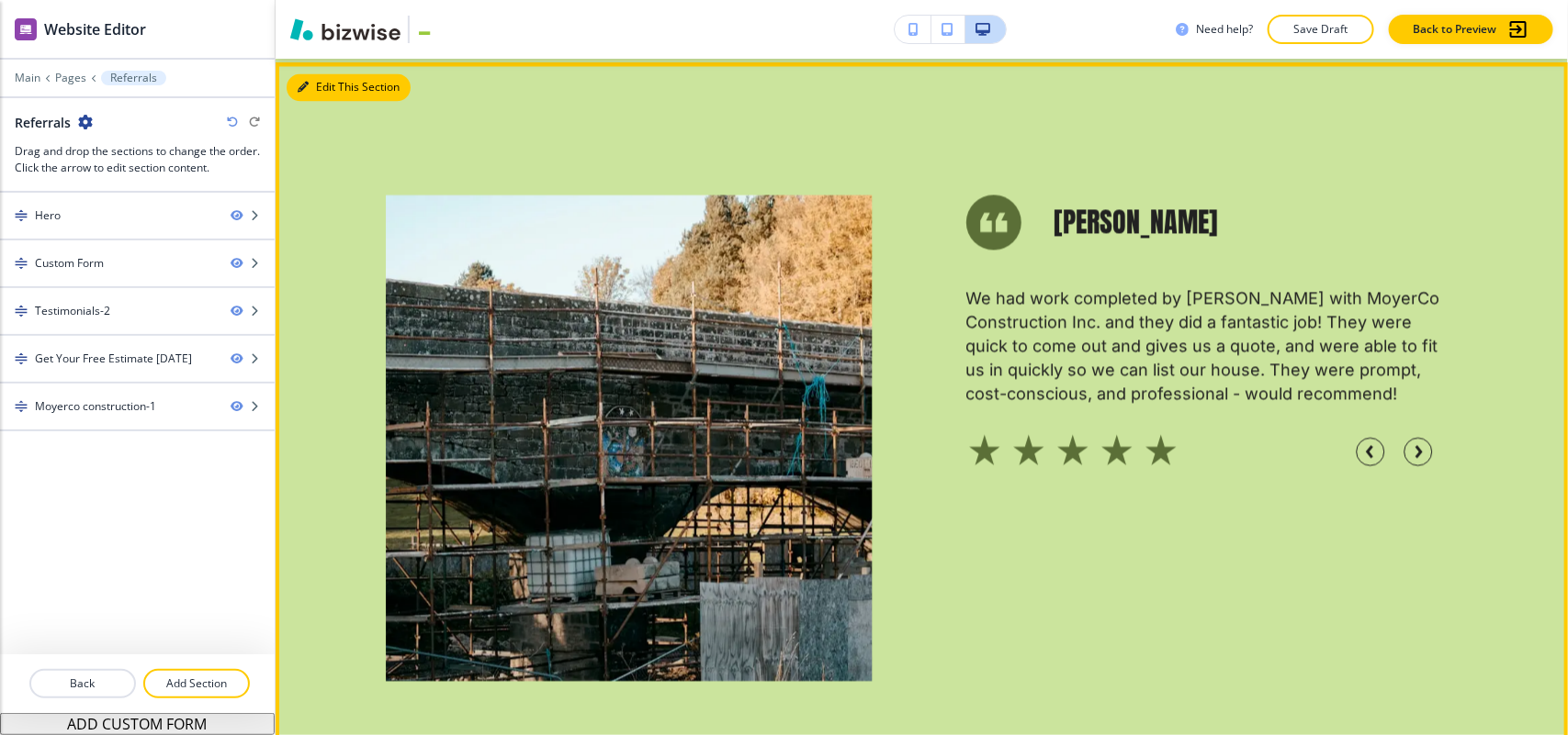
click at [311, 92] on button "Edit This Section" at bounding box center [348, 88] width 124 height 28
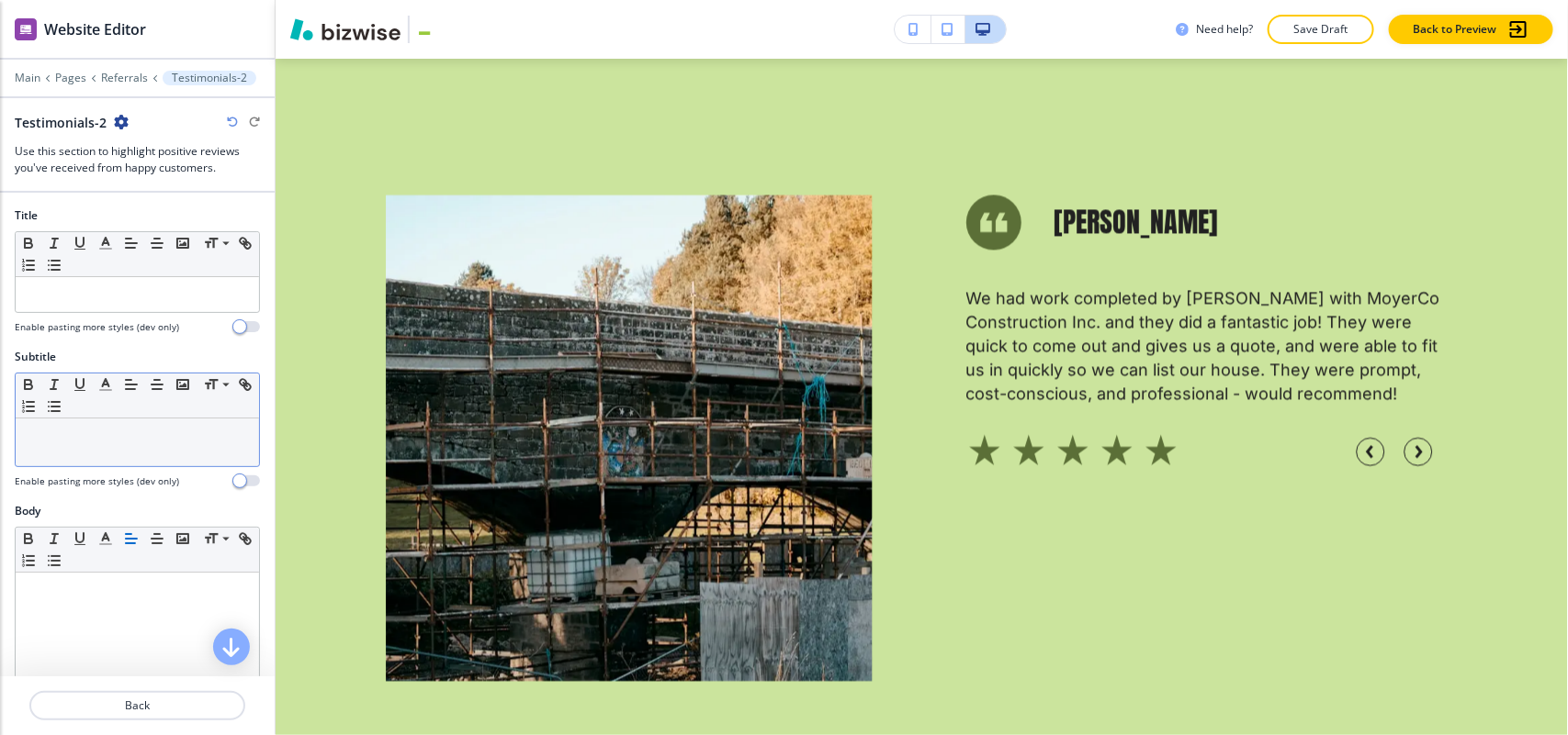
scroll to position [1722, 0]
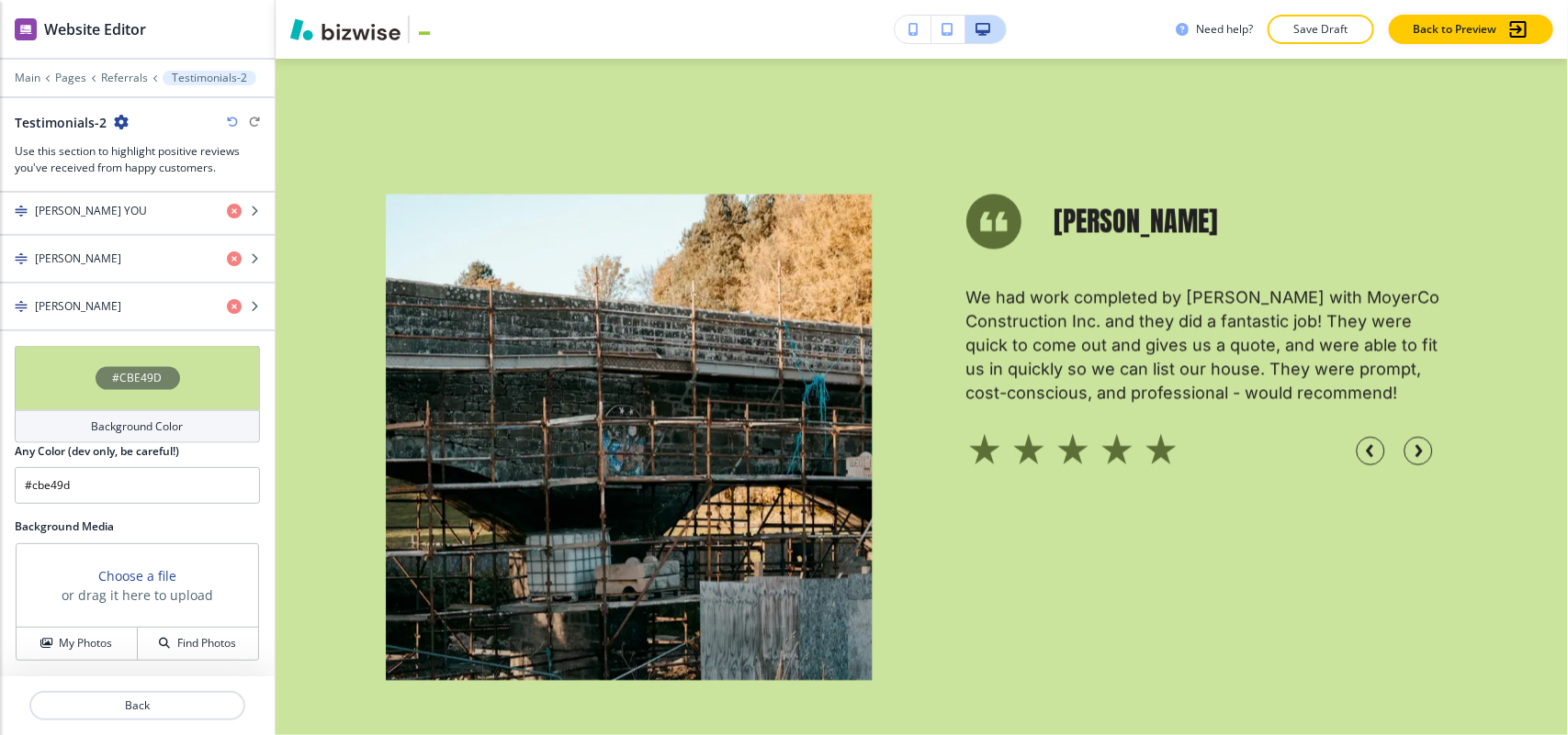
click at [81, 373] on div "#CBE49D" at bounding box center [137, 378] width 245 height 64
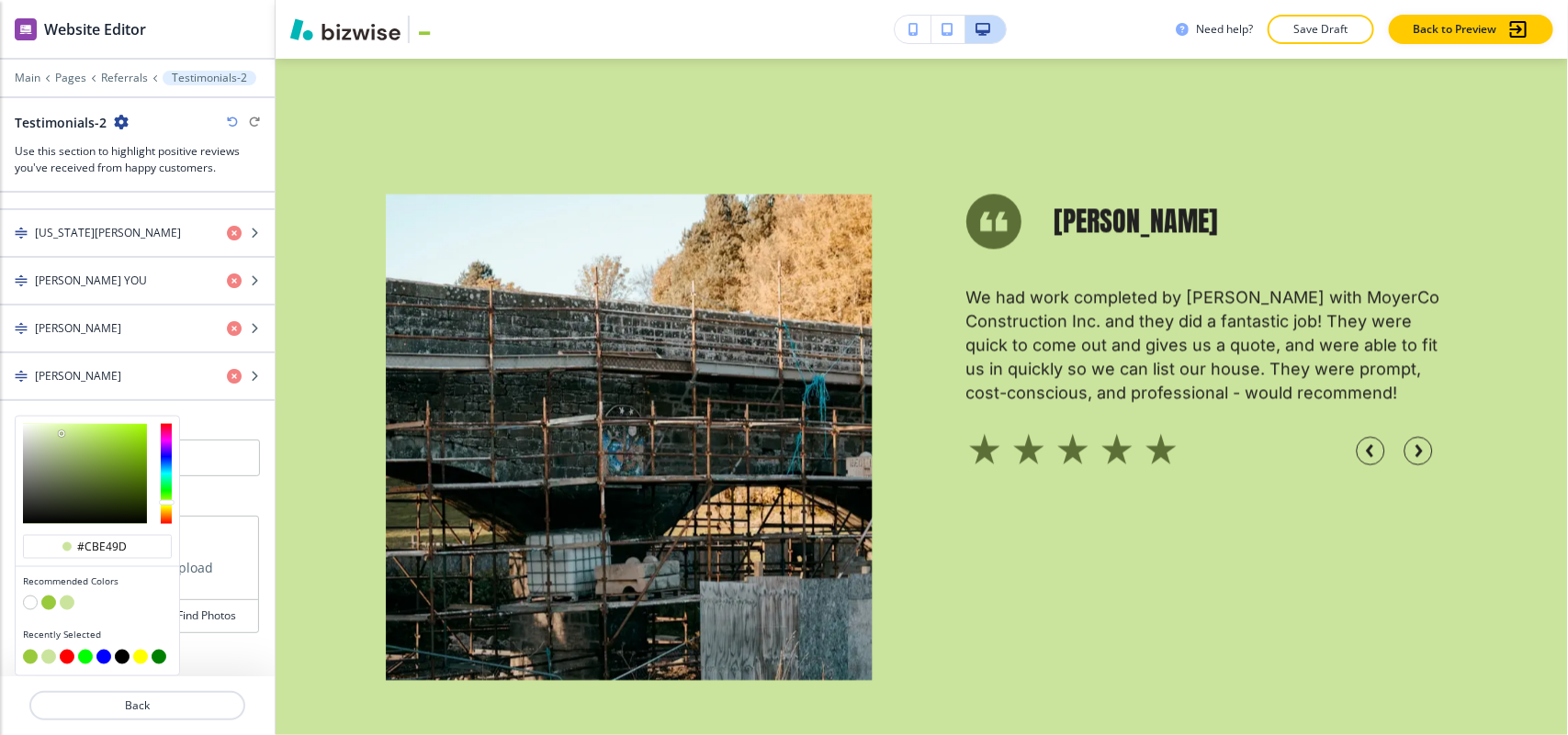
drag, startPoint x: 29, startPoint y: 600, endPoint x: 44, endPoint y: 597, distance: 15.3
click at [29, 599] on button "button" at bounding box center [31, 603] width 15 height 15
type input "#FFFFFF"
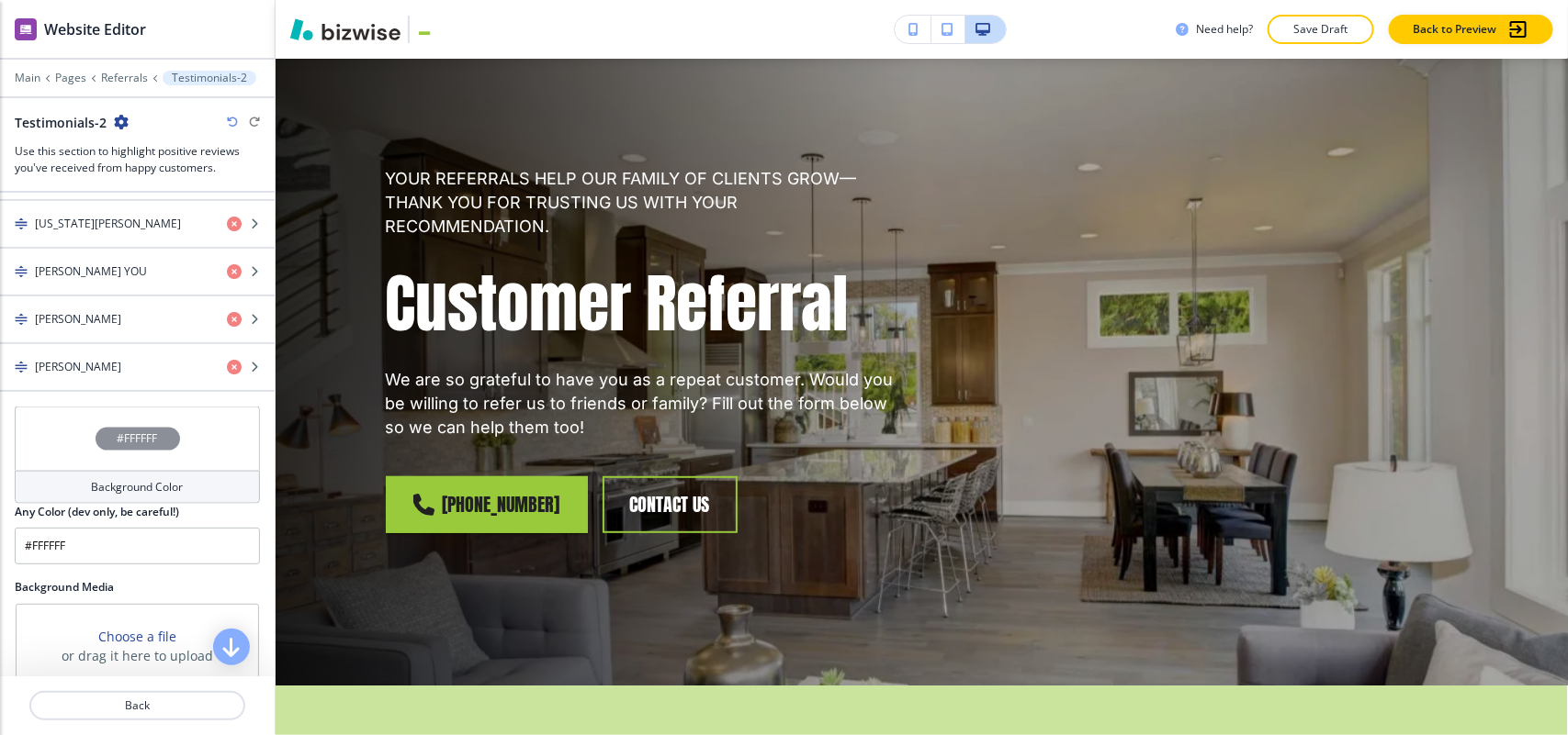
scroll to position [0, 0]
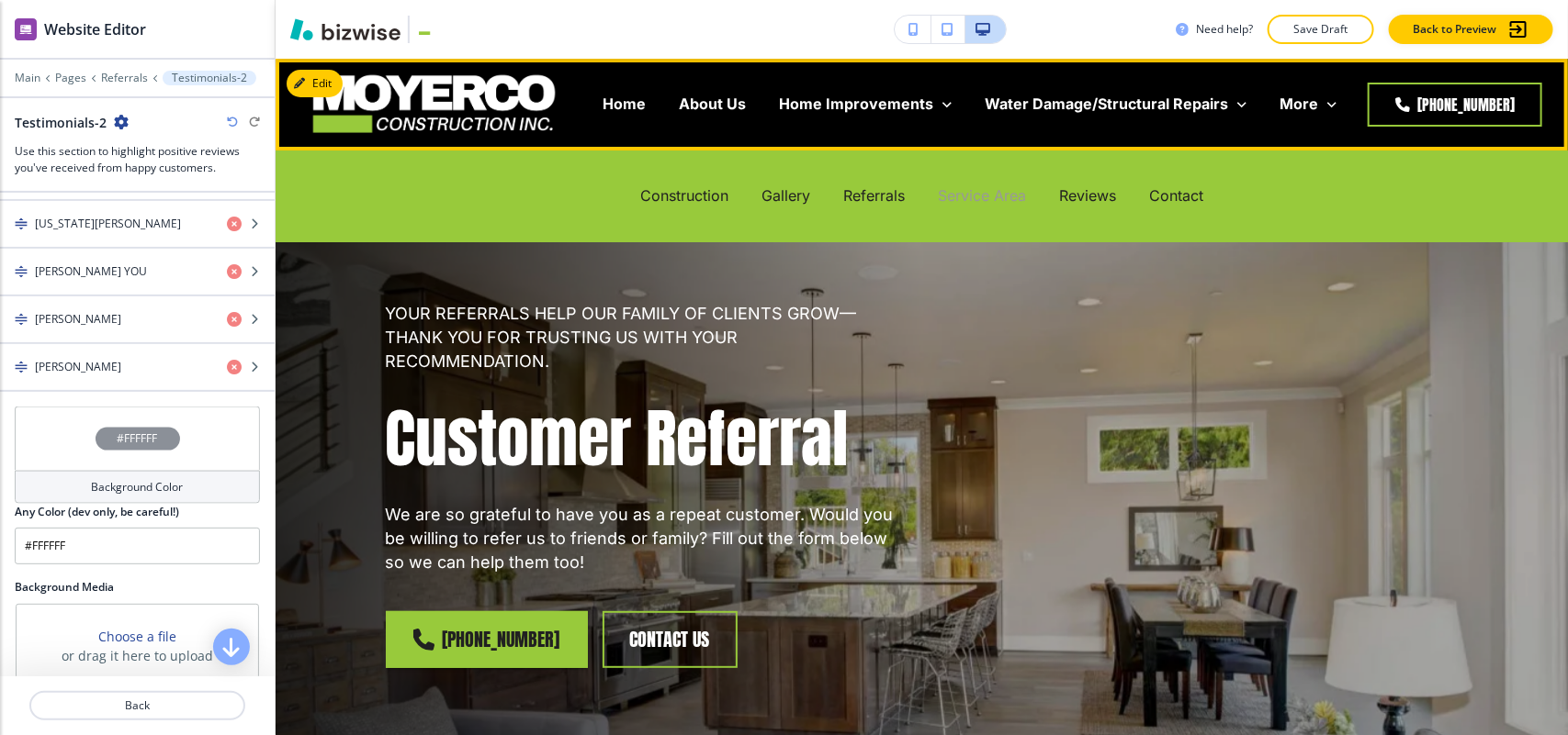
click at [961, 189] on p "Service Area" at bounding box center [982, 196] width 88 height 21
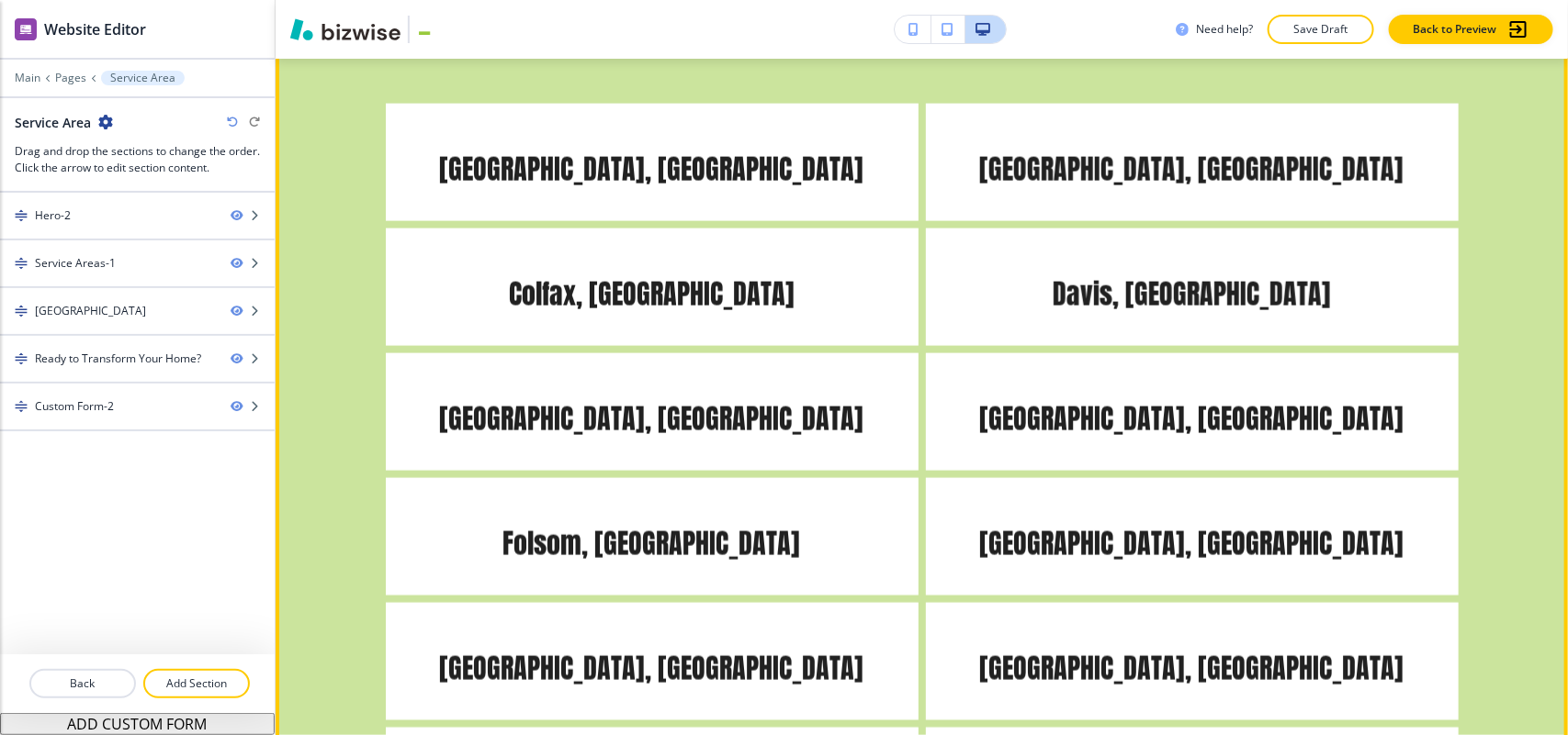
scroll to position [918, 0]
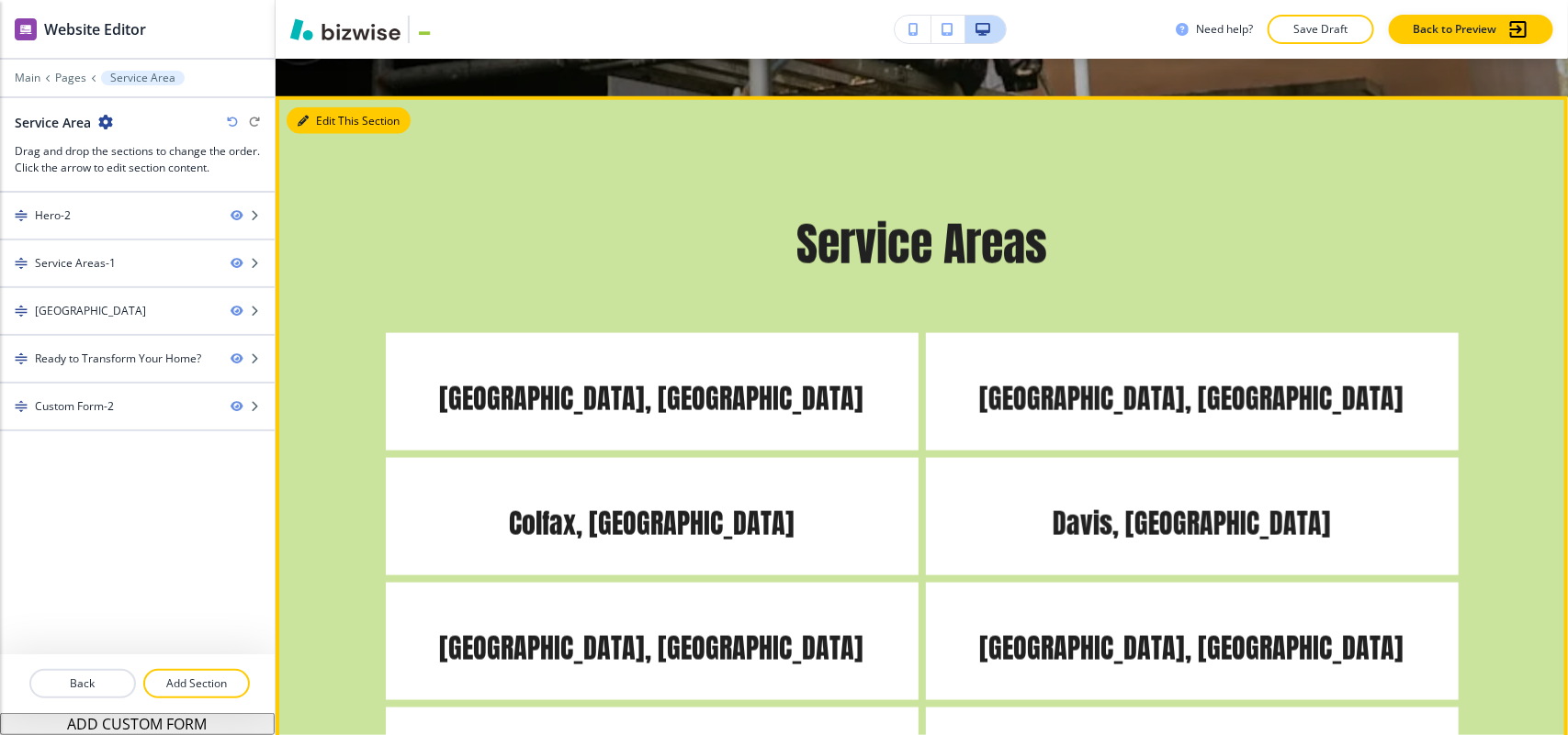
click at [332, 115] on button "Edit This Section" at bounding box center [348, 121] width 124 height 28
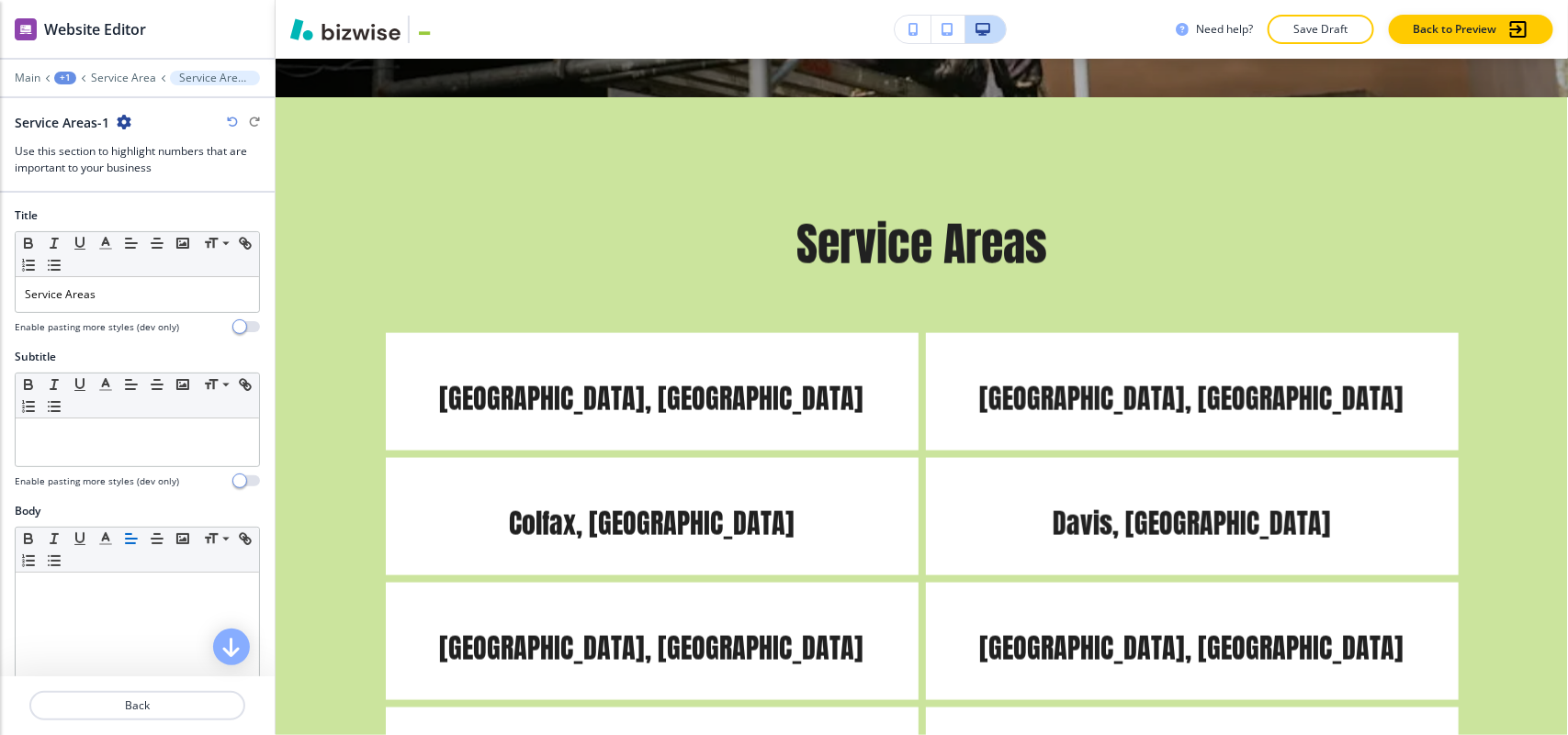
scroll to position [952, 0]
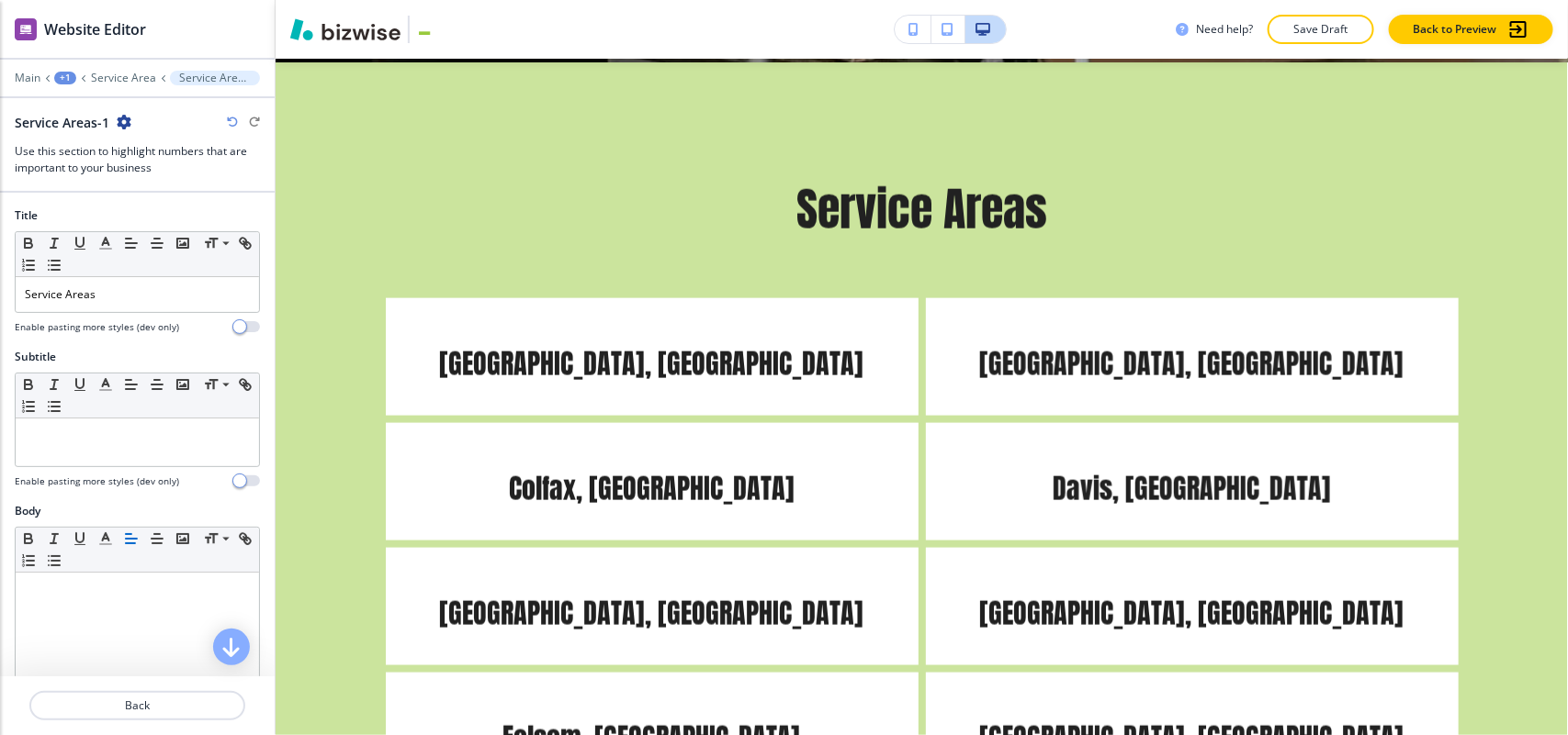
click at [113, 119] on div "Service Areas-1" at bounding box center [73, 122] width 117 height 20
click at [126, 119] on icon "button" at bounding box center [124, 122] width 15 height 15
click at [163, 215] on p "Delete Section" at bounding box center [175, 219] width 93 height 17
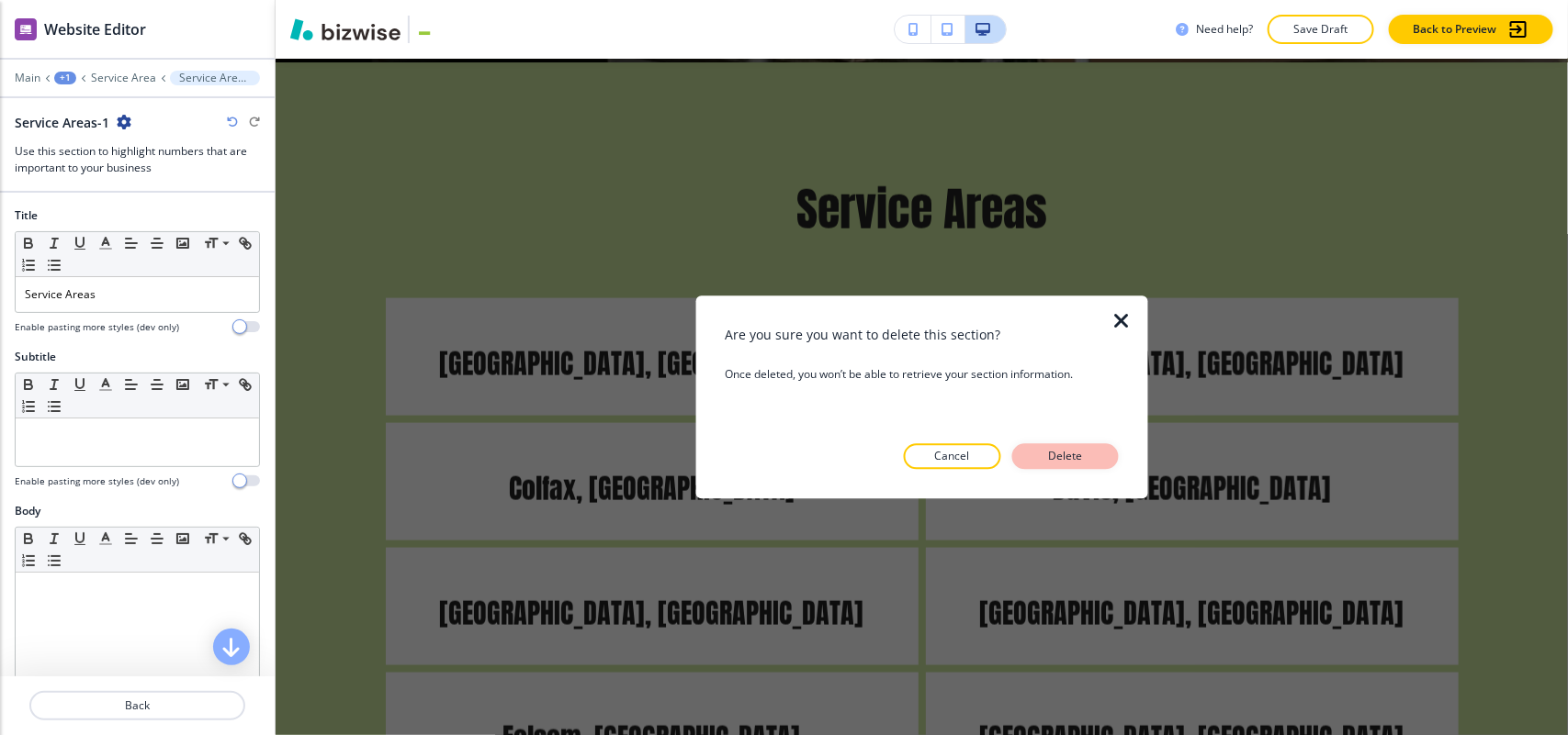
click at [1085, 448] on p "Delete" at bounding box center [1065, 456] width 44 height 17
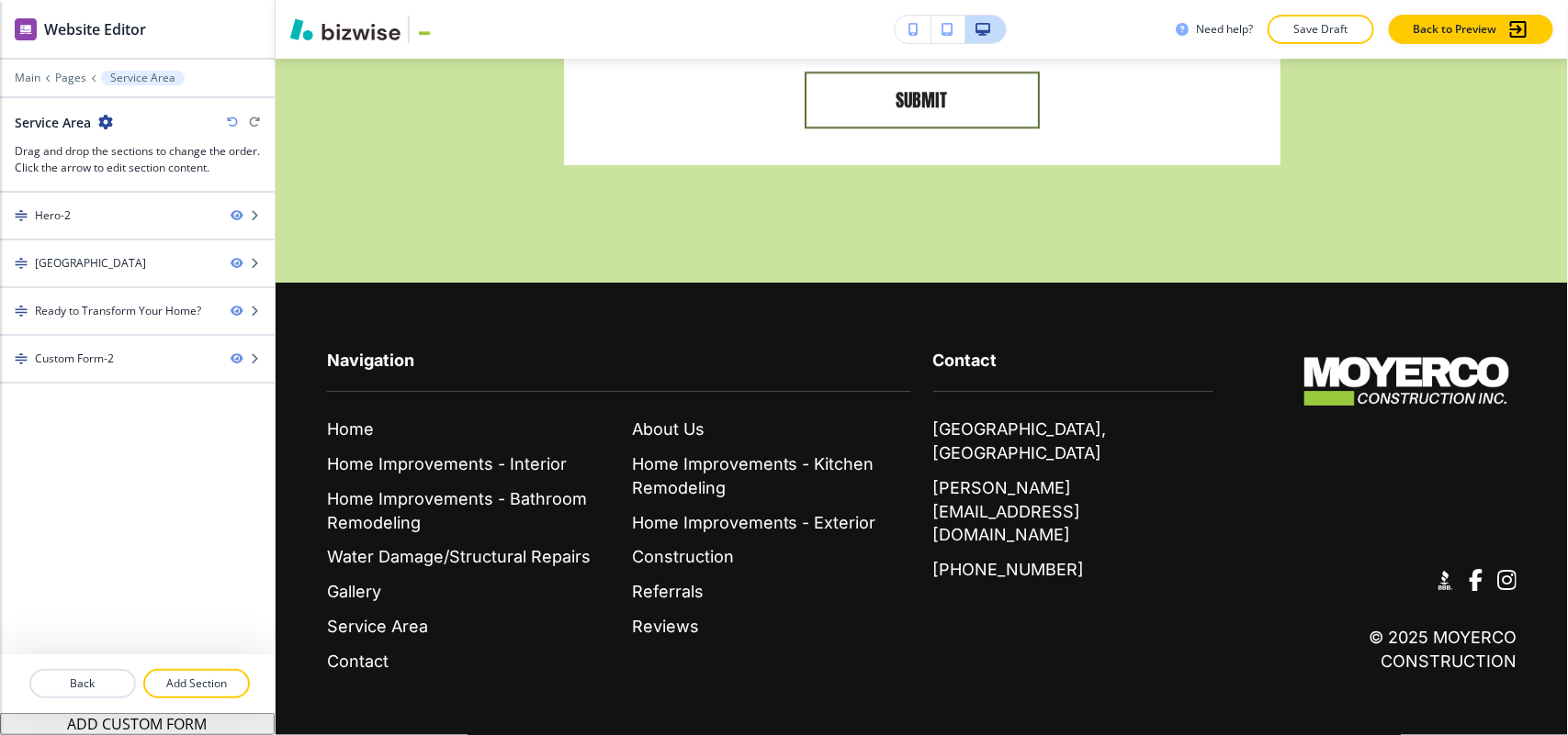
scroll to position [750, 0]
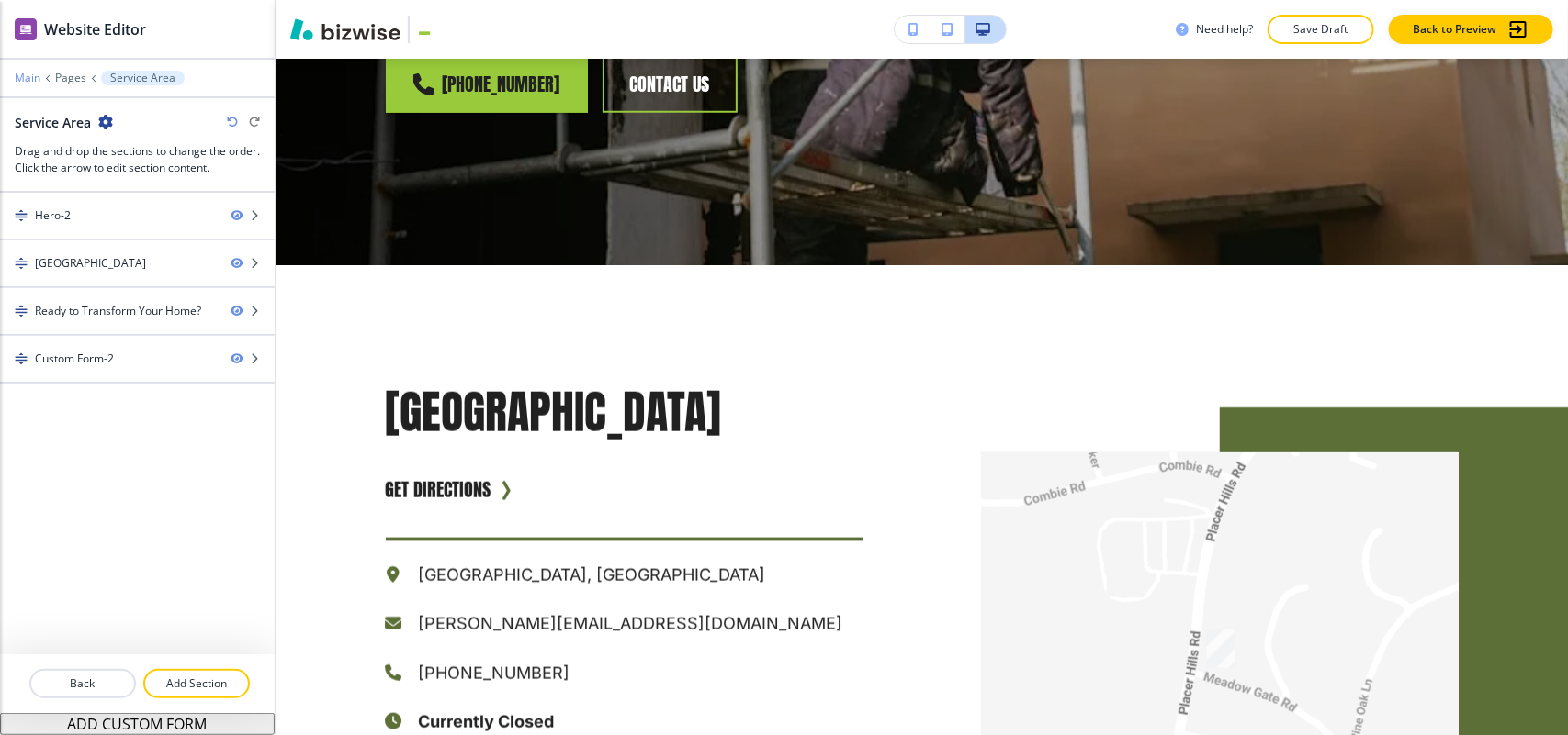
click at [26, 72] on p "Main" at bounding box center [28, 78] width 26 height 13
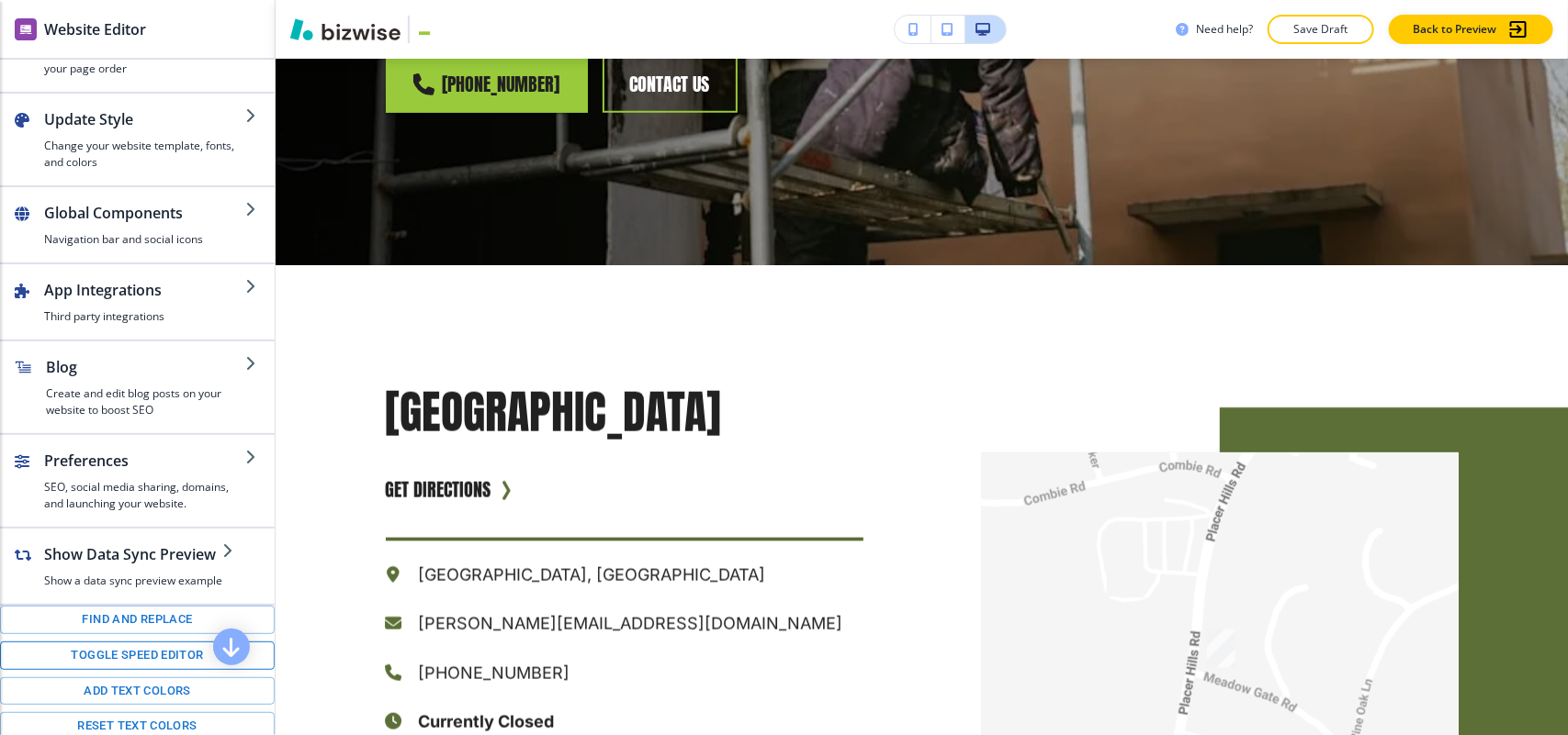
scroll to position [115, 0]
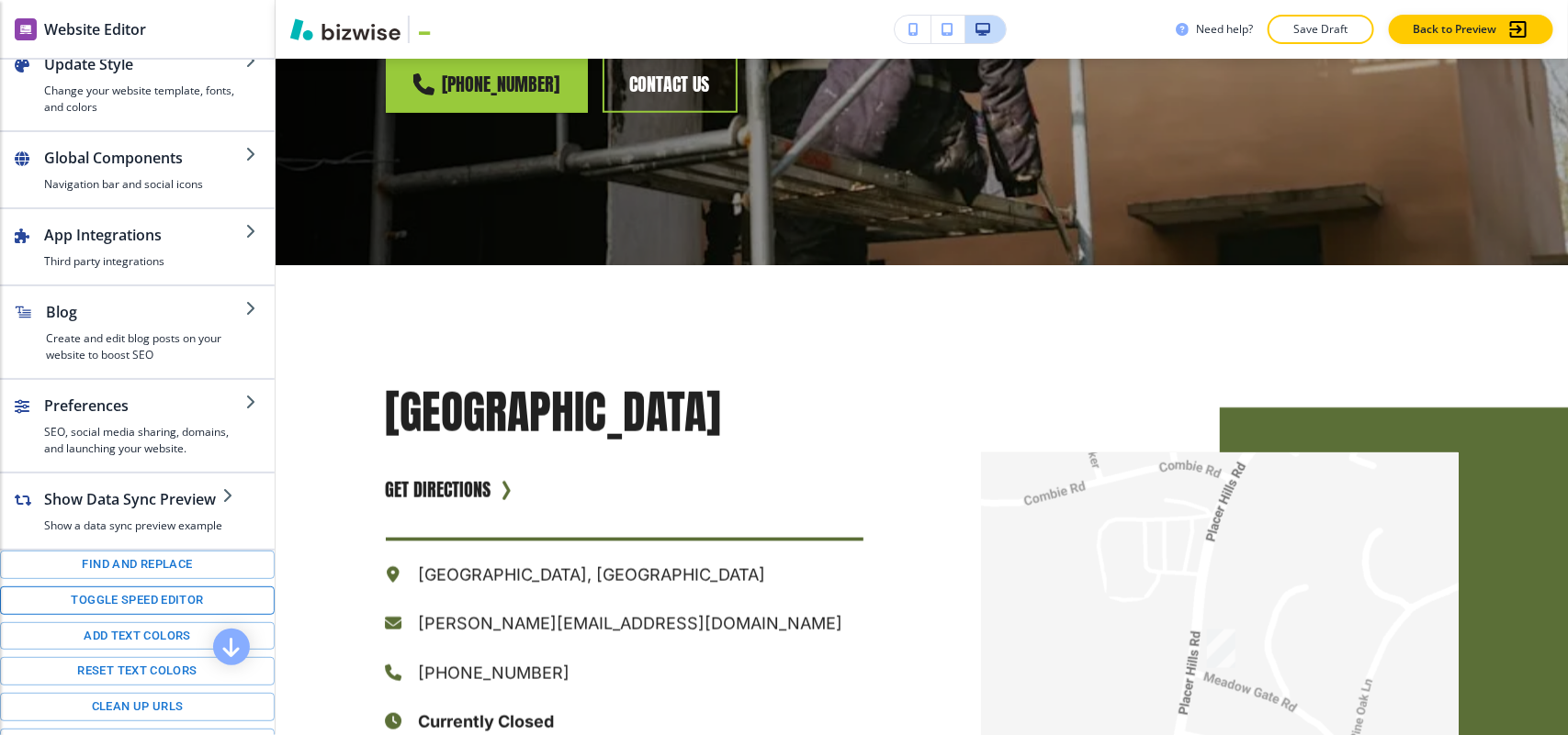
click at [124, 615] on button "Toggle speed editor" at bounding box center [137, 601] width 274 height 29
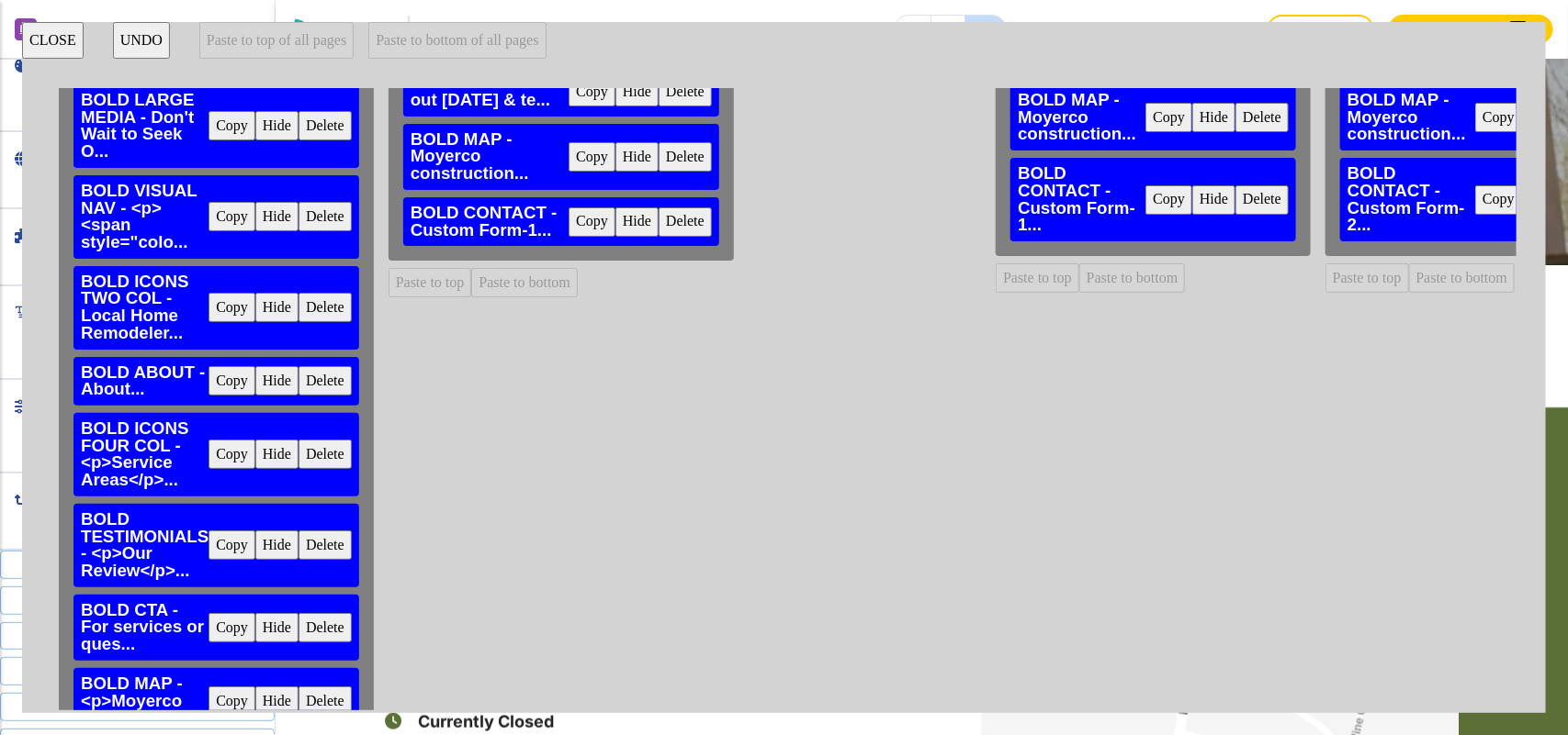
scroll to position [344, 0]
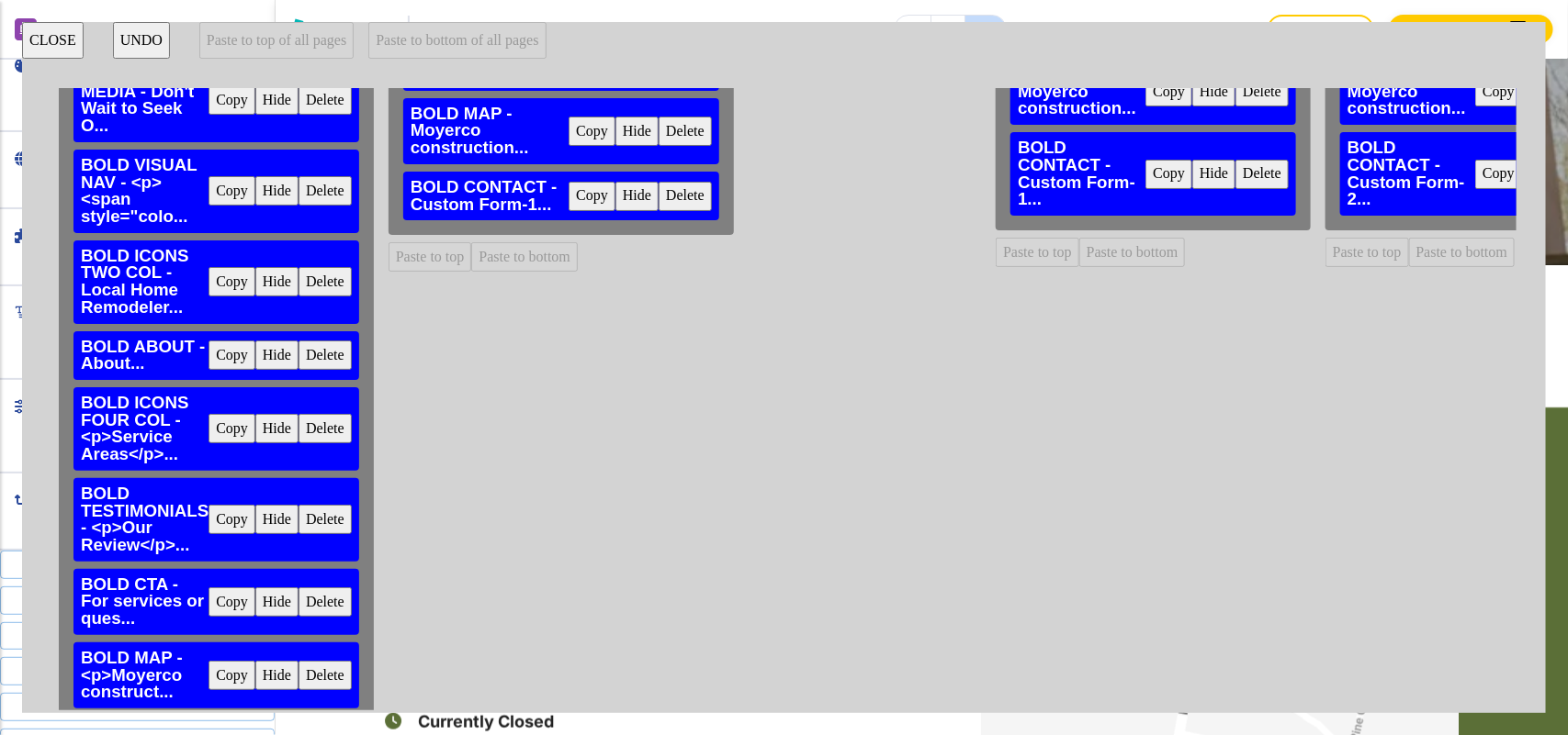
click at [213, 428] on button "Copy" at bounding box center [231, 428] width 47 height 29
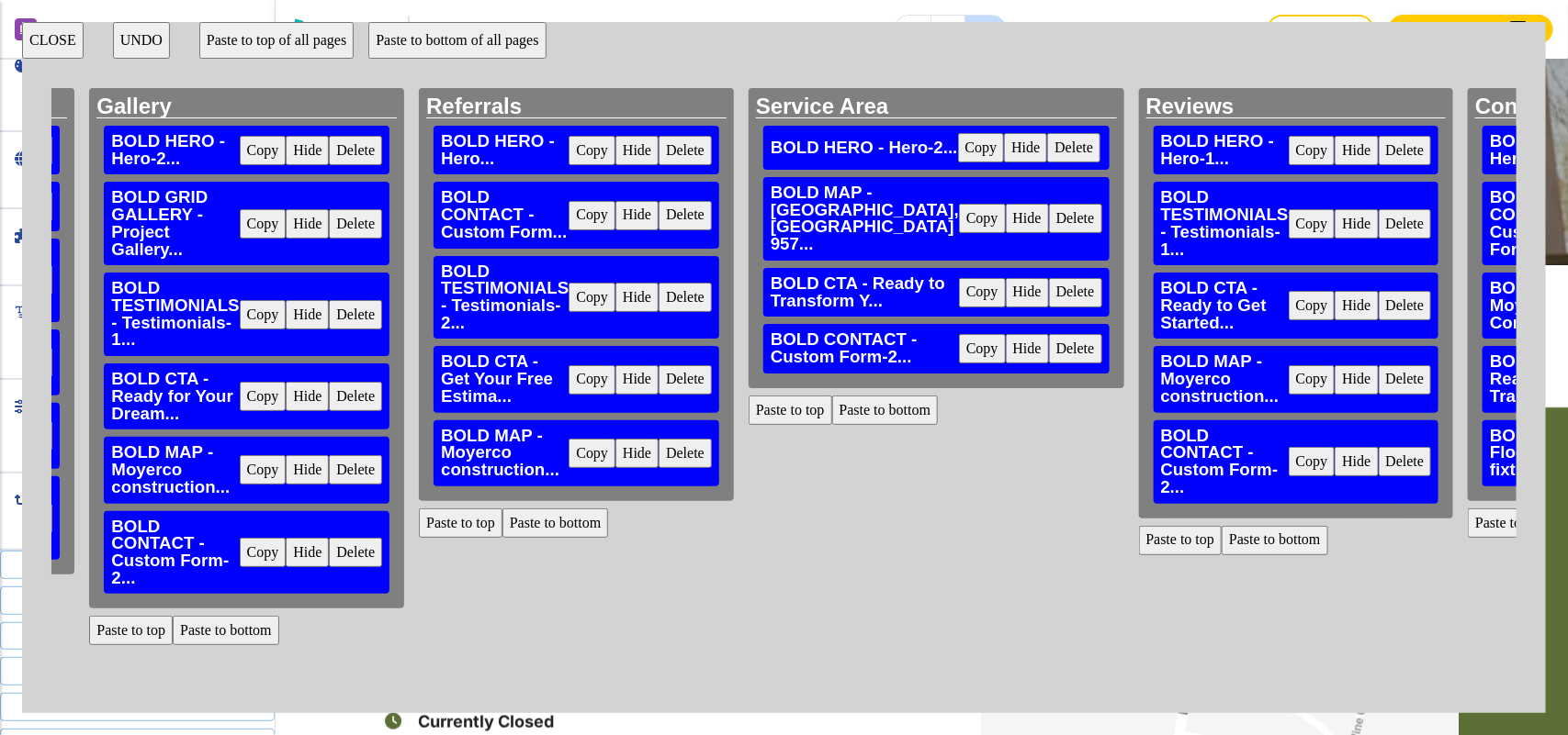
scroll to position [0, 3353]
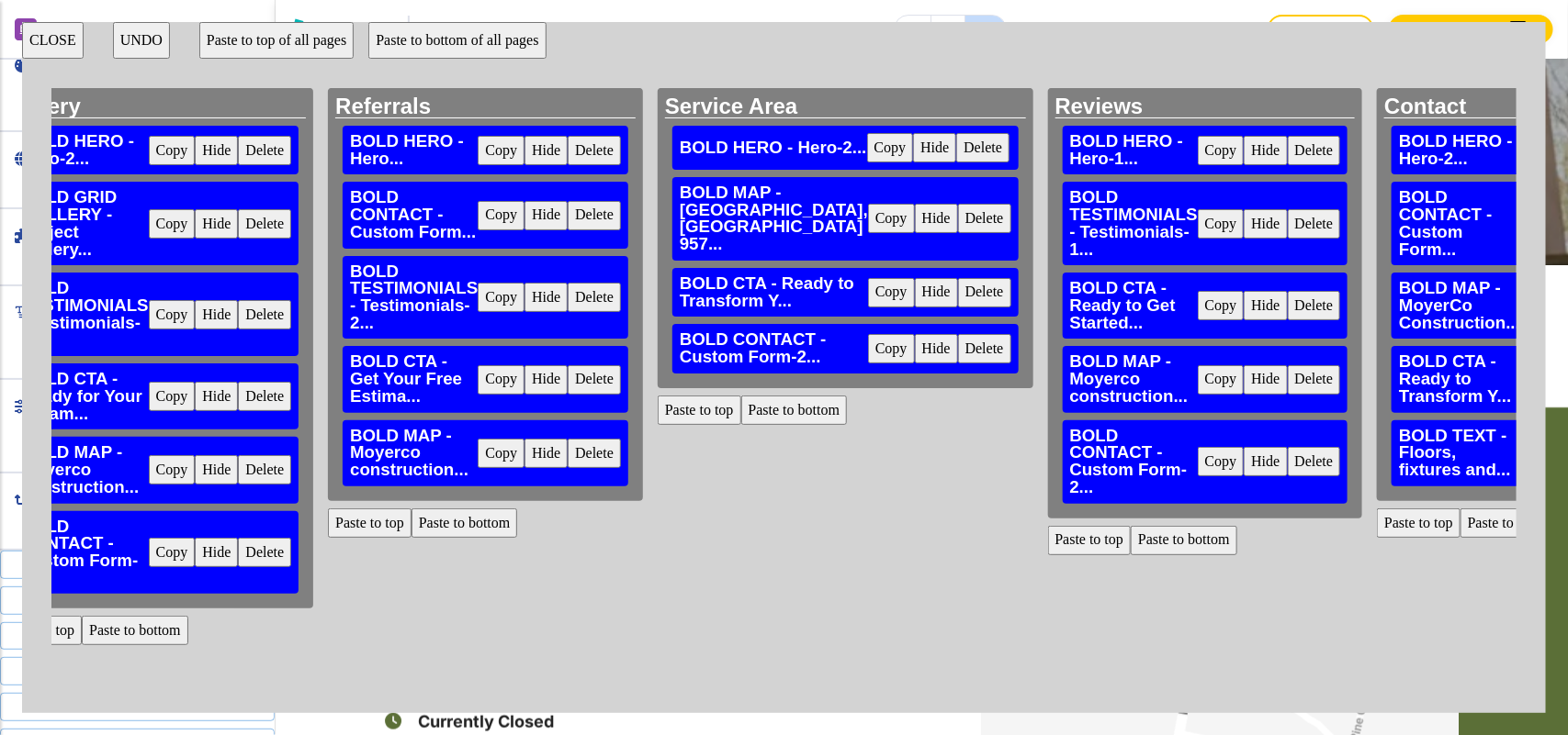
click at [741, 425] on button "Paste to bottom" at bounding box center [794, 409] width 106 height 29
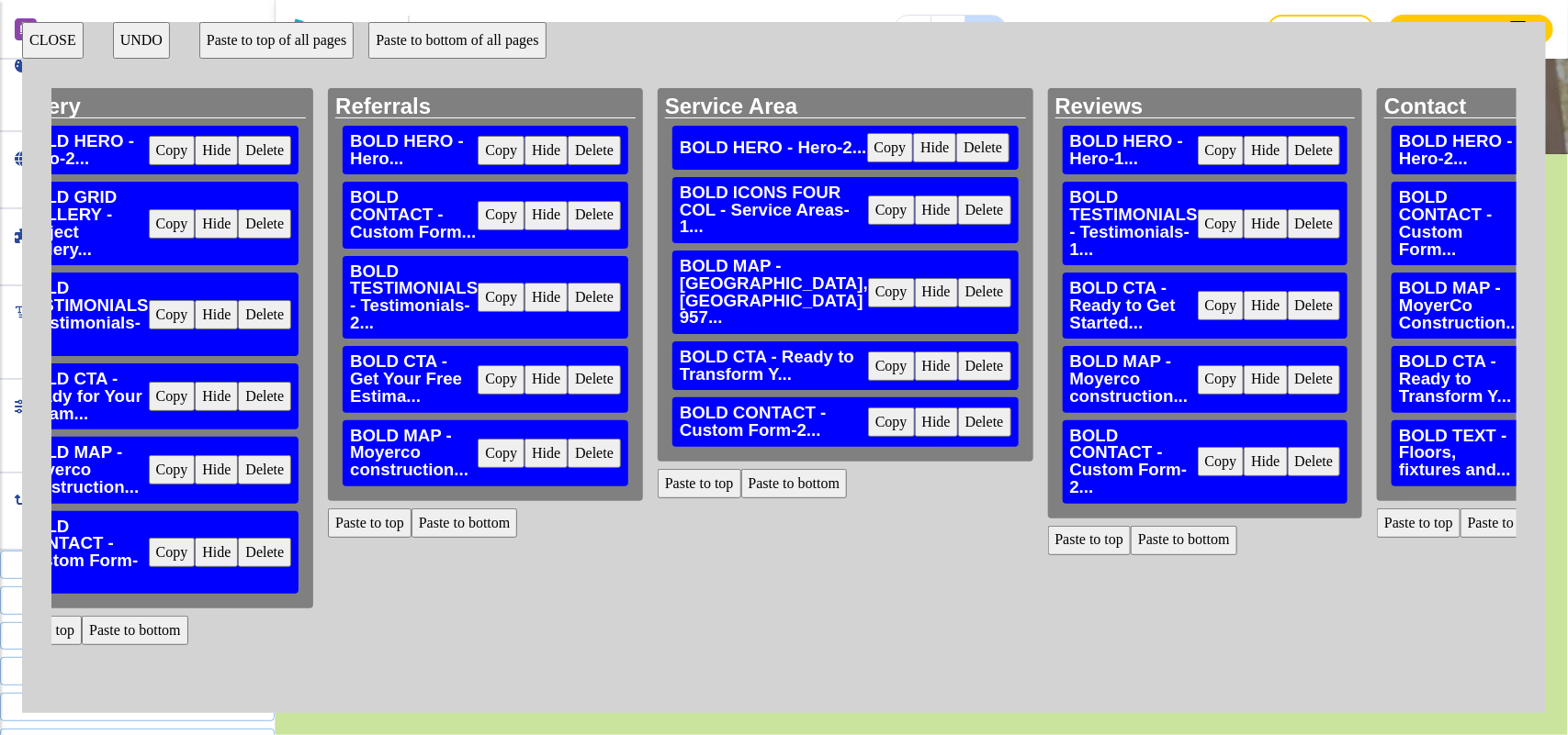
scroll to position [952, 0]
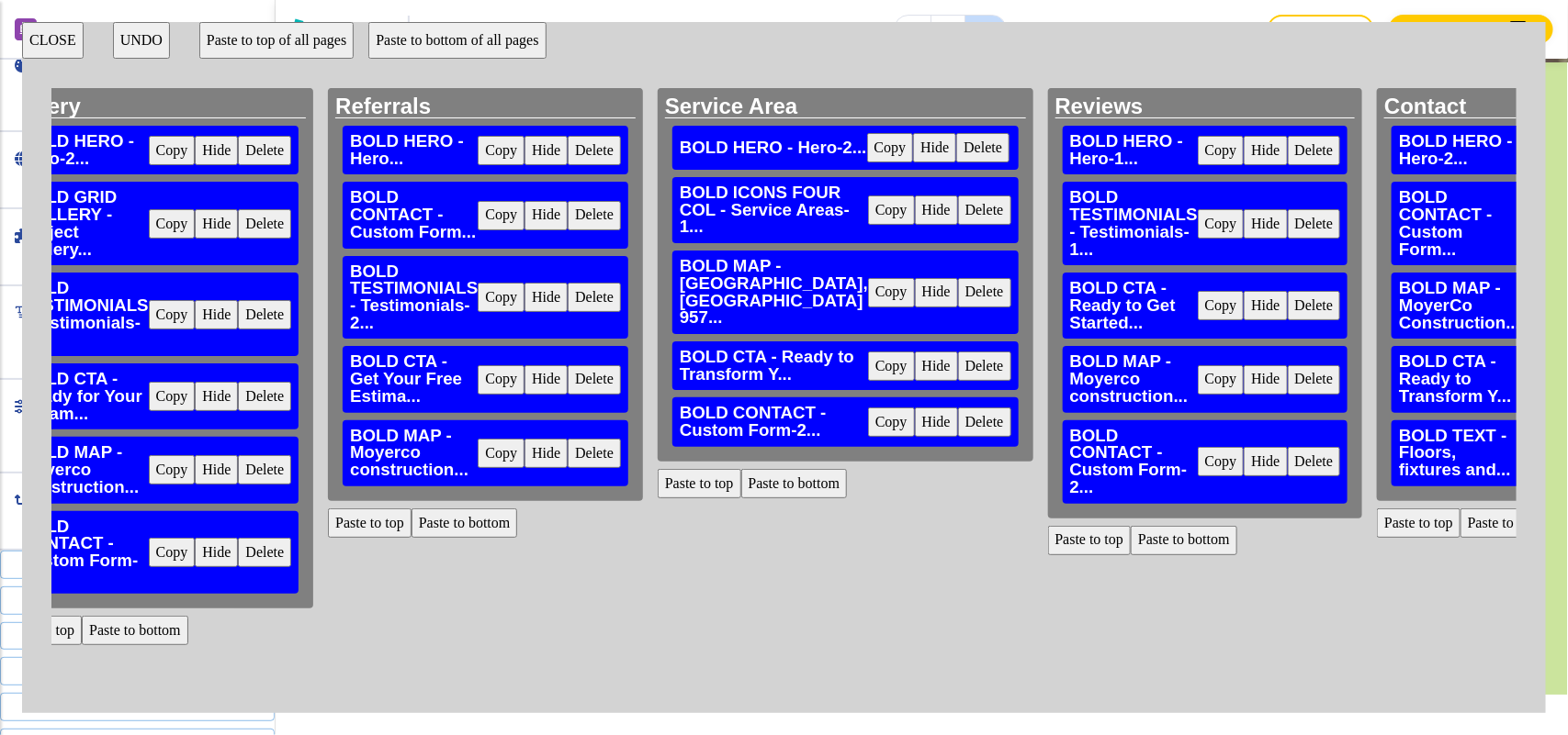
click at [37, 26] on button "CLOSE" at bounding box center [53, 40] width 62 height 36
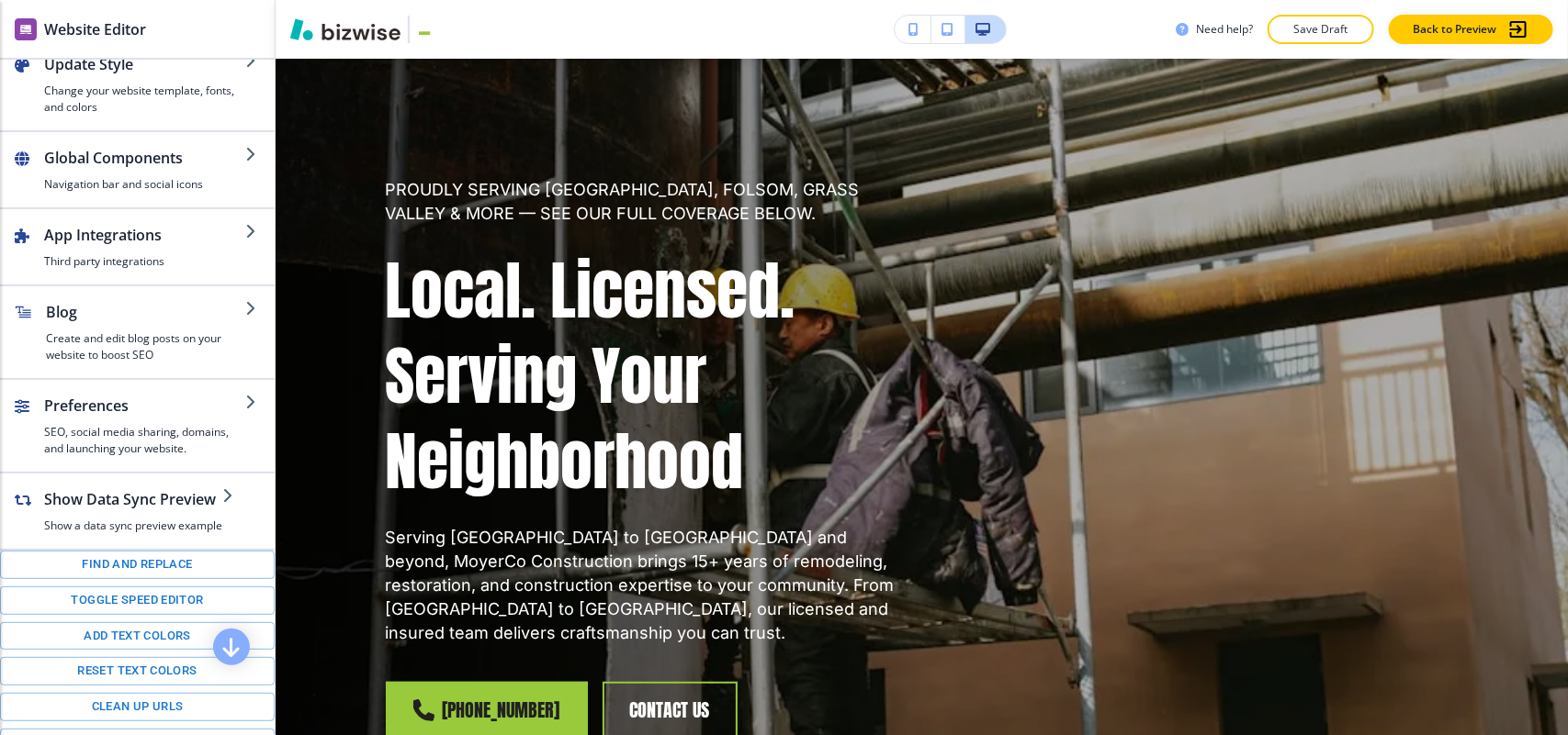
scroll to position [0, 0]
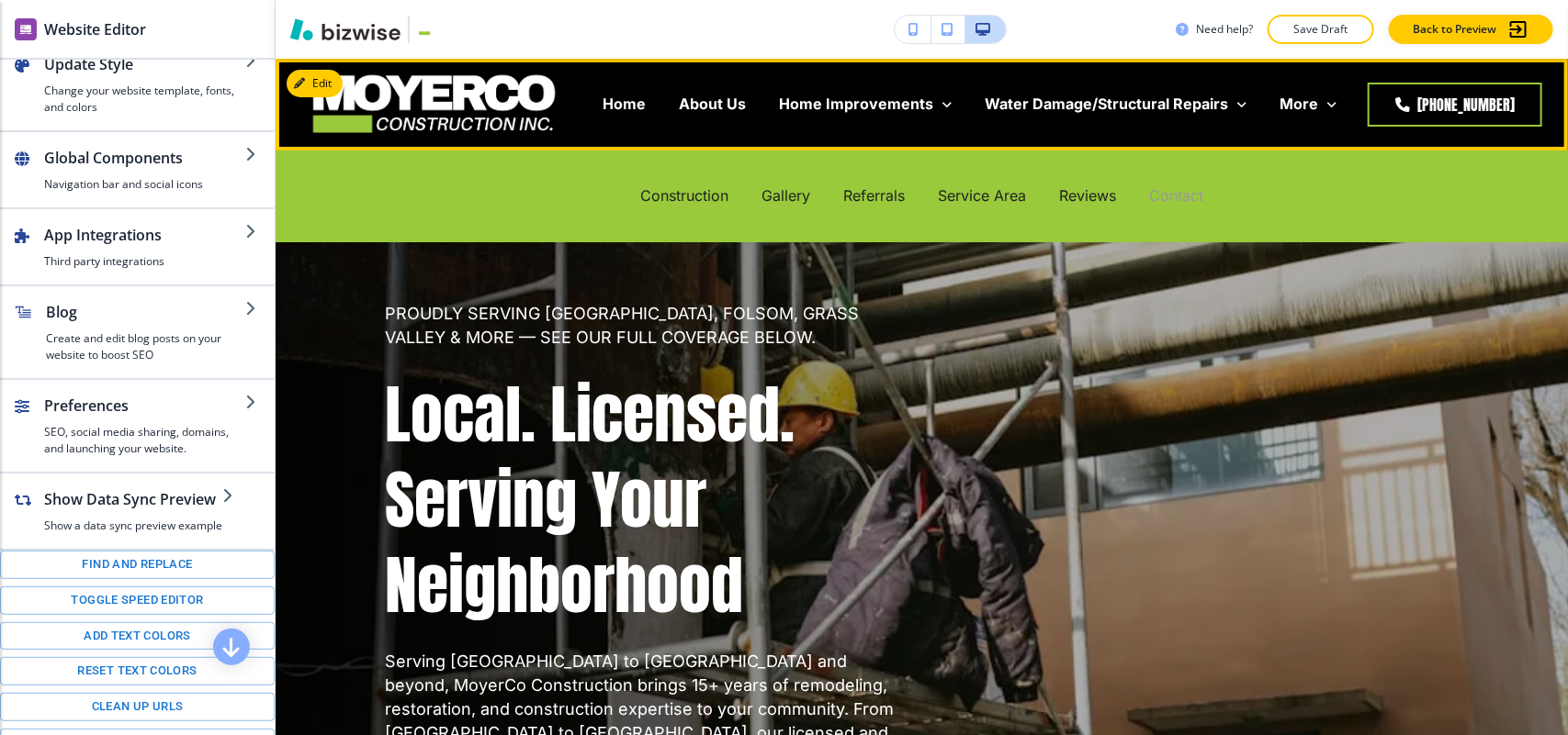
click at [1164, 189] on p "Contact" at bounding box center [1176, 196] width 54 height 21
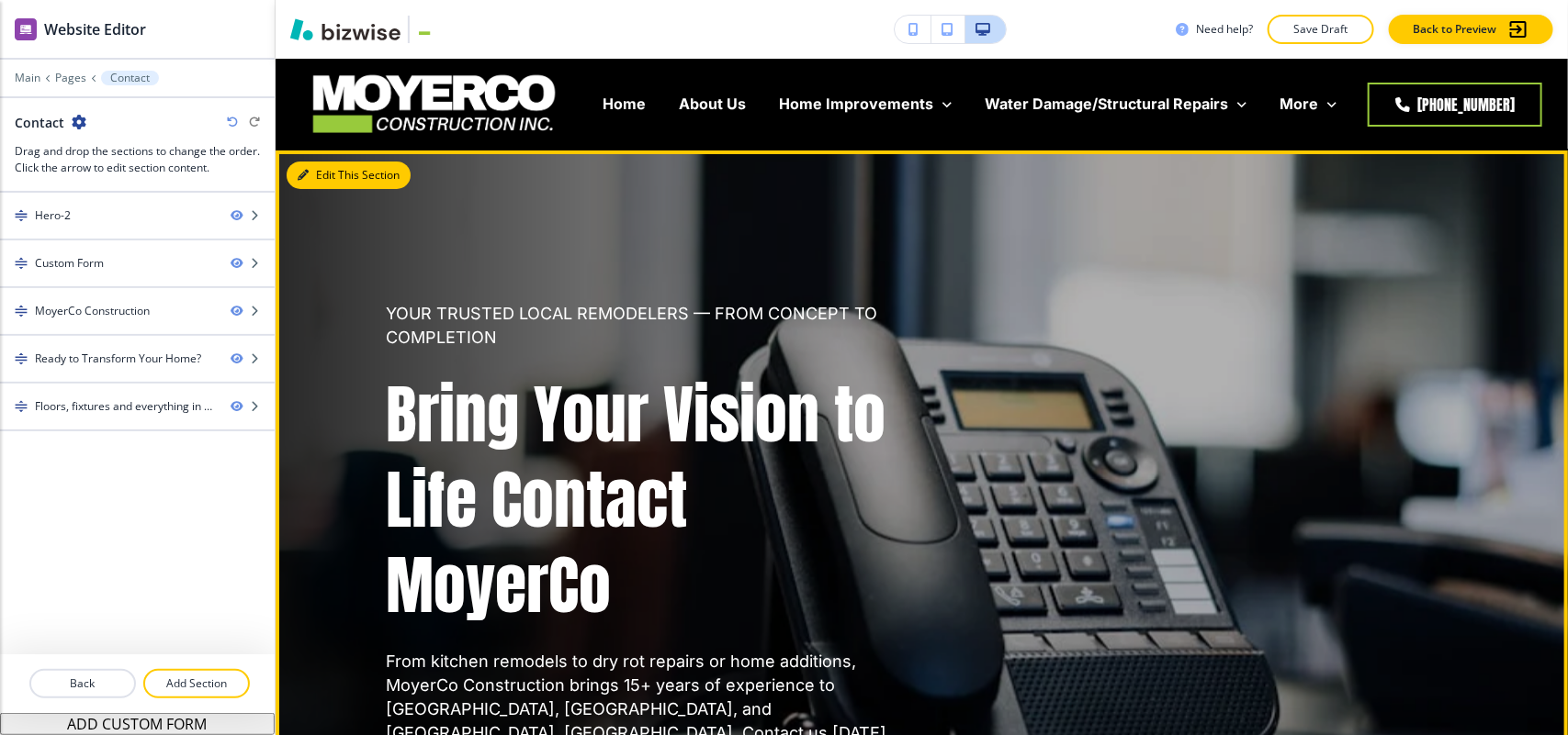
click at [313, 163] on button "Edit This Section" at bounding box center [348, 175] width 124 height 28
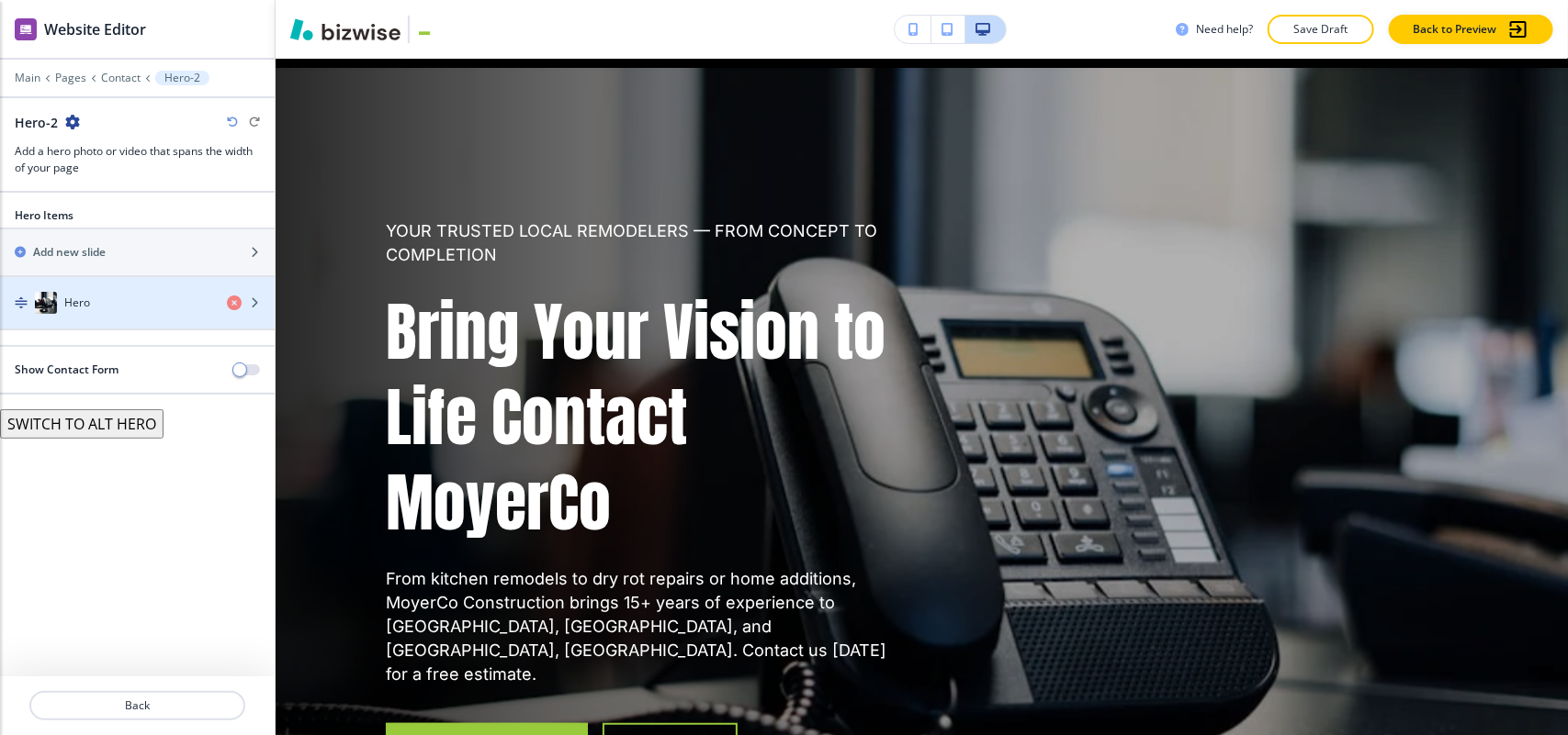
scroll to position [91, 0]
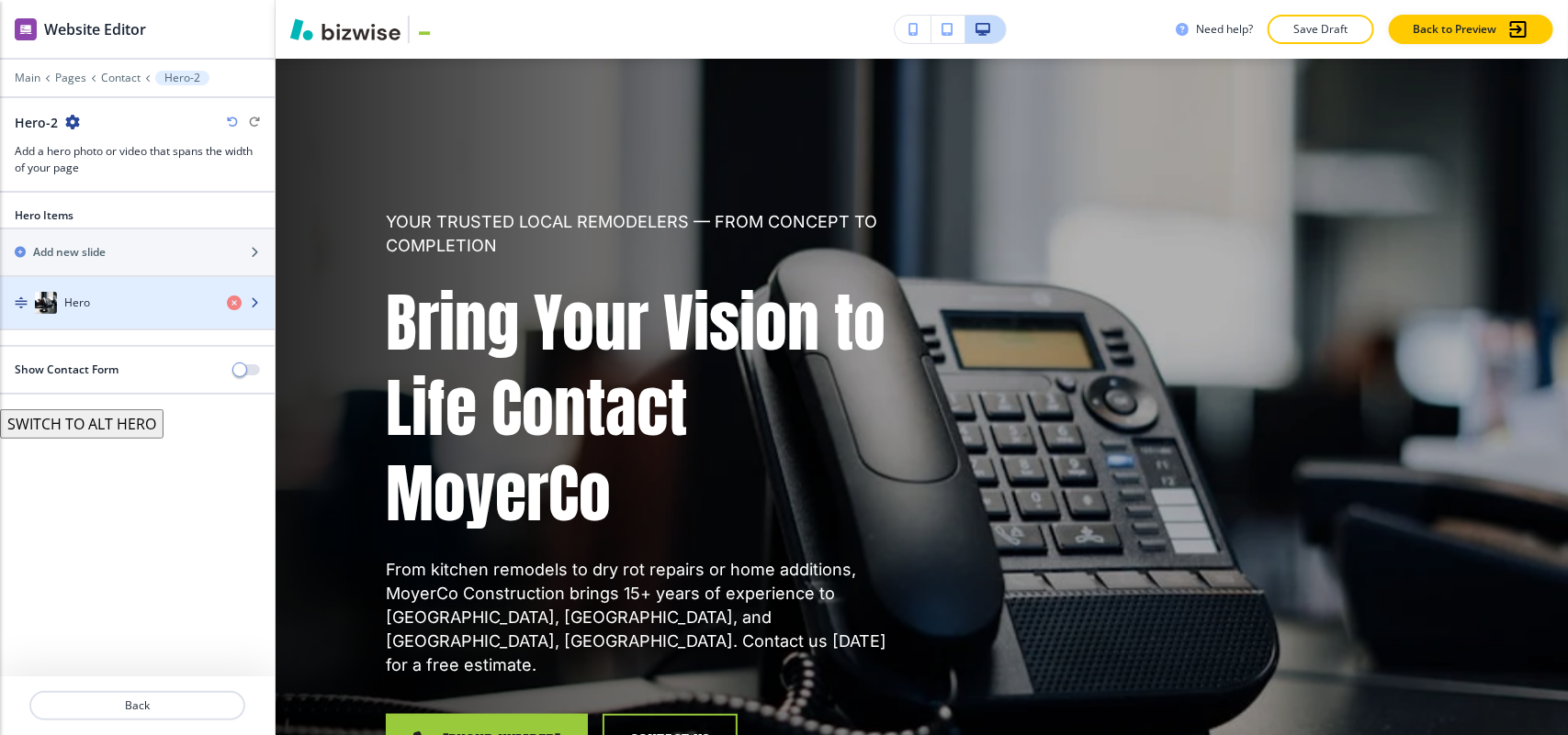
click at [107, 299] on div "Hero" at bounding box center [105, 303] width 212 height 22
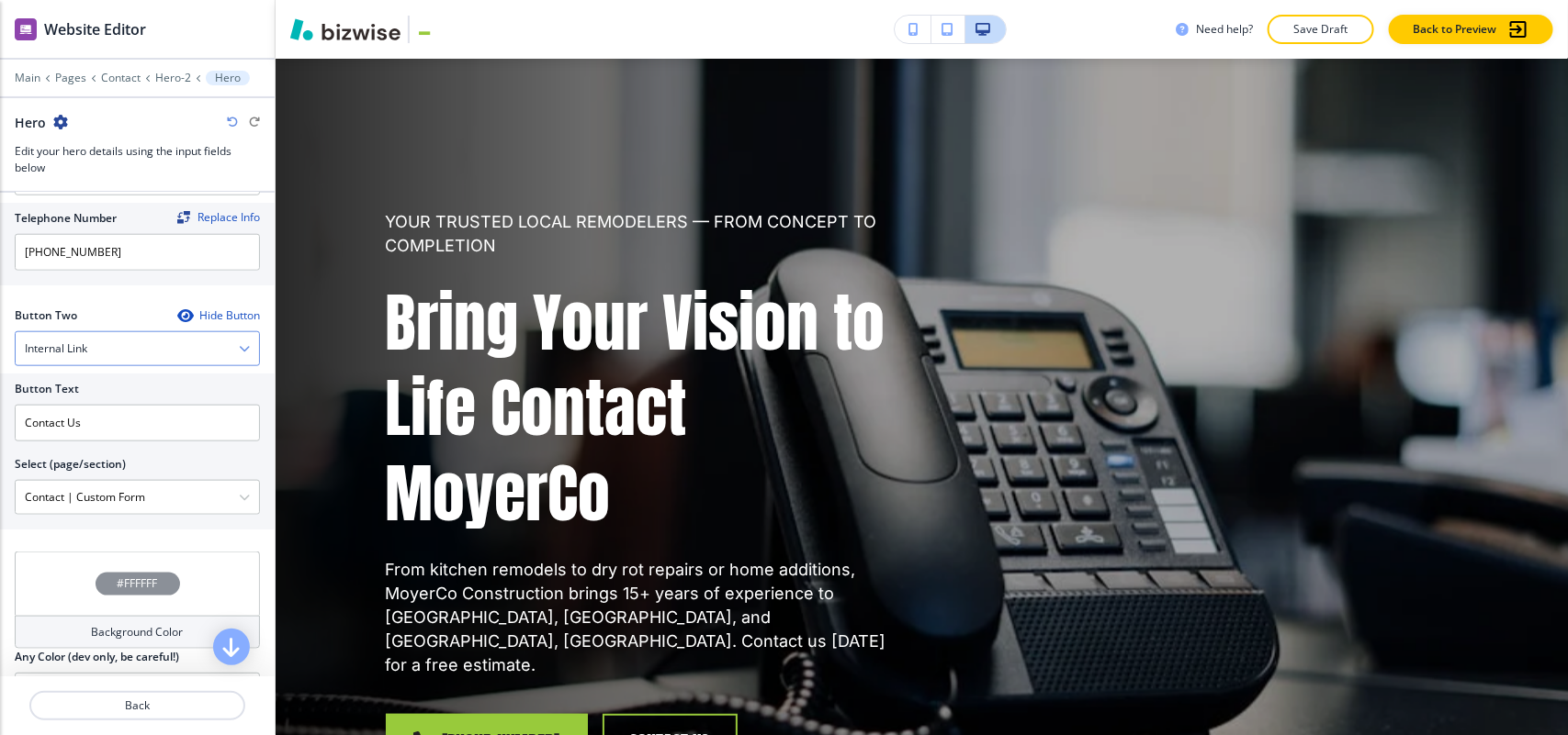
scroll to position [943, 0]
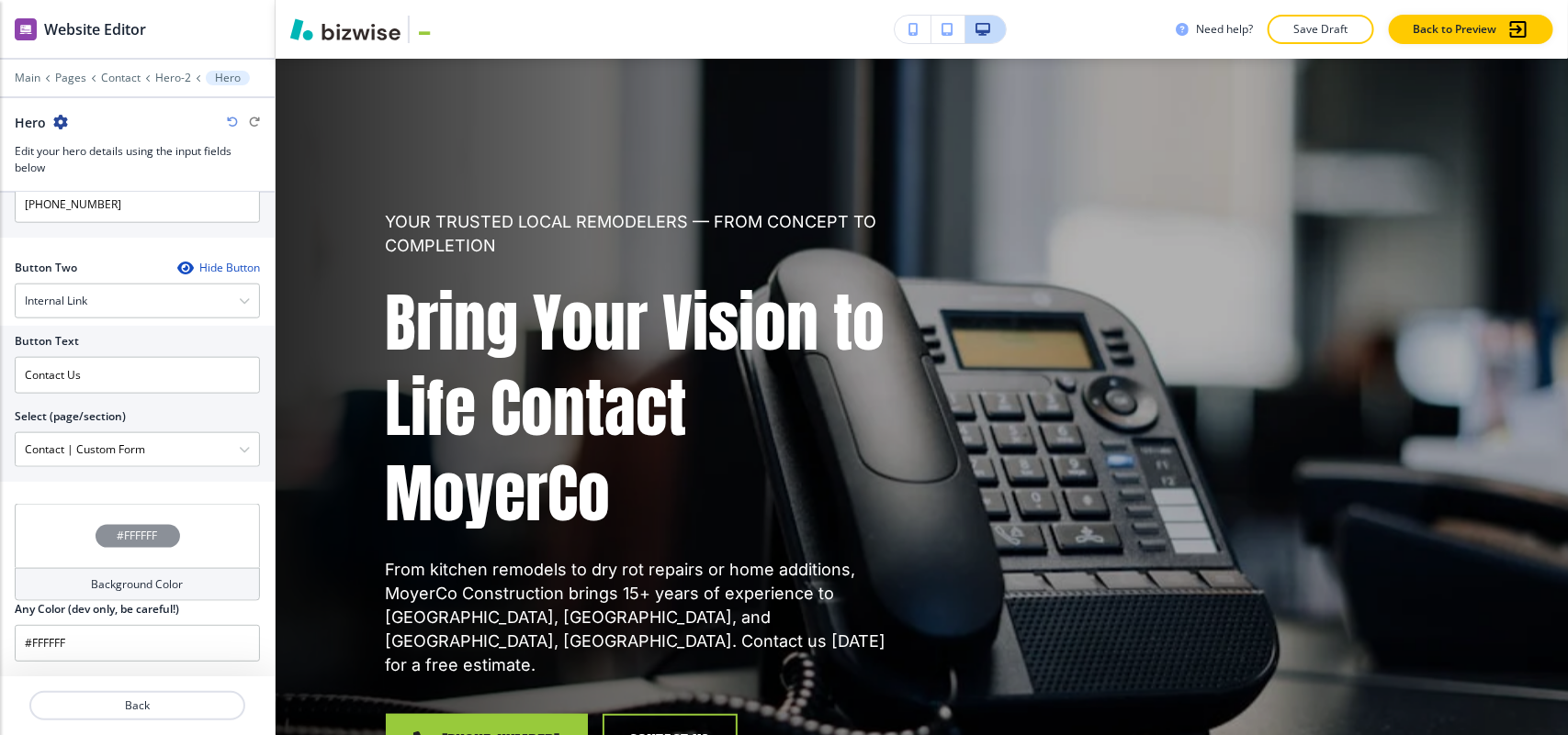
click at [177, 262] on icon "button" at bounding box center [185, 268] width 15 height 15
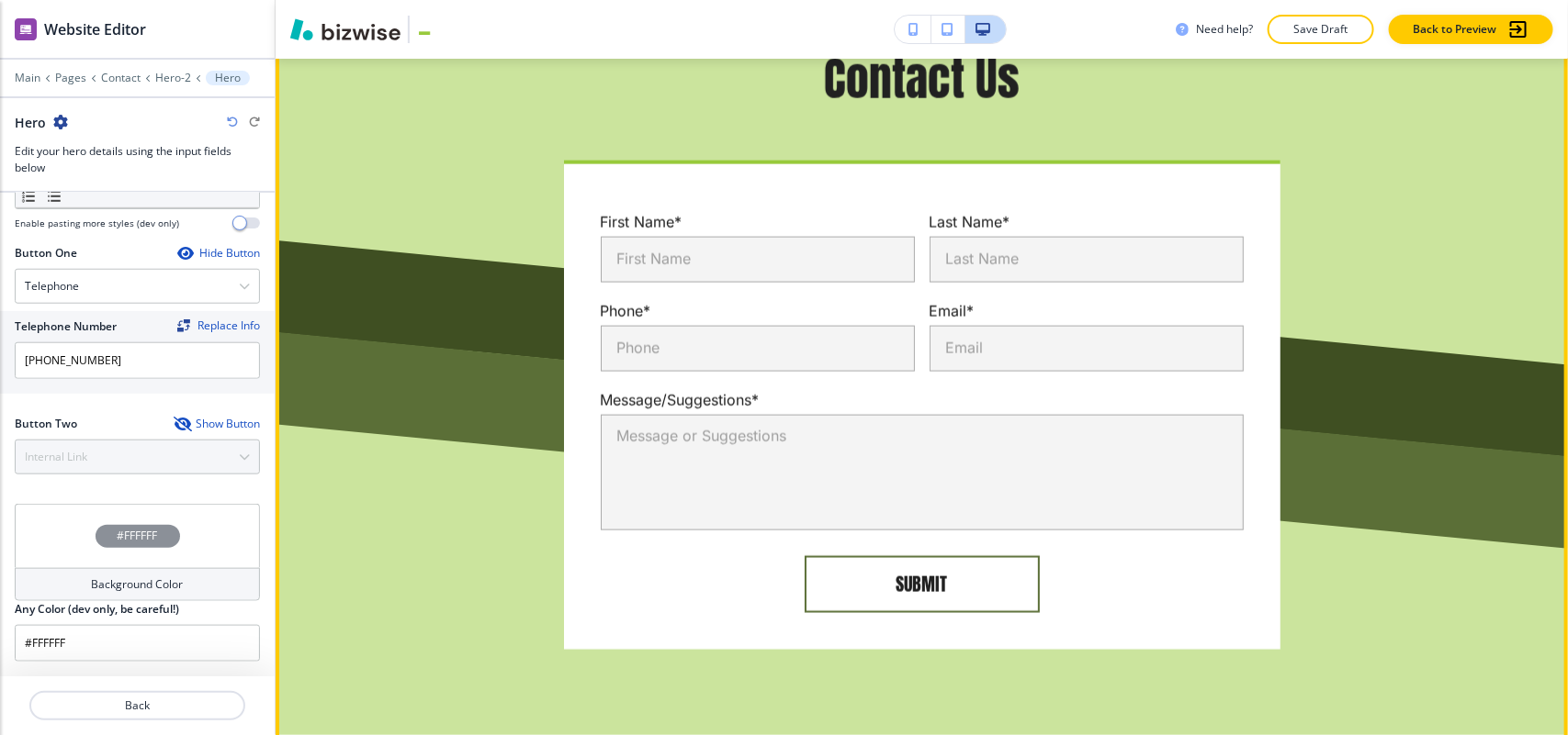
scroll to position [1124, 0]
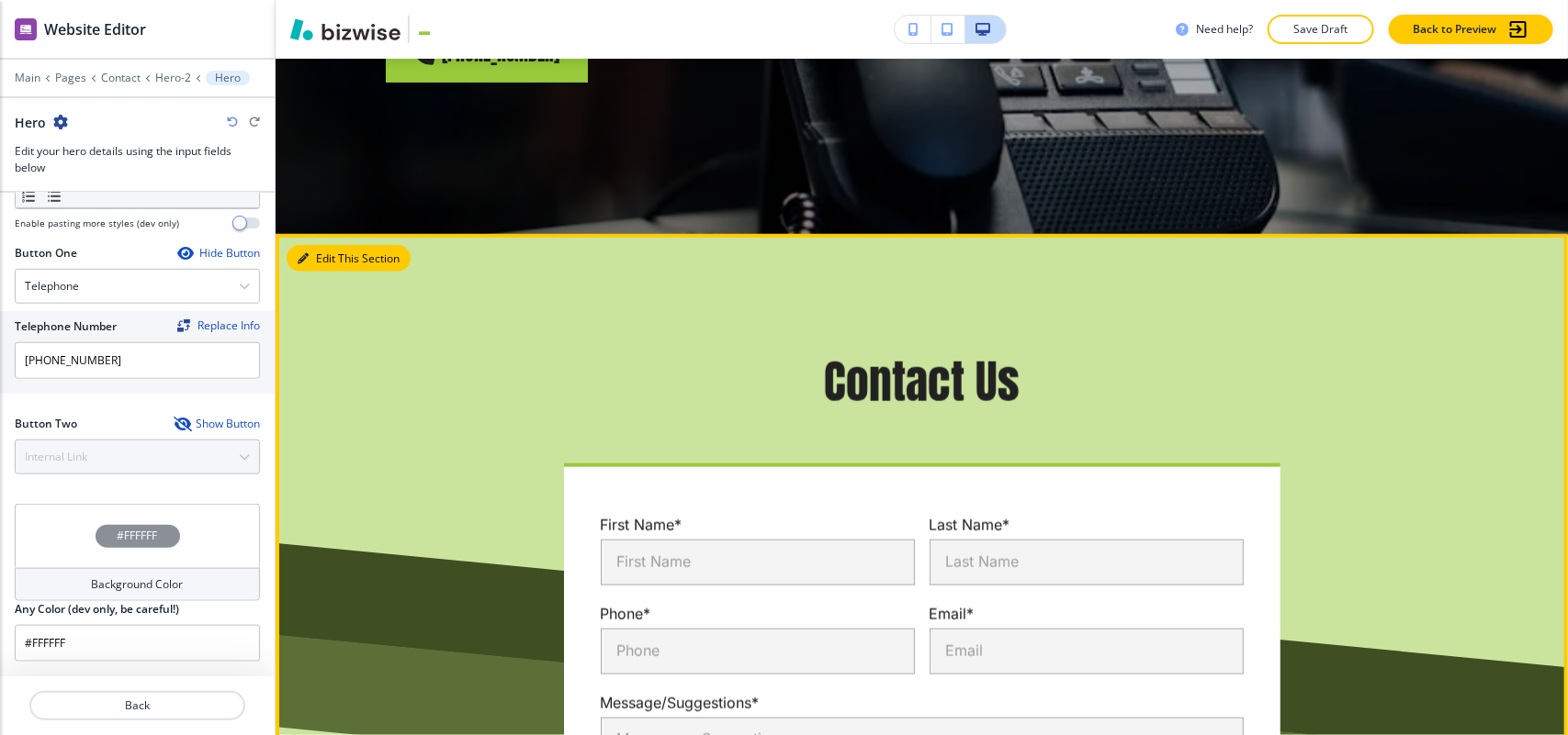
click at [308, 254] on icon "button" at bounding box center [303, 259] width 11 height 11
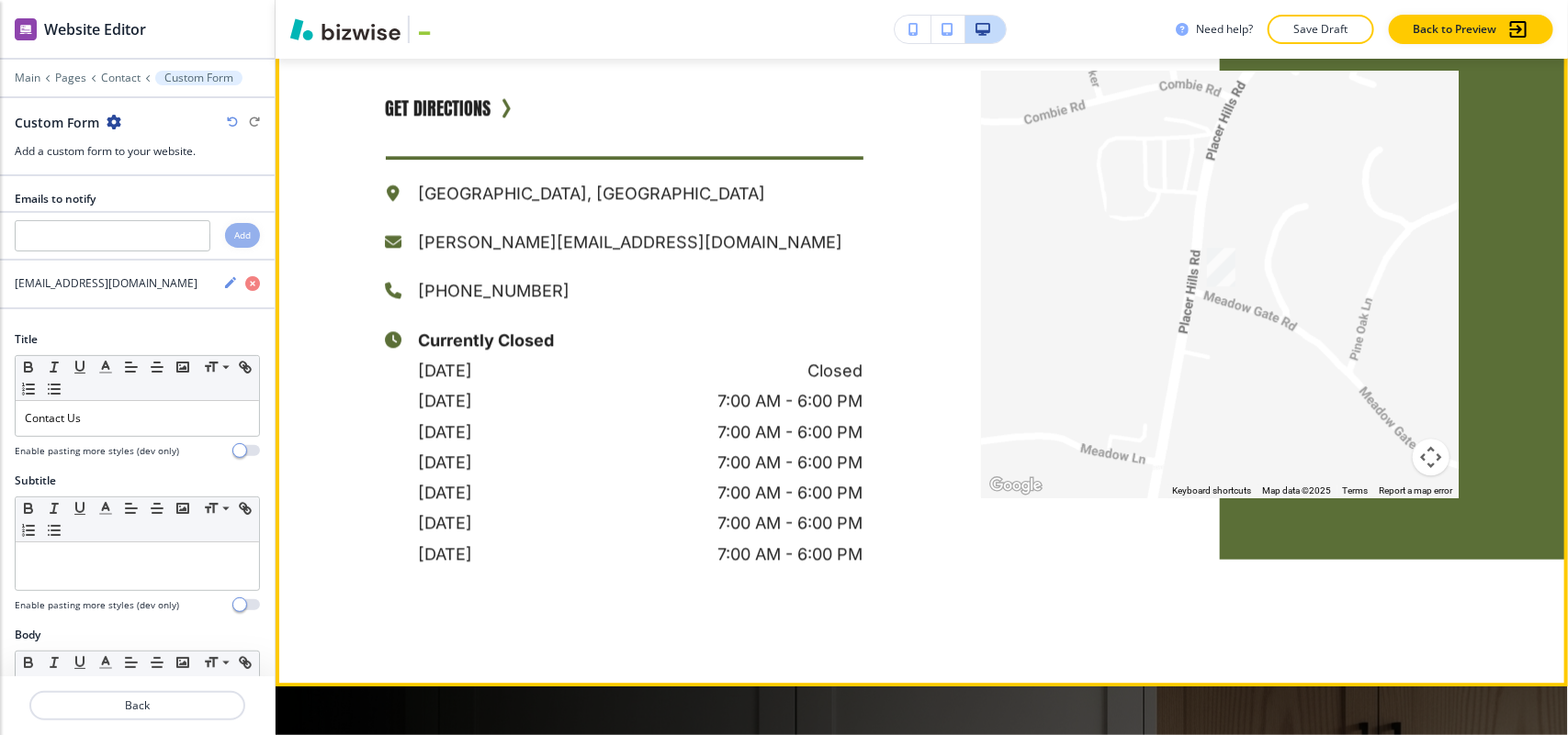
scroll to position [2285, 0]
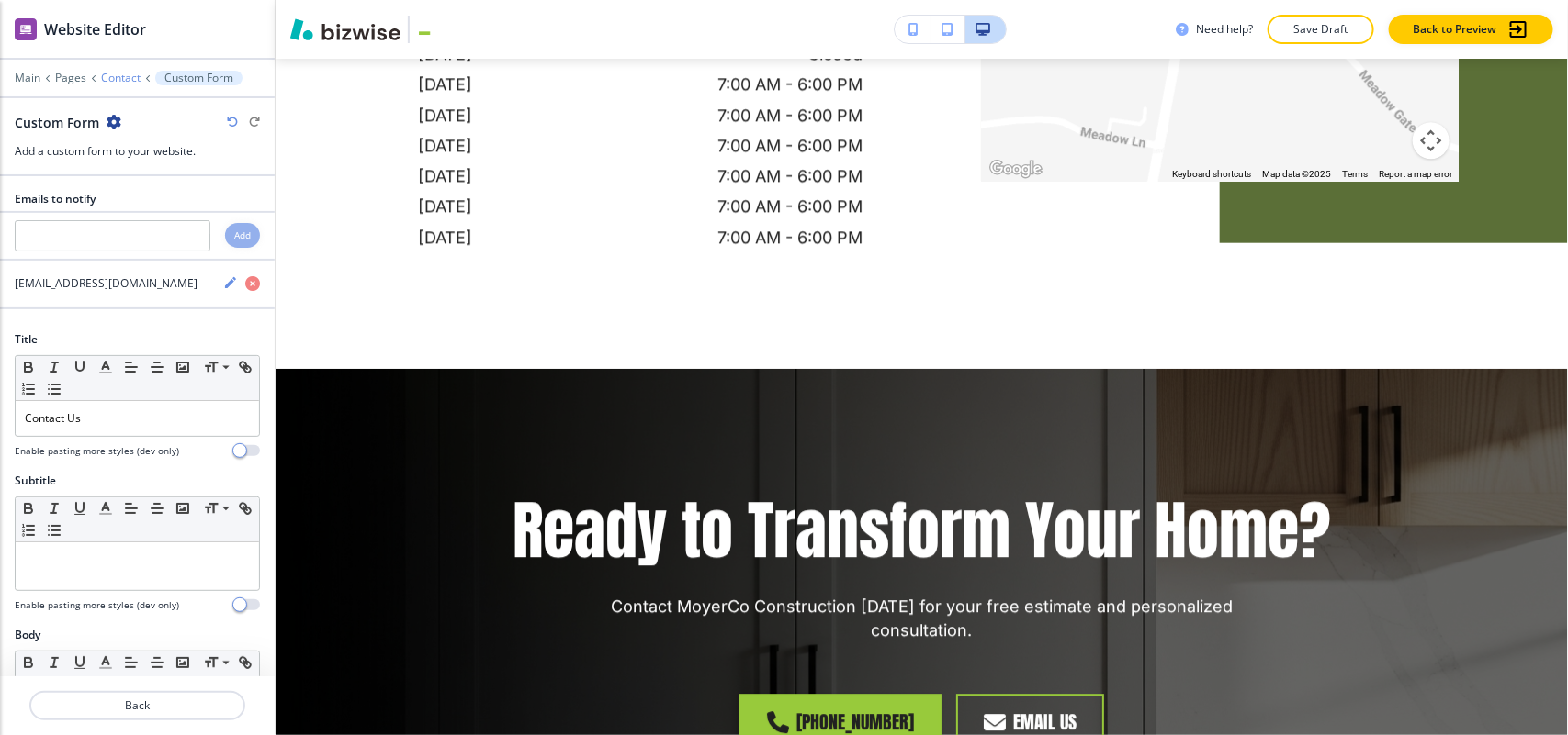
click at [110, 79] on p "Contact" at bounding box center [120, 78] width 39 height 13
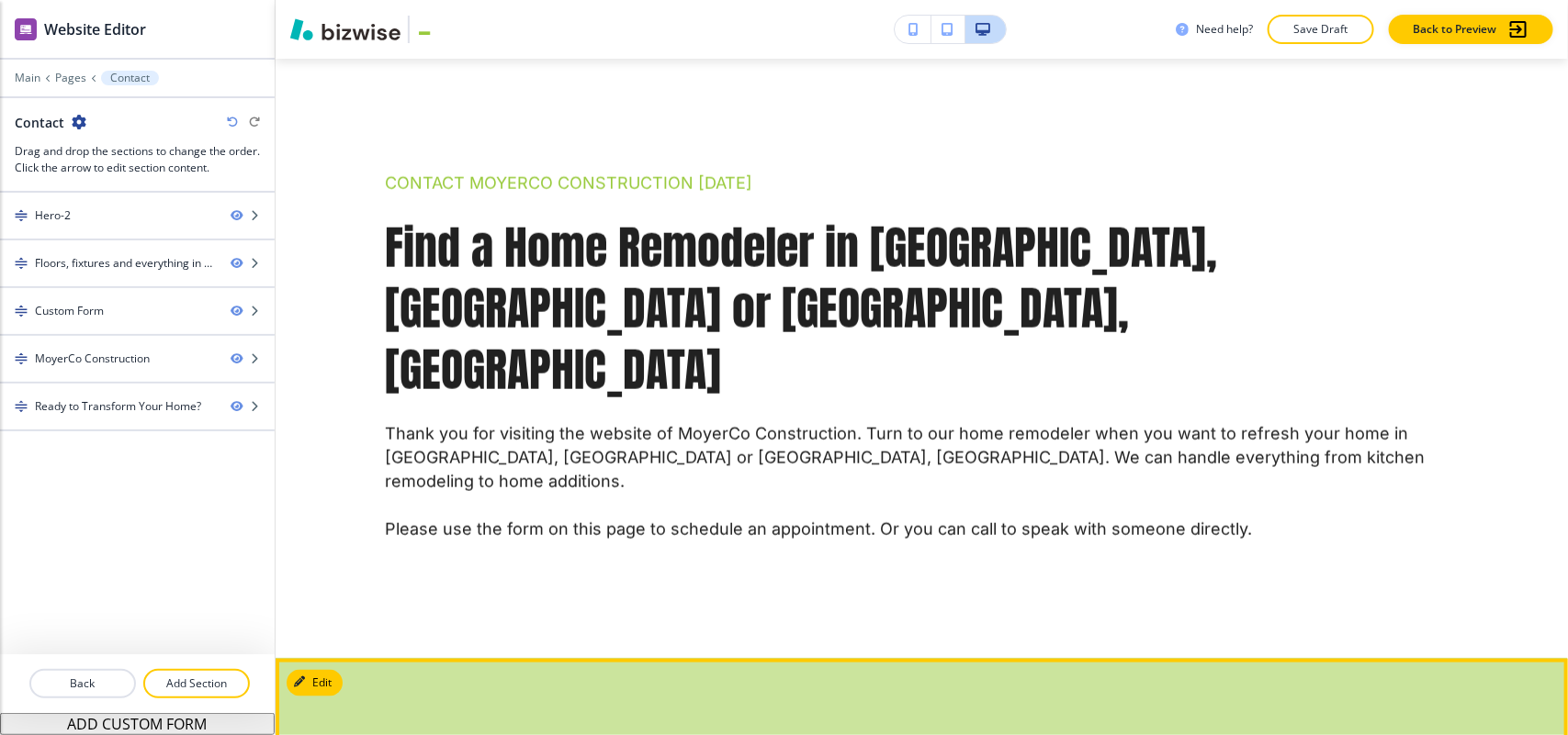
scroll to position [930, 0]
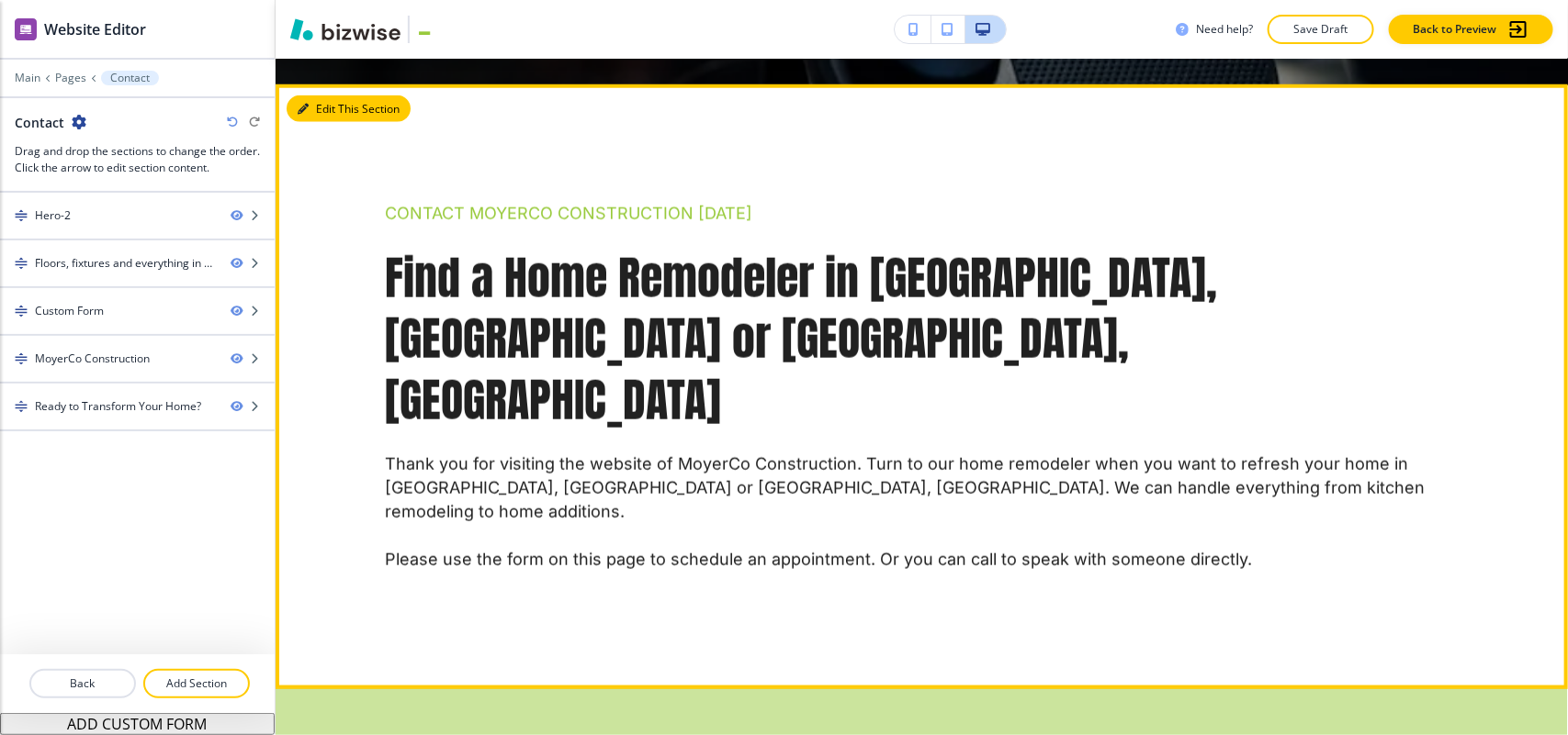
click at [314, 95] on button "Edit This Section" at bounding box center [348, 109] width 124 height 28
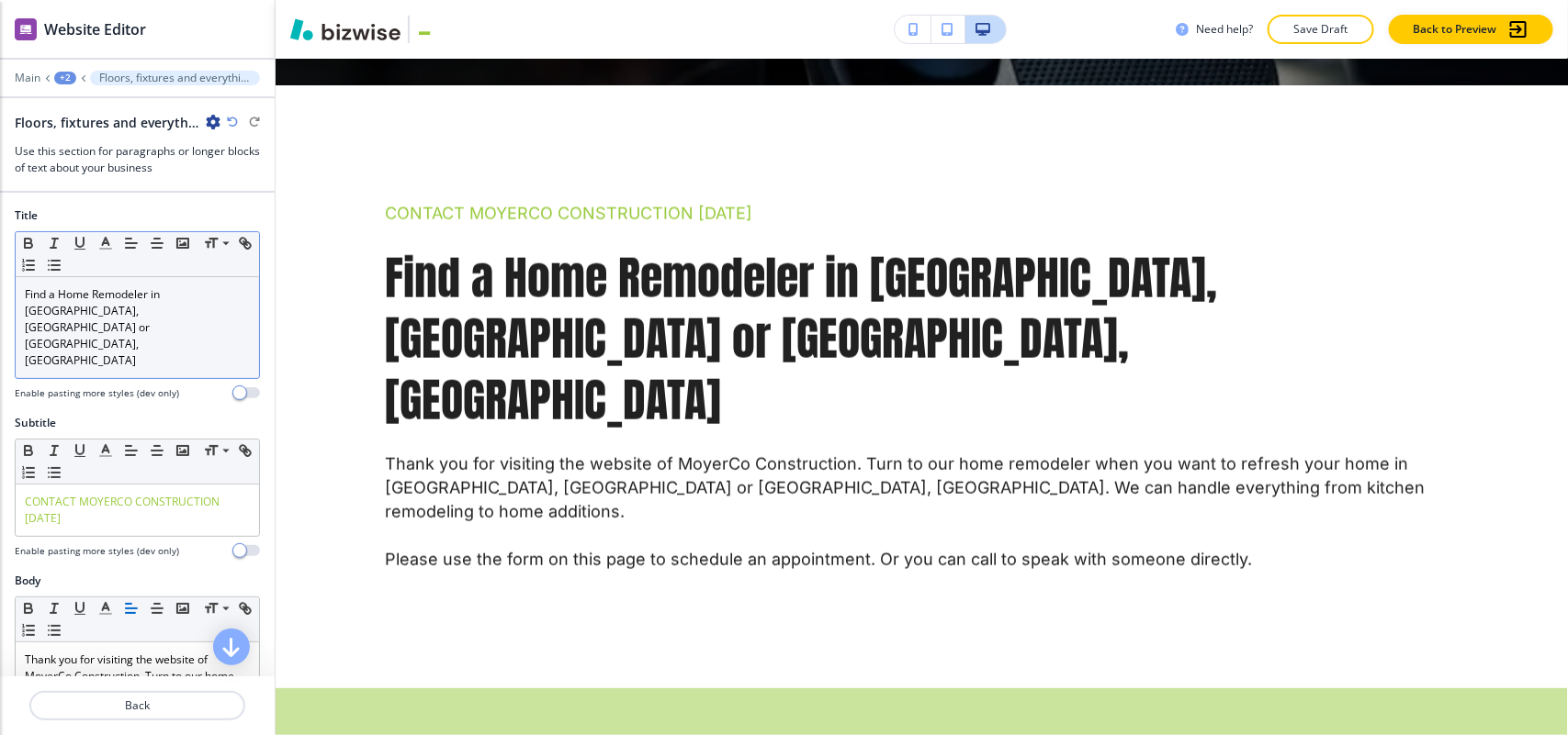
click at [132, 305] on p "Find a Home Remodeler in [GEOGRAPHIC_DATA], [GEOGRAPHIC_DATA] or [GEOGRAPHIC_DA…" at bounding box center [137, 327] width 225 height 83
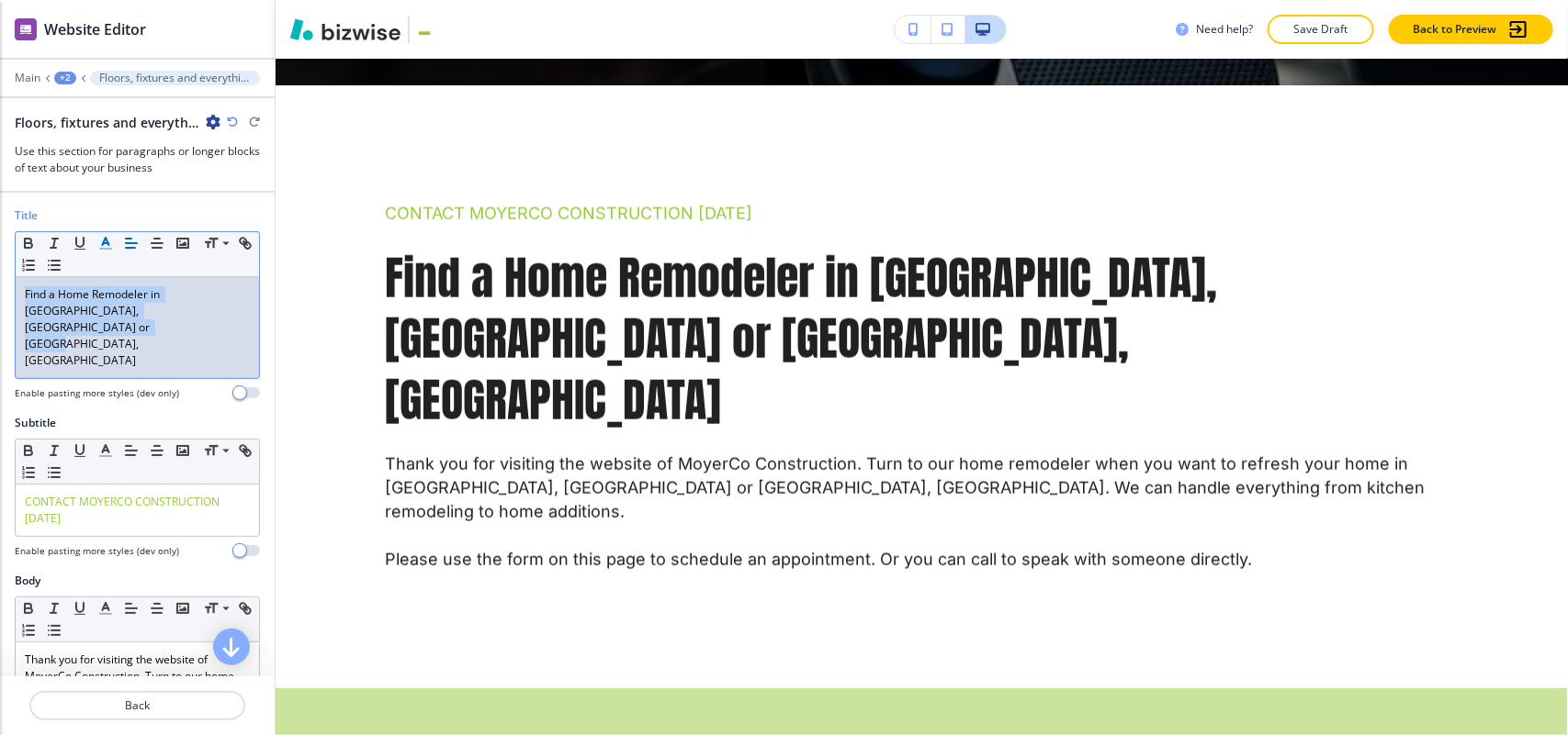
click at [102, 248] on icon "button" at bounding box center [105, 243] width 17 height 17
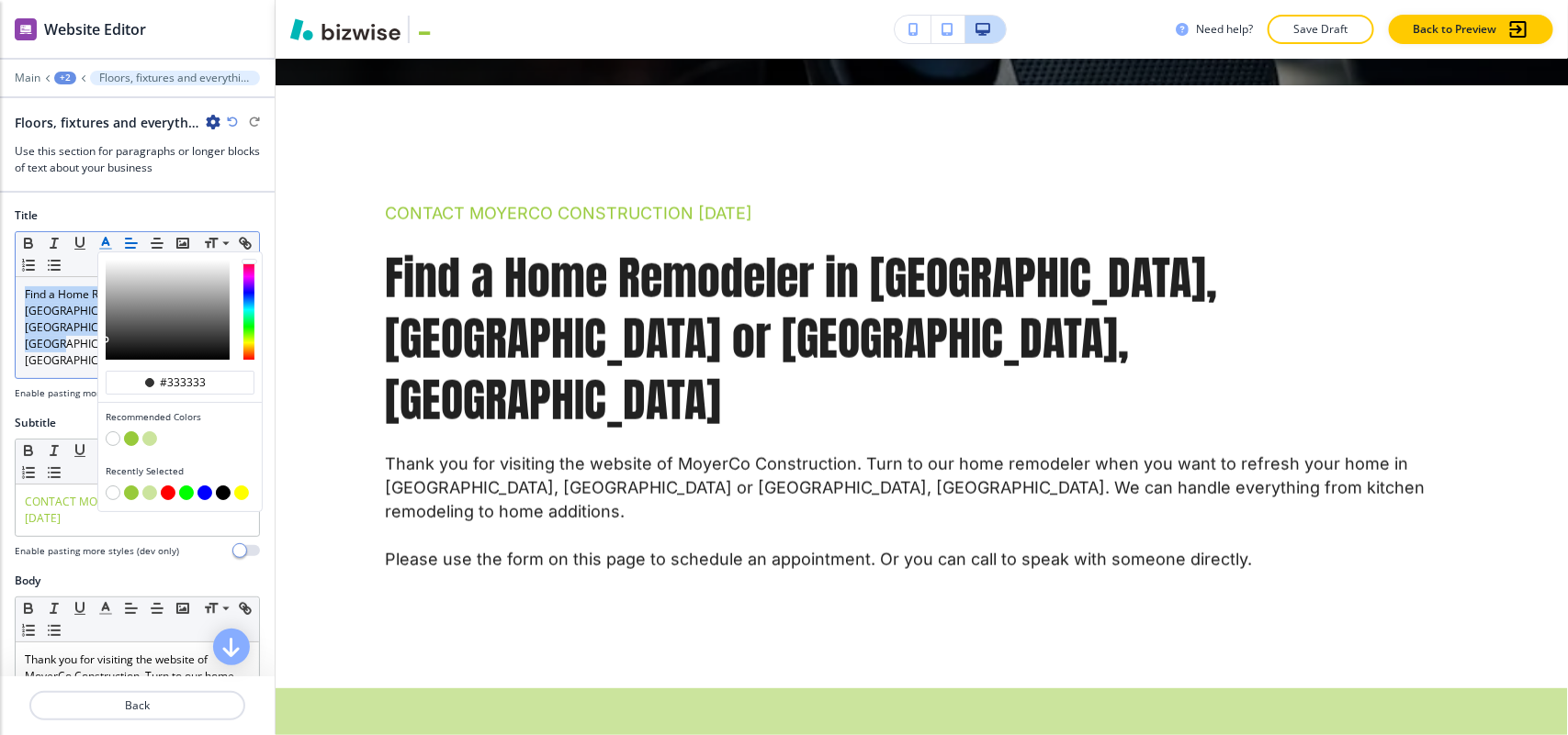
click at [127, 438] on button "button" at bounding box center [132, 438] width 15 height 15
type input "#98ca3b"
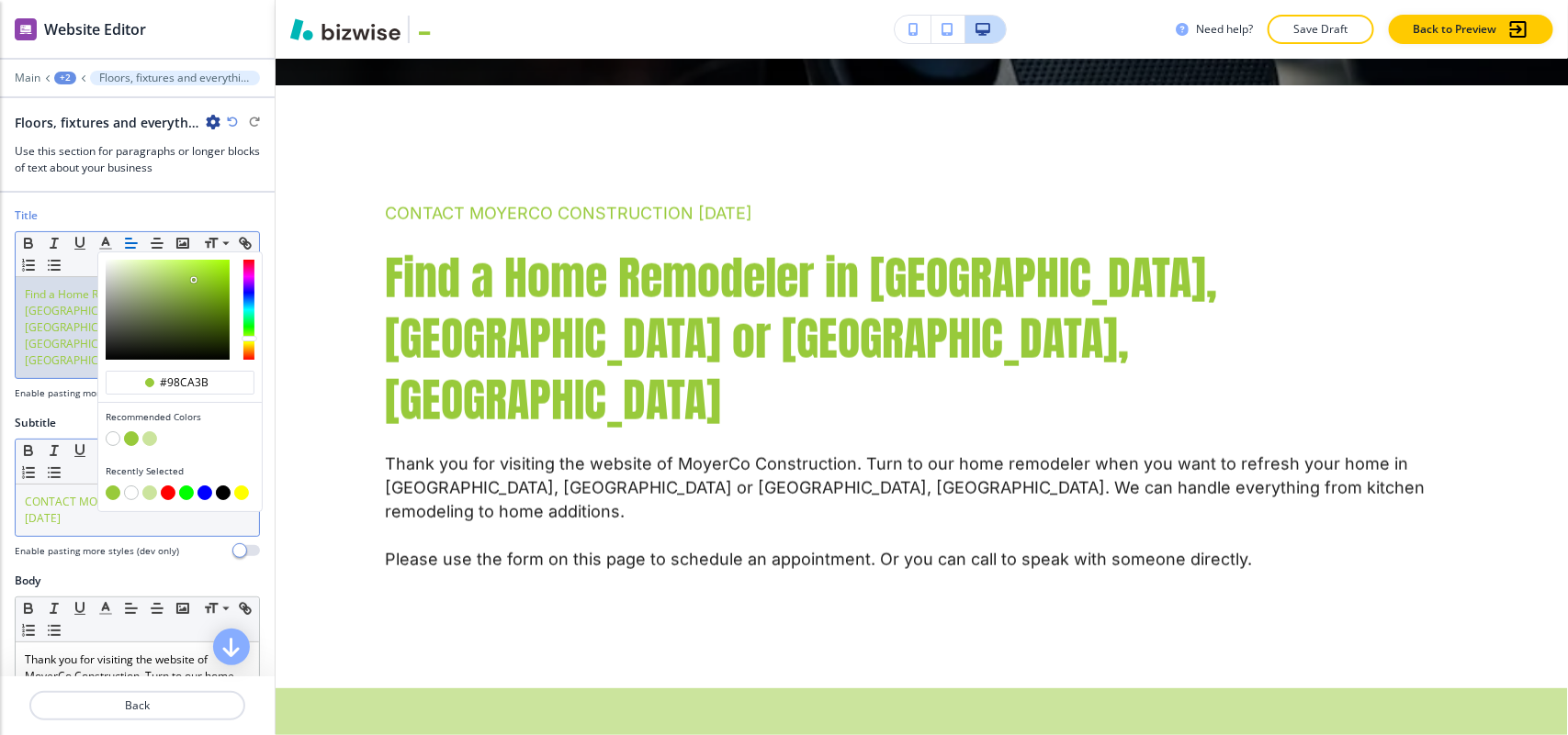
click at [49, 493] on span "CONTACT MOYERCO CONSTRUCTION [DATE]" at bounding box center [124, 509] width 198 height 32
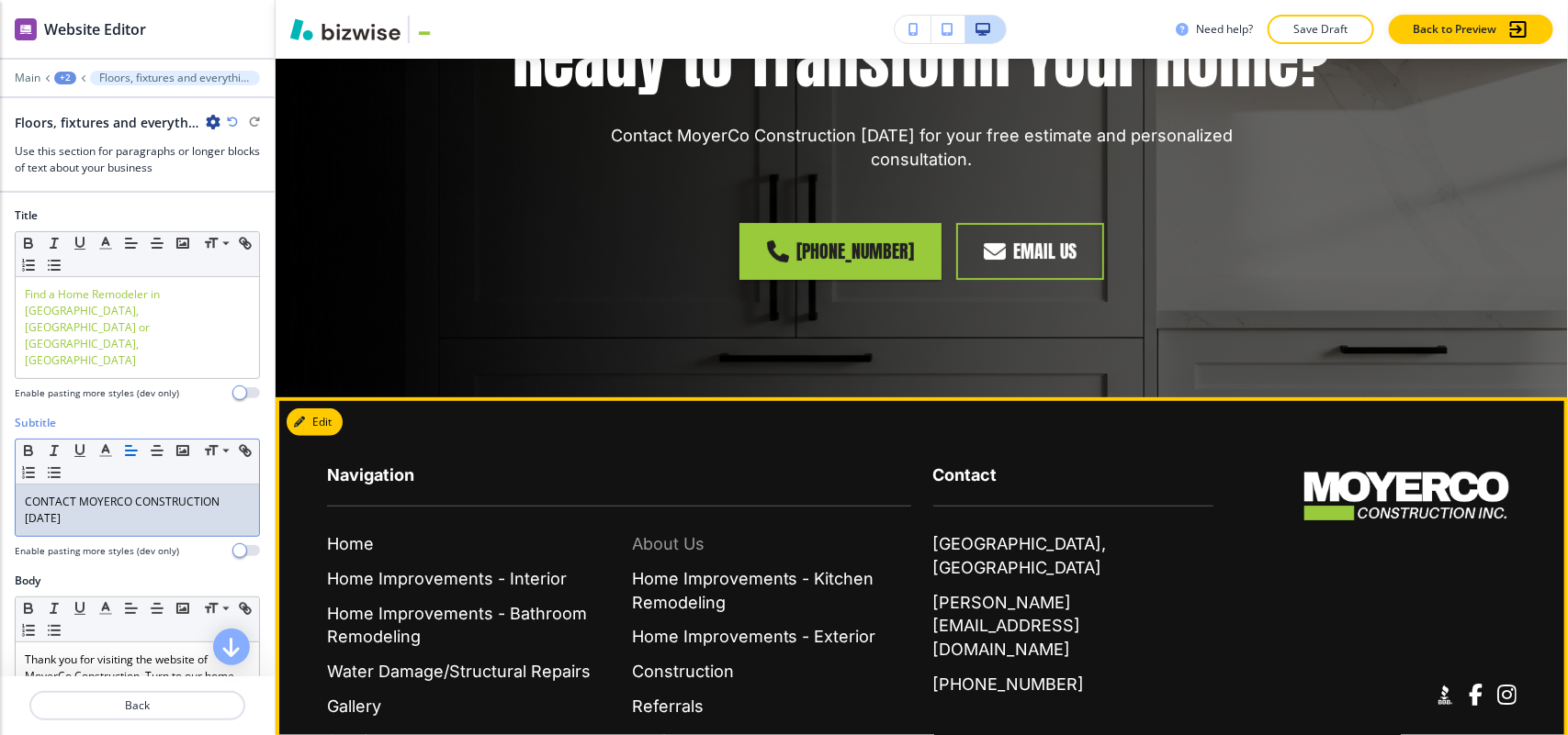
scroll to position [2902, 0]
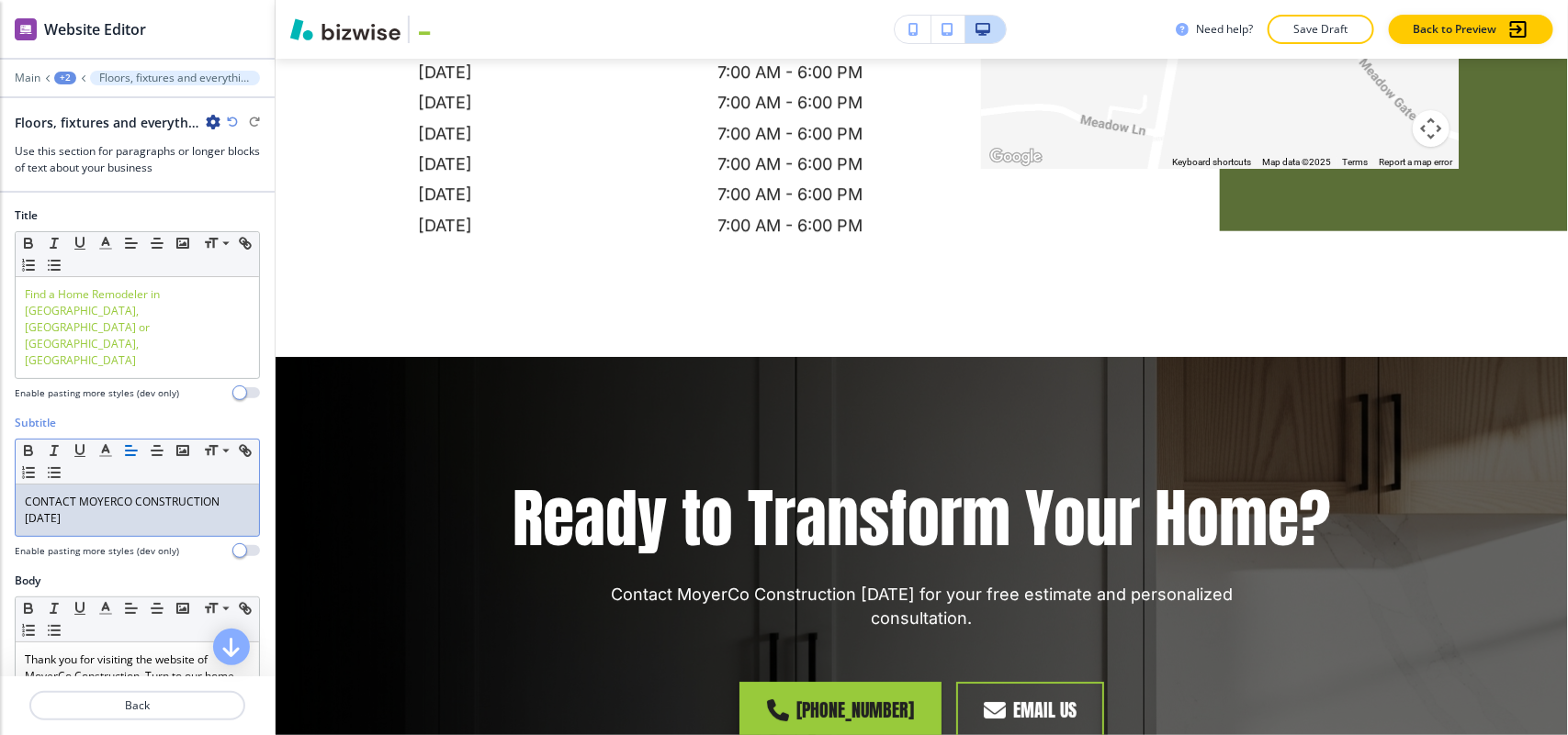
click at [65, 80] on div "+2" at bounding box center [65, 78] width 22 height 13
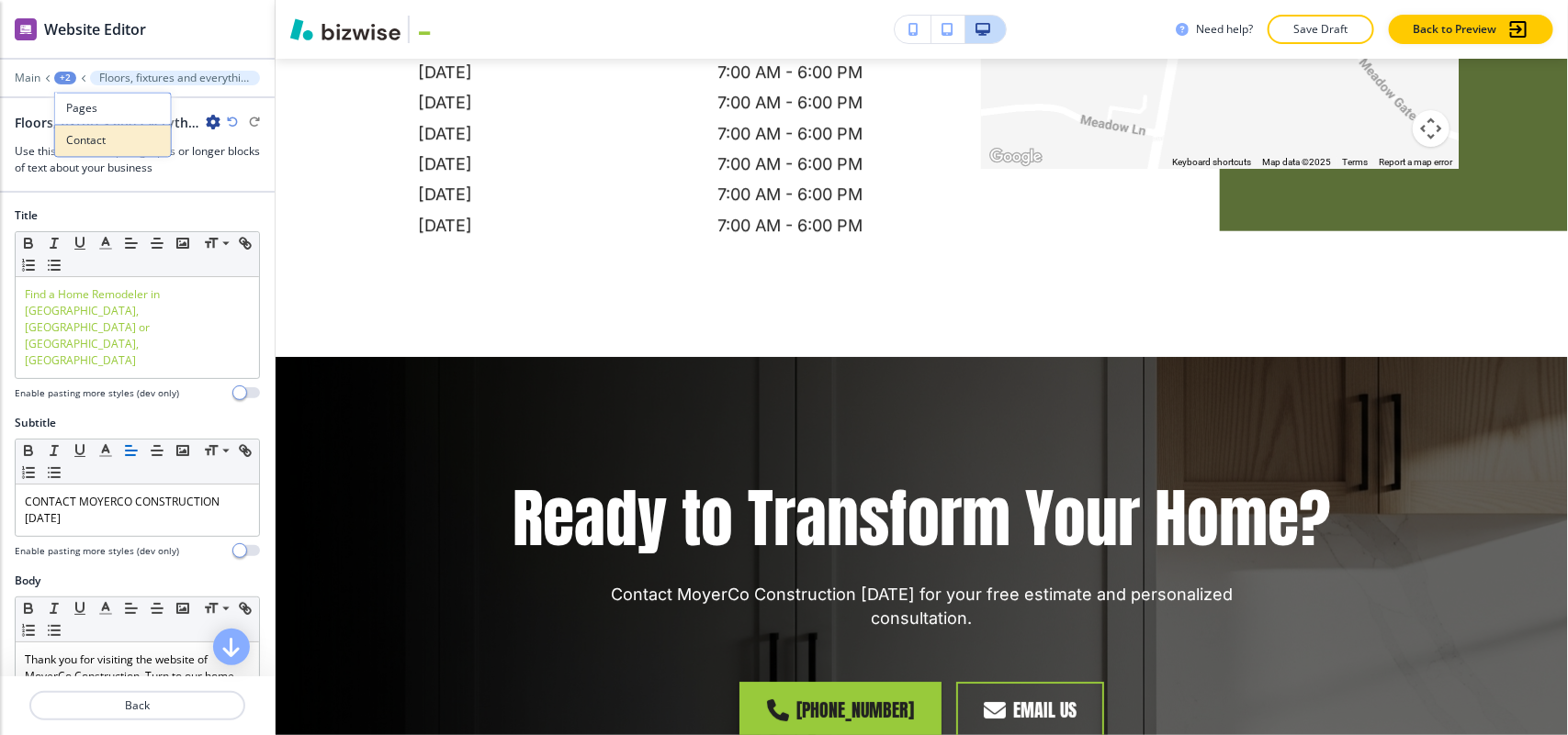
click at [86, 139] on p "Contact" at bounding box center [113, 142] width 93 height 17
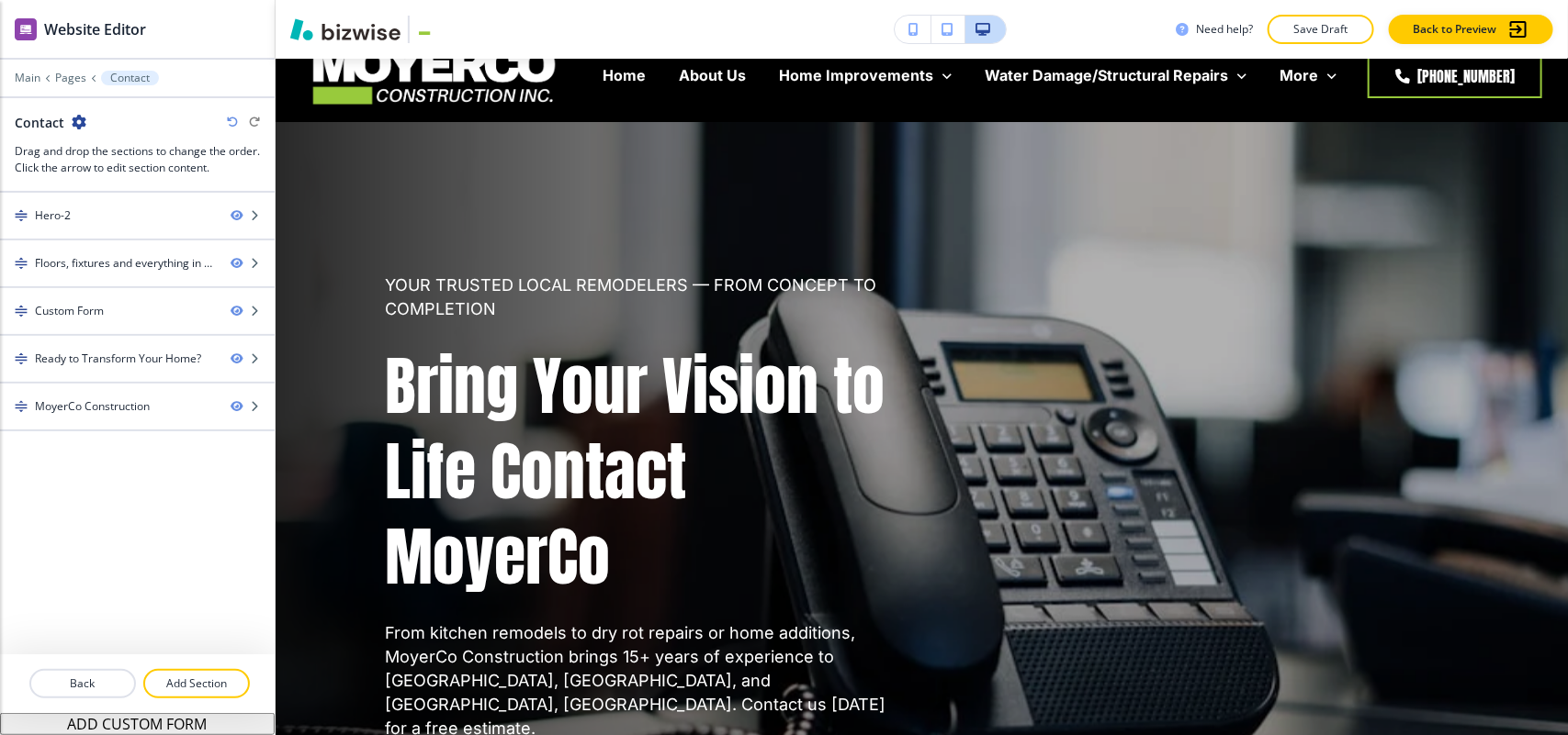
scroll to position [0, 0]
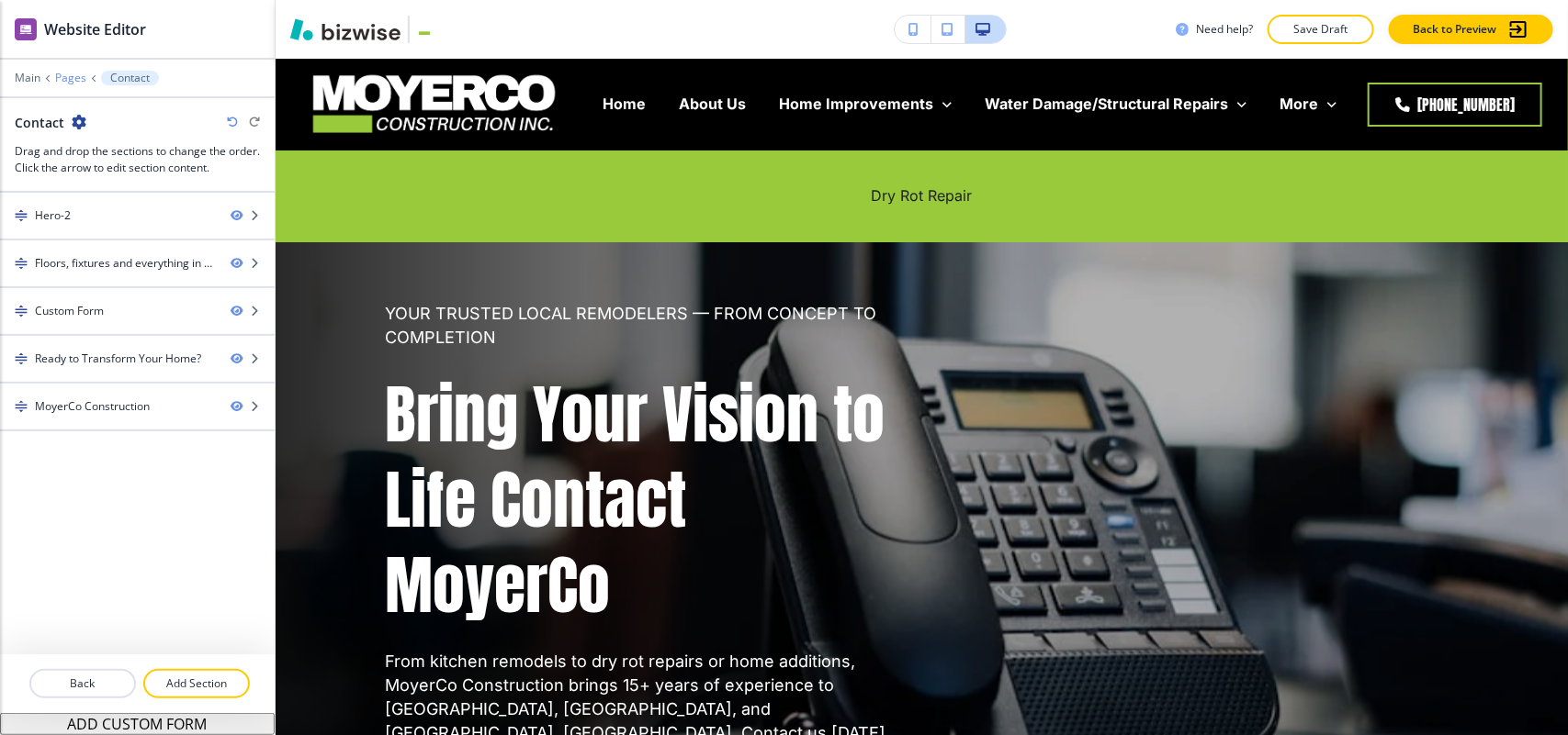
click at [62, 75] on p "Pages" at bounding box center [70, 78] width 31 height 13
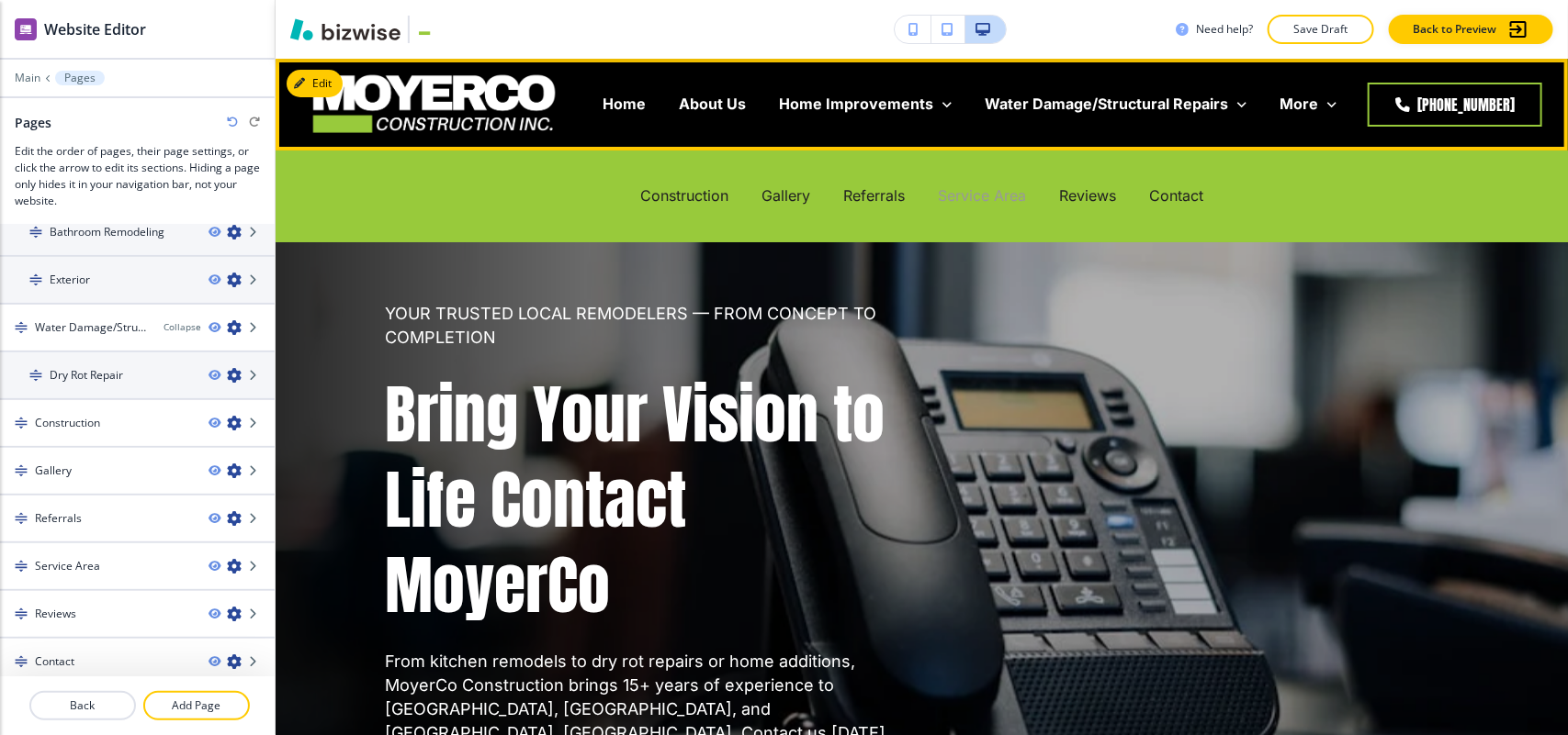
click at [956, 189] on p "Service Area" at bounding box center [982, 196] width 88 height 21
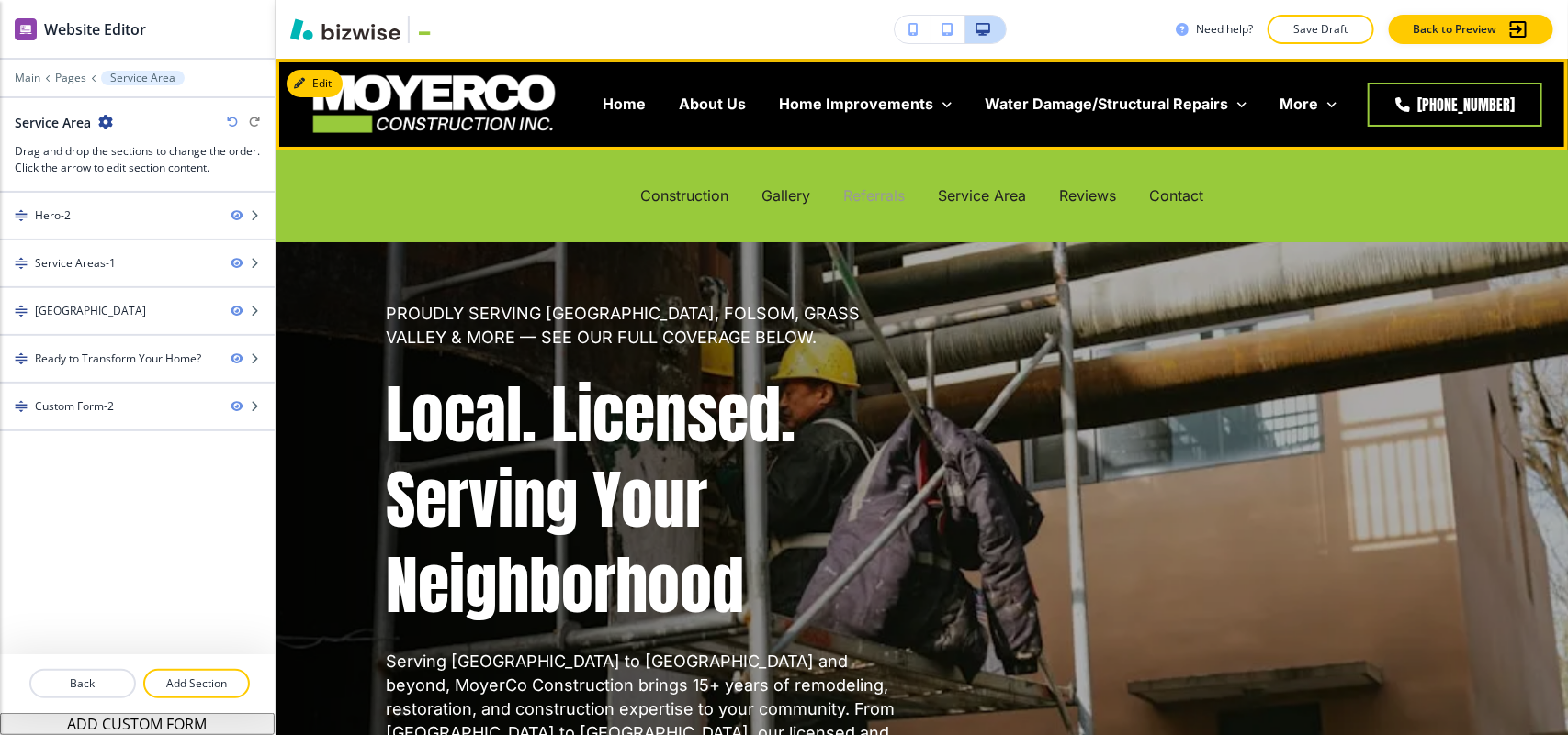
click at [866, 190] on p "Referrals" at bounding box center [874, 196] width 62 height 21
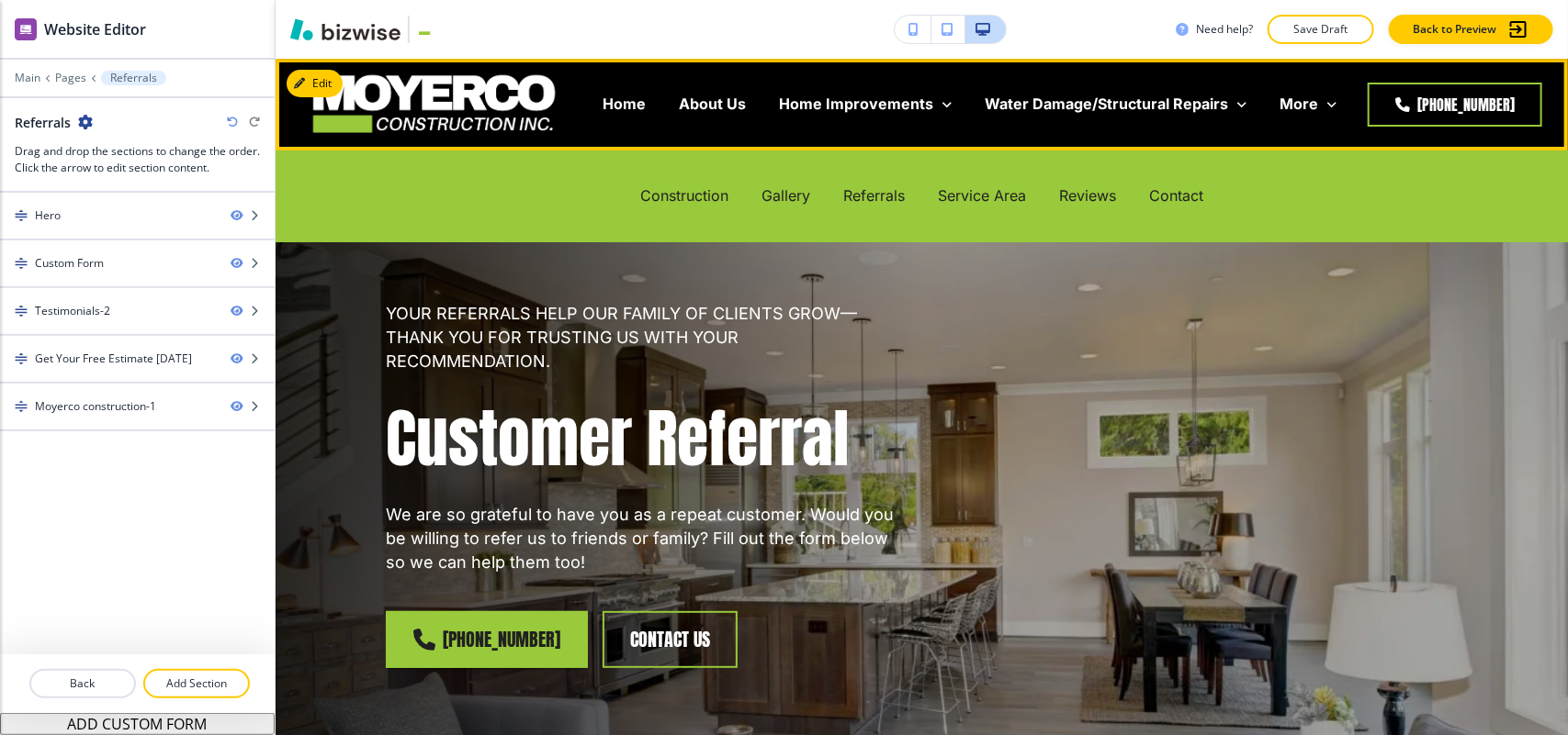
click at [745, 199] on div "Gallery" at bounding box center [786, 196] width 82 height 21
click at [762, 198] on p "Gallery" at bounding box center [786, 196] width 49 height 21
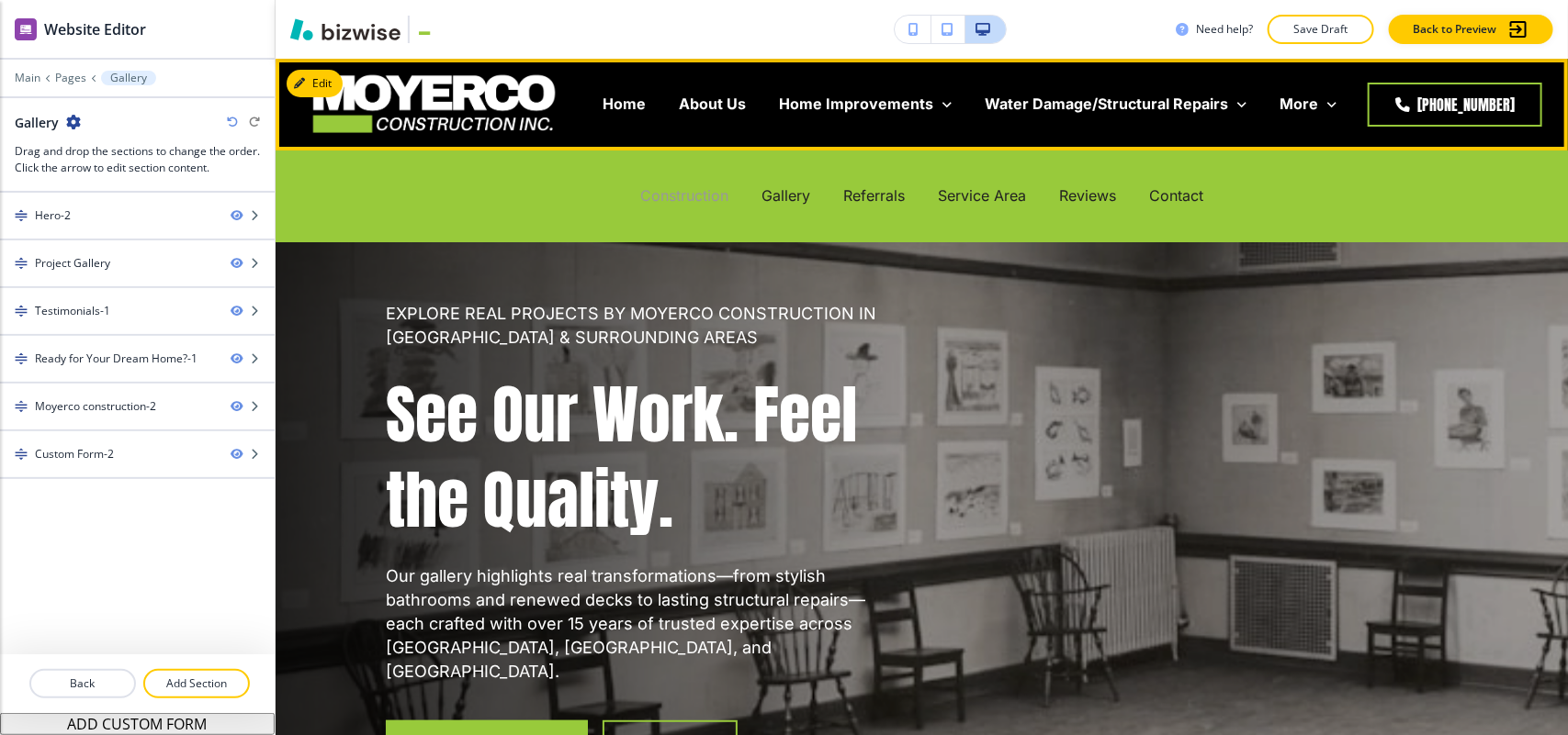
click at [640, 195] on p "Construction" at bounding box center [684, 196] width 88 height 21
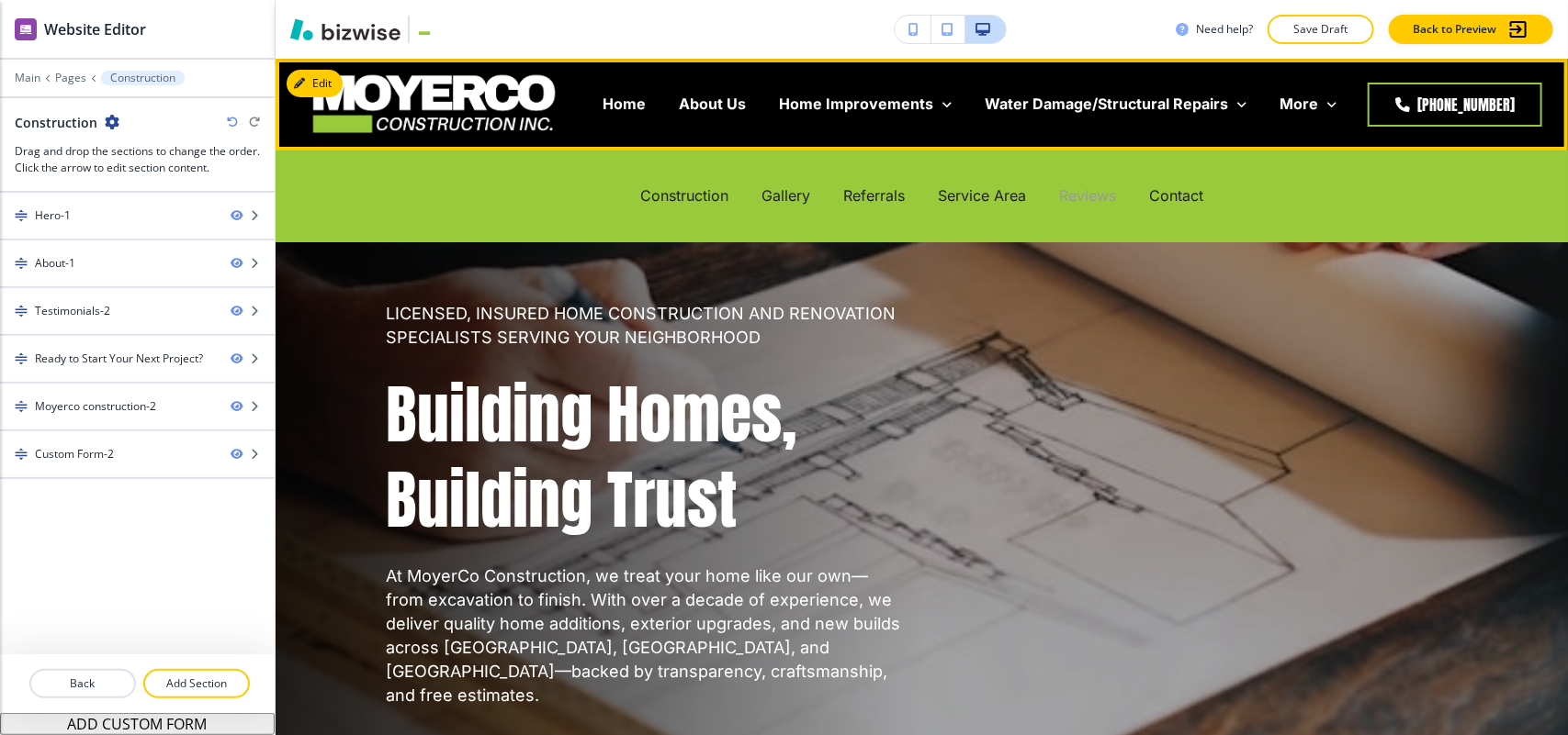
click at [1094, 191] on p "Reviews" at bounding box center [1086, 196] width 57 height 21
